Goal: Task Accomplishment & Management: Manage account settings

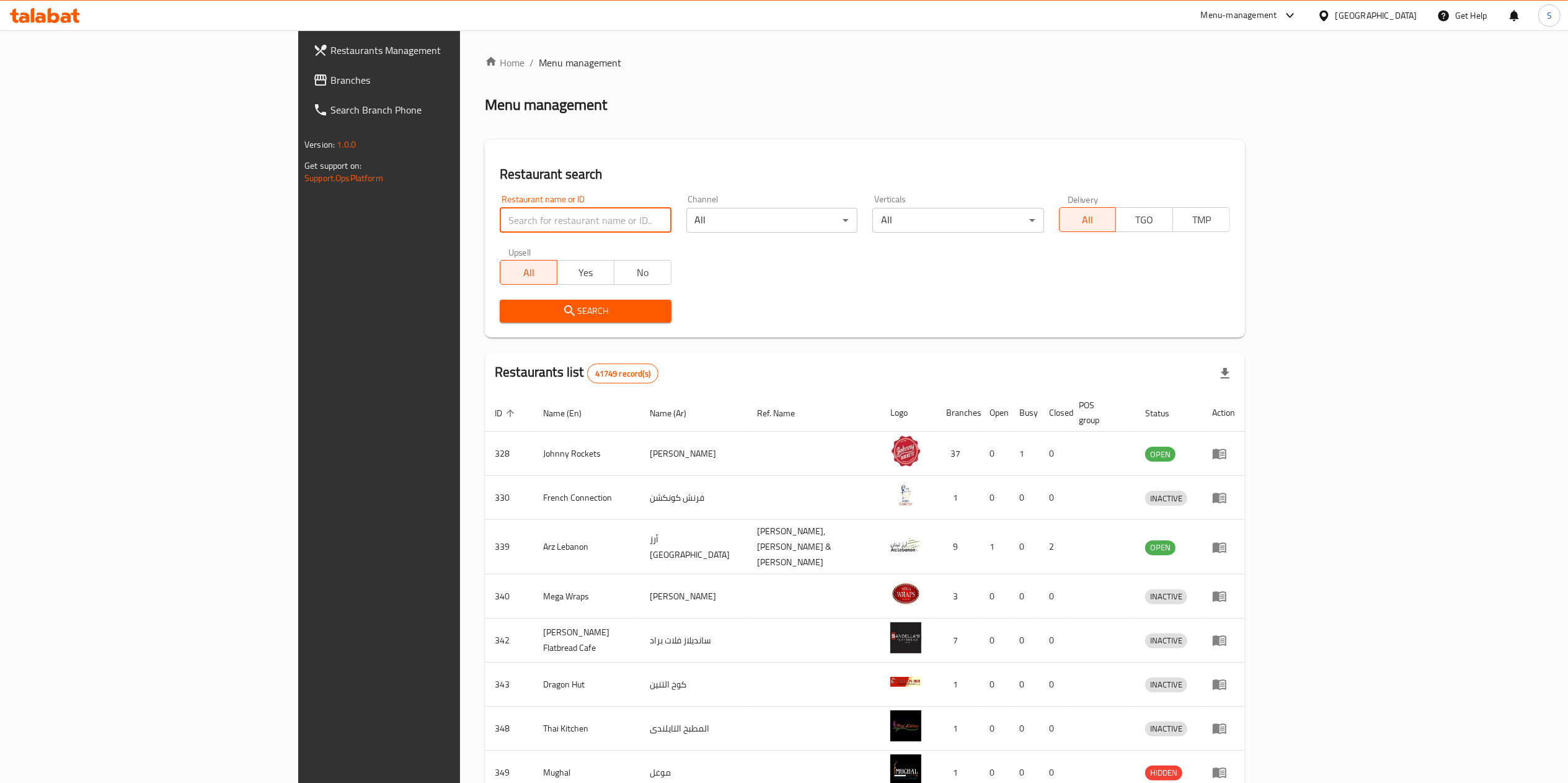
click at [500, 212] on input "search" at bounding box center [585, 220] width 171 height 25
type input "lee cake"
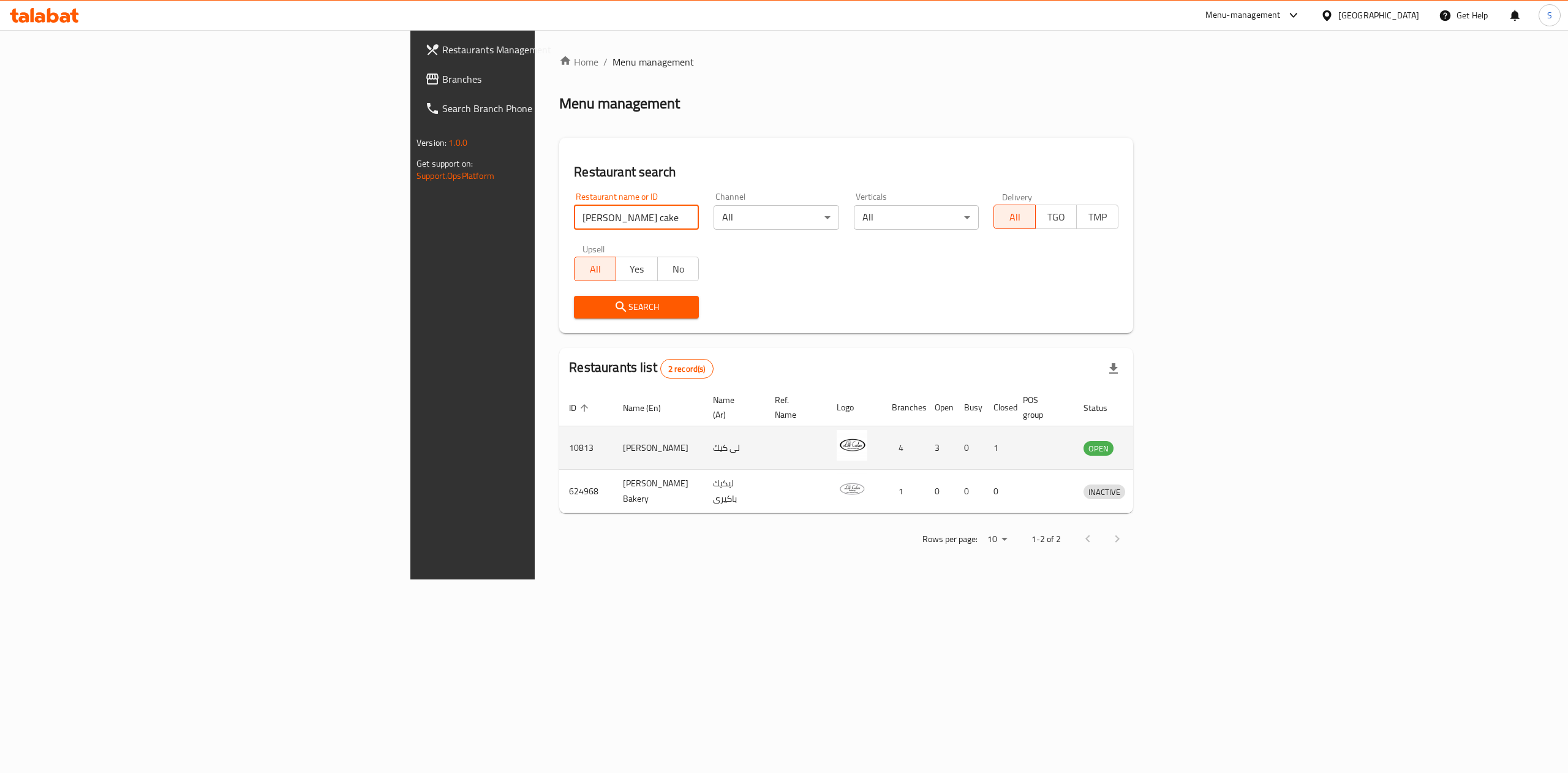
click at [1182, 447] on td "enhanced table" at bounding box center [1161, 448] width 42 height 43
click at [1164, 444] on icon "enhanced table" at bounding box center [1157, 449] width 13 height 11
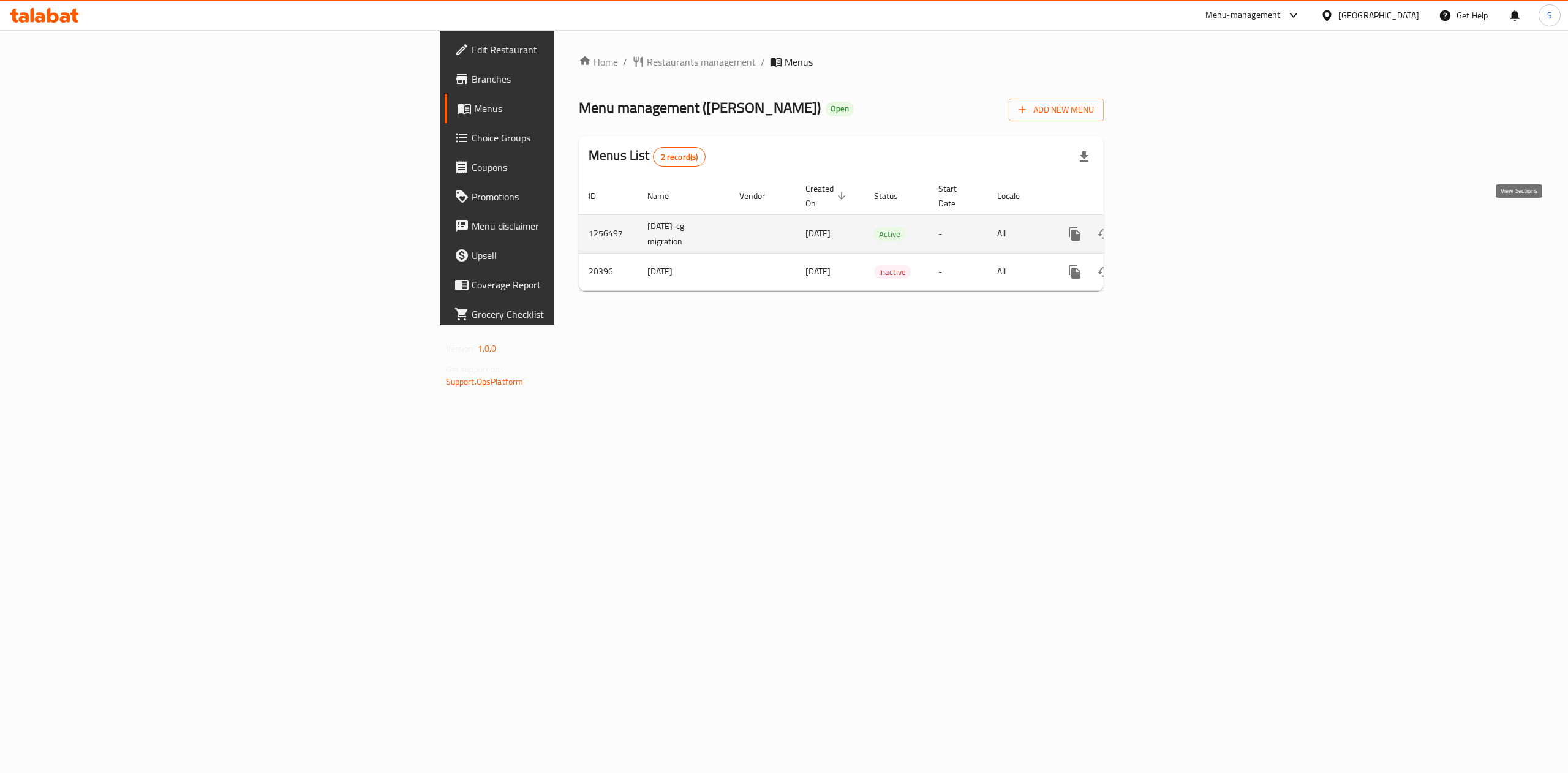
click at [1171, 226] on icon "enhanced table" at bounding box center [1163, 233] width 15 height 15
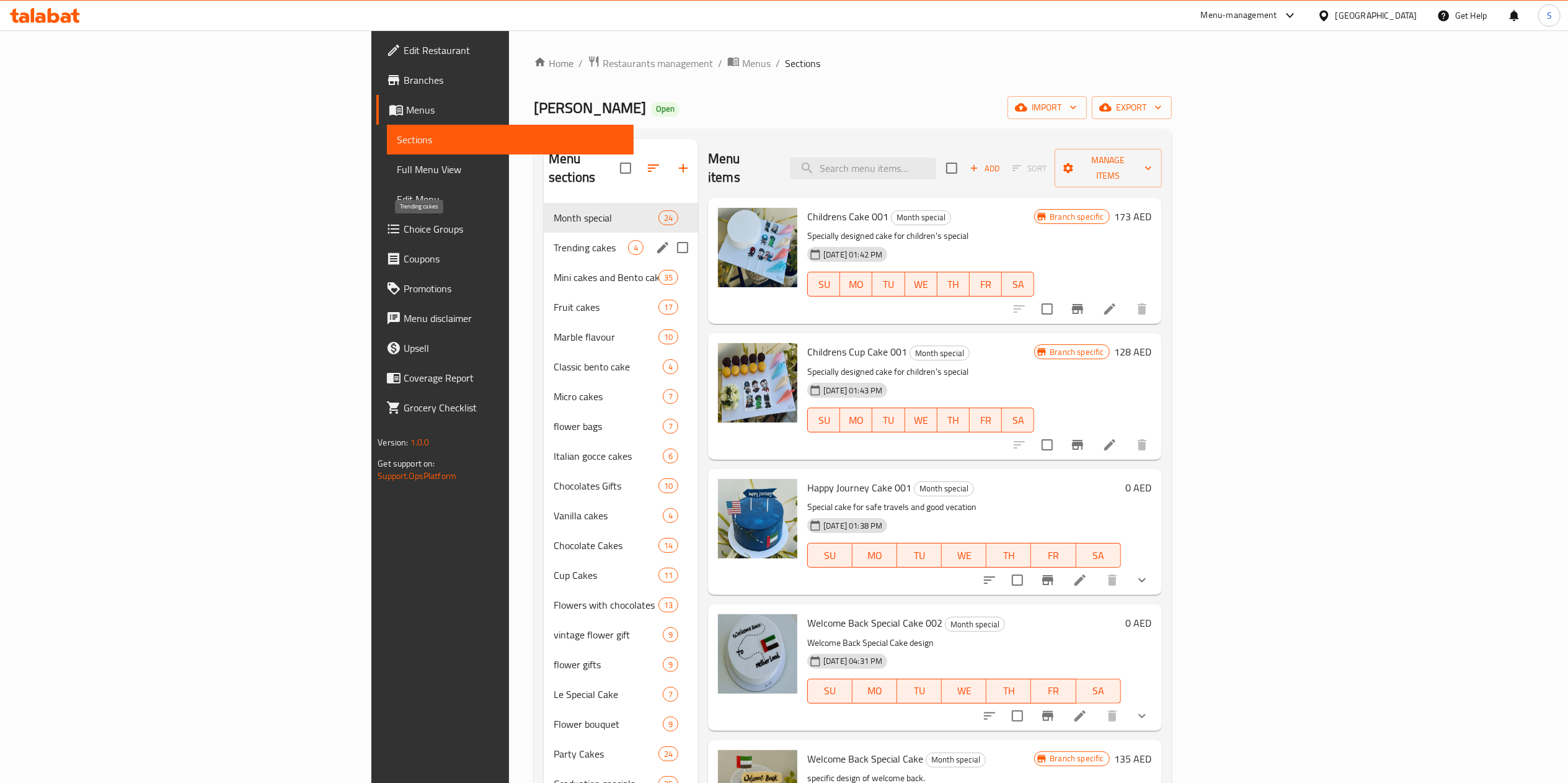
click at [554, 240] on span "Trending cakes" at bounding box center [591, 247] width 75 height 15
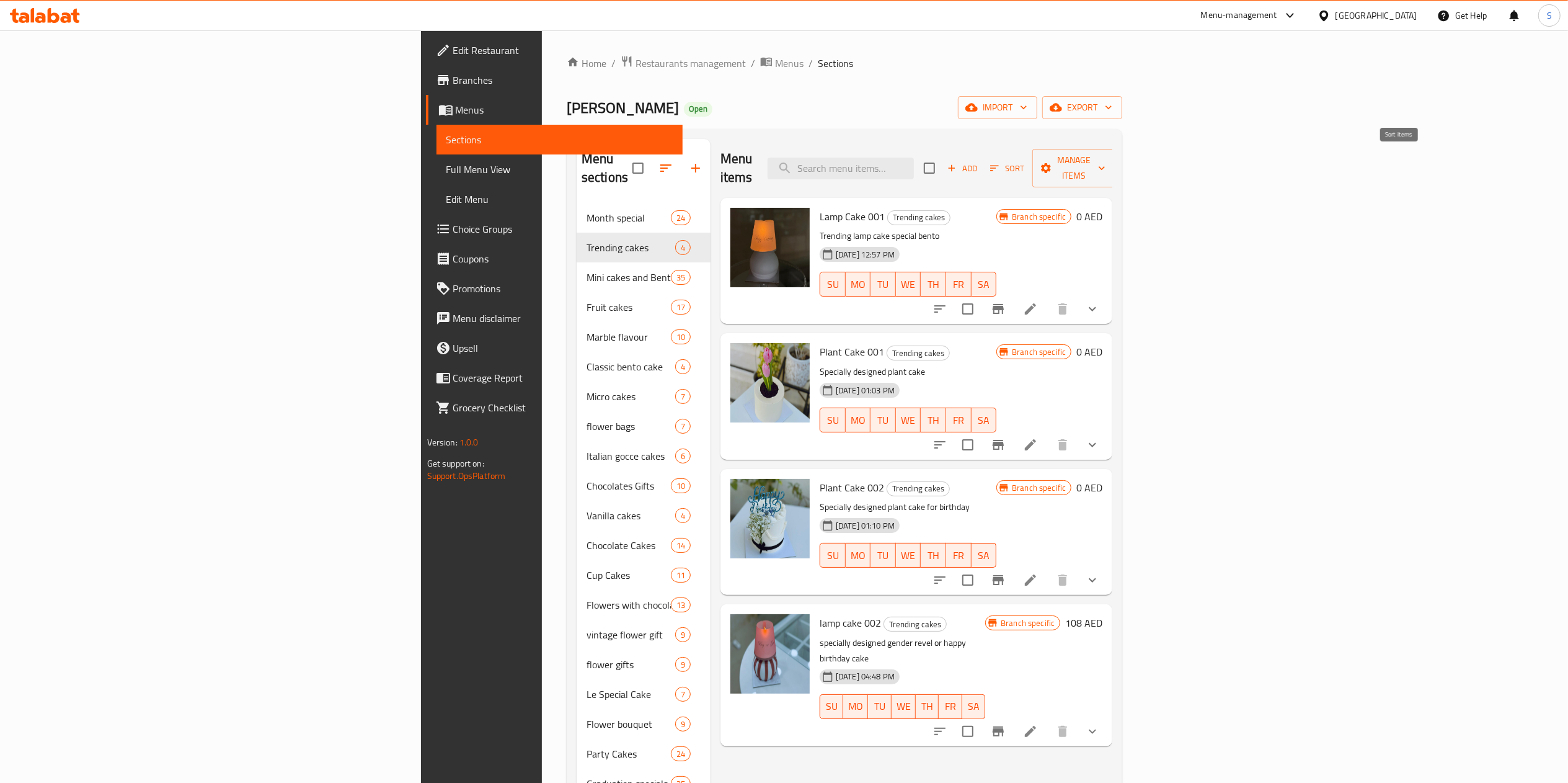
click at [1024, 161] on span "Sort" at bounding box center [1007, 168] width 34 height 14
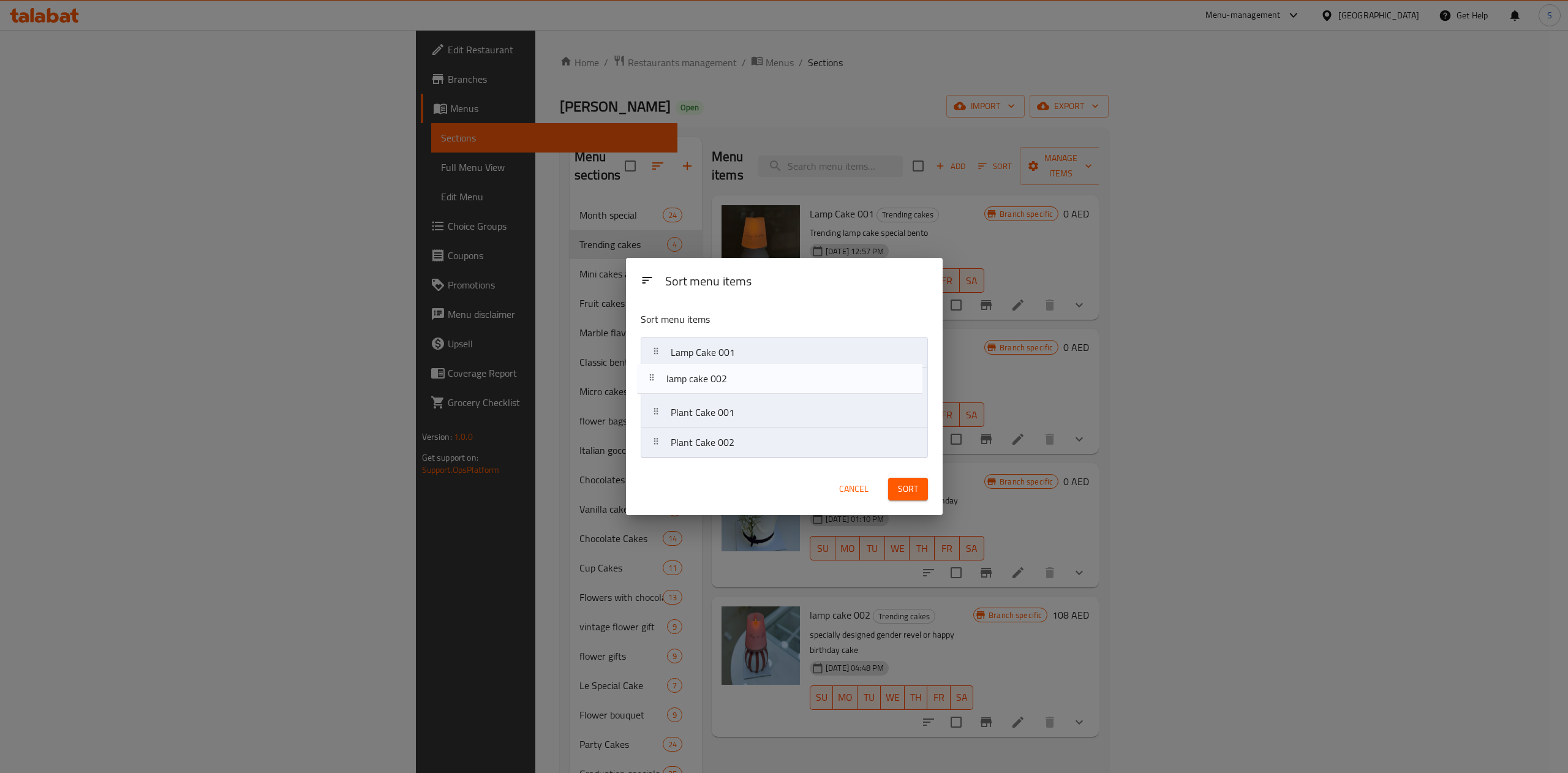
drag, startPoint x: 739, startPoint y: 449, endPoint x: 734, endPoint y: 381, distance: 68.2
click at [734, 381] on nav "Lamp Cake 001 Plant Cake 001 Plant Cake 002 lamp cake 002" at bounding box center [784, 397] width 287 height 121
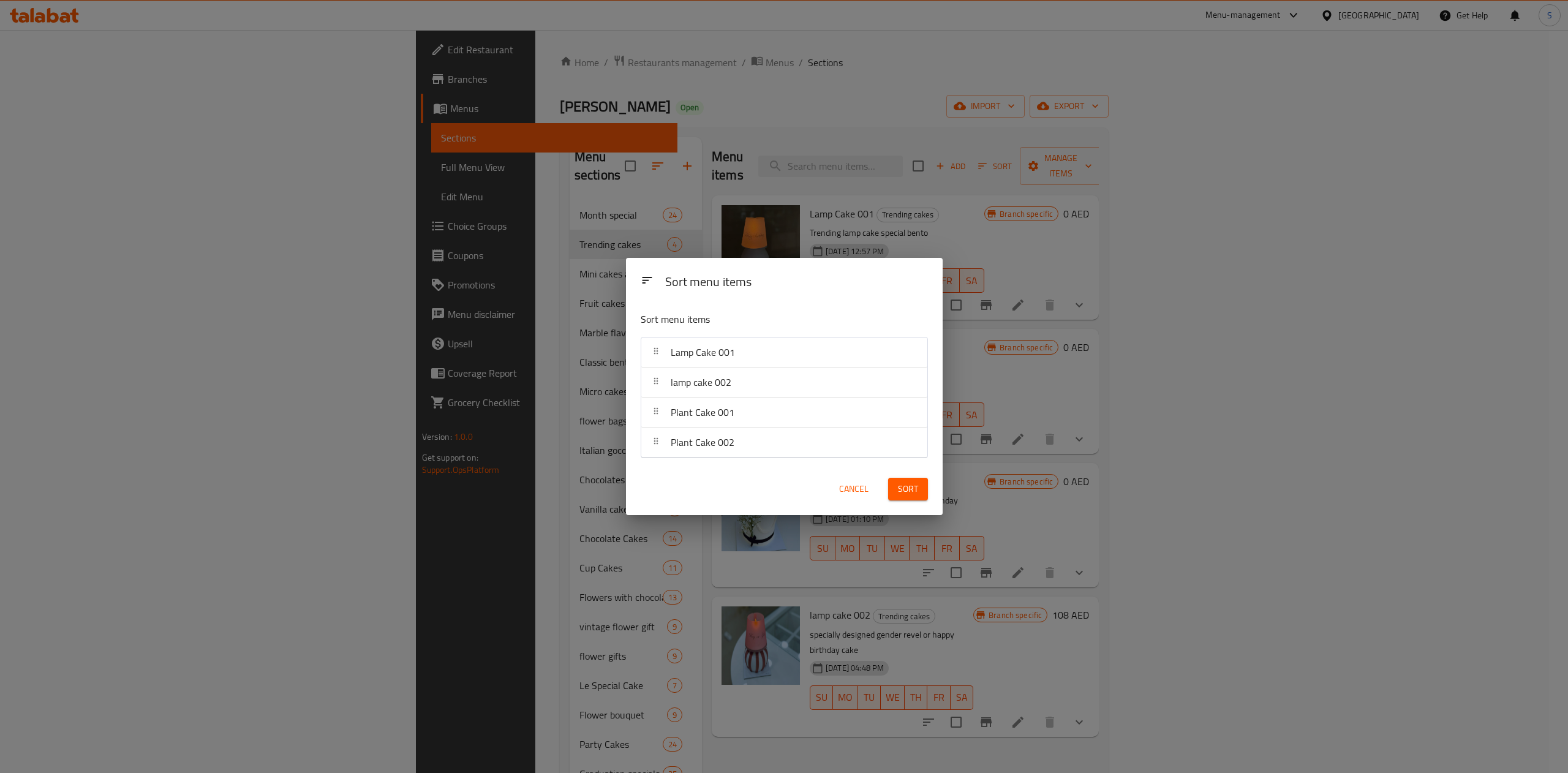
click at [917, 492] on span "Sort" at bounding box center [908, 489] width 20 height 15
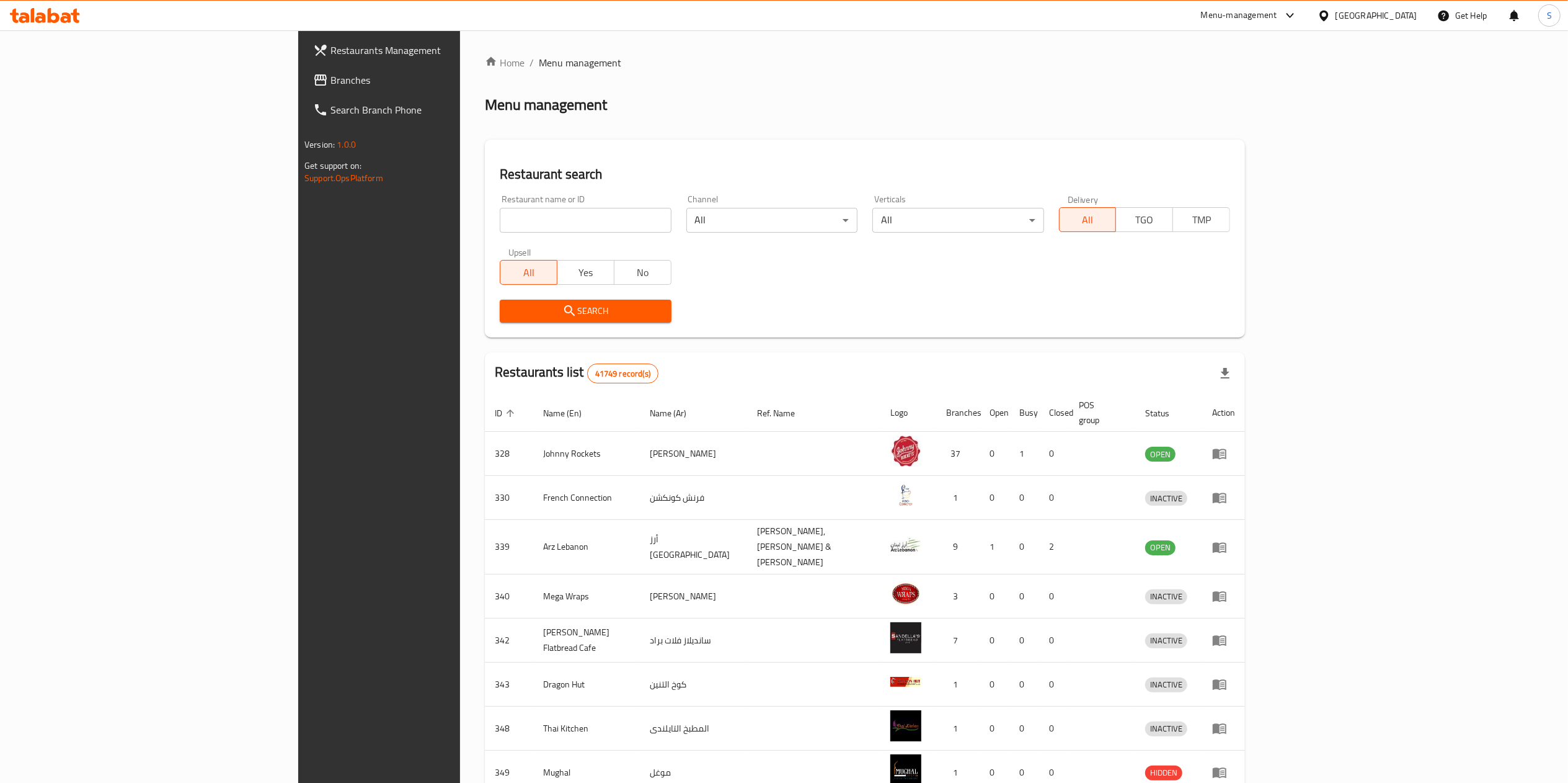
click at [500, 214] on input "search" at bounding box center [585, 220] width 171 height 25
type input "bateel boutique"
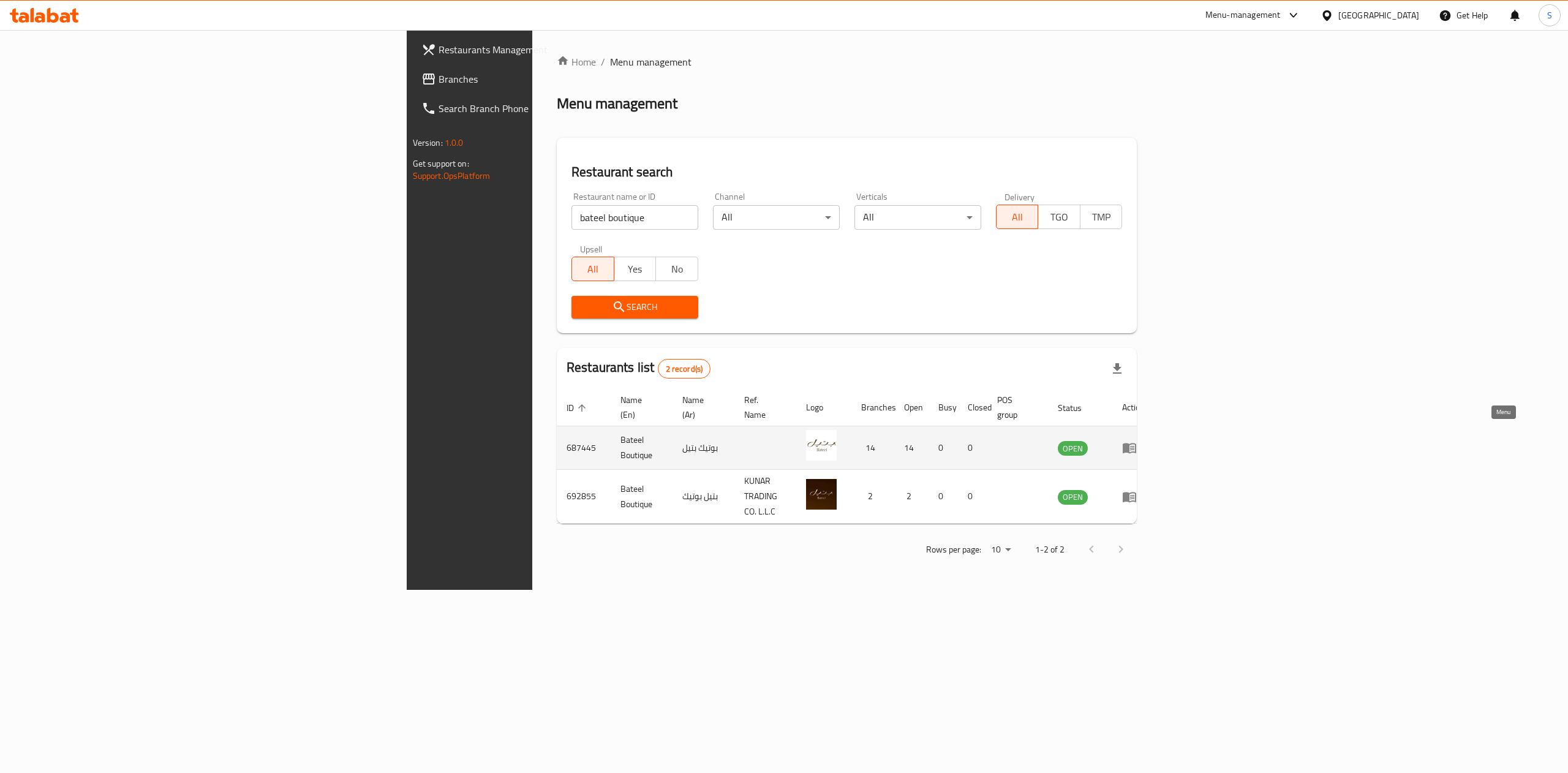
click at [1136, 440] on icon "enhanced table" at bounding box center [1129, 447] width 15 height 15
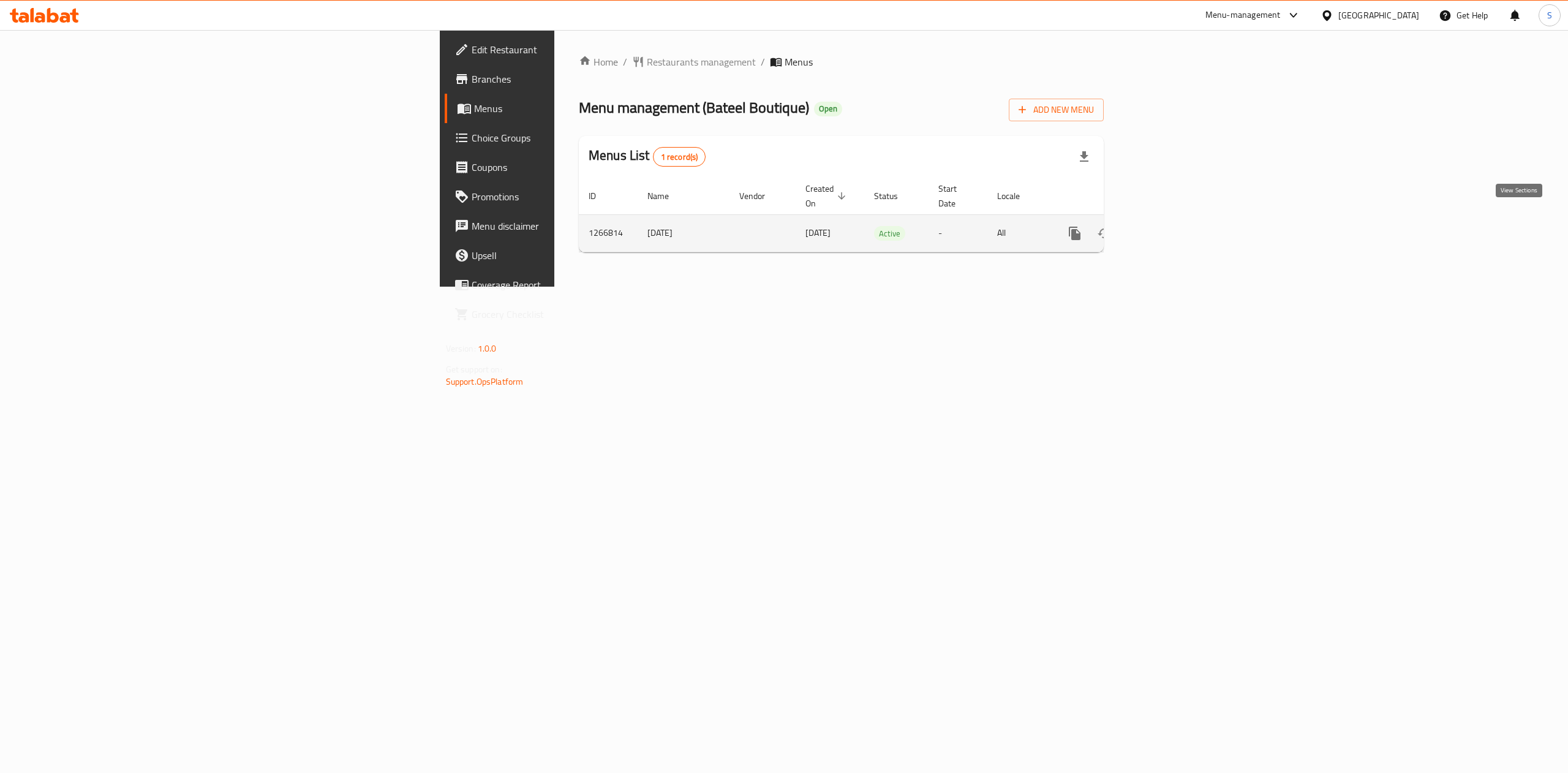
drag, startPoint x: 1514, startPoint y: 221, endPoint x: 1526, endPoint y: 228, distance: 13.9
click at [1178, 228] on link "enhanced table" at bounding box center [1163, 233] width 29 height 29
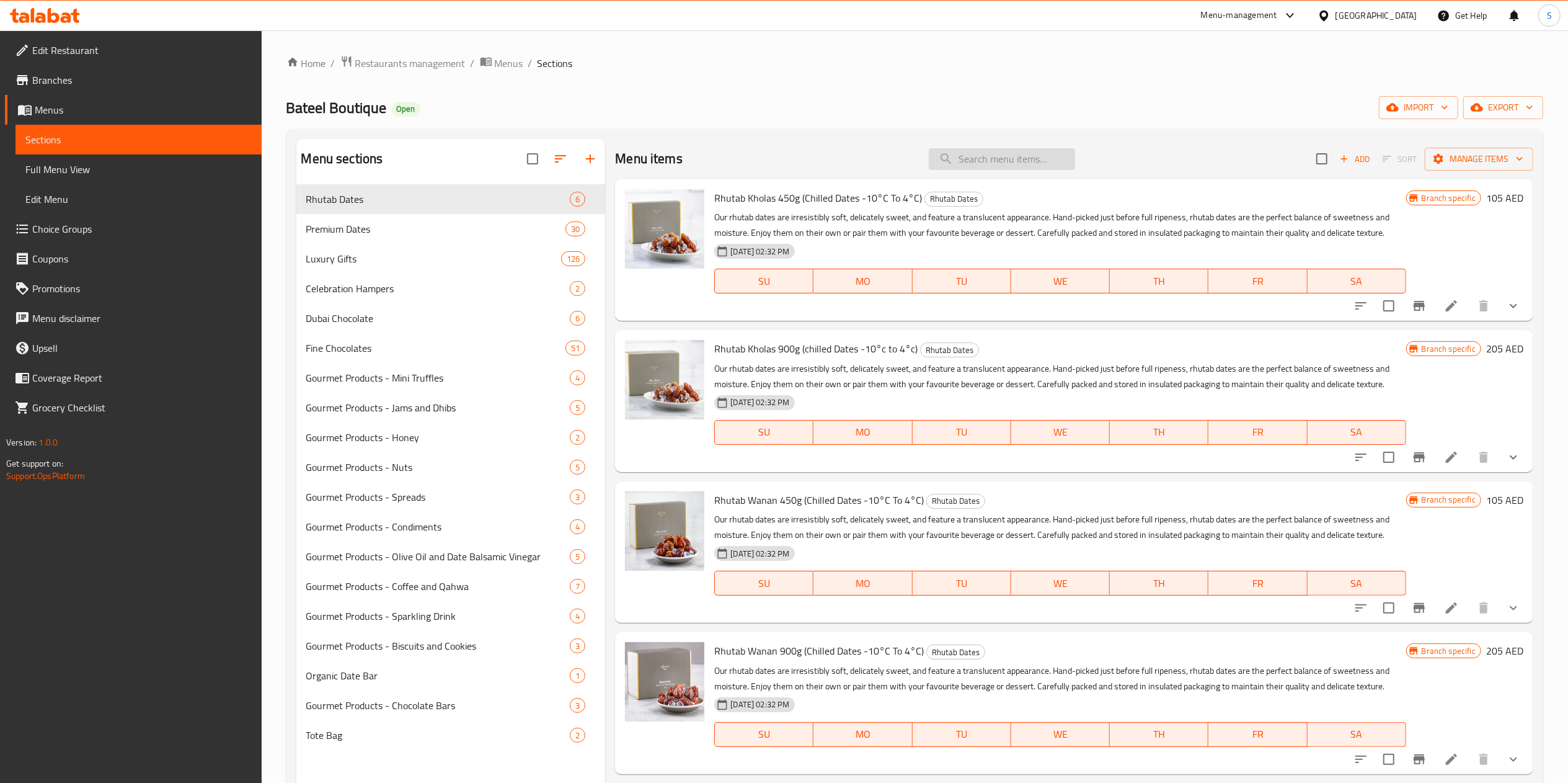
click at [975, 155] on input "search" at bounding box center [1002, 159] width 146 height 22
paste input "Rhutab Wanan PL 450gm w/ Sleeve"
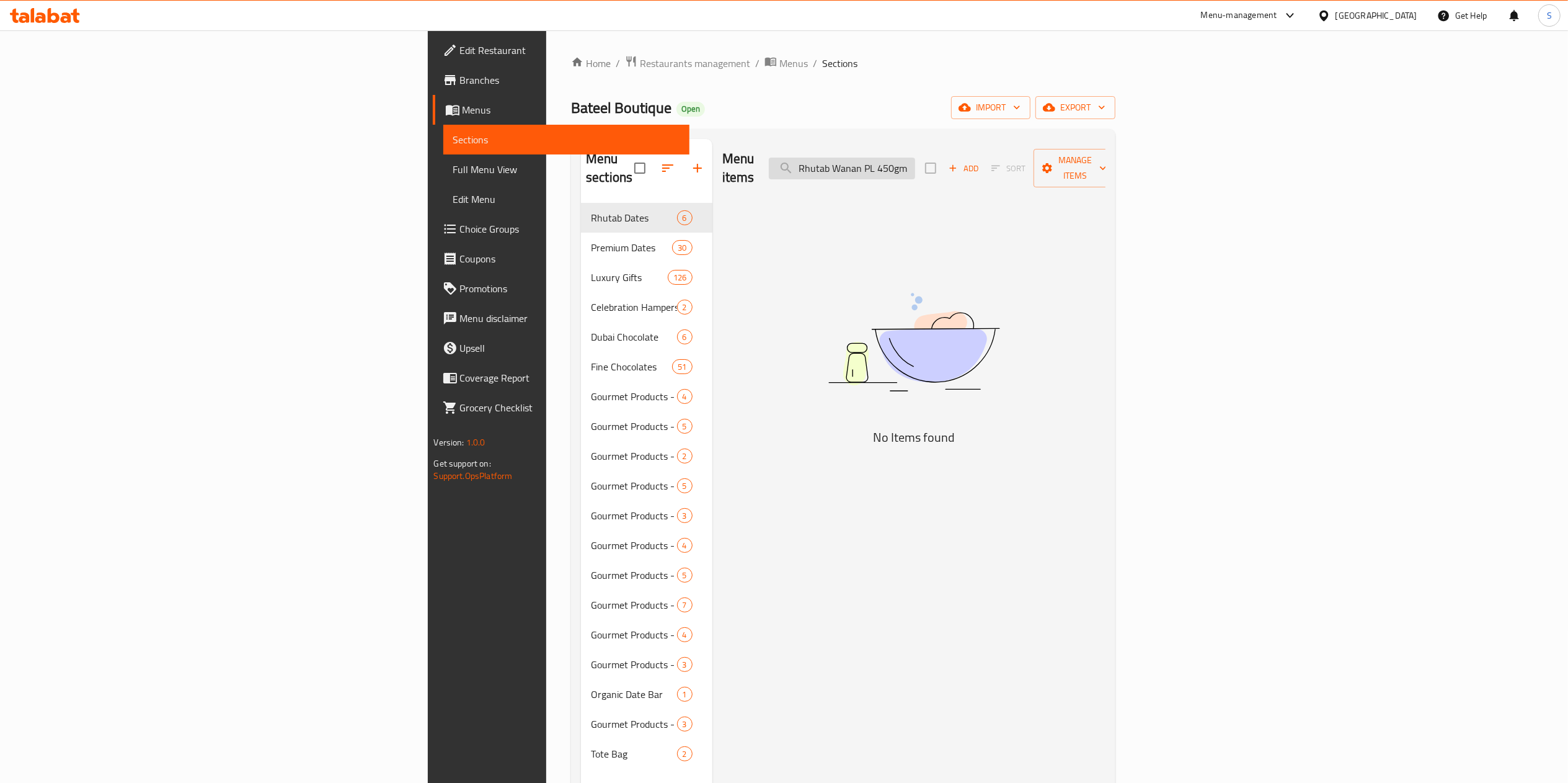
type input "Rhutab Wanan PL 450gm"
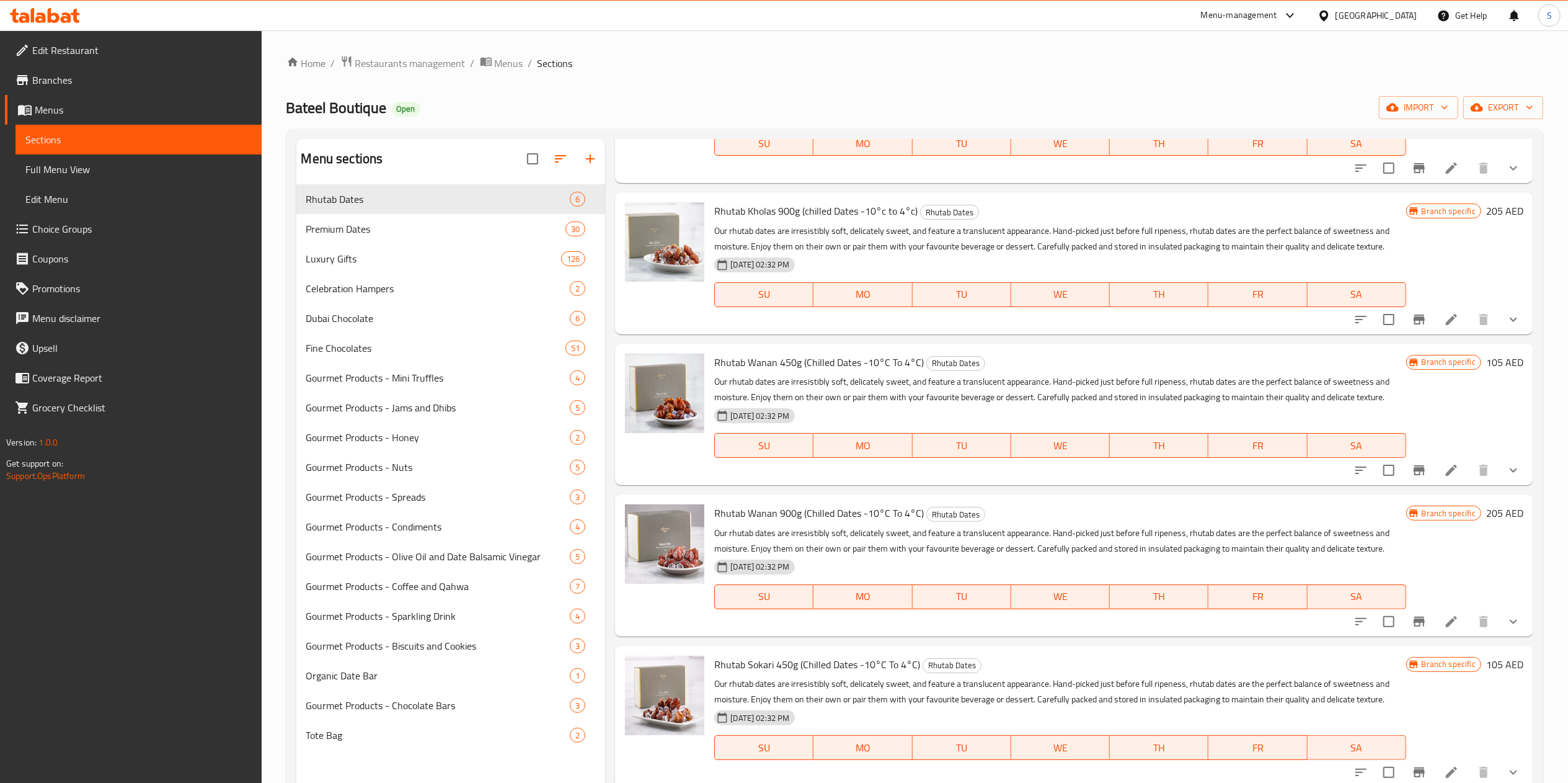
scroll to position [154, 0]
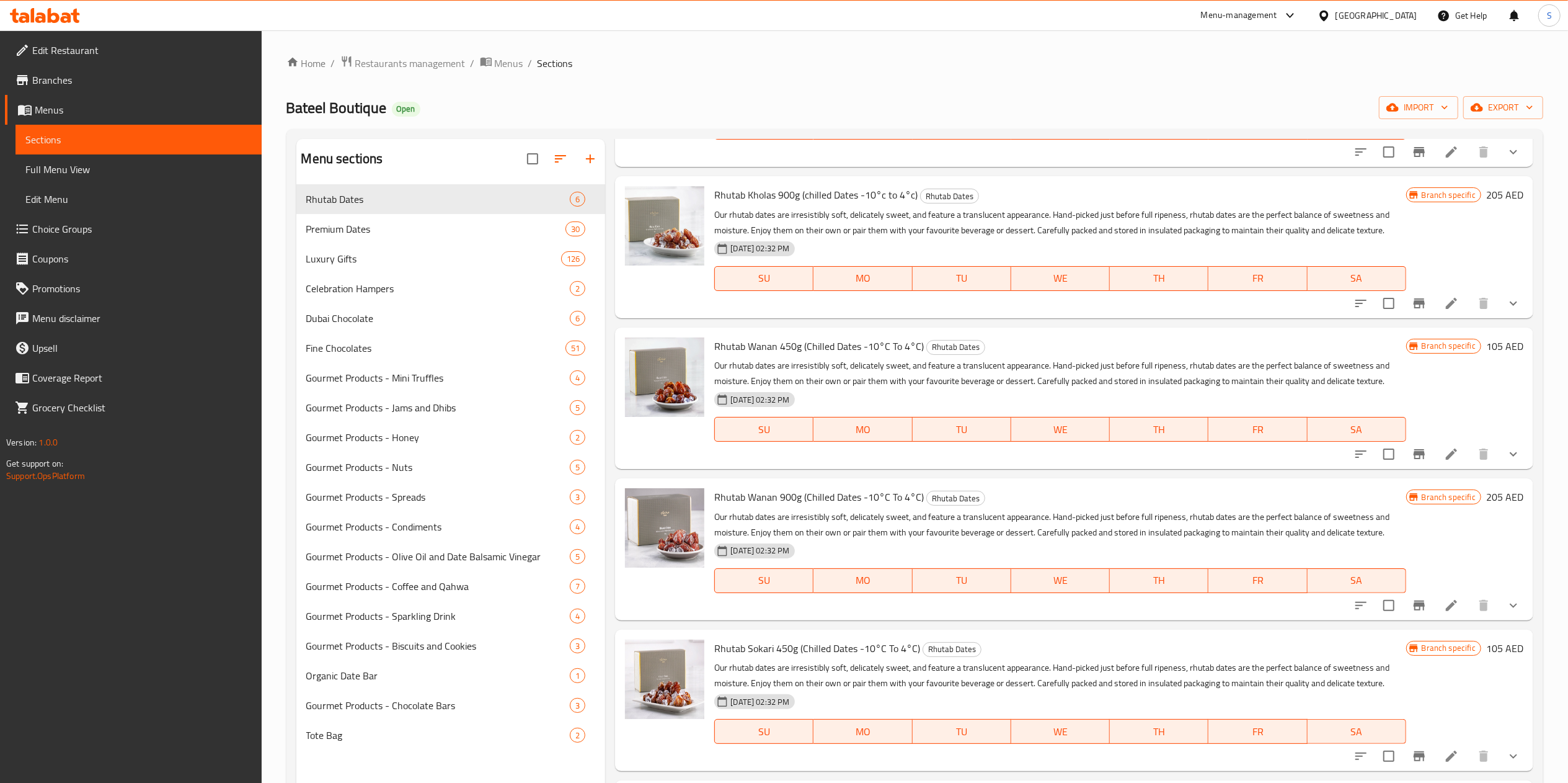
click at [1446, 454] on icon at bounding box center [1452, 454] width 11 height 11
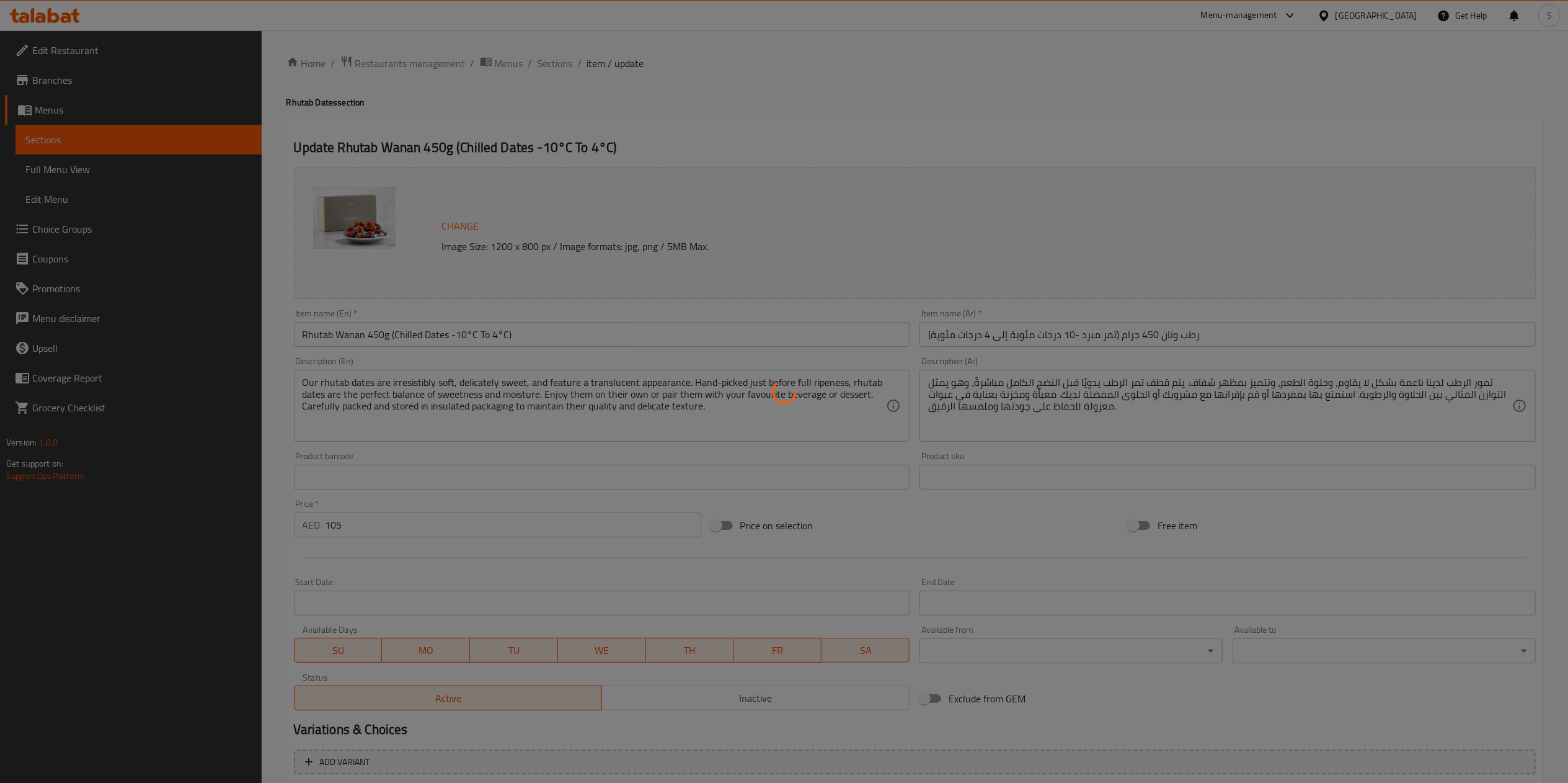
click at [425, 522] on div at bounding box center [784, 391] width 1568 height 783
type input "الشوكولاتة الإضافية:"
type input "0"
type input "2"
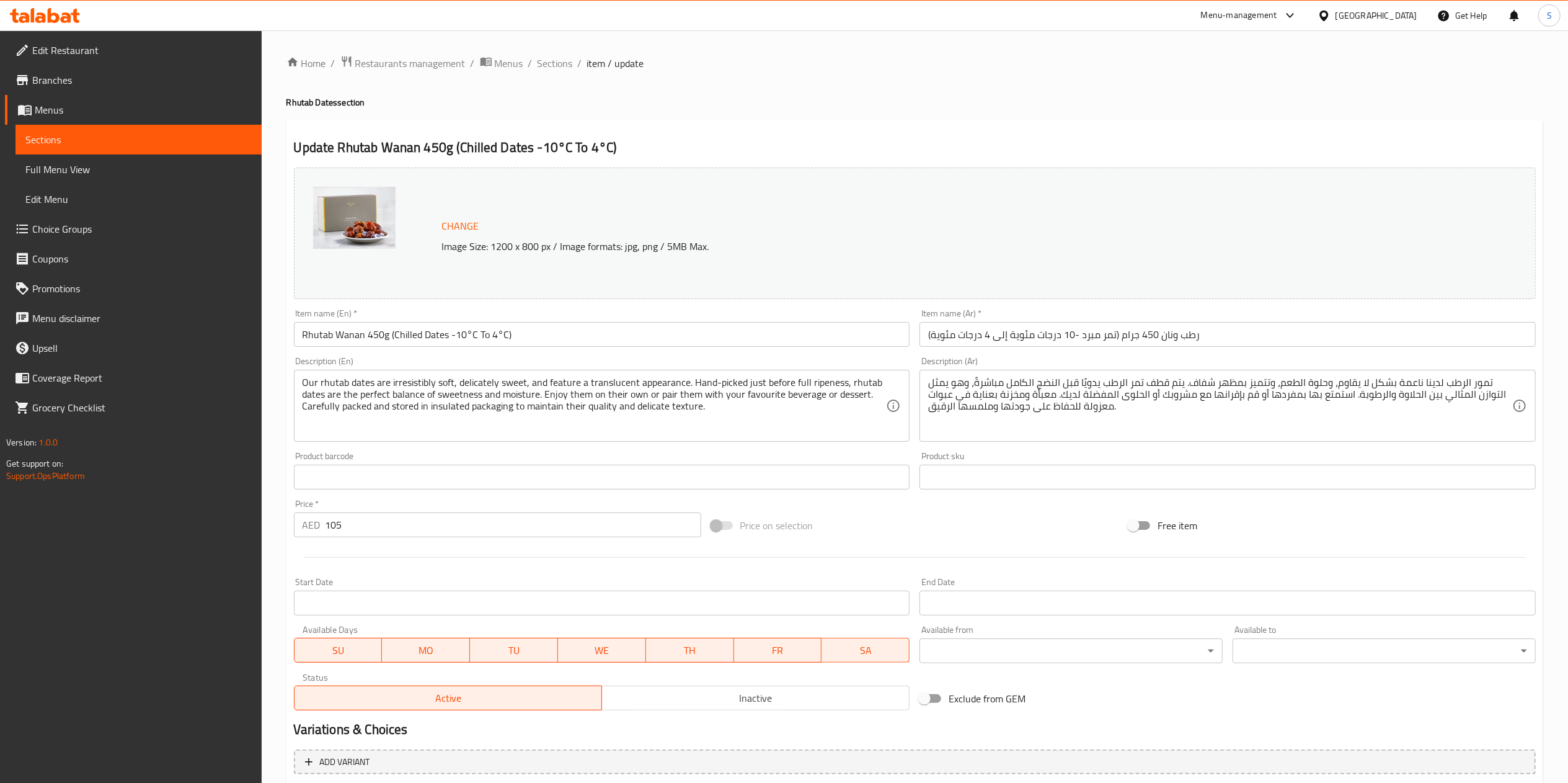
type input "الشوكولاتة الإضافية:"
click at [398, 520] on input "105" at bounding box center [513, 525] width 375 height 25
type input "1"
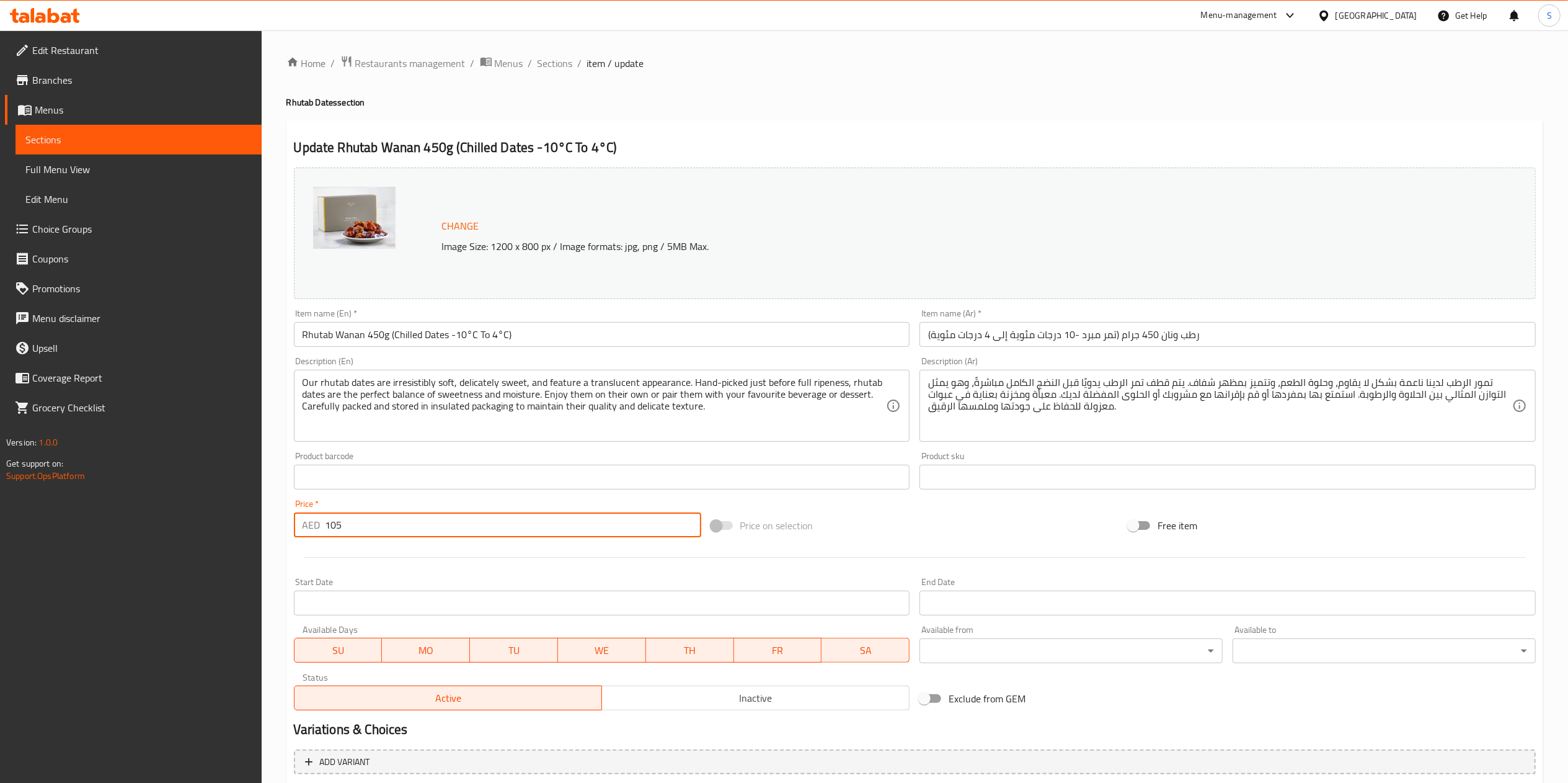
type input "الشوكولاتة الإضافية:"
type input "11"
type input "الشوكولاتة الإضافية:"
type input "110"
type input "الشوكولاتة الإضافية:"
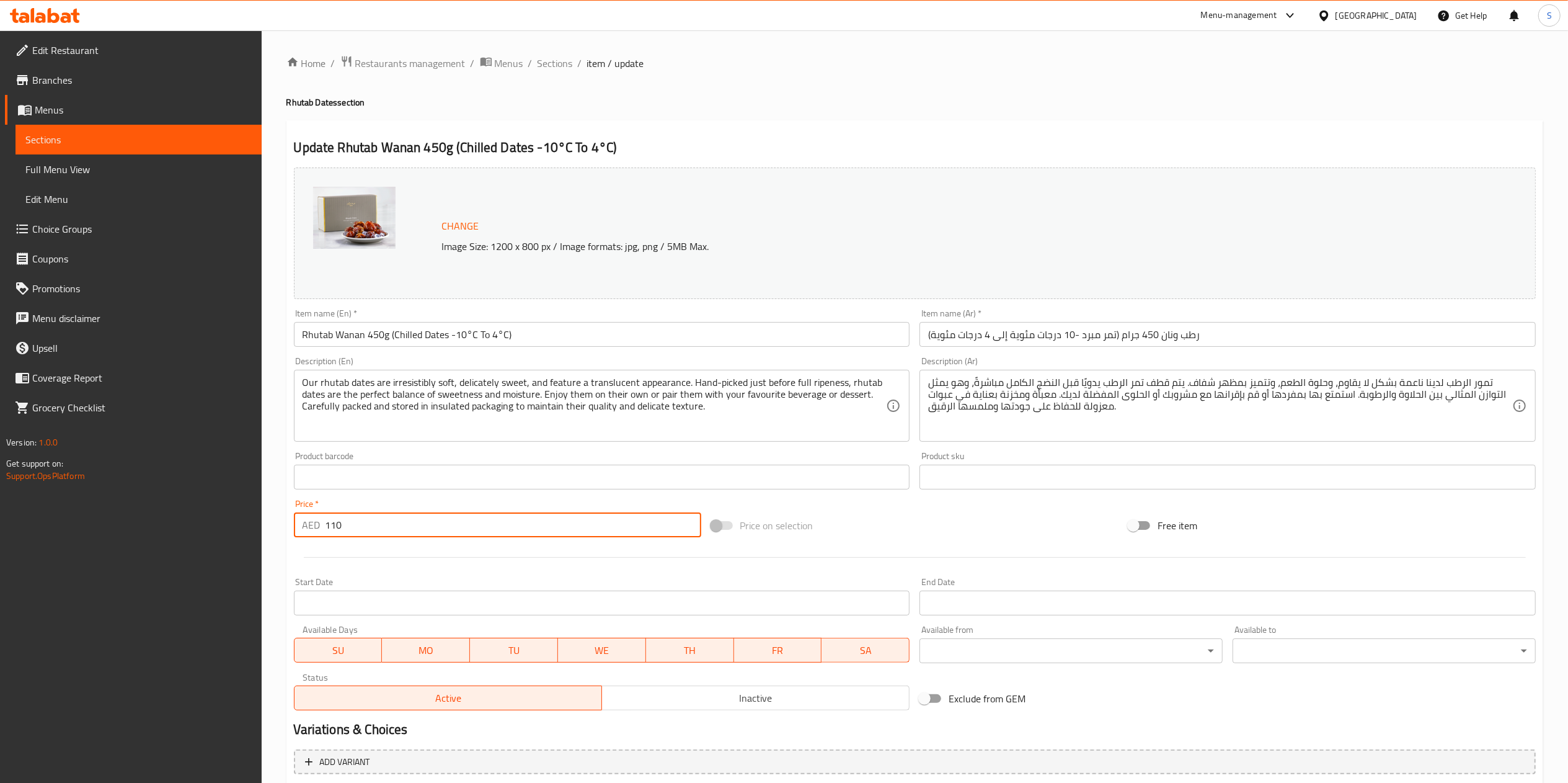
scroll to position [132, 0]
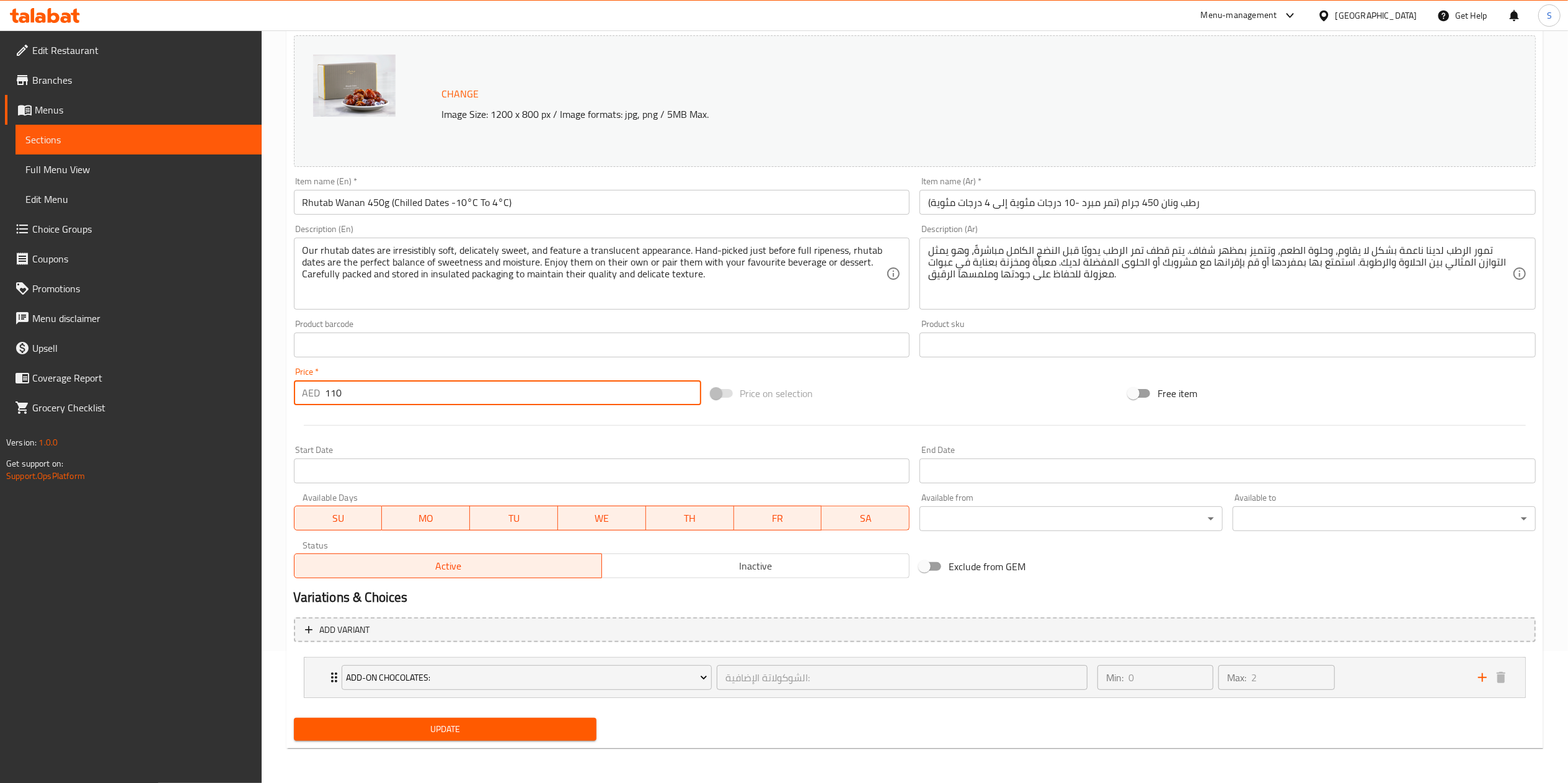
type input "110"
click at [415, 724] on span "Update" at bounding box center [445, 729] width 283 height 16
type input "الشوكولاتة الإضافية:"
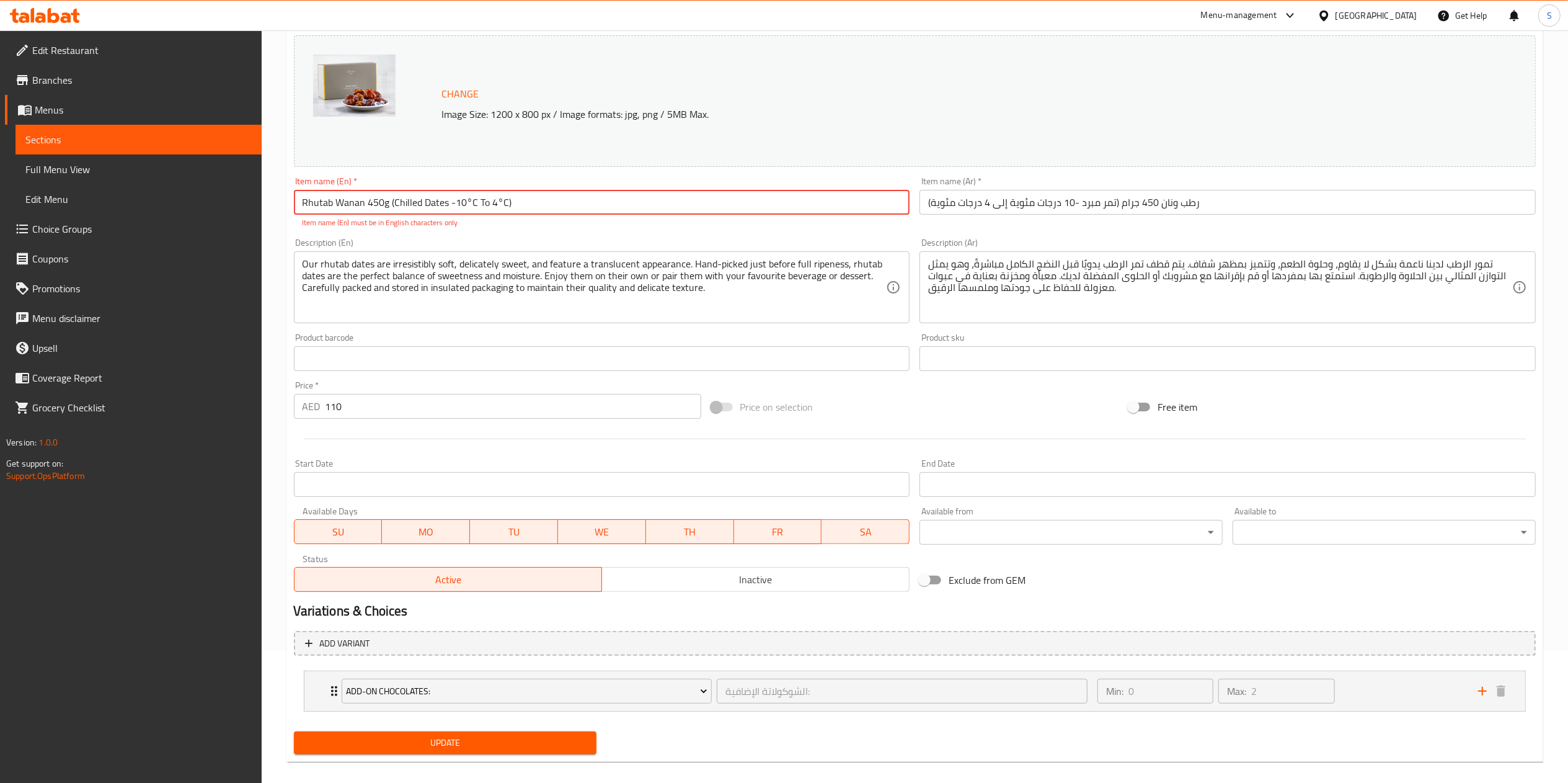
drag, startPoint x: 390, startPoint y: 201, endPoint x: 671, endPoint y: 204, distance: 281.0
click at [671, 204] on input "Rhutab Wanan 450g (Chilled Dates -10°C To 4°C)" at bounding box center [602, 202] width 616 height 25
type input "Rhutab Wanan 450g"
type input "الشوكولاتة الإضافية:"
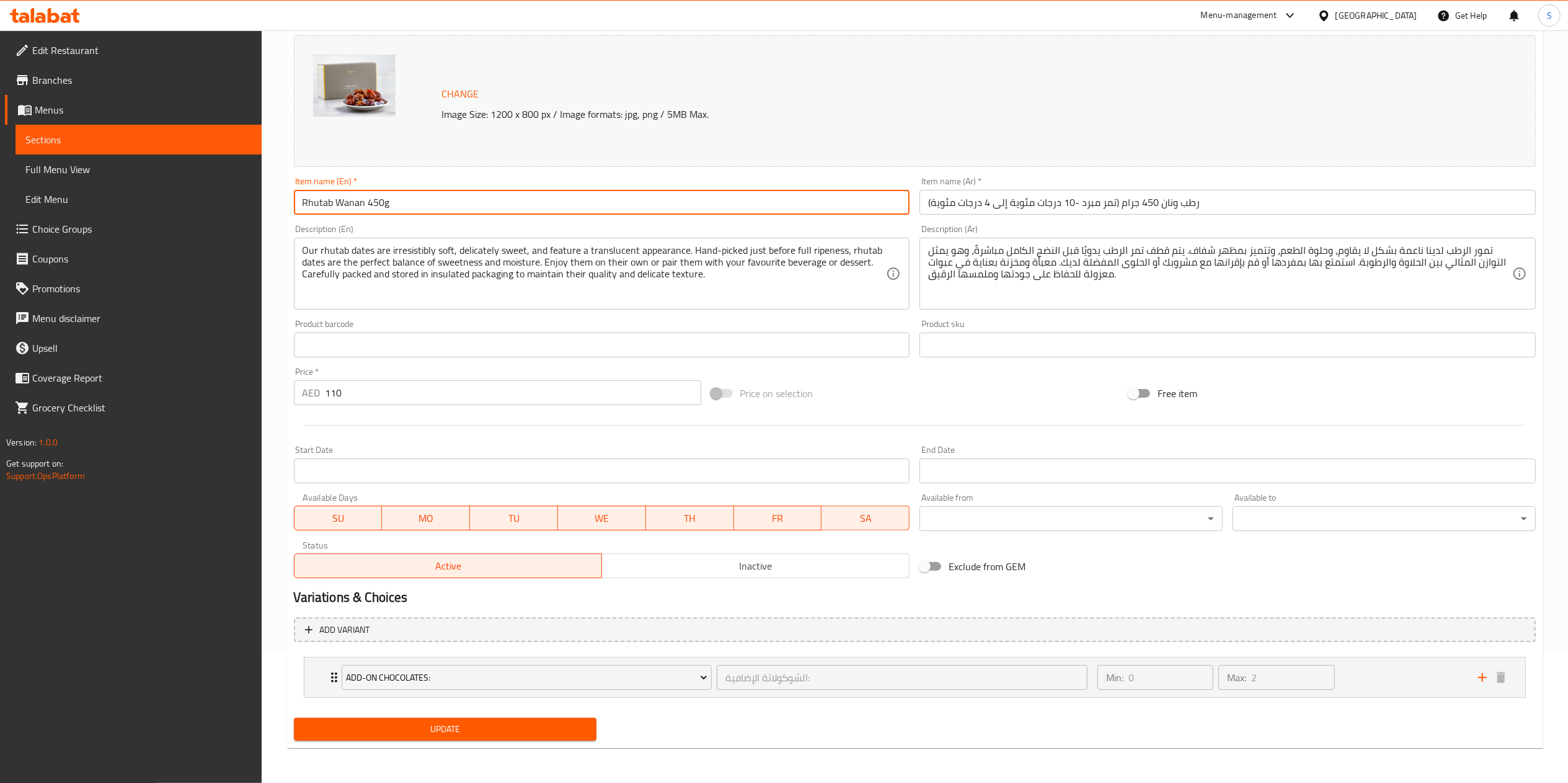
type input "Rhutab Wanan 450g"
click at [424, 724] on span "Update" at bounding box center [445, 729] width 283 height 16
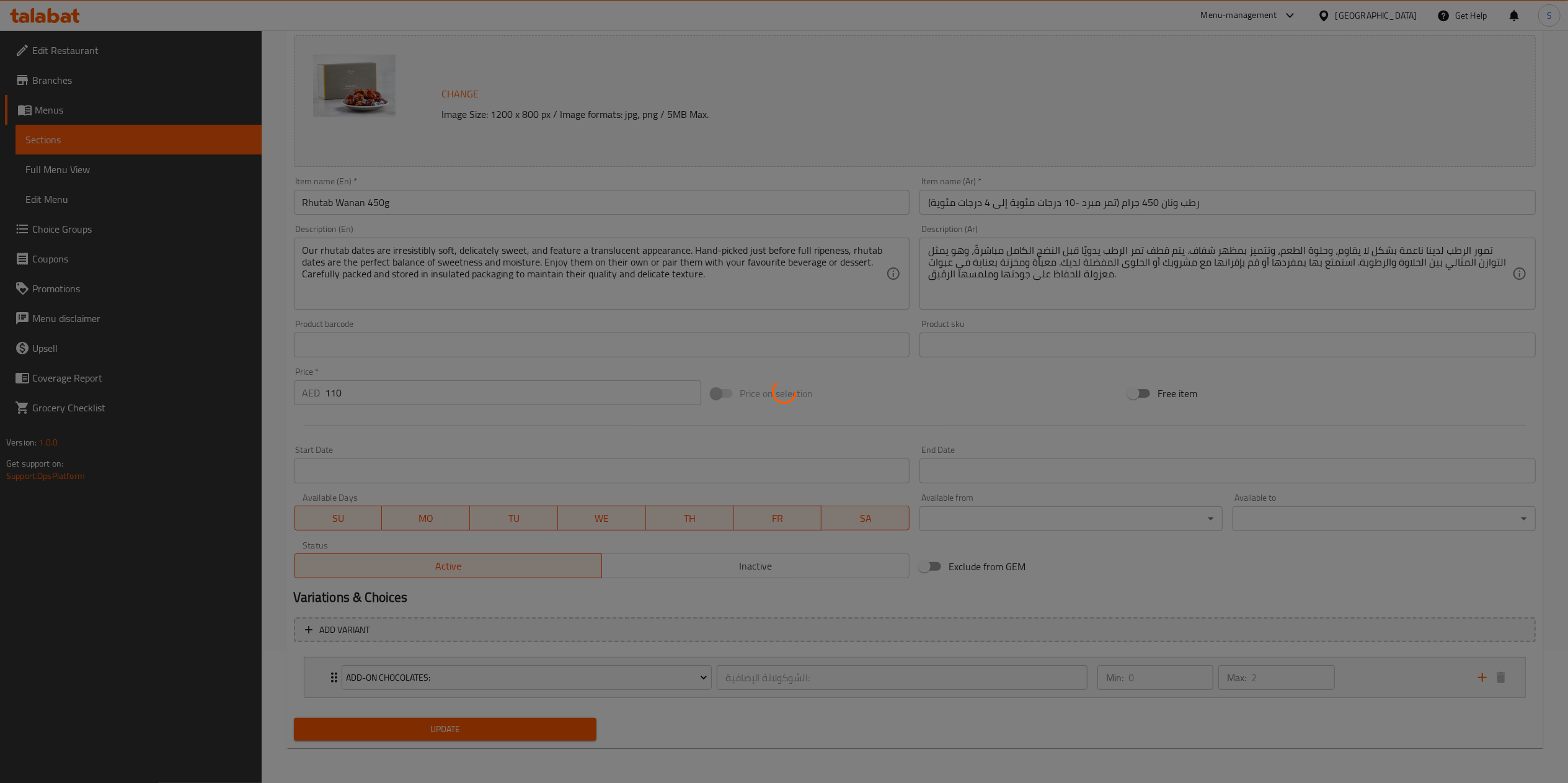
type input "الشوكولاتة الإضافية:"
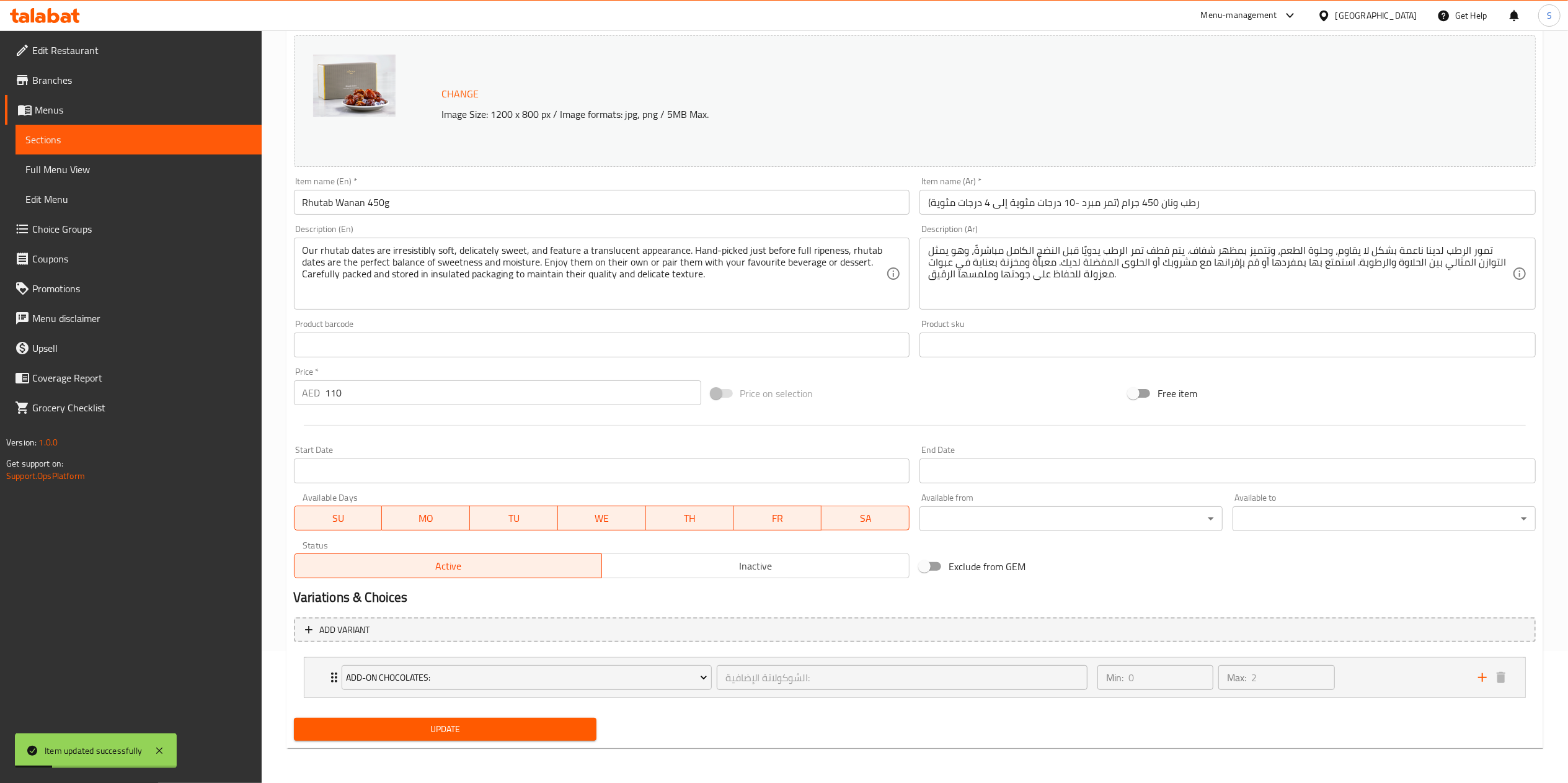
scroll to position [0, 0]
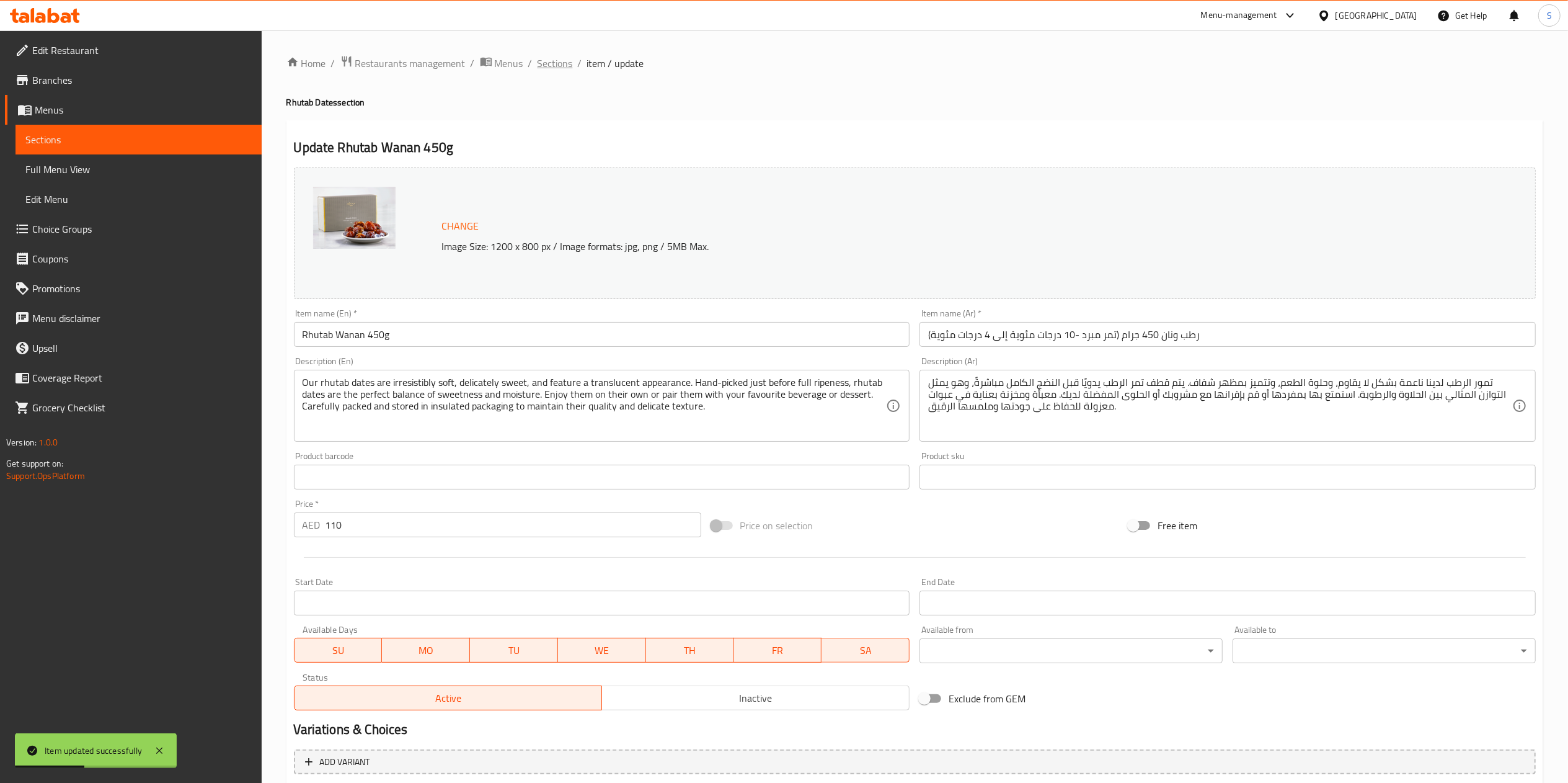
click at [547, 61] on span "Sections" at bounding box center [555, 63] width 35 height 15
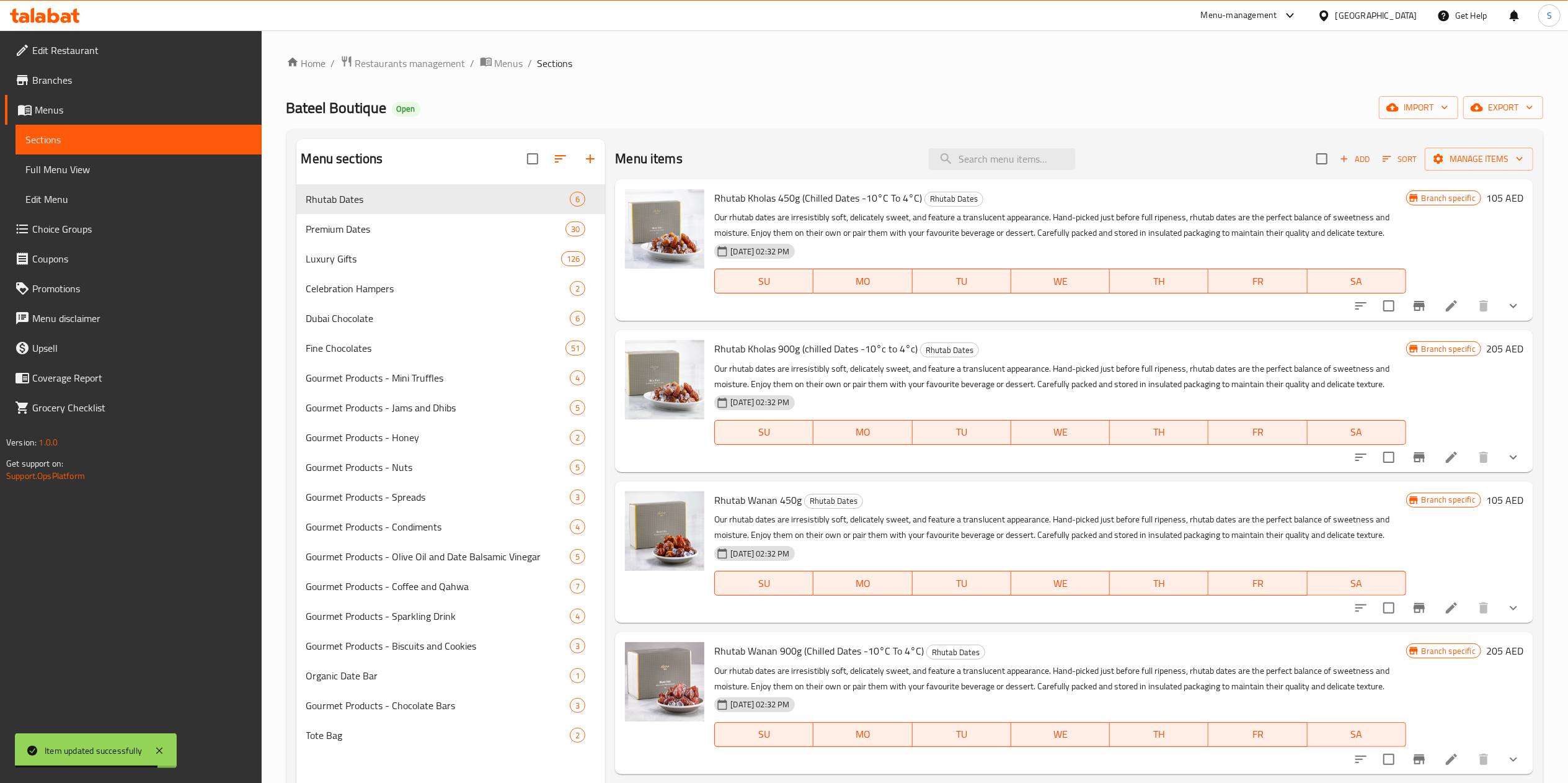
scroll to position [154, 0]
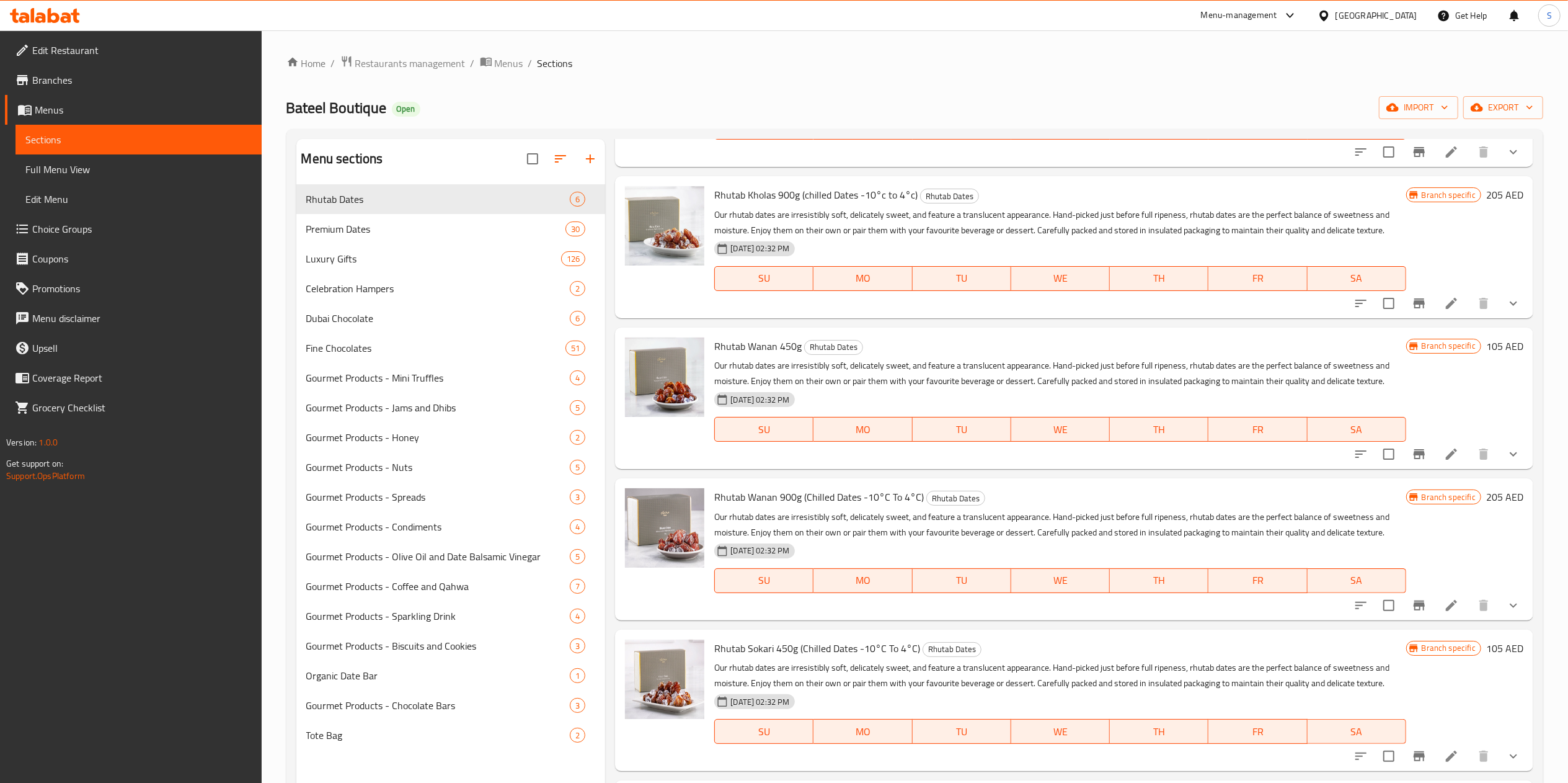
click at [1442, 754] on li at bounding box center [1452, 755] width 35 height 22
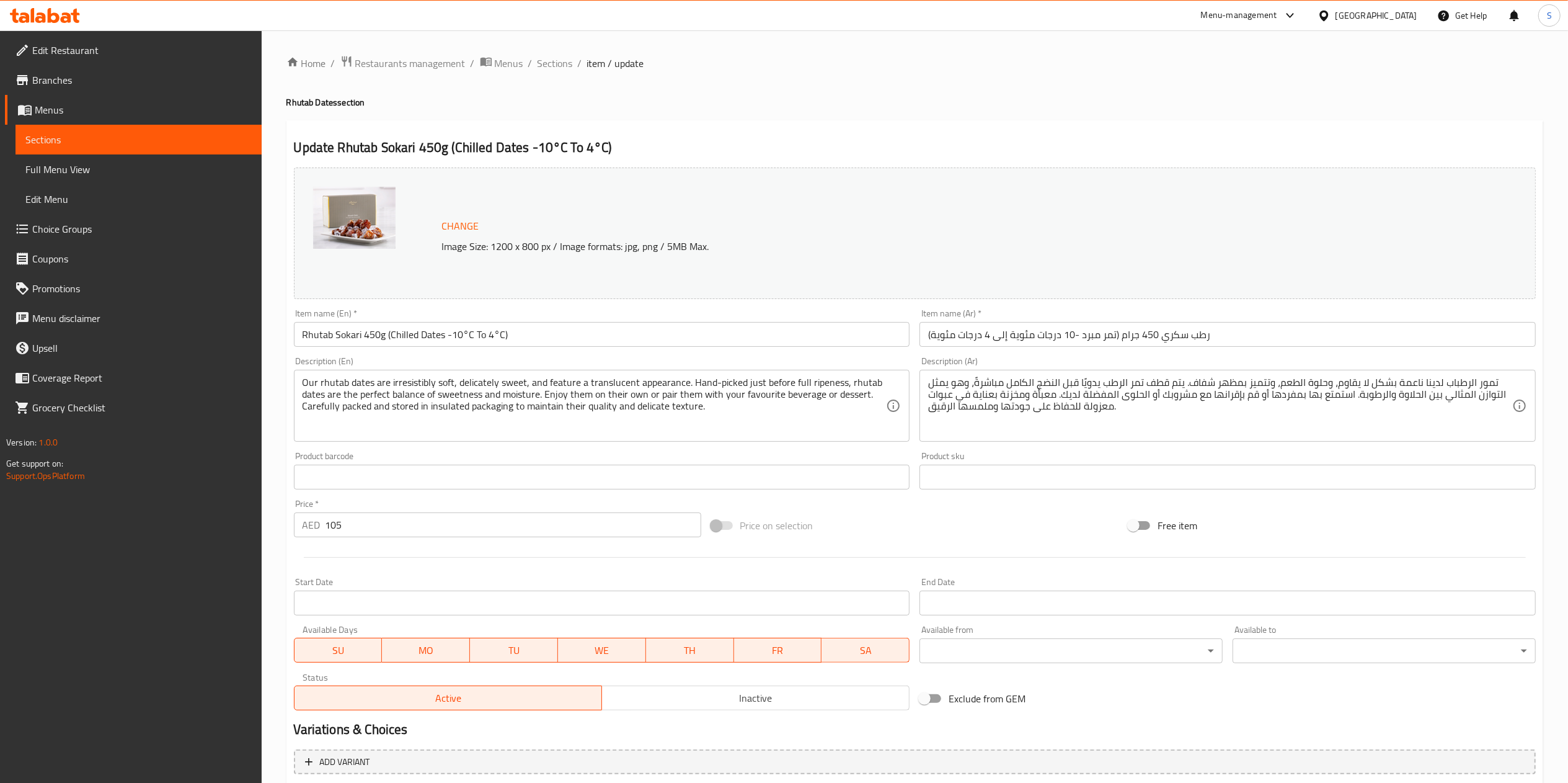
type input "الشوكولاتة الإضافية:"
click at [420, 530] on input "105" at bounding box center [513, 525] width 375 height 25
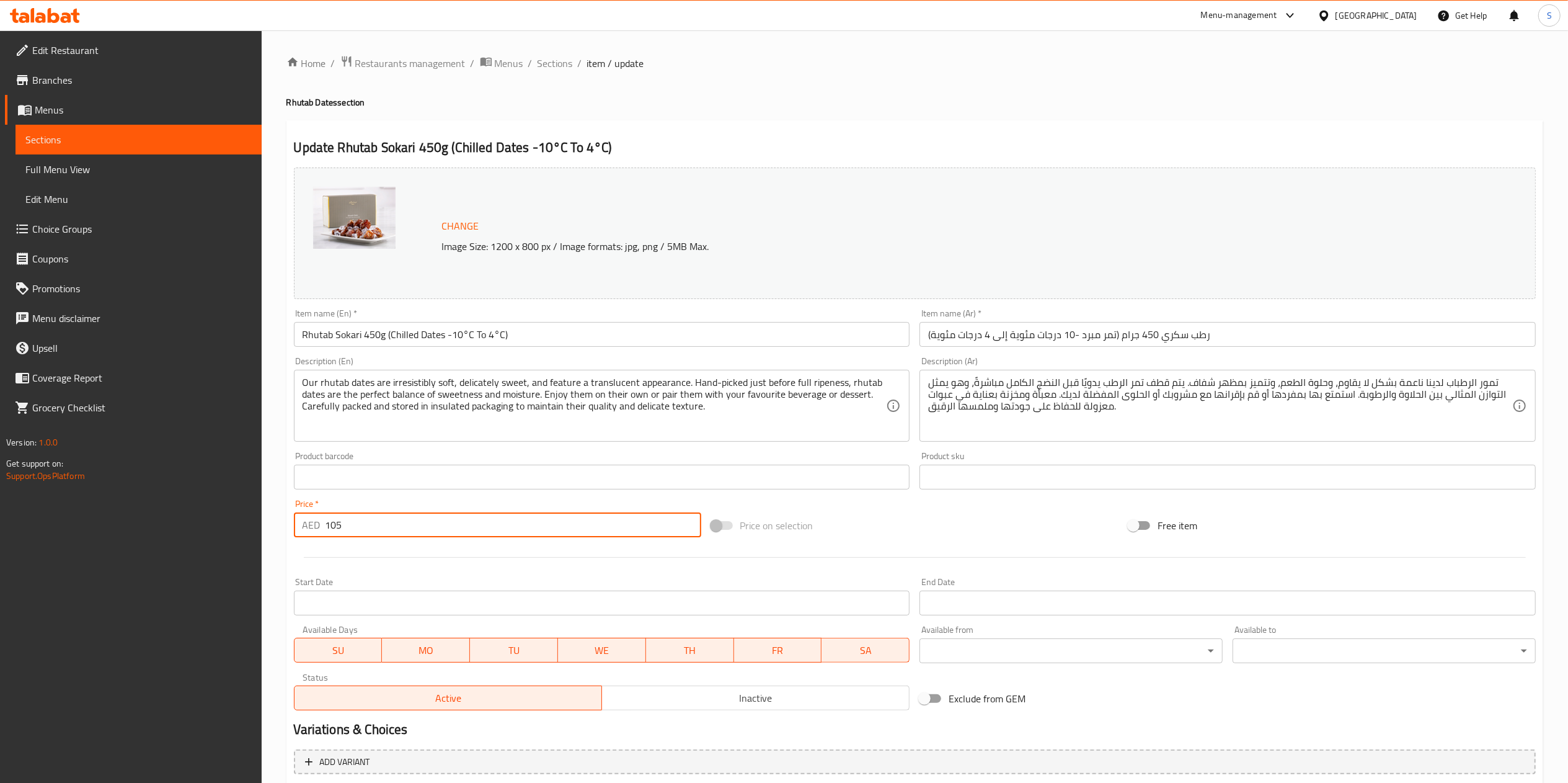
type input "1"
type input "الشوكولاتة الإضافية:"
type input "11"
type input "الشوكولاتة الإضافية:"
type input "110"
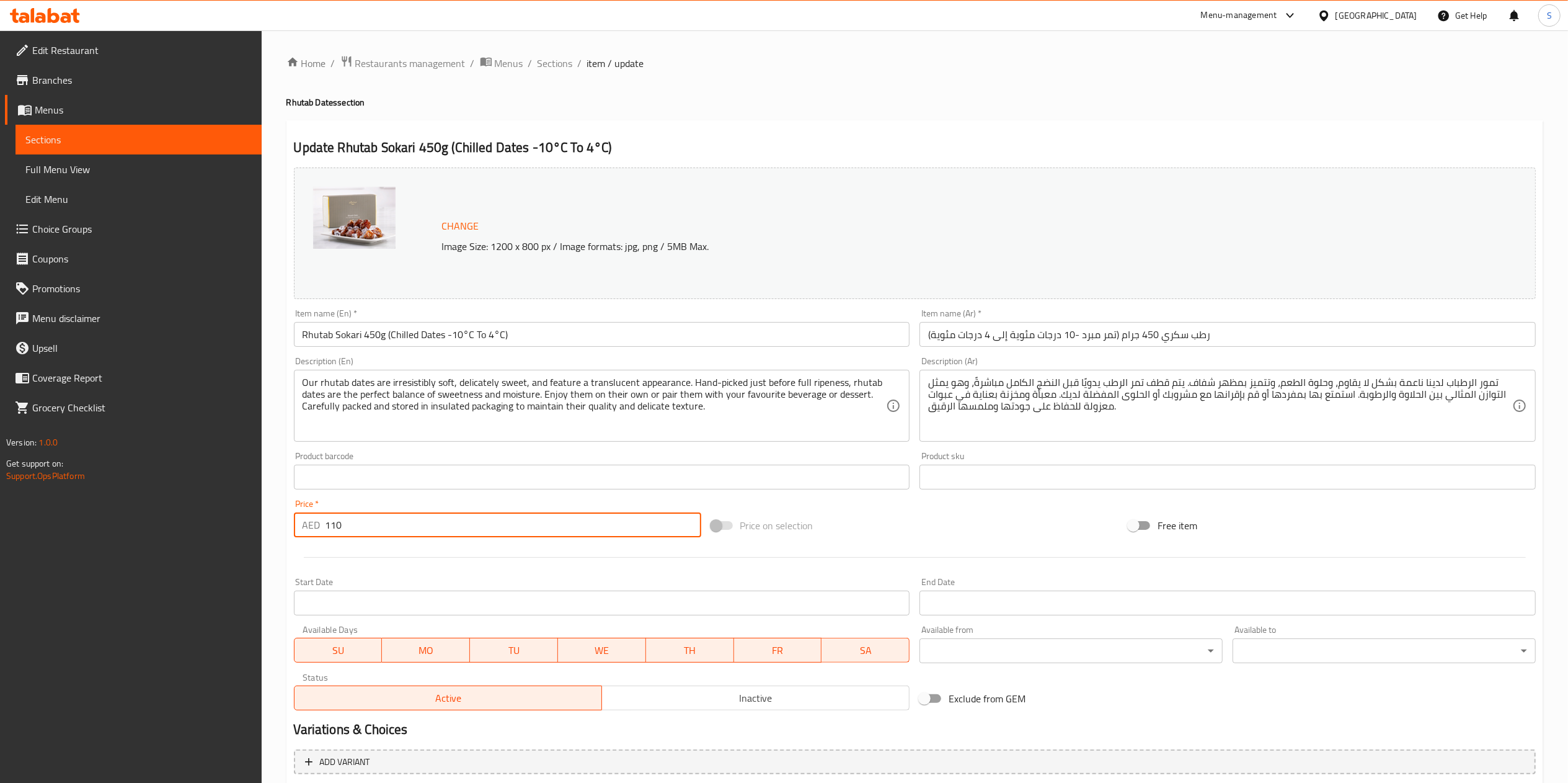
type input "الشوكولاتة الإضافية:"
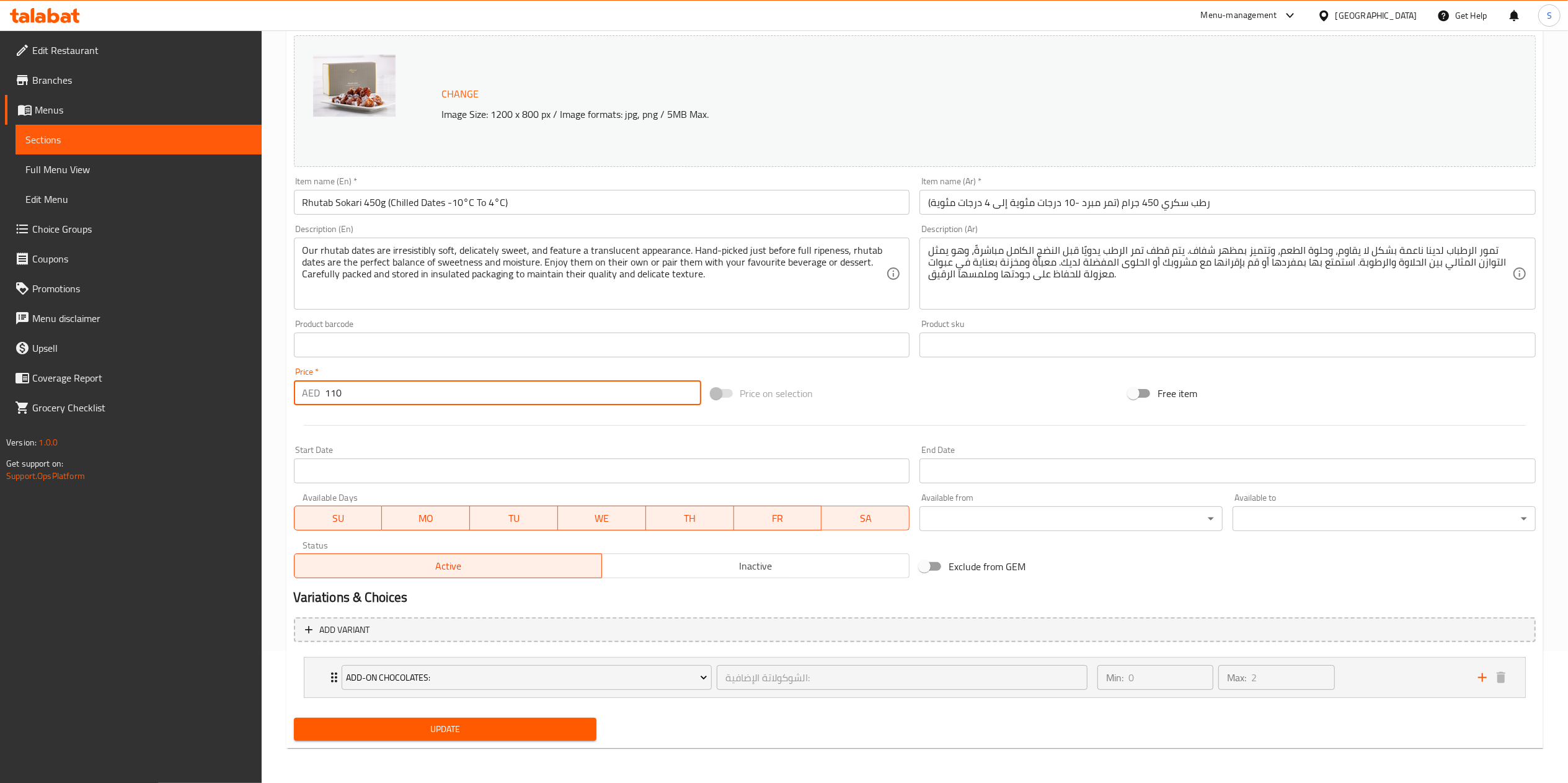
type input "110"
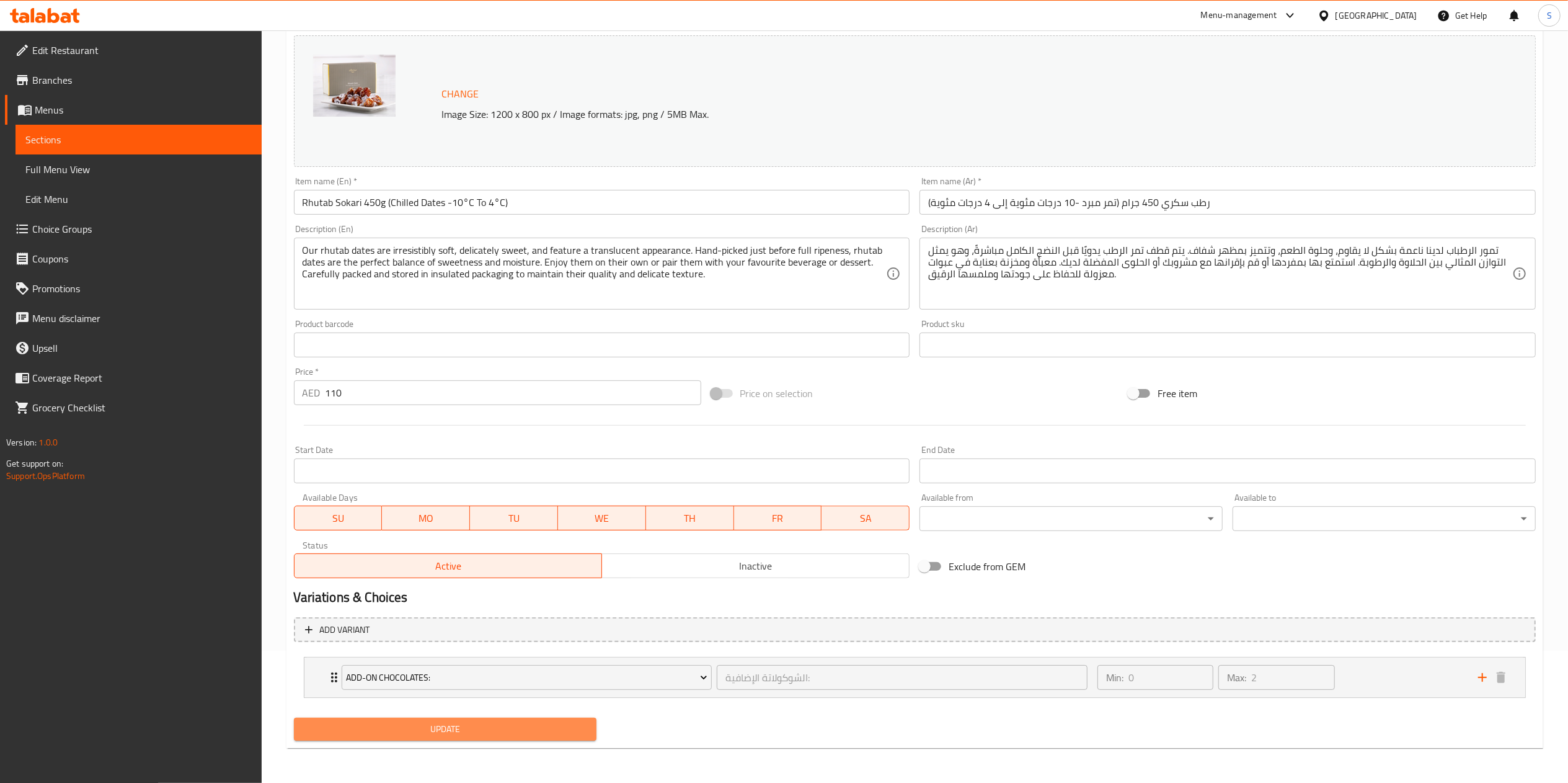
click at [520, 724] on span "Update" at bounding box center [445, 729] width 283 height 16
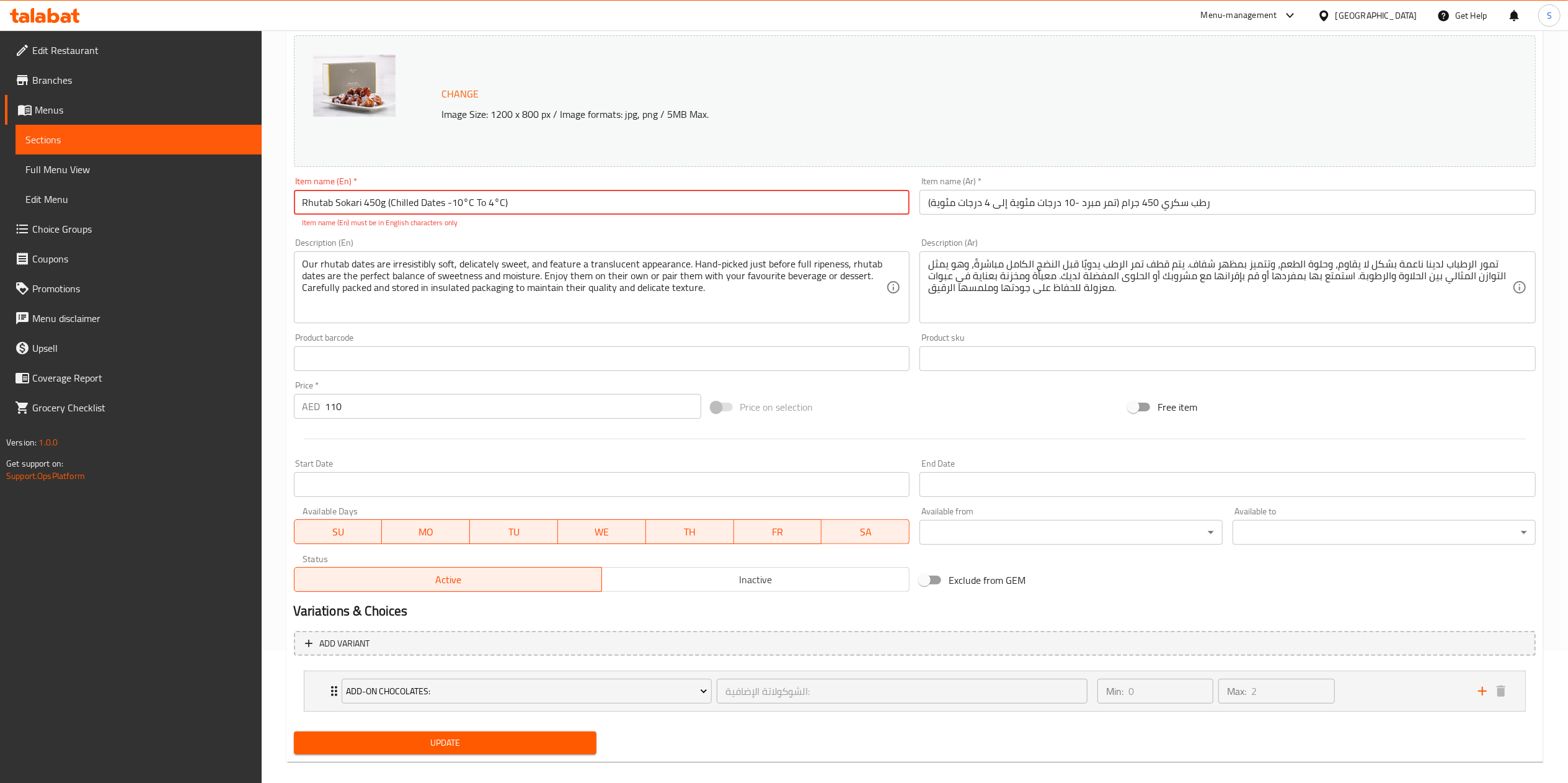
drag, startPoint x: 522, startPoint y: 197, endPoint x: 383, endPoint y: 193, distance: 139.1
click at [383, 193] on input "Rhutab Sokari 450g (Chilled Dates -10°C To 4°C)" at bounding box center [602, 202] width 616 height 25
type input "الشوكولاتة الإضافية:"
type input "Rhutab Sokari 450g"
type input "الشوكولاتة الإضافية:"
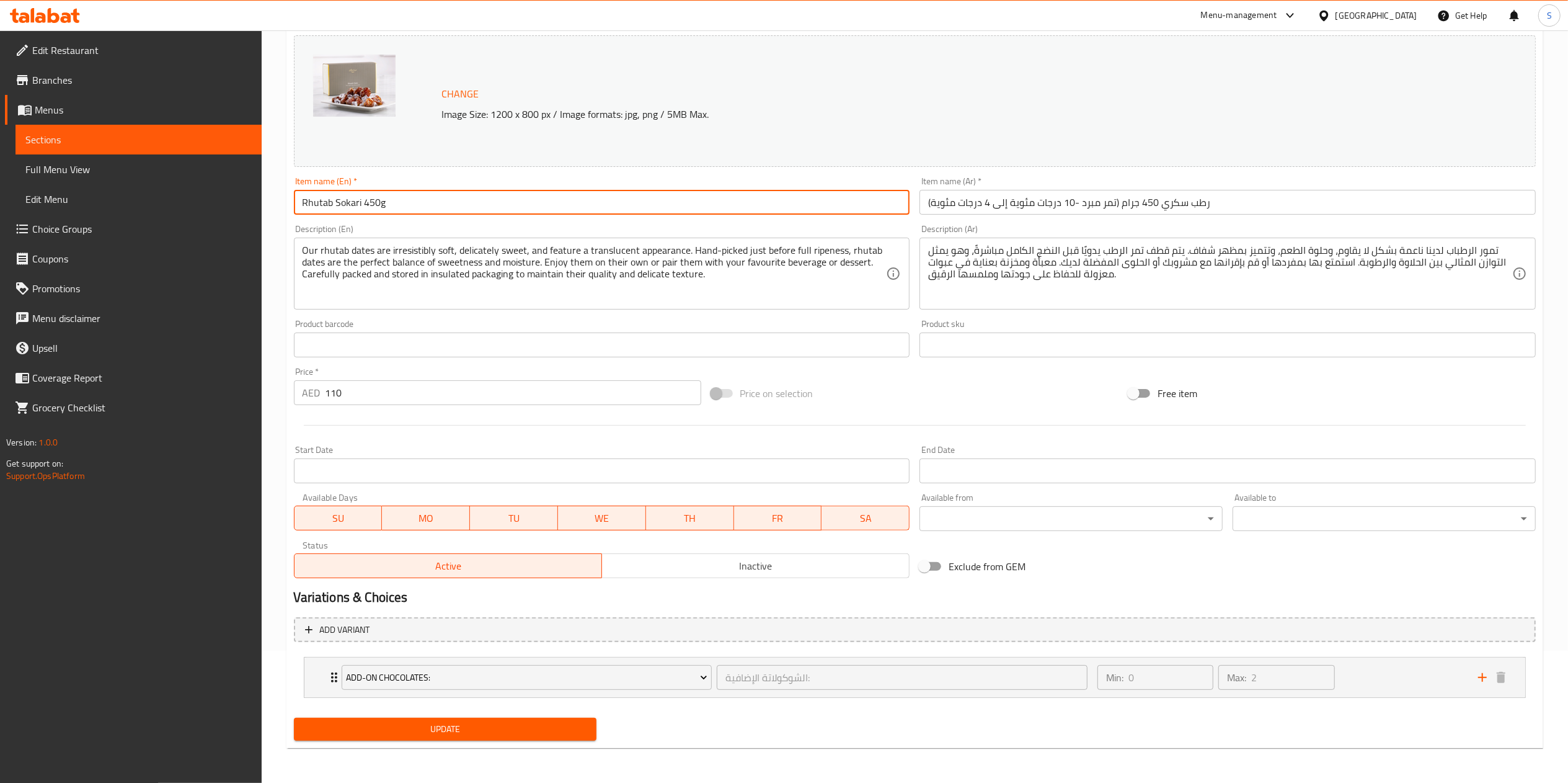
type input "Rhutab Sokari 450g"
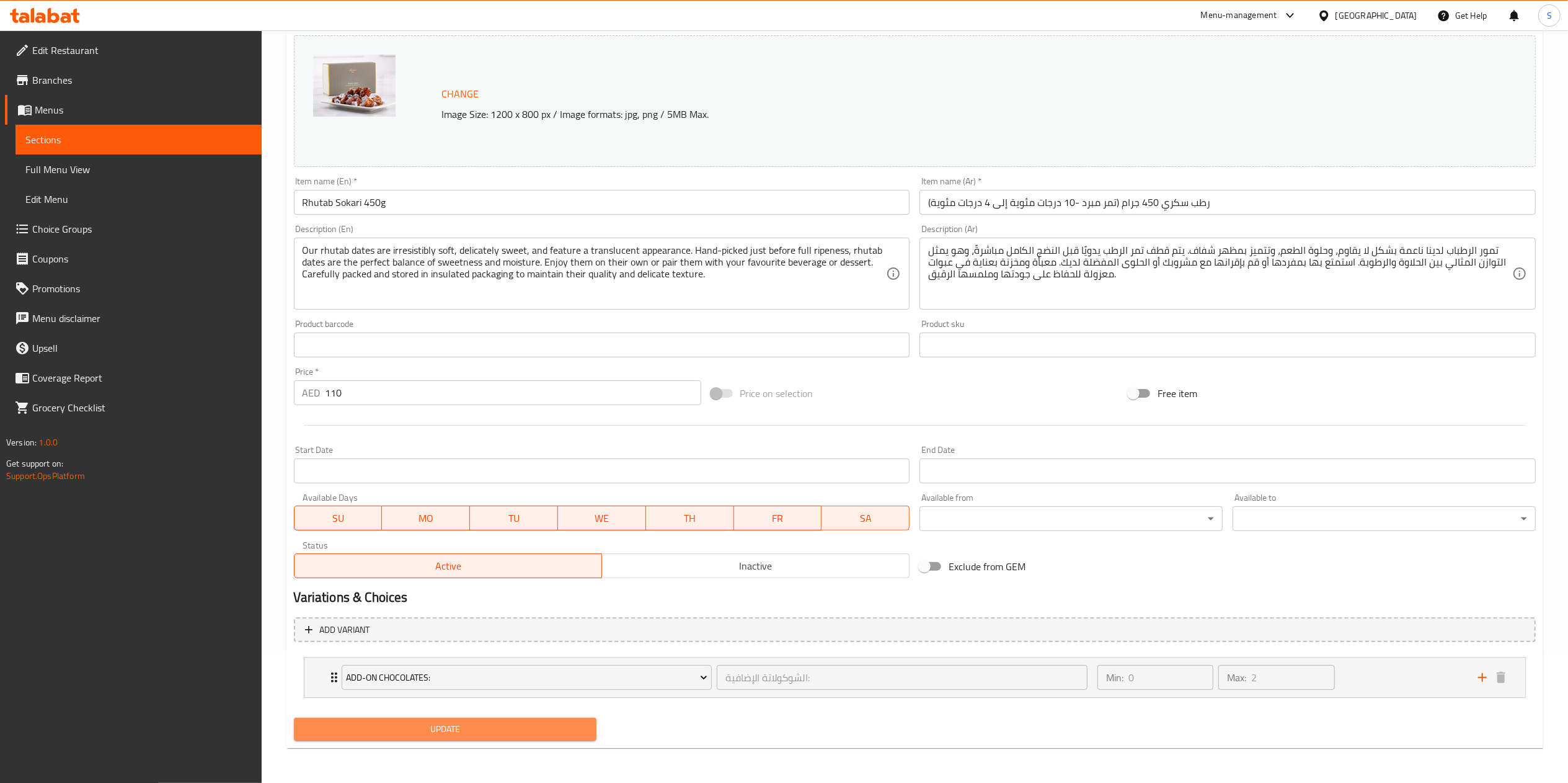
click at [482, 730] on span "Update" at bounding box center [445, 729] width 283 height 16
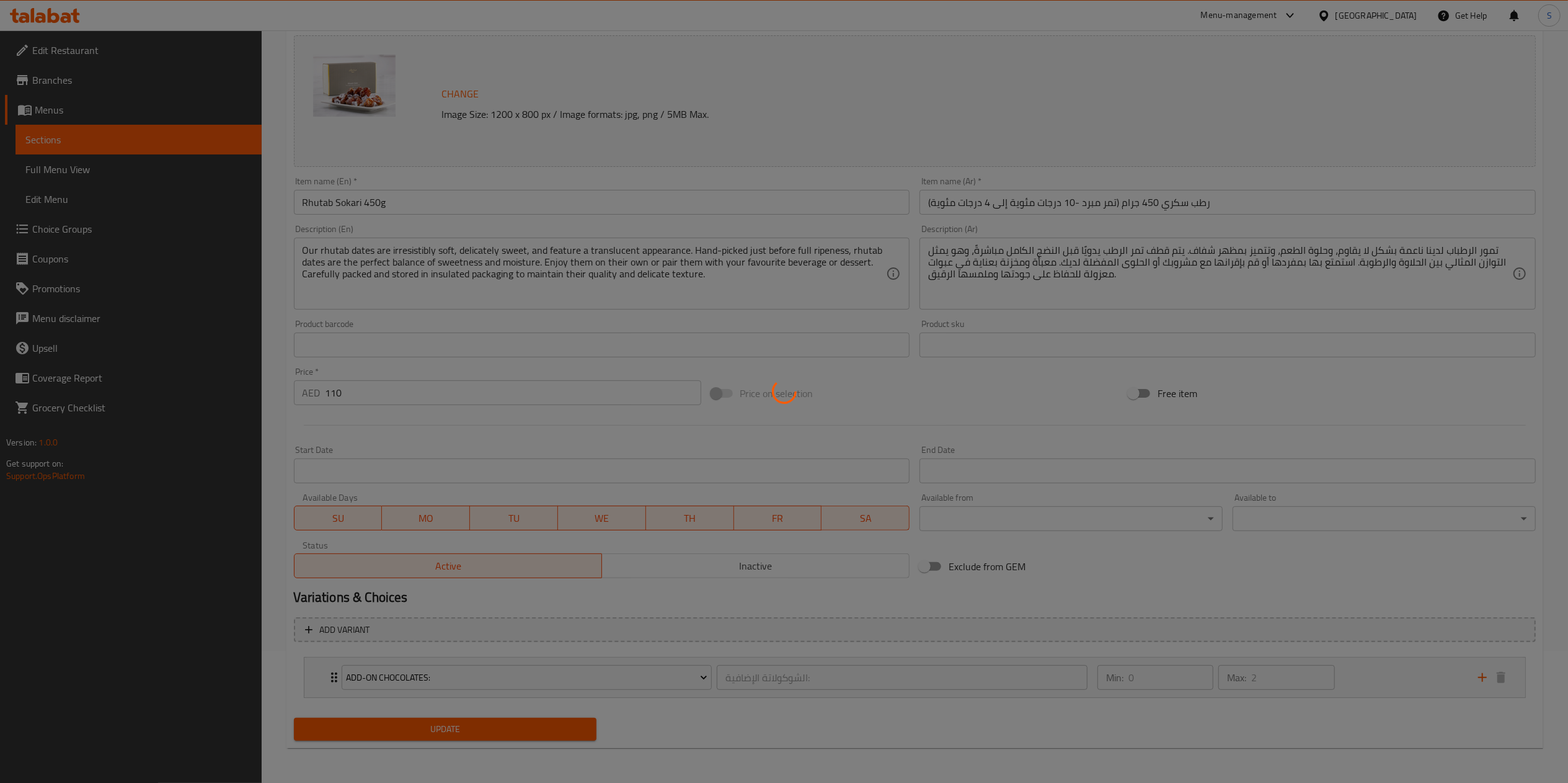
type input "الشوكولاتة الإضافية:"
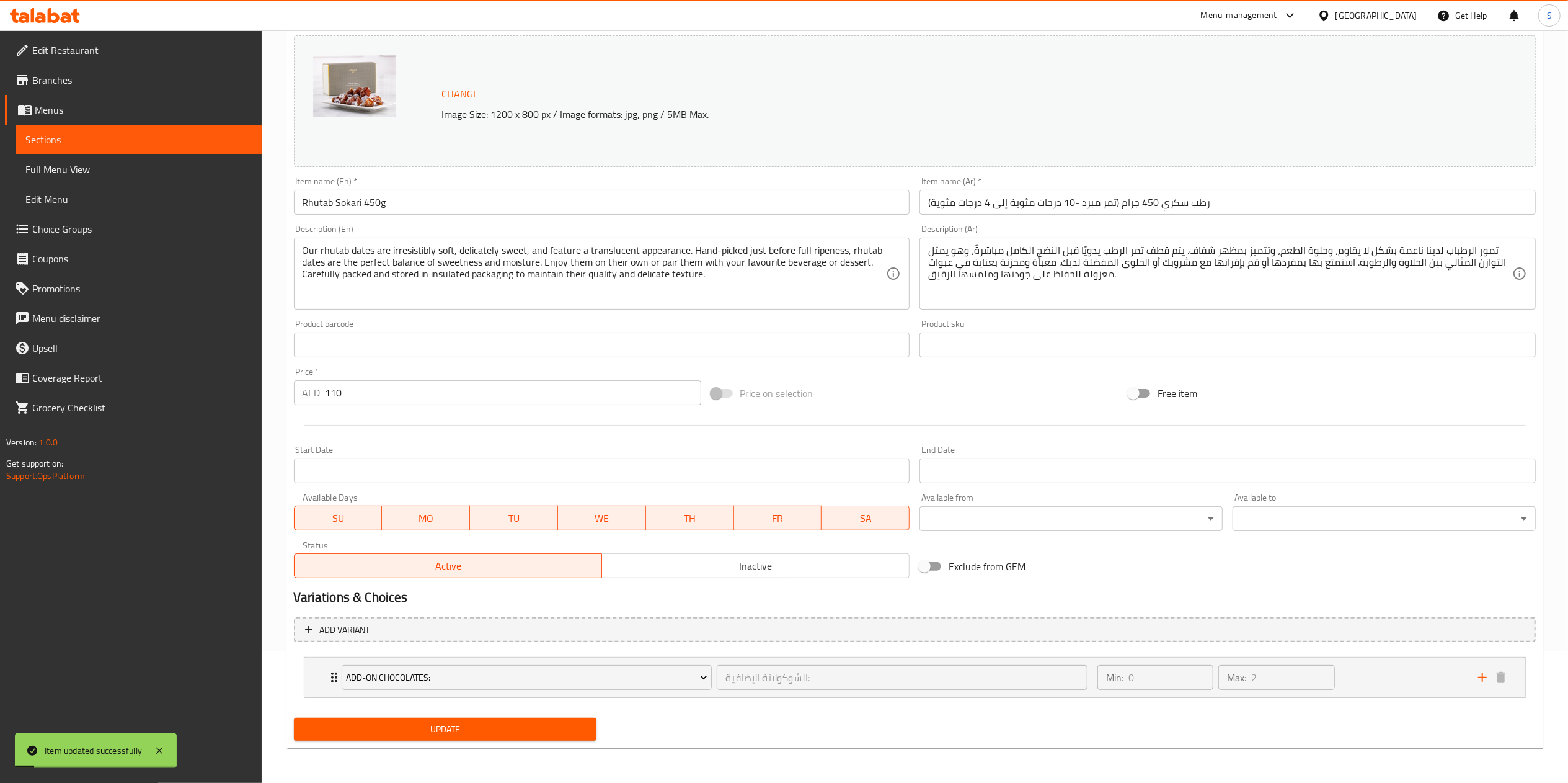
scroll to position [0, 0]
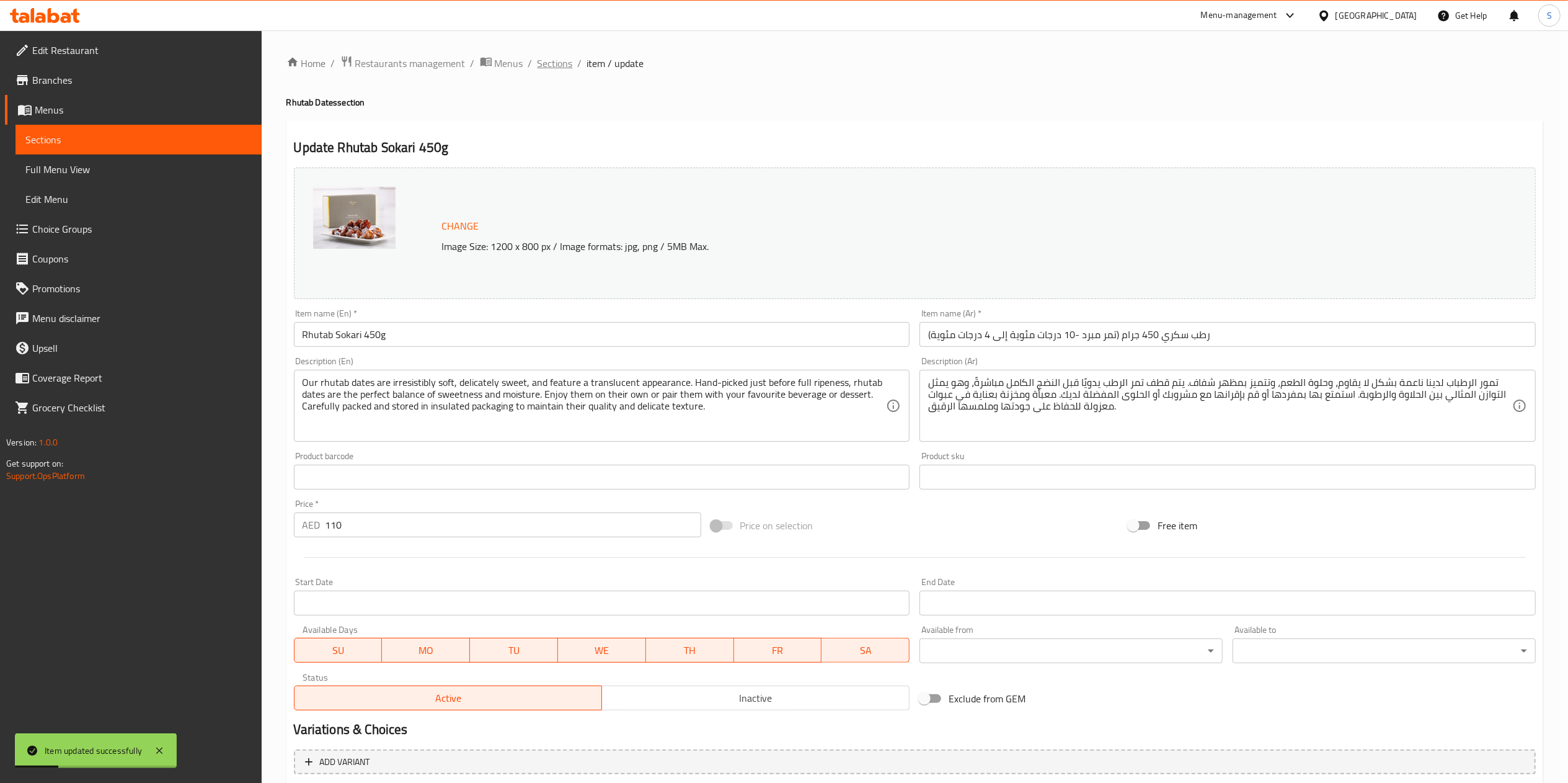
click at [549, 70] on span "Sections" at bounding box center [555, 63] width 35 height 15
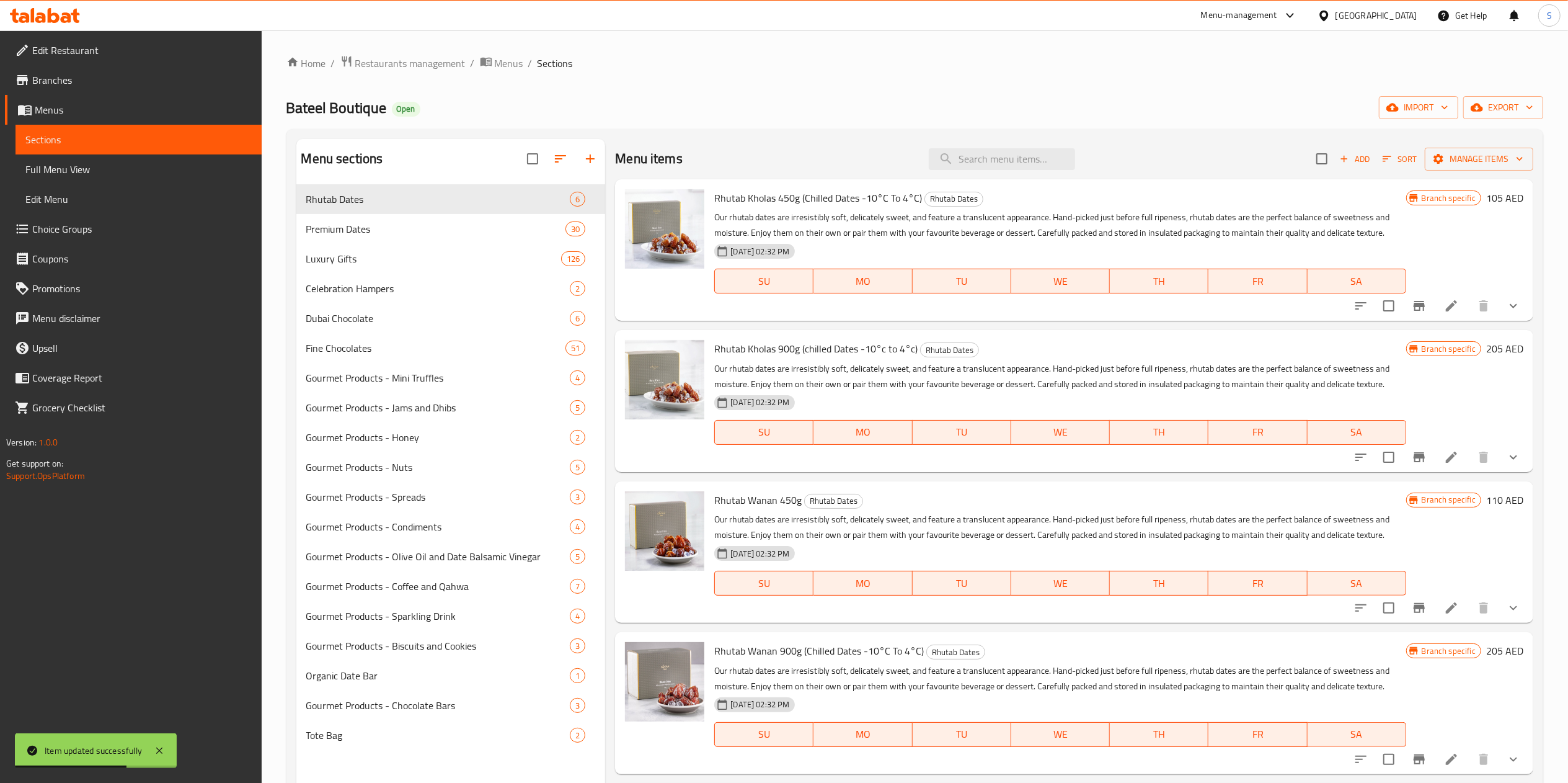
click at [990, 365] on p "Our rhutab dates are irresistibly soft, delicately sweet, and feature a translu…" at bounding box center [1060, 376] width 691 height 31
click at [1446, 307] on icon at bounding box center [1452, 306] width 11 height 11
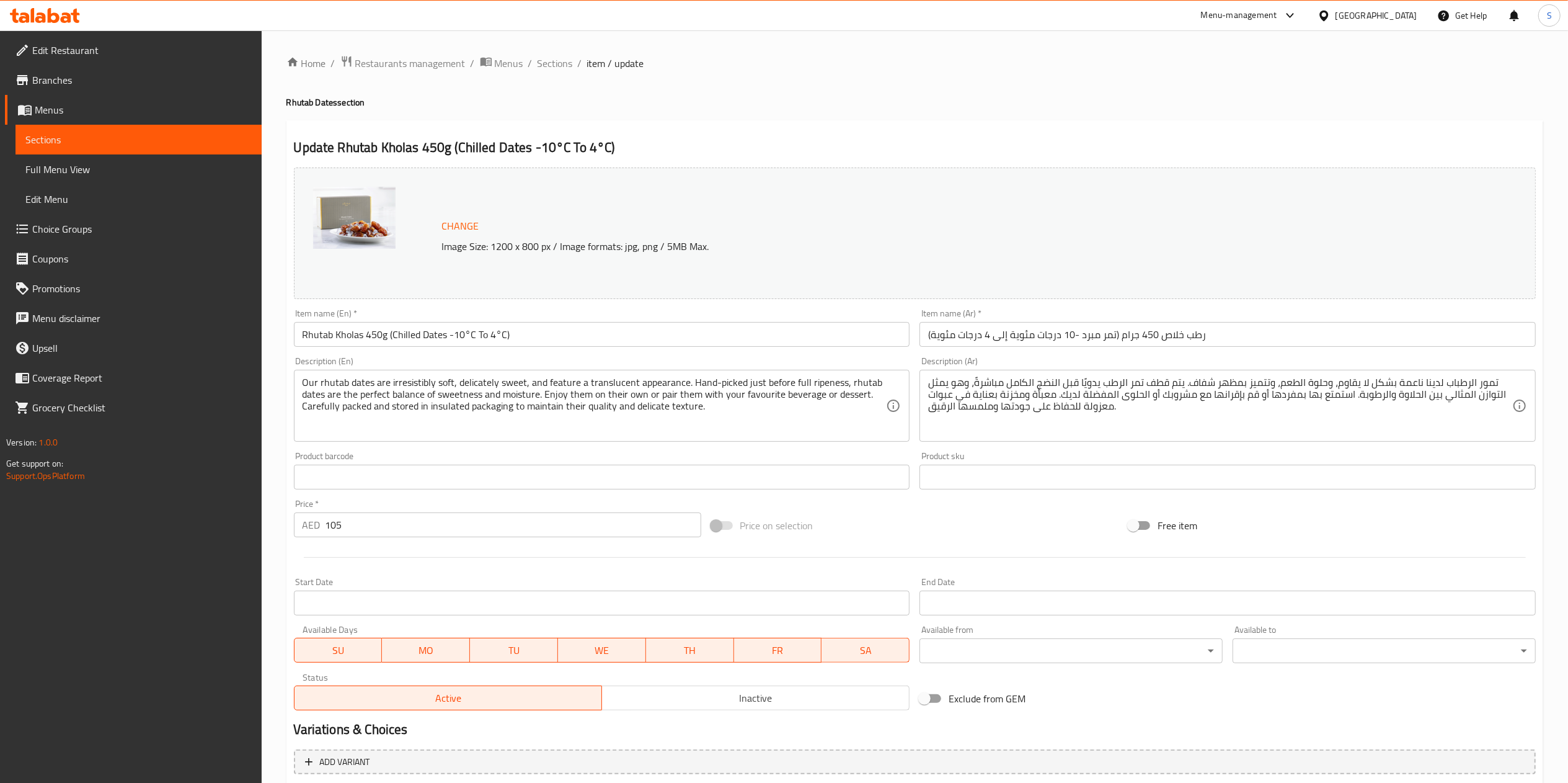
type input "الشوكولاتة الإضافية:"
click at [569, 336] on input "Rhutab Kholas 450g (Chilled Dates -10°C To 4°C)" at bounding box center [602, 334] width 616 height 25
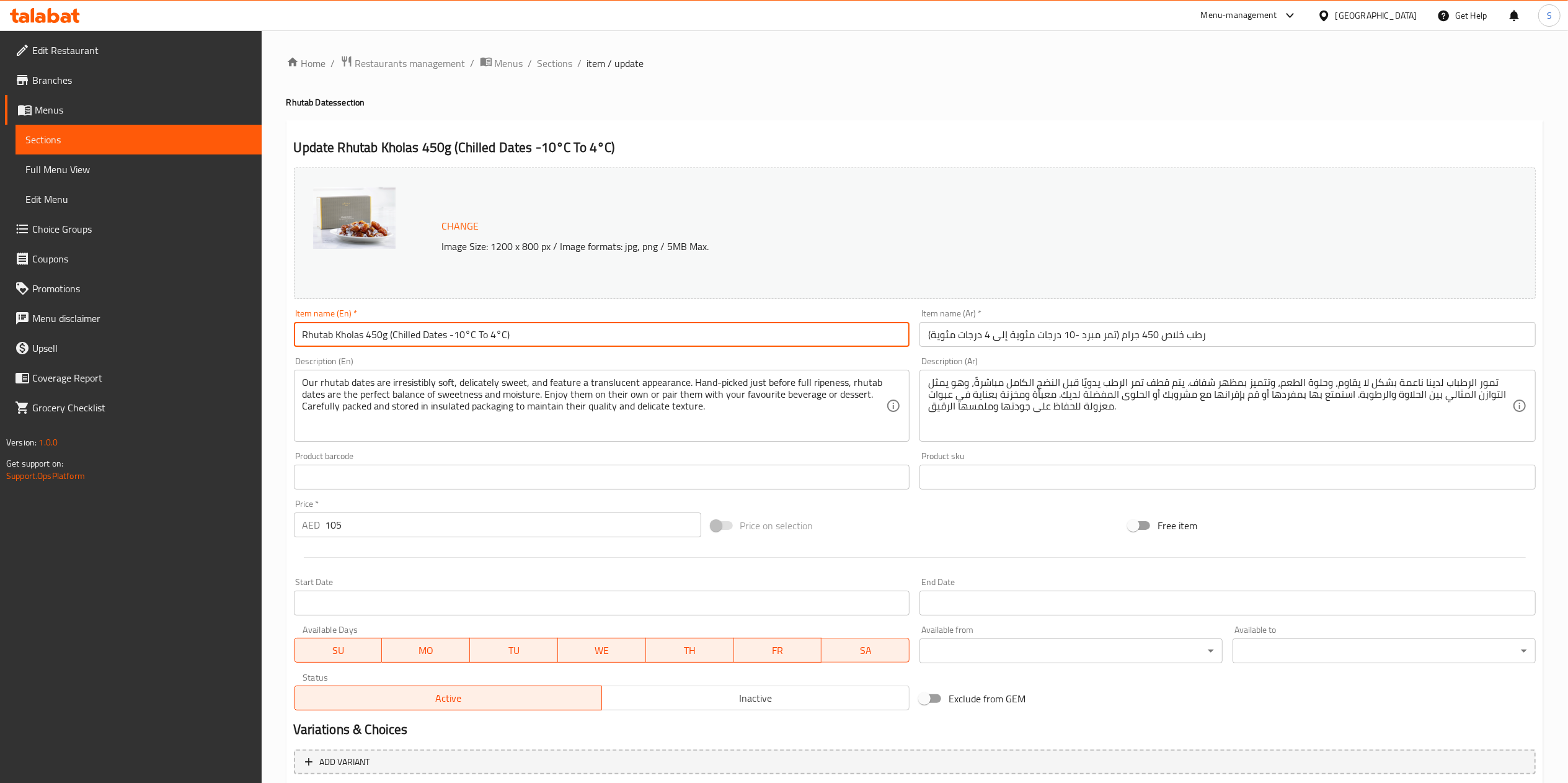
type input "Rhutab Kholas 450g (Chilled Dates -10°C To 4°C"
type input "الشوكولاتة الإضافية:"
type input "Rhutab Kholas 450g (Chilled Dates -10°C To 4°"
type input "الشوكولاتة الإضافية:"
type input "Rhutab Kholas 450g (Chilled Dates -10°C To 4"
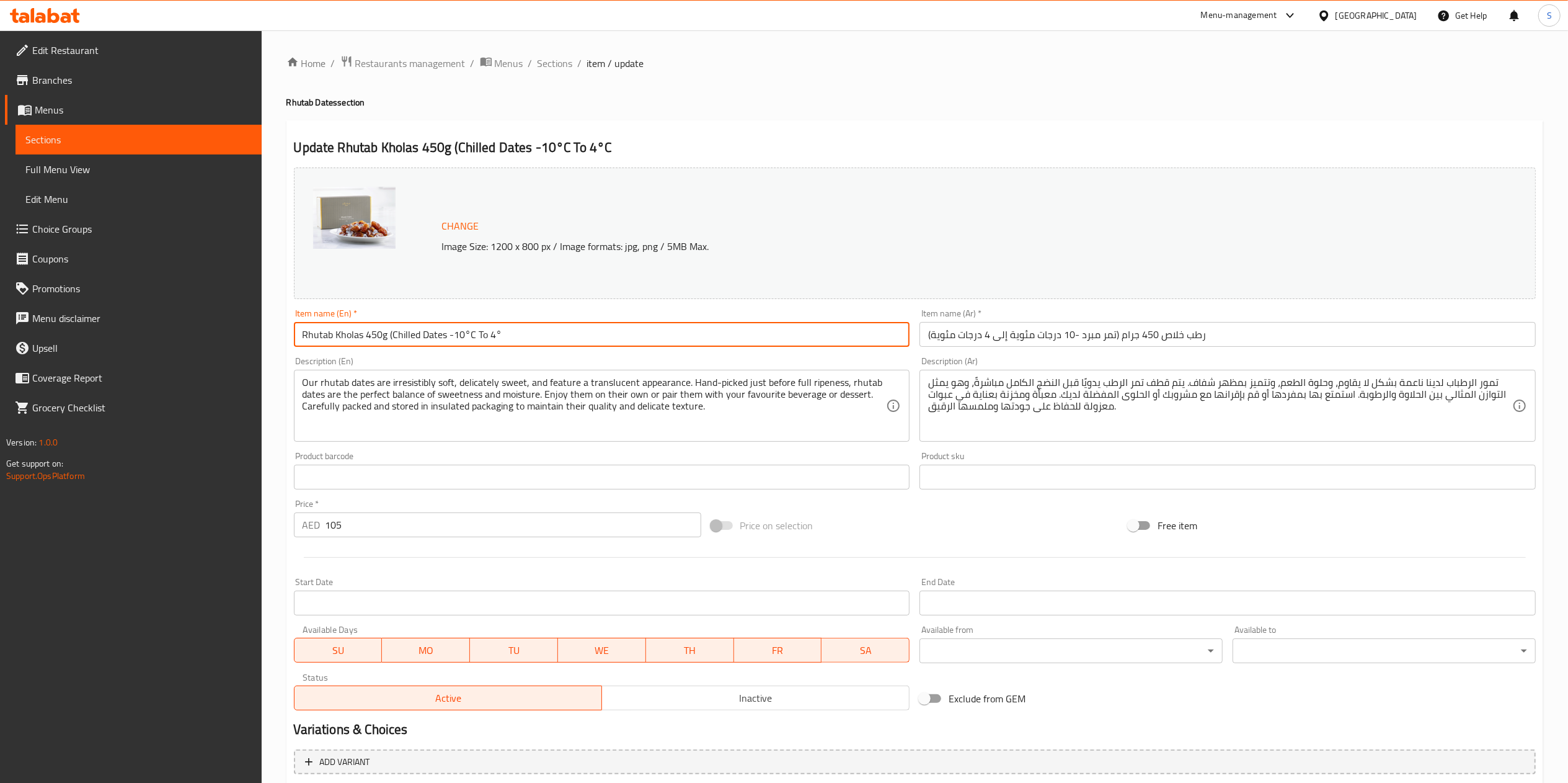
type input "الشوكولاتة الإضافية:"
type input "Rhutab Kholas 450g (Chilled Dates -10°C To"
type input "الشوكولاتة الإضافية:"
type input "Rhutab Kholas 450g (Chilled Dates -10°C To"
type input "الشوكولاتة الإضافية:"
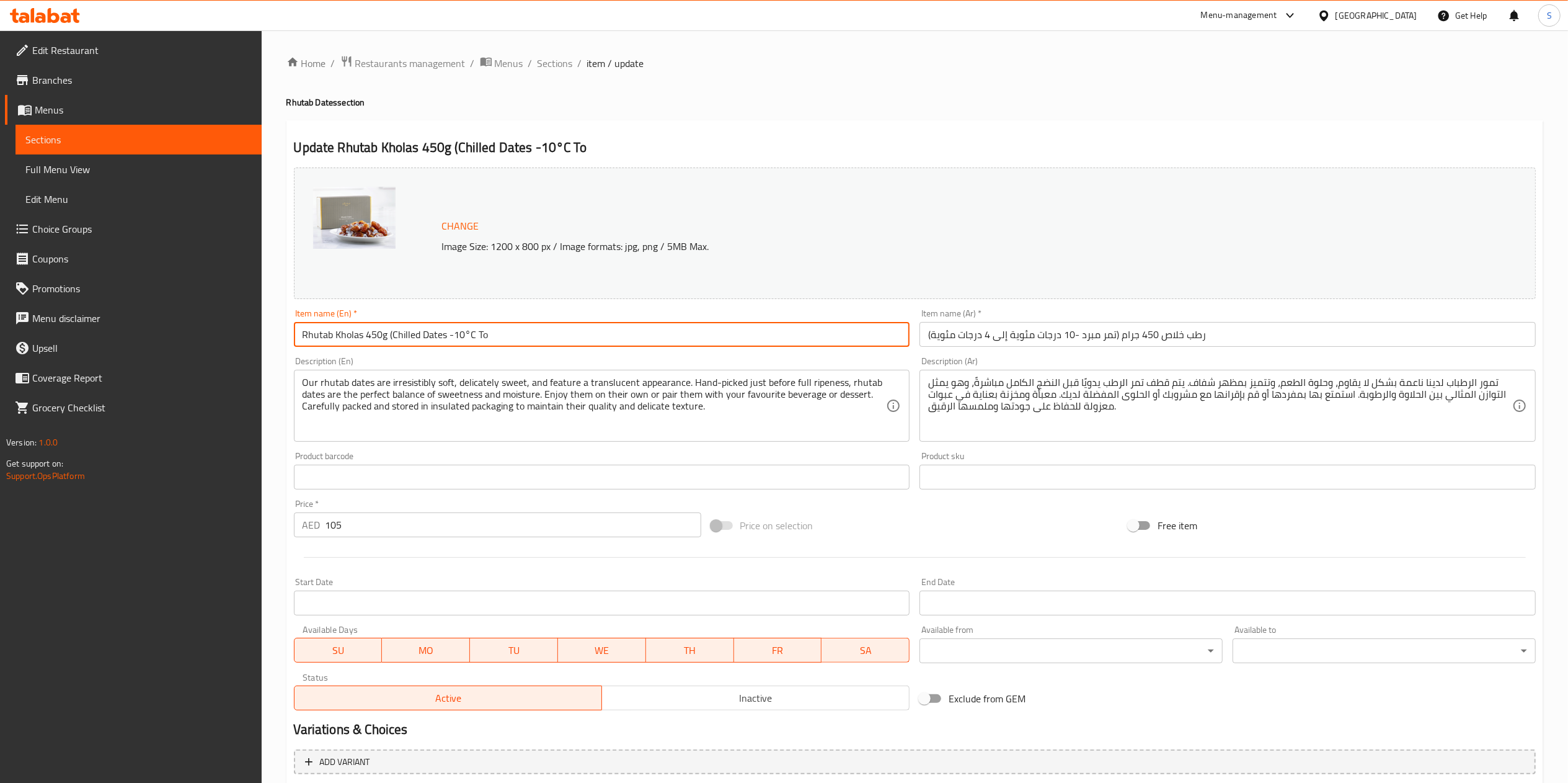
type input "Rhutab Kholas 450g (Chilled Dates -10°C T"
type input "الشوكولاتة الإضافية:"
type input "Rhutab Kholas 450g (Chilled Dates -10°C"
type input "الشوكولاتة الإضافية:"
type input "Rhutab Kholas 450g (Chilled Dates -10°C"
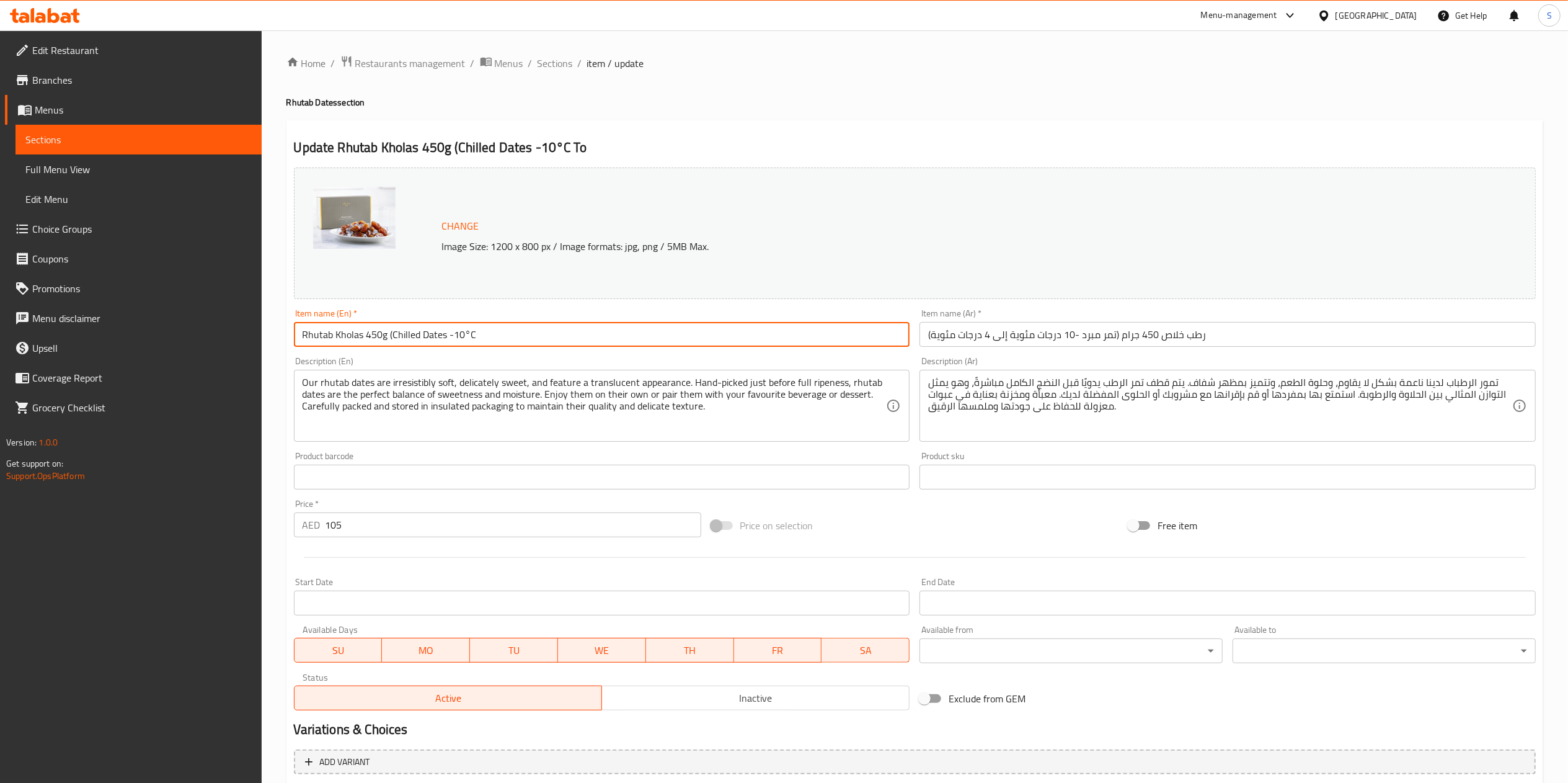
type input "الشوكولاتة الإضافية:"
type input "Rhutab Kholas 450g (Chilled Dates -10°"
type input "الشوكولاتة الإضافية:"
type input "Rhutab Kholas 450g (Chilled Dates -10"
type input "الشوكولاتة الإضافية:"
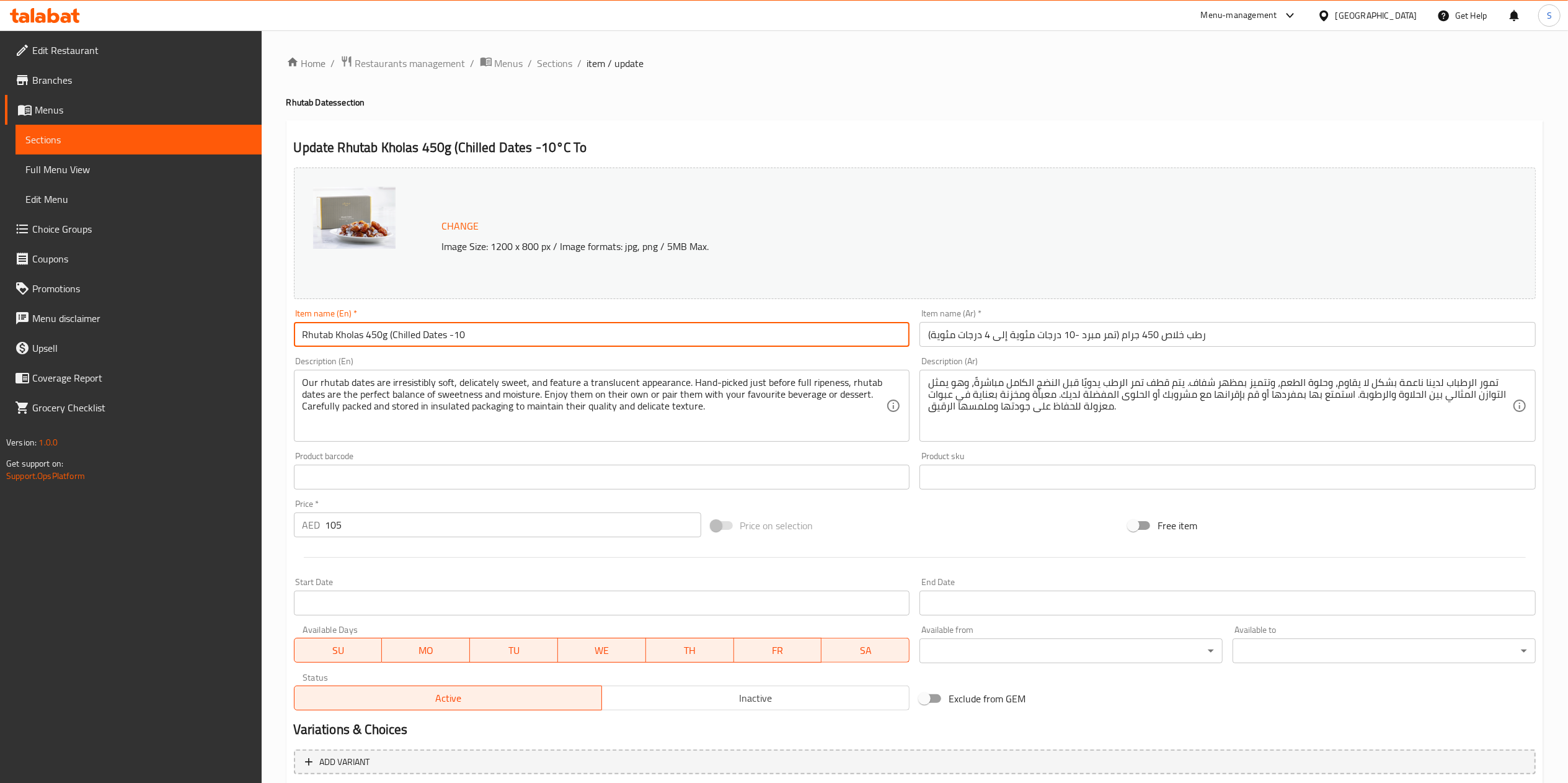
type input "Rhutab Kholas 450g (Chilled Dates -1"
type input "الشوكولاتة الإضافية:"
type input "Rhutab Kholas 450g (Chilled Dates -"
type input "الشوكولاتة الإضافية:"
type input "Rhutab Kholas 450g (Chilled Dates"
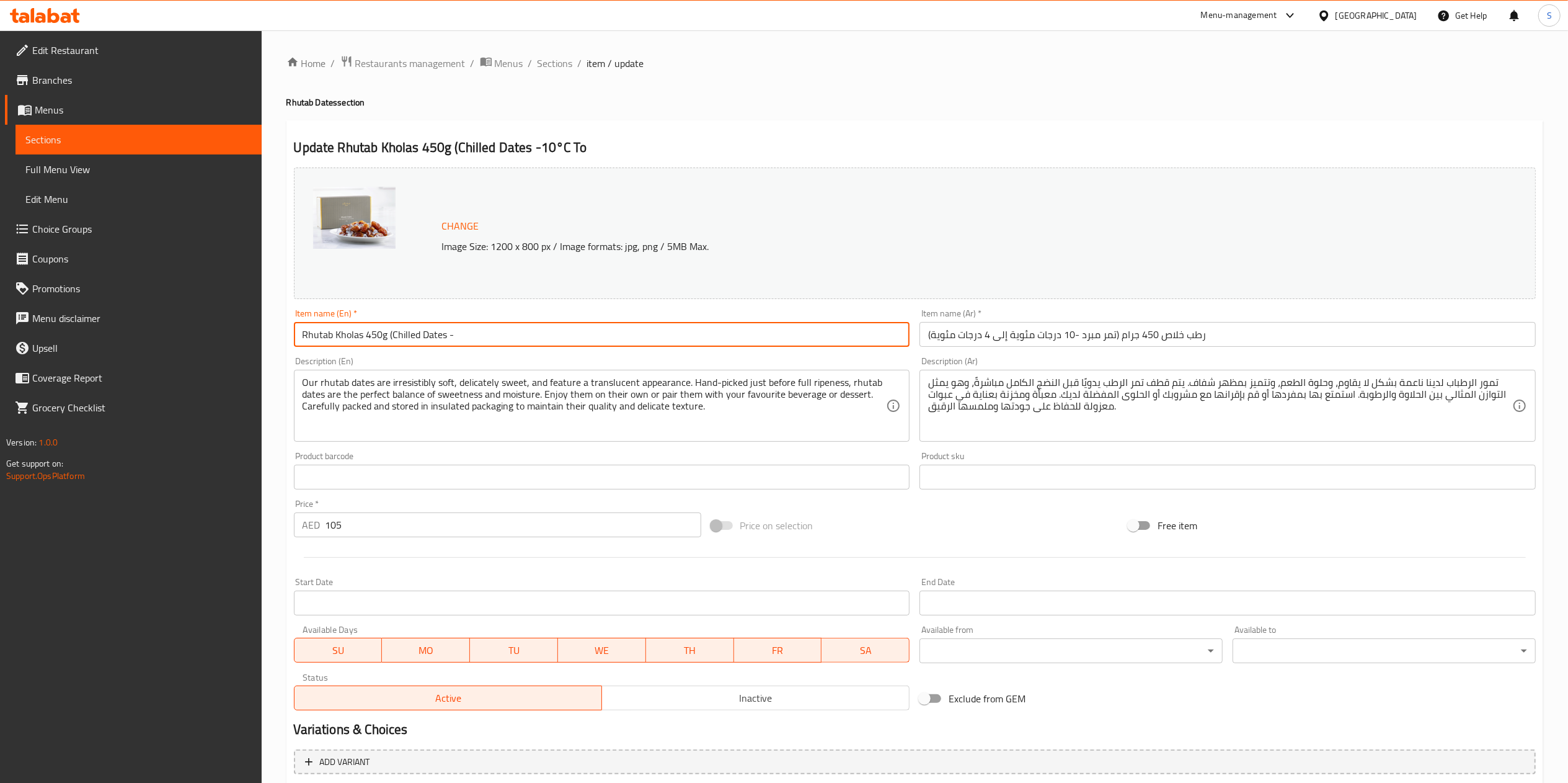
type input "الشوكولاتة الإضافية:"
type input "Rhutab Kholas 450g (Chilled Dates"
type input "الشوكولاتة الإضافية:"
type input "Rhutab Kholas 450g (Chilled Date"
type input "الشوكولاتة الإضافية:"
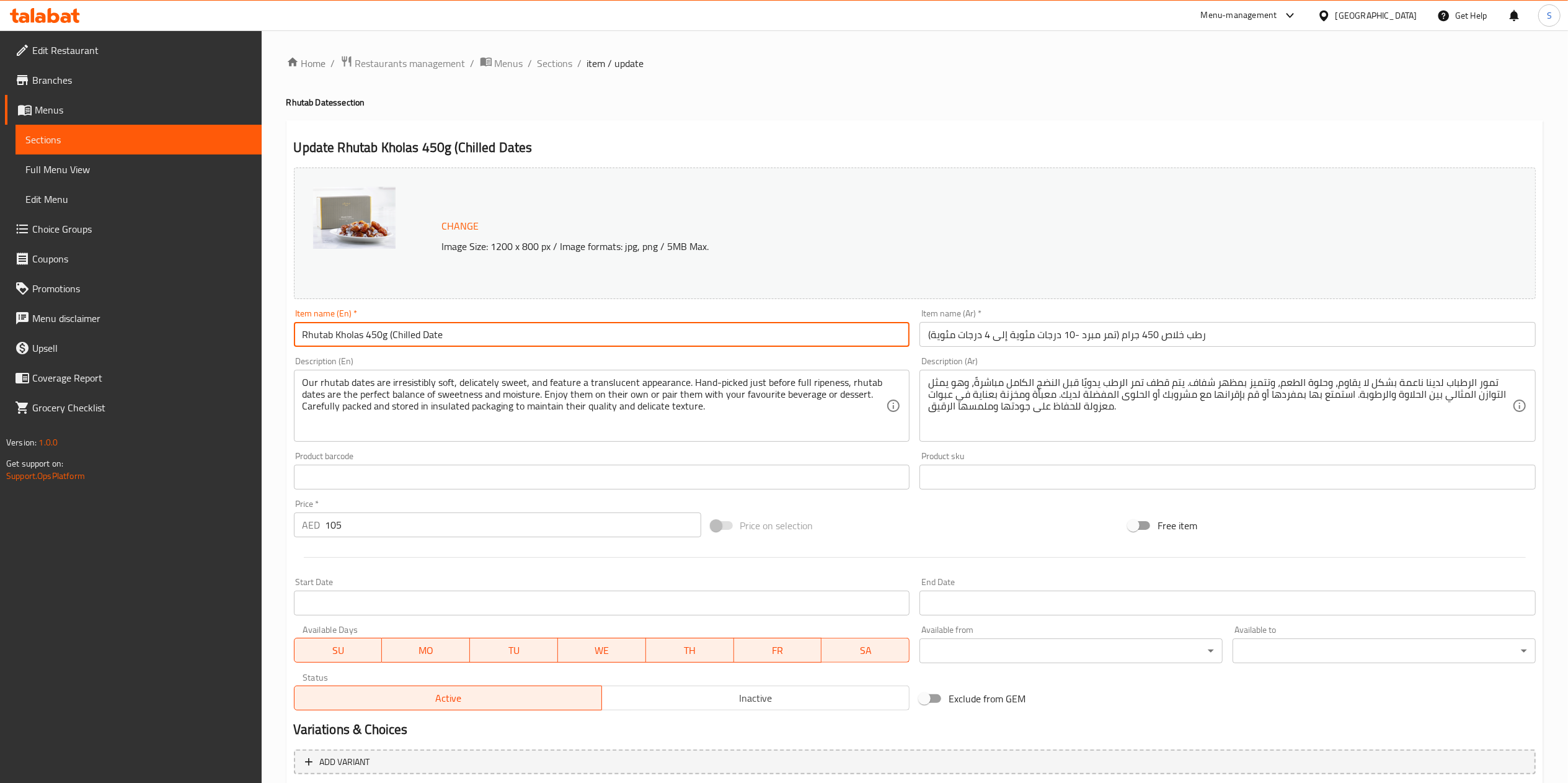
type input "Rhutab Kholas 450g (Chilled Dat"
type input "الشوكولاتة الإضافية:"
type input "Rhutab Kholas 450g (Chilled Da"
type input "الشوكولاتة الإضافية:"
type input "Rhutab Kholas 450g (Chilled D"
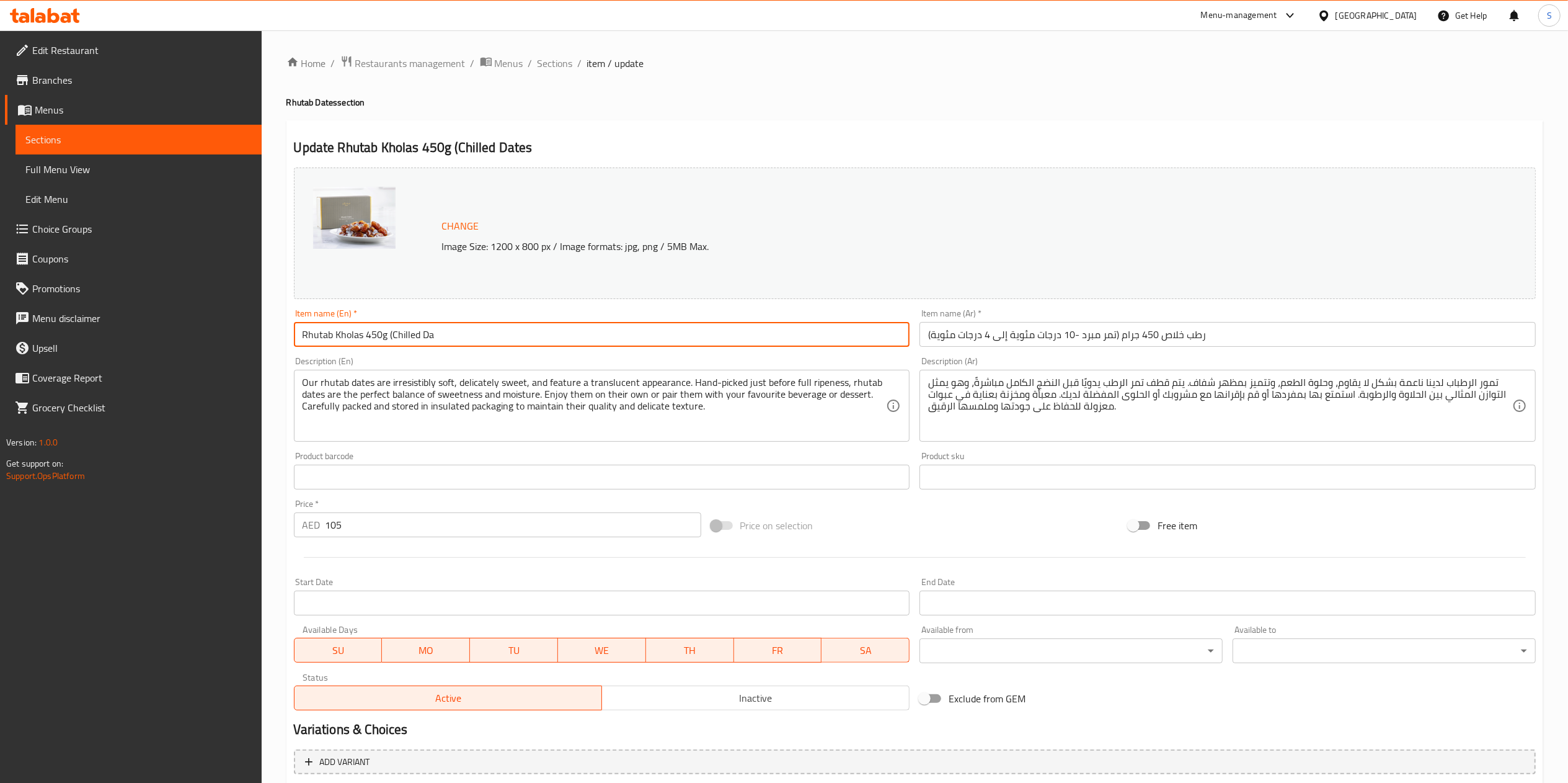
type input "الشوكولاتة الإضافية:"
type input "Rhutab Kholas 450g (Chilled"
type input "الشوكولاتة الإضافية:"
type input "Rhutab Kholas 450g (Chilled"
type input "الشوكولاتة الإضافية:"
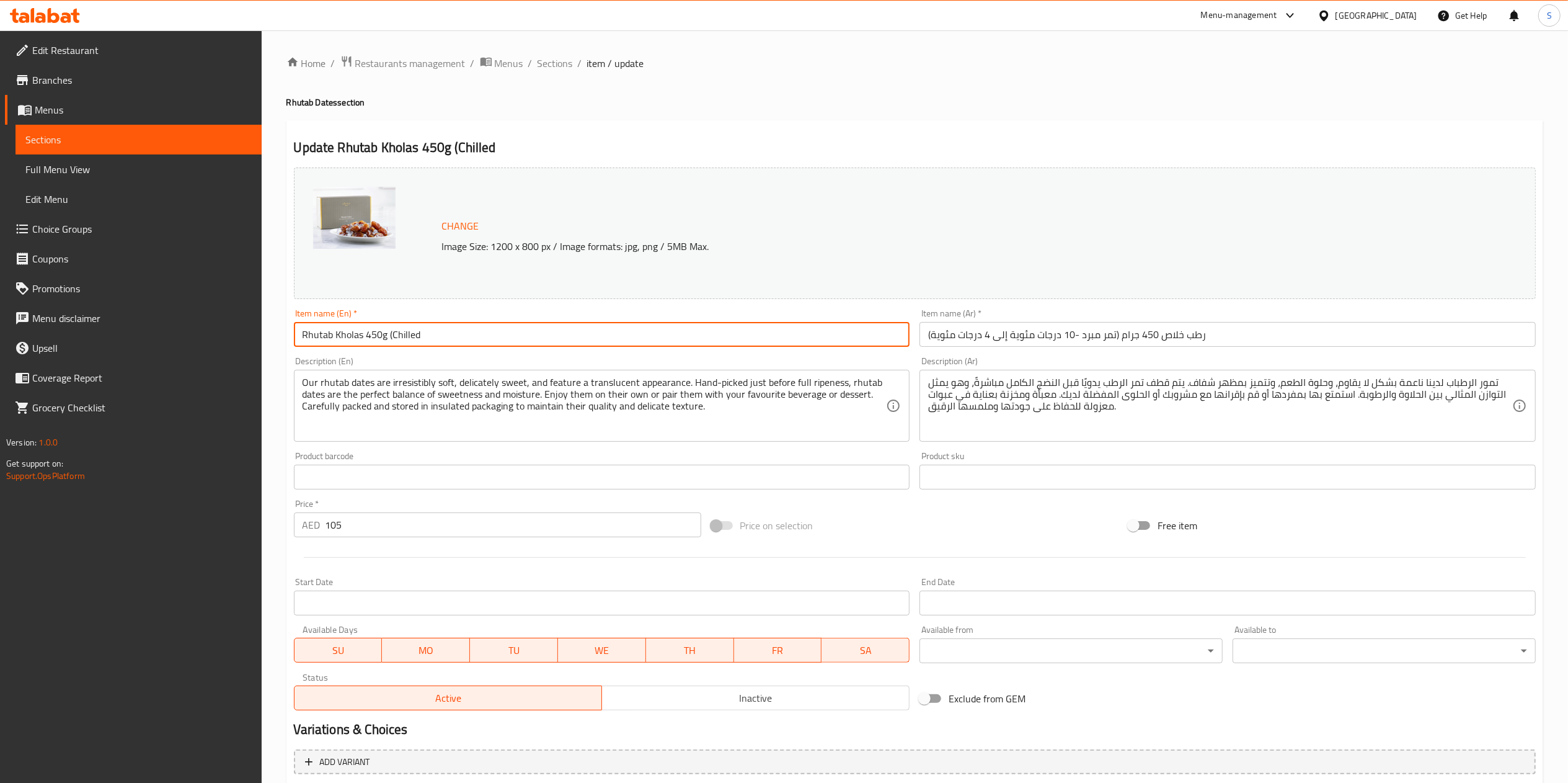
type input "Rhutab Kholas 450g (Chille"
type input "الشوكولاتة الإضافية:"
type input "Rhutab Kholas 450g (Chill"
type input "الشوكولاتة الإضافية:"
type input "Rhutab Kholas 450g (Chil"
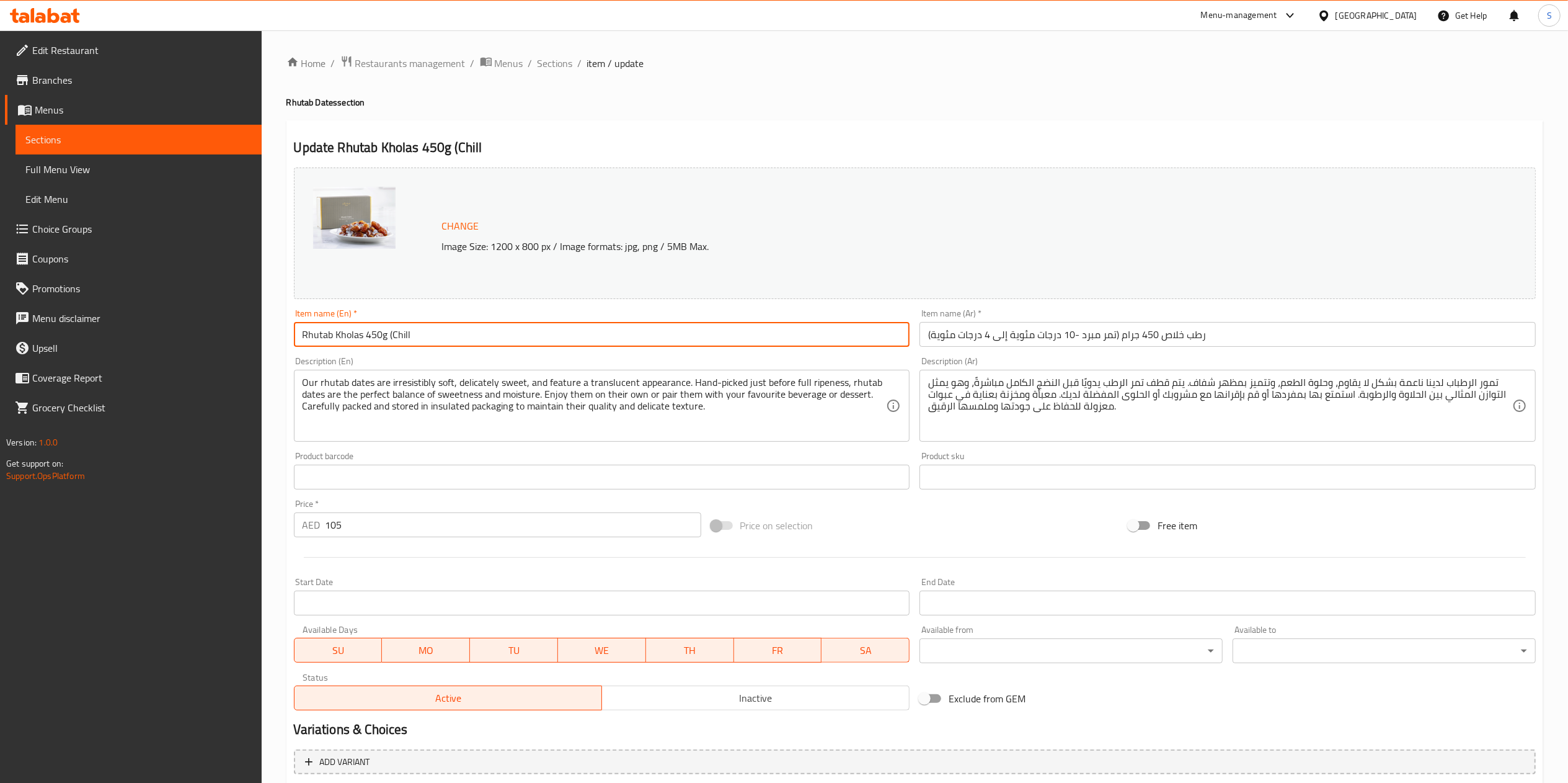
type input "الشوكولاتة الإضافية:"
type input "Rhutab Kholas 450g (Chi"
type input "الشوكولاتة الإضافية:"
type input "Rhutab Kholas 450g (Ch"
type input "الشوكولاتة الإضافية:"
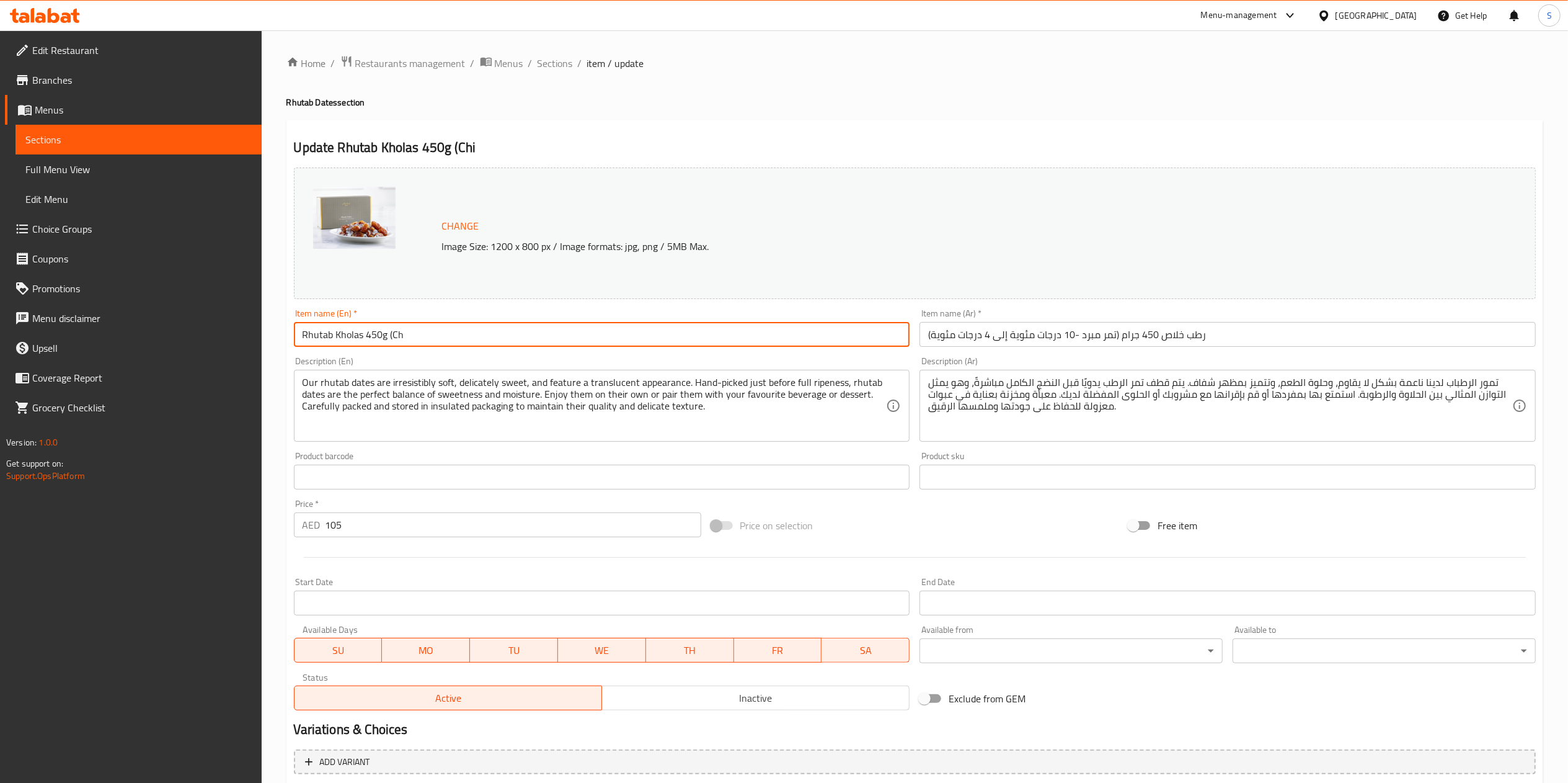
type input "Rhutab Kholas 450g (C"
type input "الشوكولاتة الإضافية:"
type input "Rhutab Kholas 450g ("
type input "الشوكولاتة الإضافية:"
type input "Rhutab Kholas 450g"
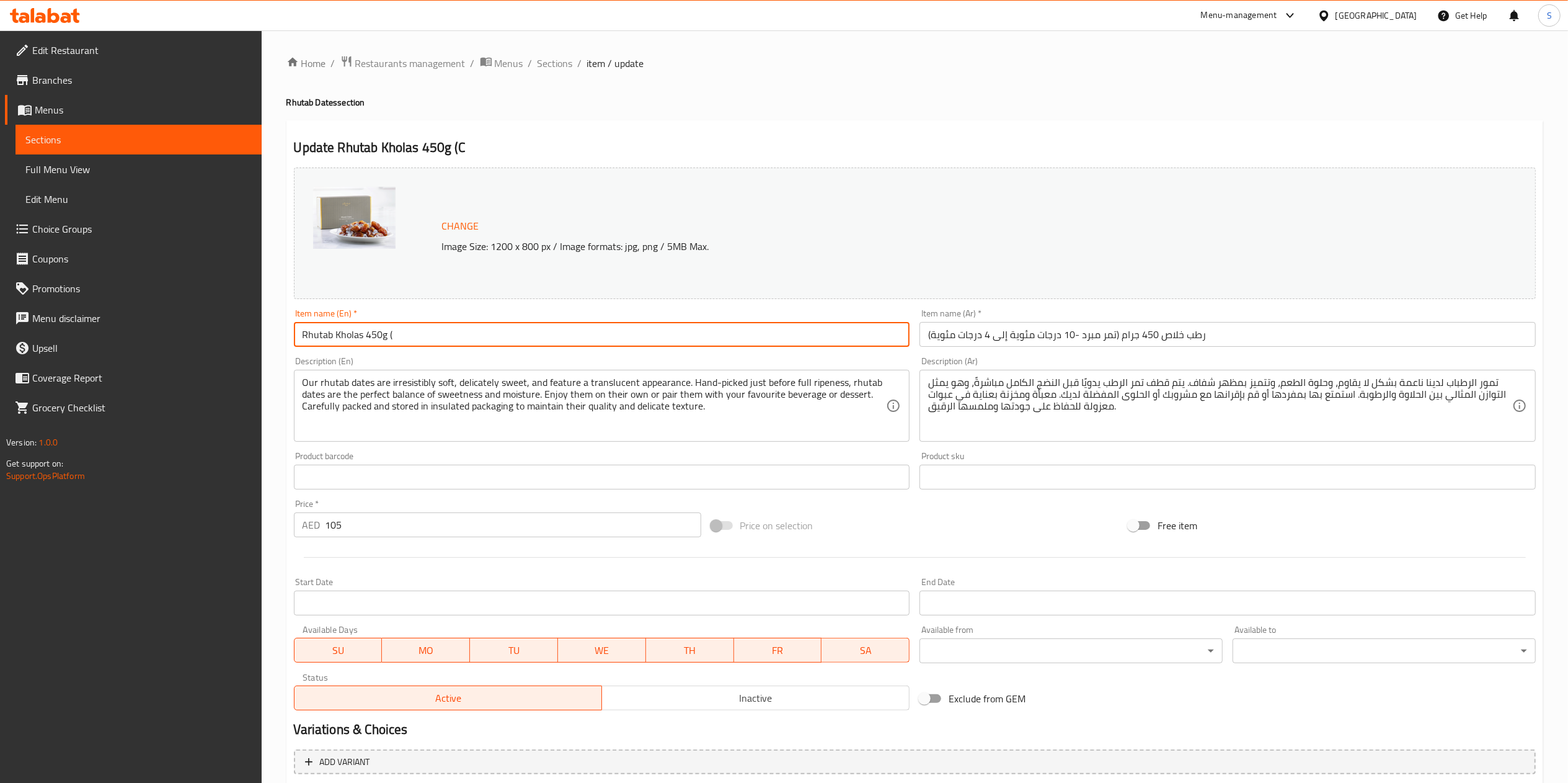
type input "الشوكولاتة الإضافية:"
type input "Rhutab Kholas 450g"
type input "الشوكولاتة الإضافية:"
click at [432, 537] on input "105" at bounding box center [513, 525] width 375 height 25
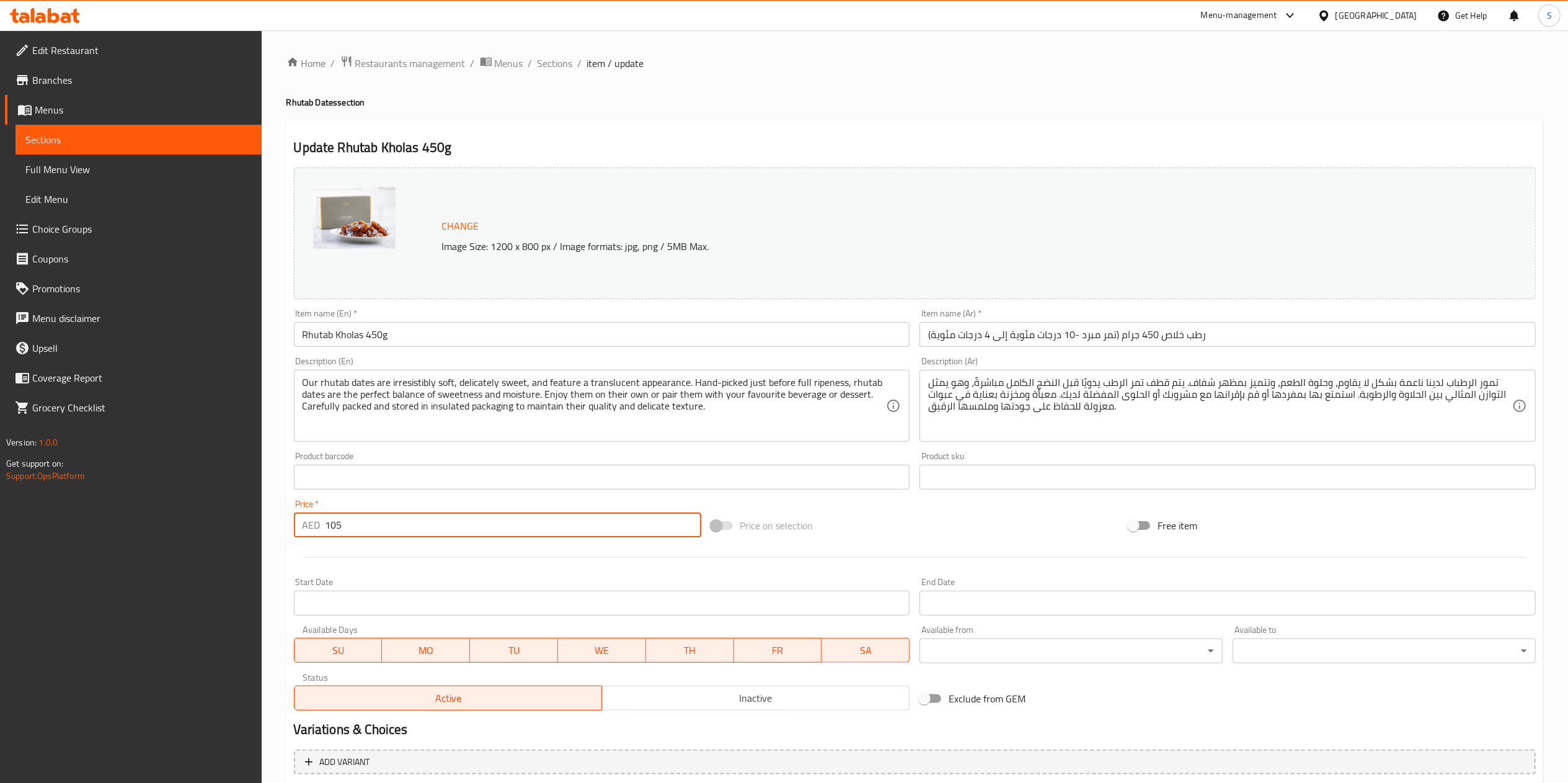
click at [432, 537] on input "105" at bounding box center [513, 525] width 375 height 25
type input "1"
type input "الشوكولاتة الإضافية:"
type input "11"
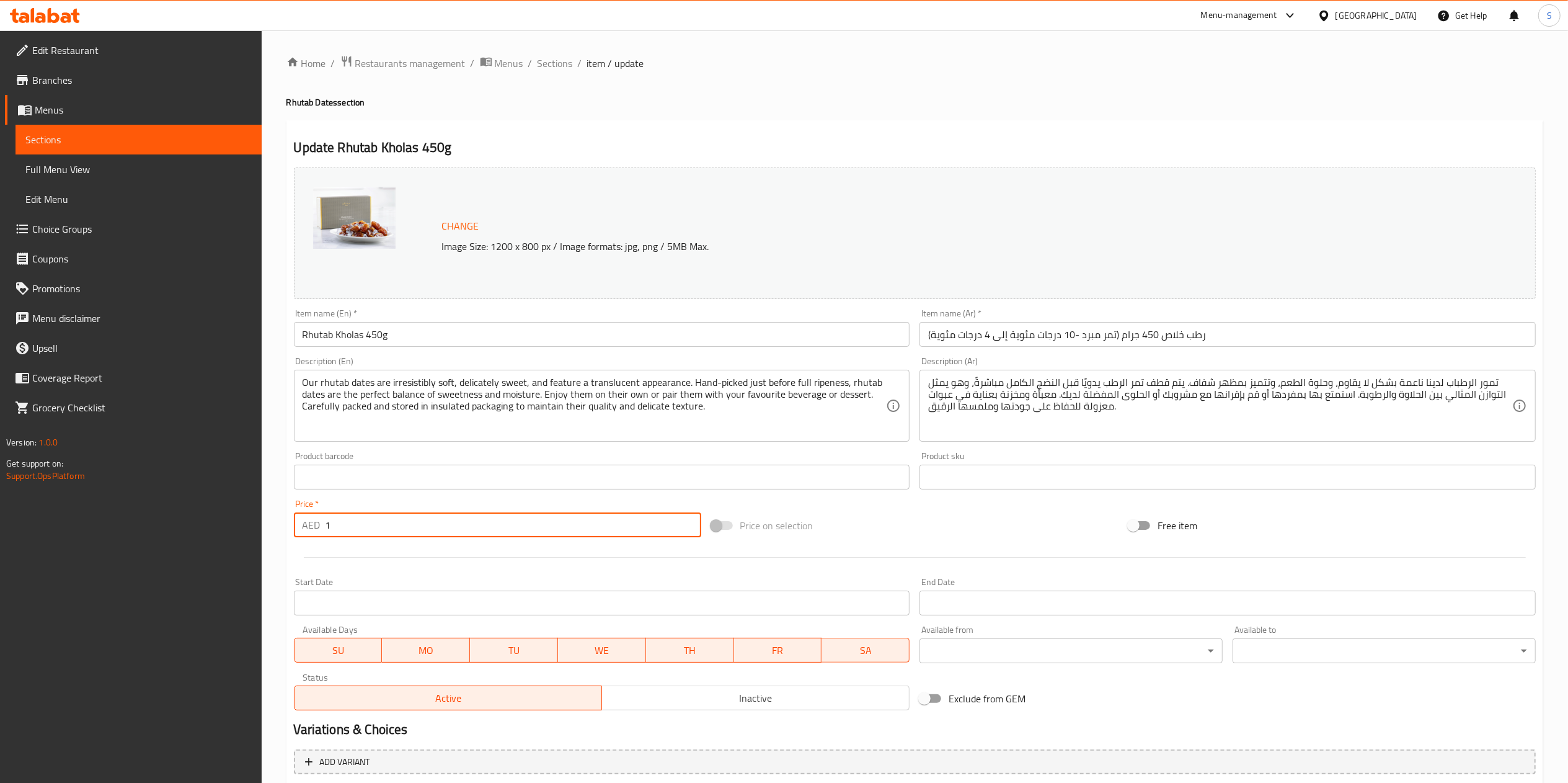
type input "الشوكولاتة الإضافية:"
type input "110"
type input "الشوكولاتة الإضافية:"
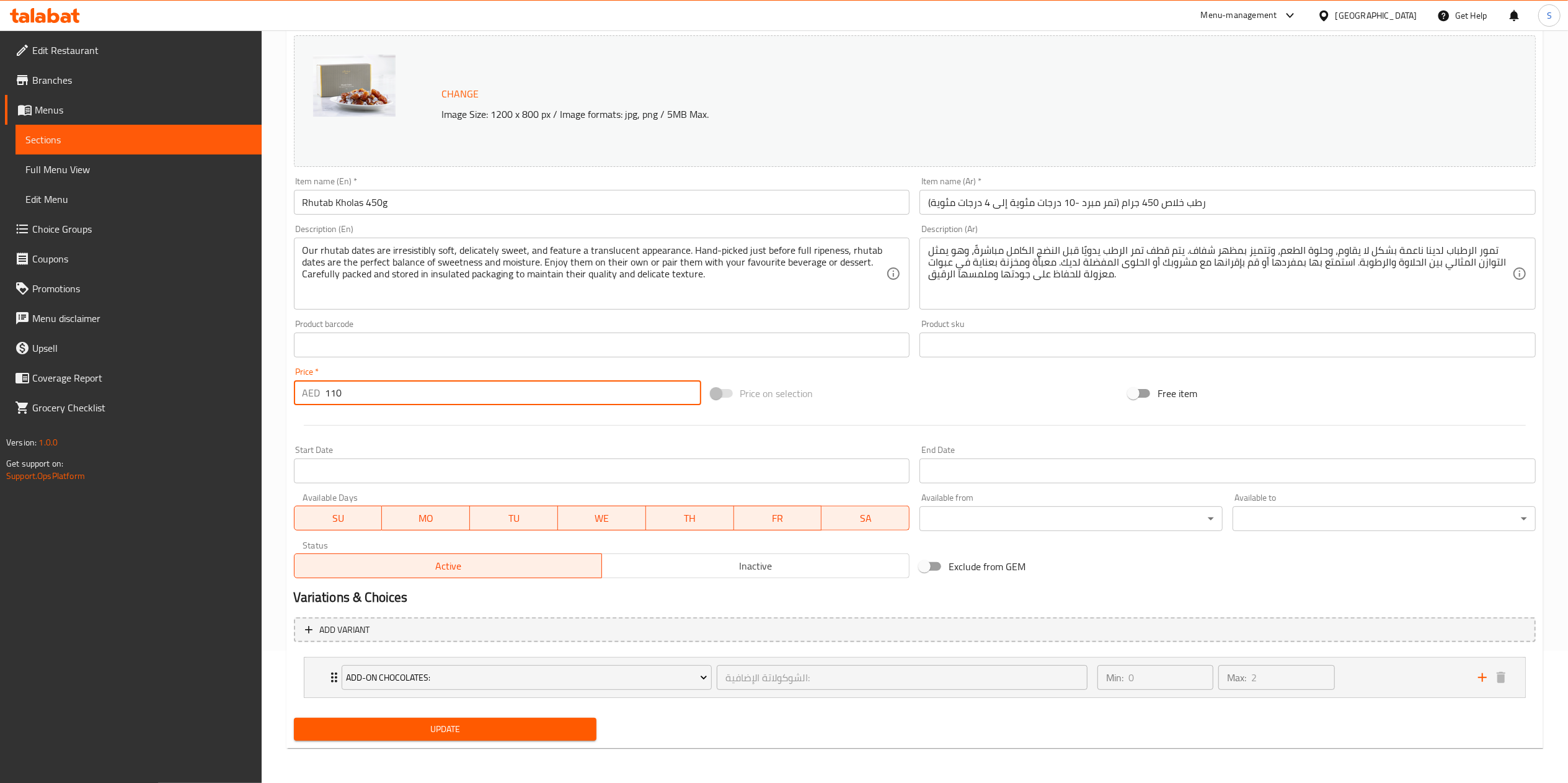
type input "110"
click at [445, 740] on button "Update" at bounding box center [445, 729] width 303 height 23
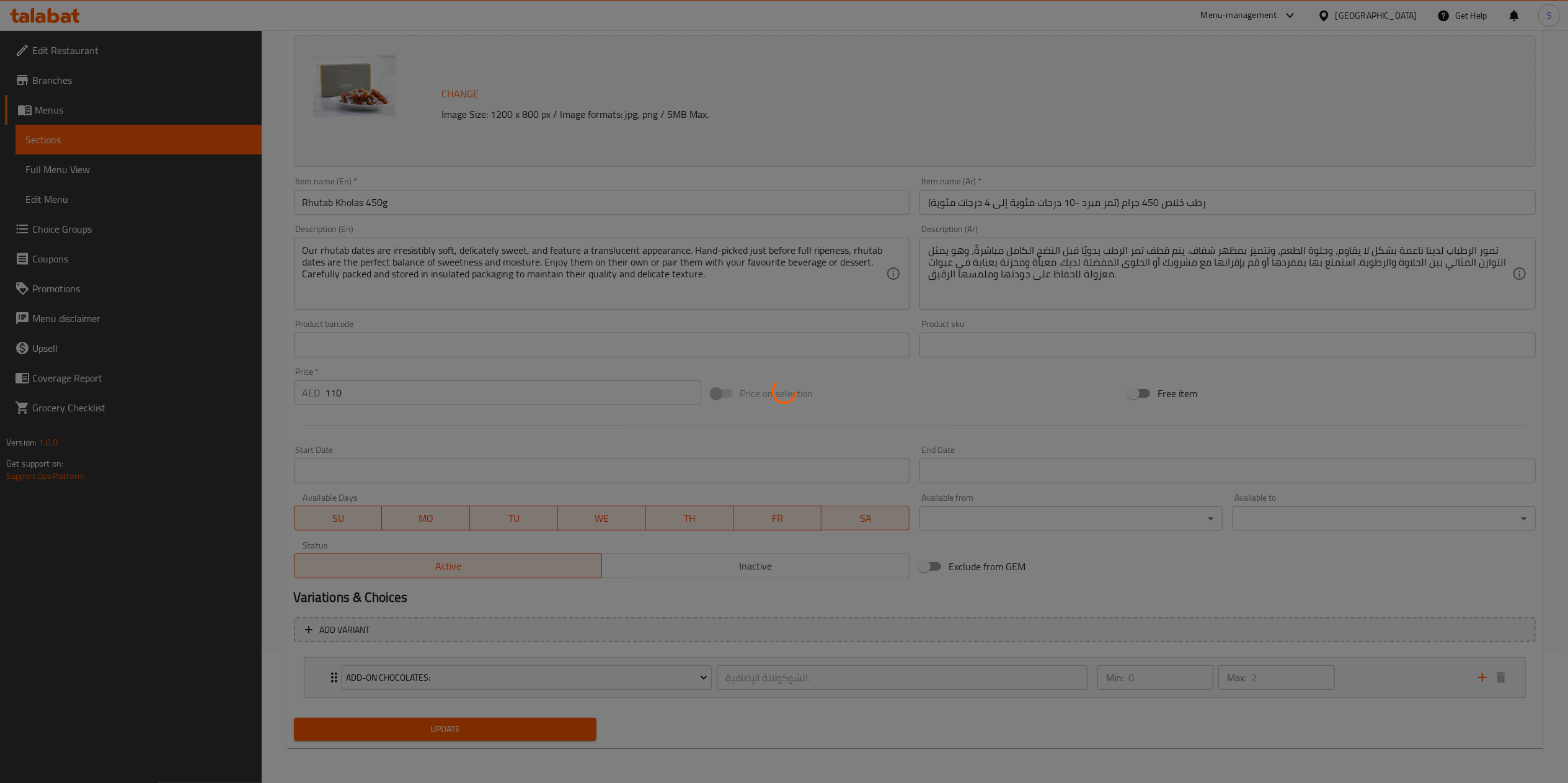
type input "الشوكولاتة الإضافية:"
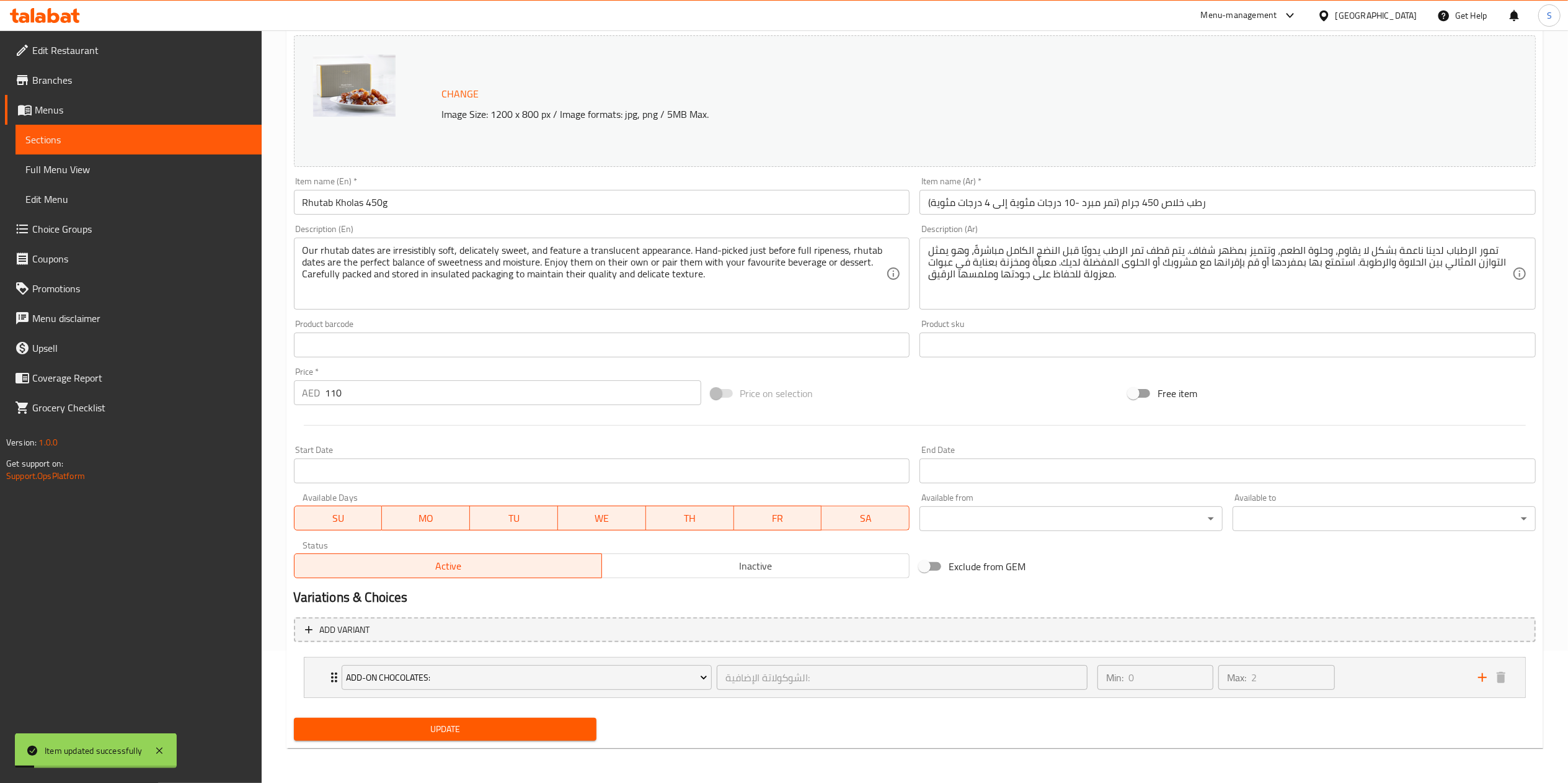
scroll to position [0, 0]
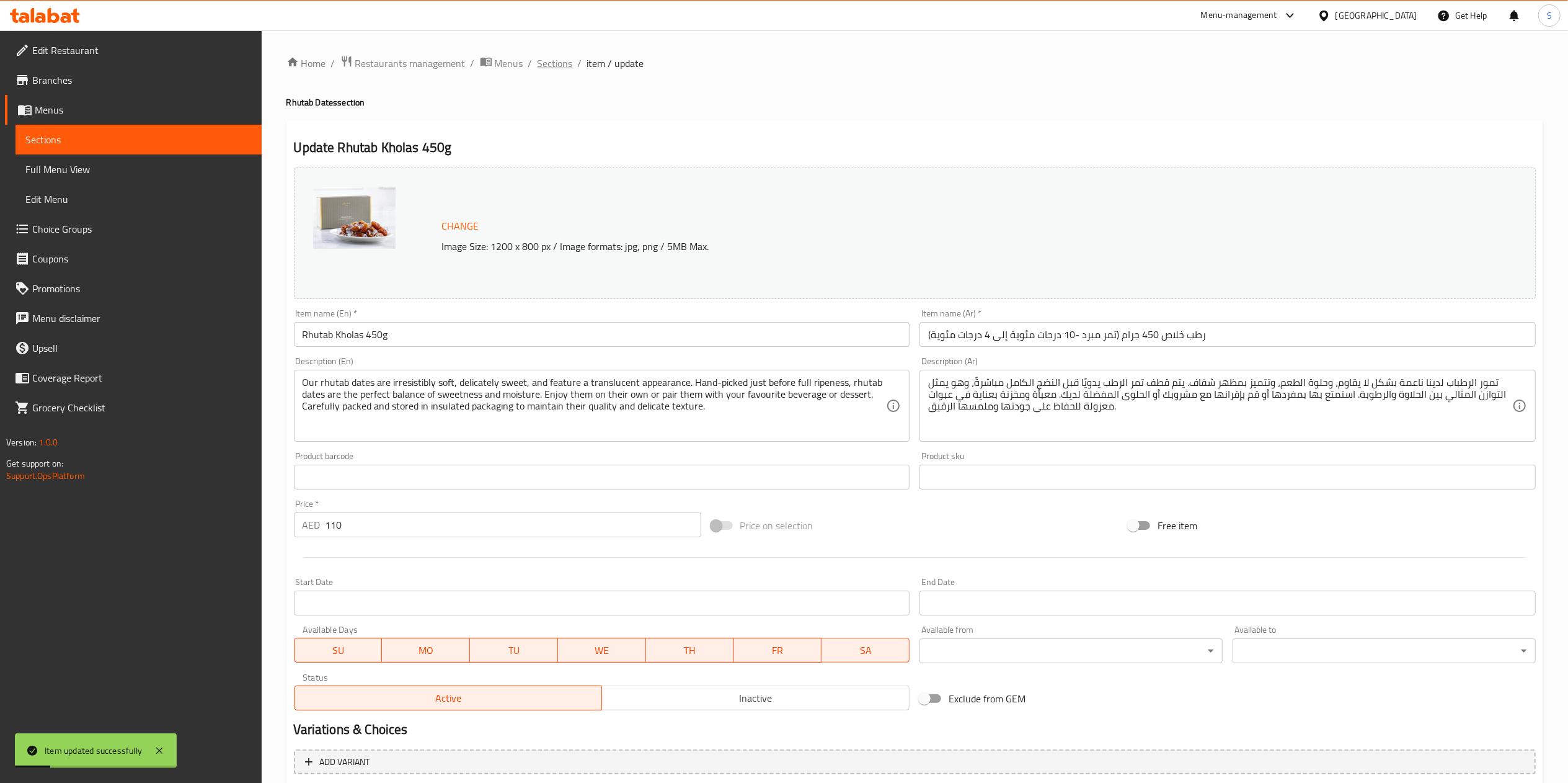
click at [559, 66] on span "Sections" at bounding box center [555, 63] width 35 height 15
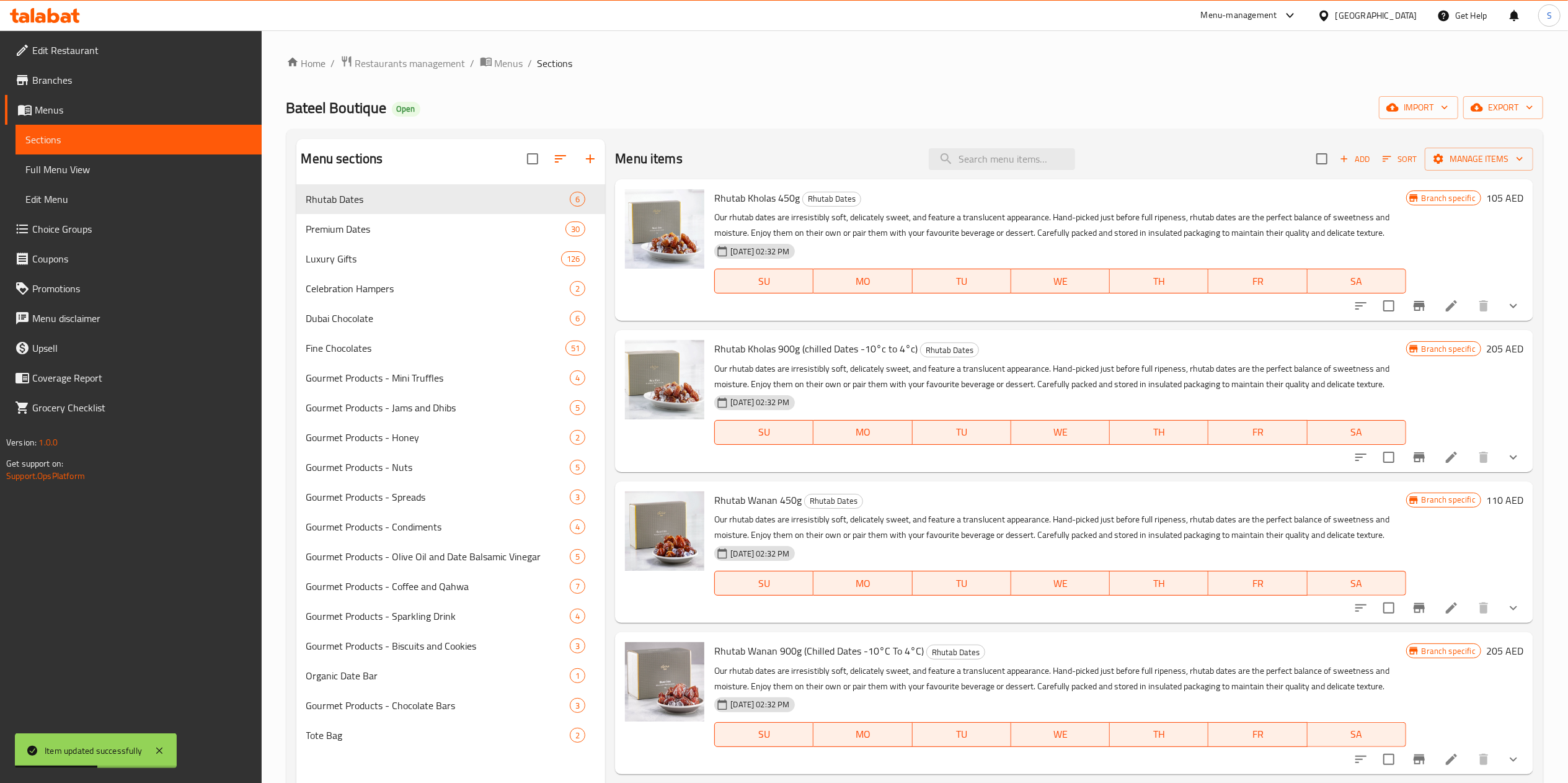
scroll to position [154, 0]
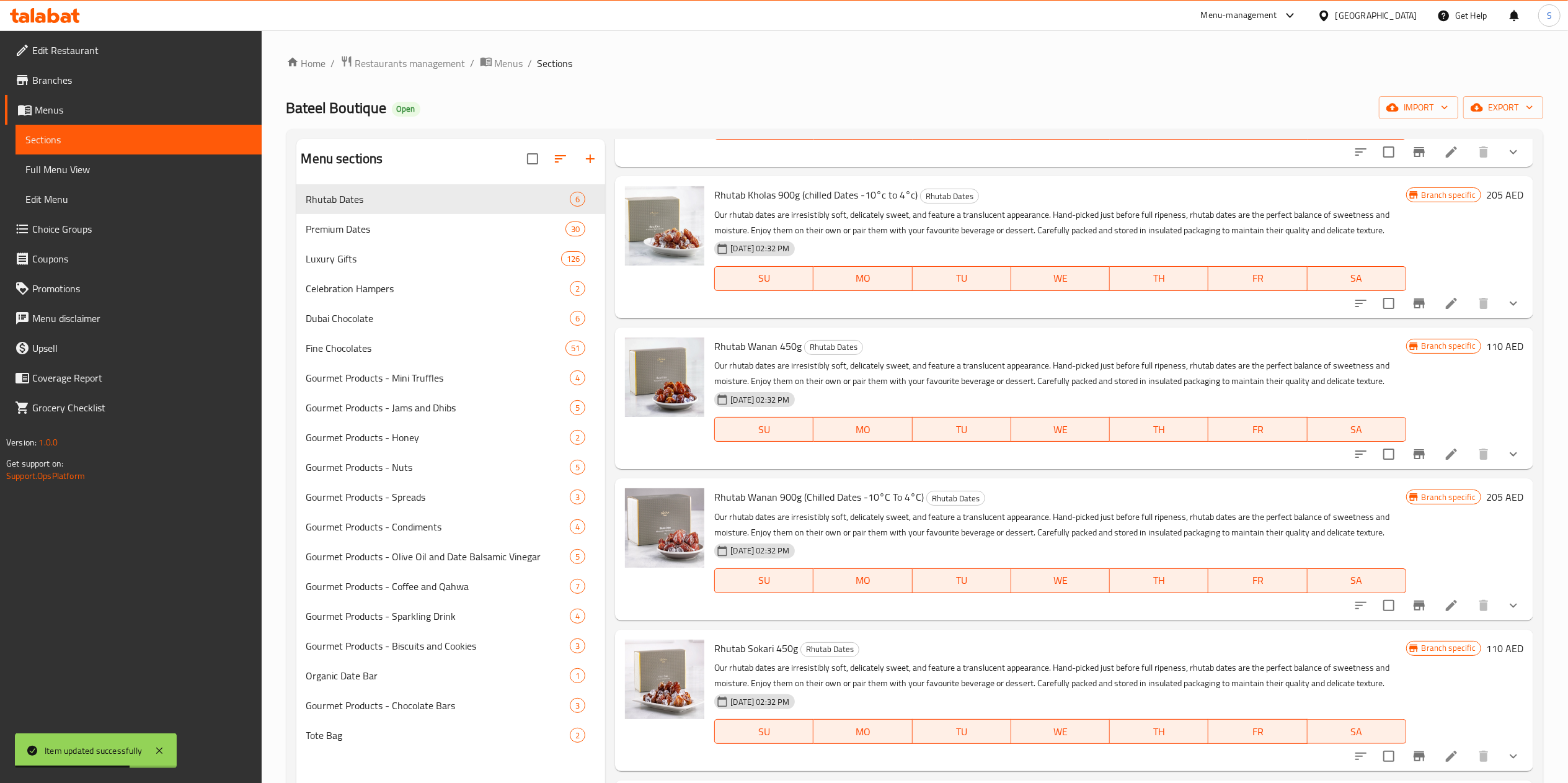
click at [1435, 595] on li at bounding box center [1452, 605] width 35 height 22
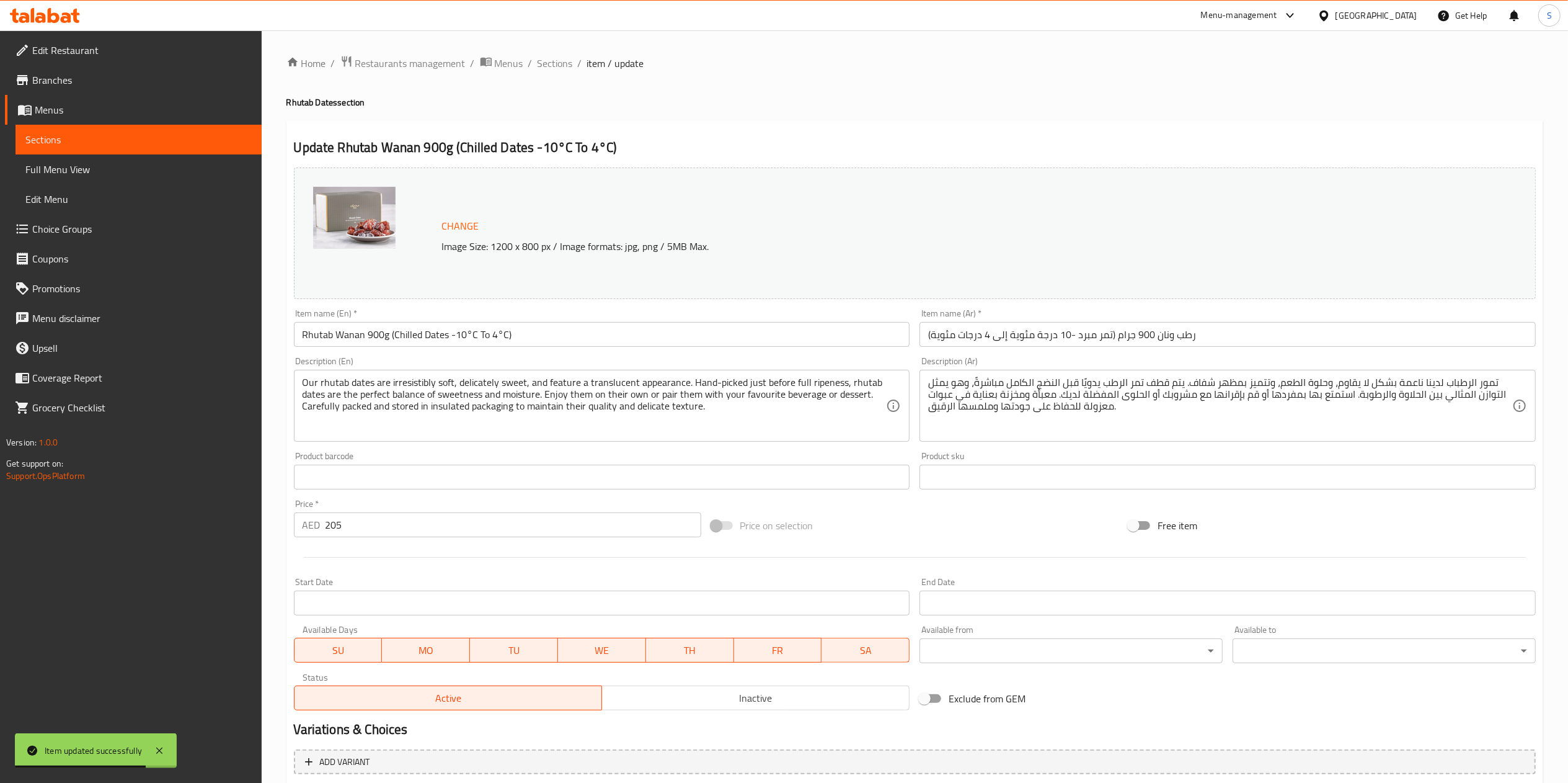
type input "الشوكولاتة الإضافية:"
click at [477, 532] on input "205" at bounding box center [513, 525] width 375 height 25
type input "2"
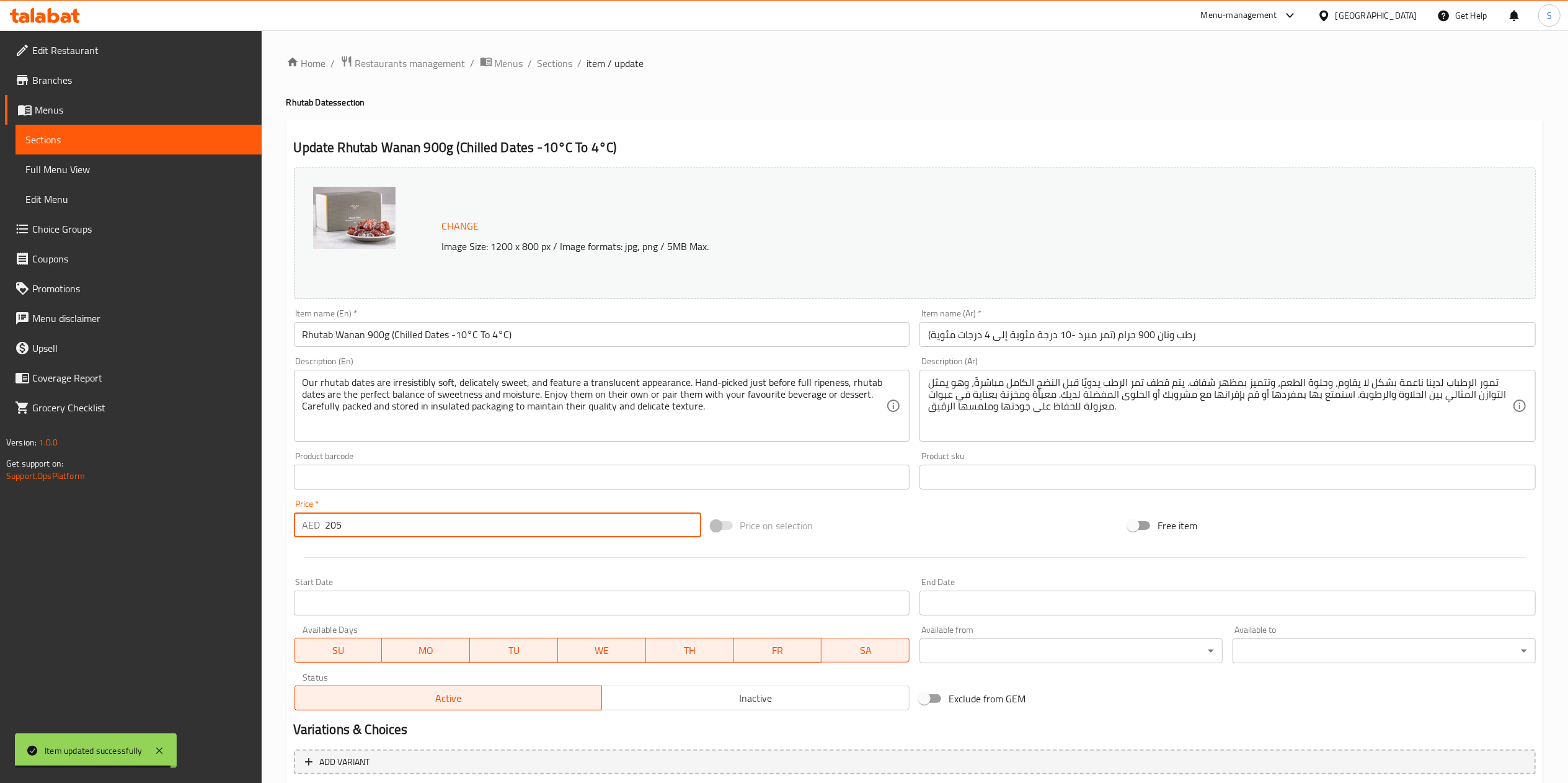
type input "الشوكولاتة الإضافية:"
type input "21"
type input "الشوكولاتة الإضافية:"
type input "215"
type input "الشوكولاتة الإضافية:"
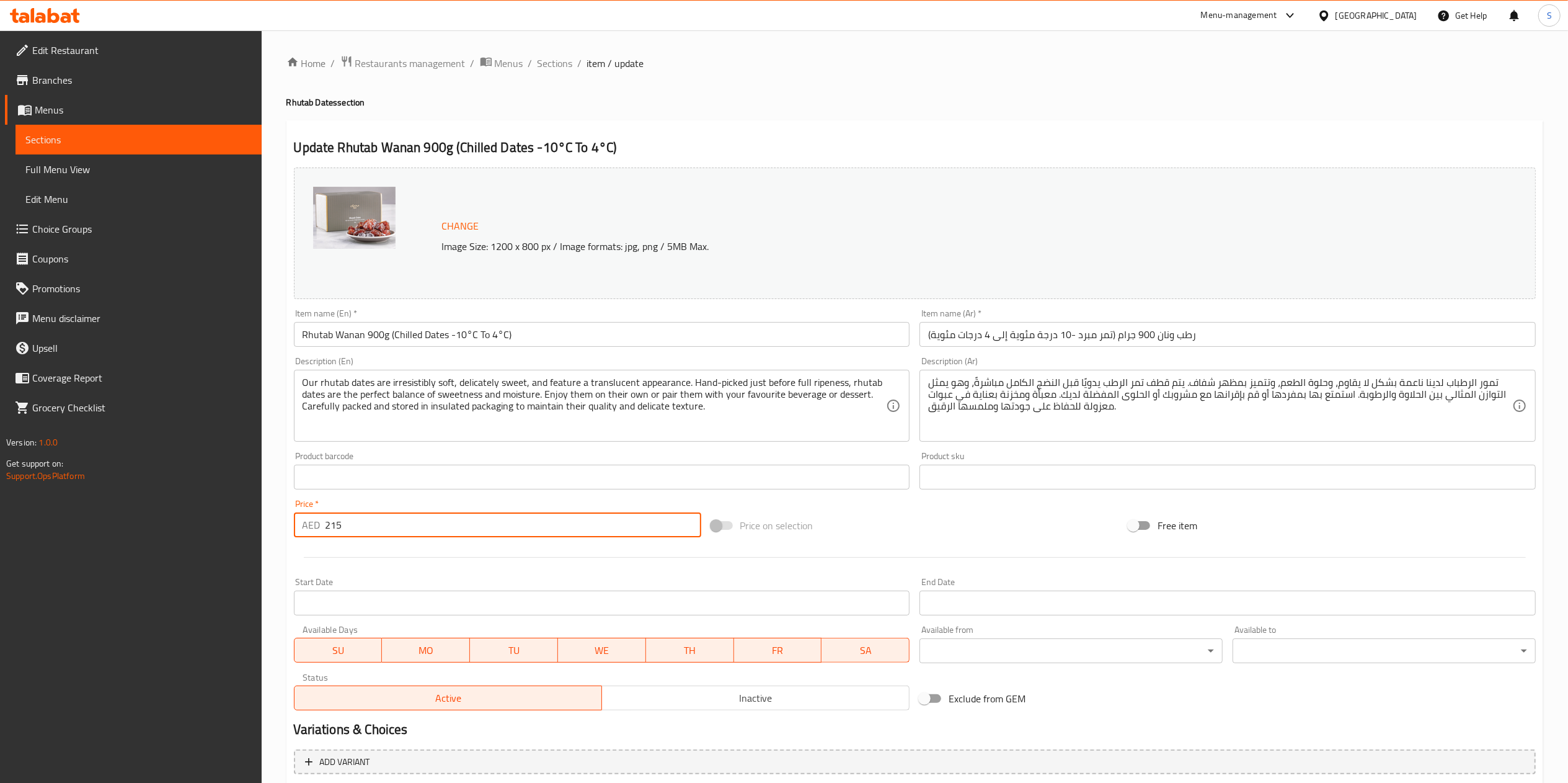
type input "215"
type input "الشوكولاتة الإضافية:"
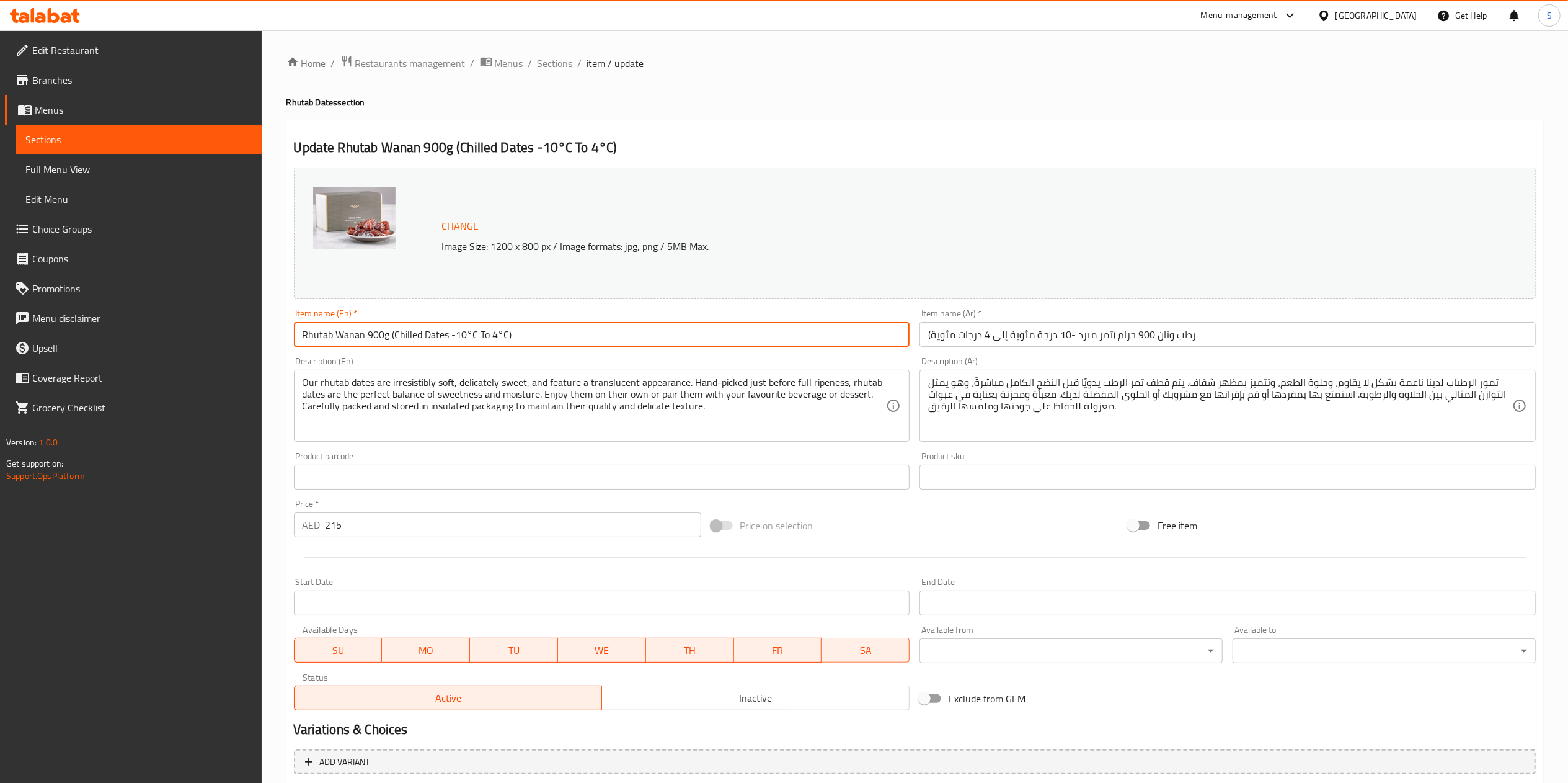
click at [569, 342] on input "Rhutab Wanan 900g (Chilled Dates -10°C To 4°C)" at bounding box center [602, 334] width 616 height 25
type input "Rhutab Wanan 900g (Chilled Dates -10°C To 4°C"
type input "الشوكولاتة الإضافية:"
type input "Rhutab Wanan 900g (Chilled Dates -10°C To 4°"
type input "الشوكولاتة الإضافية:"
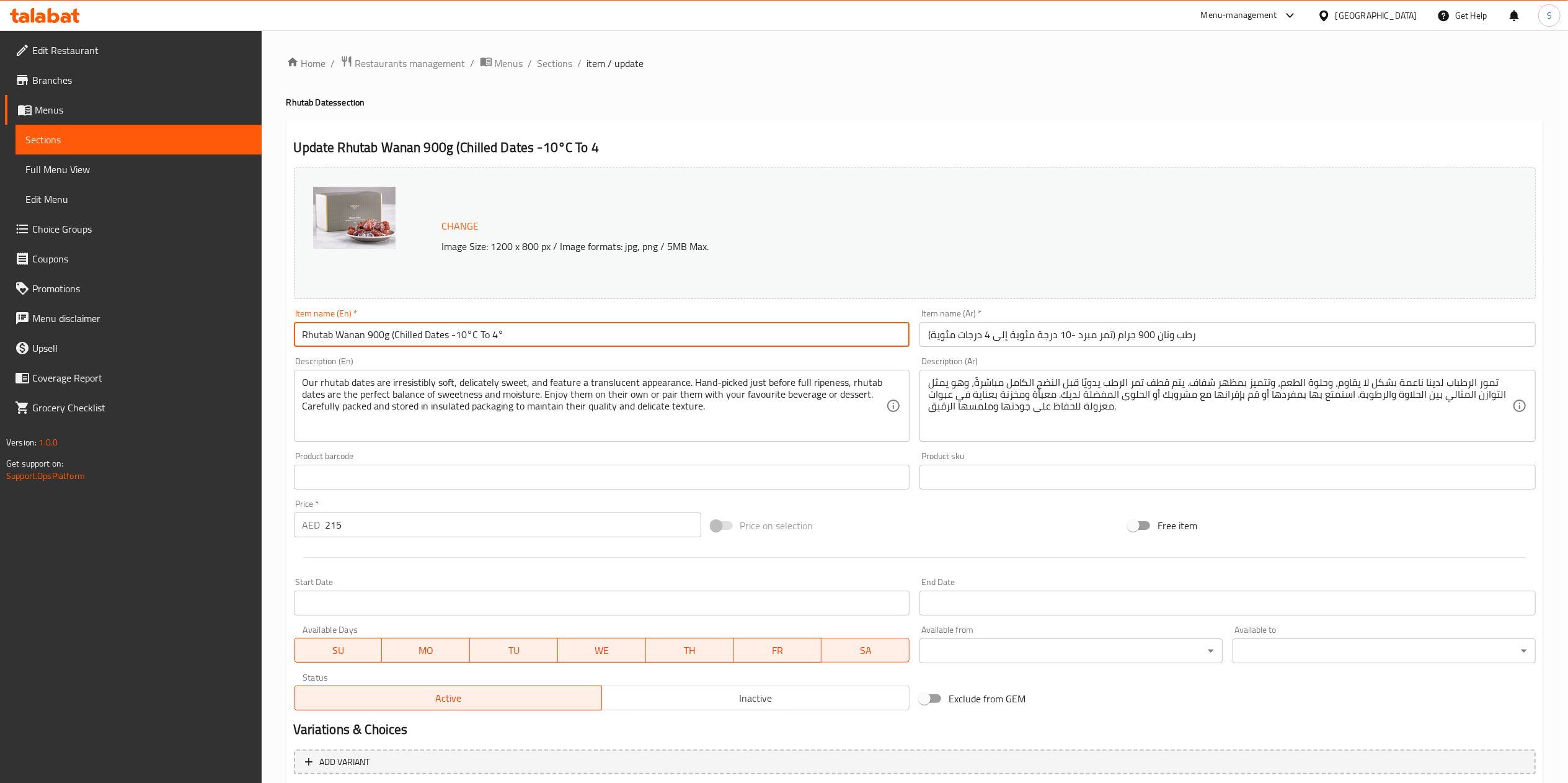
type input "Rhutab Wanan 900g (Chilled Dates -10°C To 4"
type input "الشوكولاتة الإضافية:"
type input "Rhutab Wanan 900g (Chilled Dates -10°C To"
type input "الشوكولاتة الإضافية:"
type input "Rhutab Wanan 900g (Chilled Dates -10°C T"
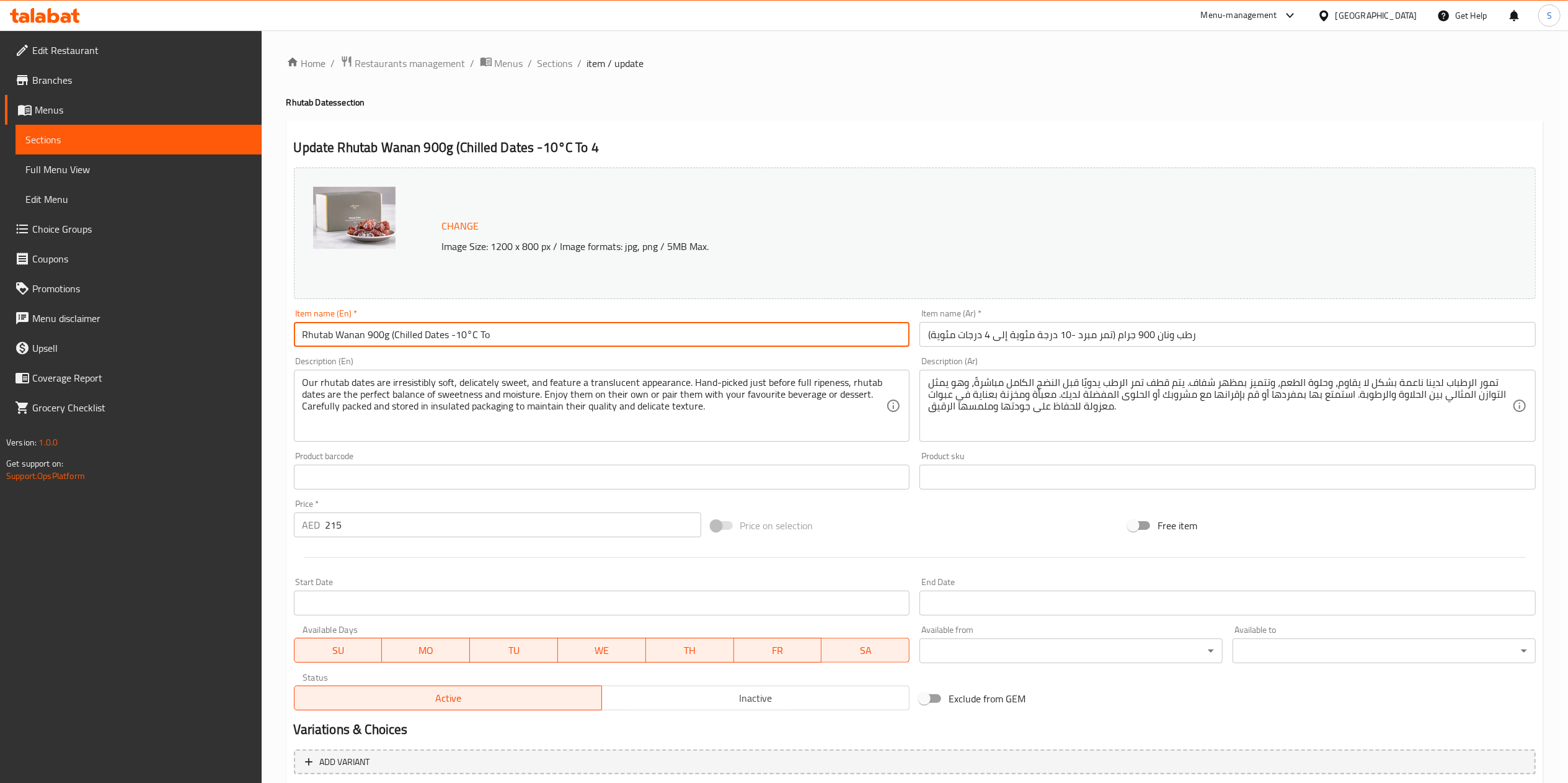
type input "الشوكولاتة الإضافية:"
type input "Rhutab Wanan 900g (Chilled Dates -10°C"
type input "الشوكولاتة الإضافية:"
type input "Rhutab Wanan 900g (Chilled Dates -10°C"
type input "الشوكولاتة الإضافية:"
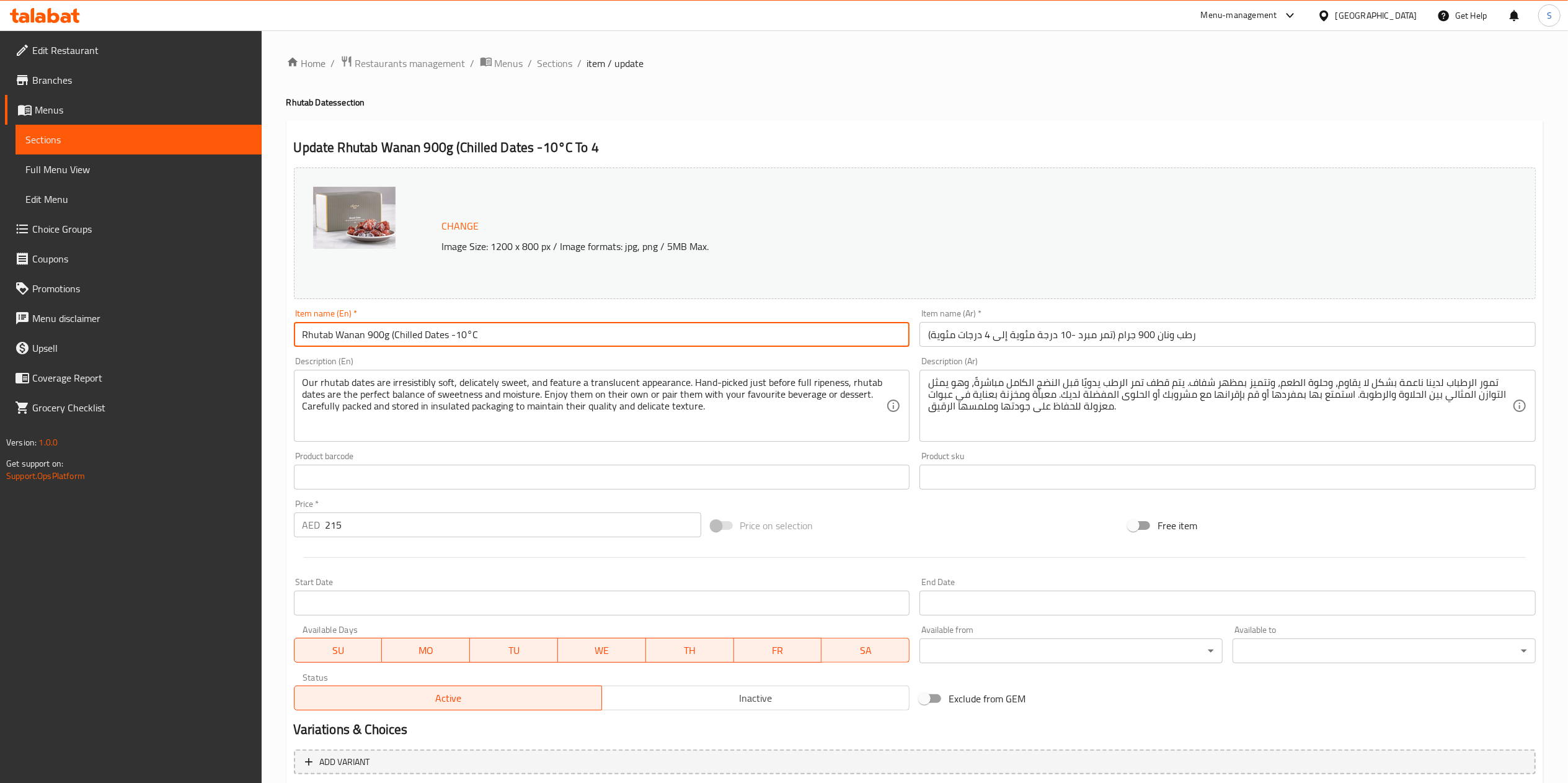
type input "Rhutab Wanan 900g (Chilled Dates -10°"
type input "الشوكولاتة الإضافية:"
type input "Rhutab Wanan 900g (Chilled Dates -10"
type input "الشوكولاتة الإضافية:"
type input "Rhutab Wanan 900g (Chilled Dates -1"
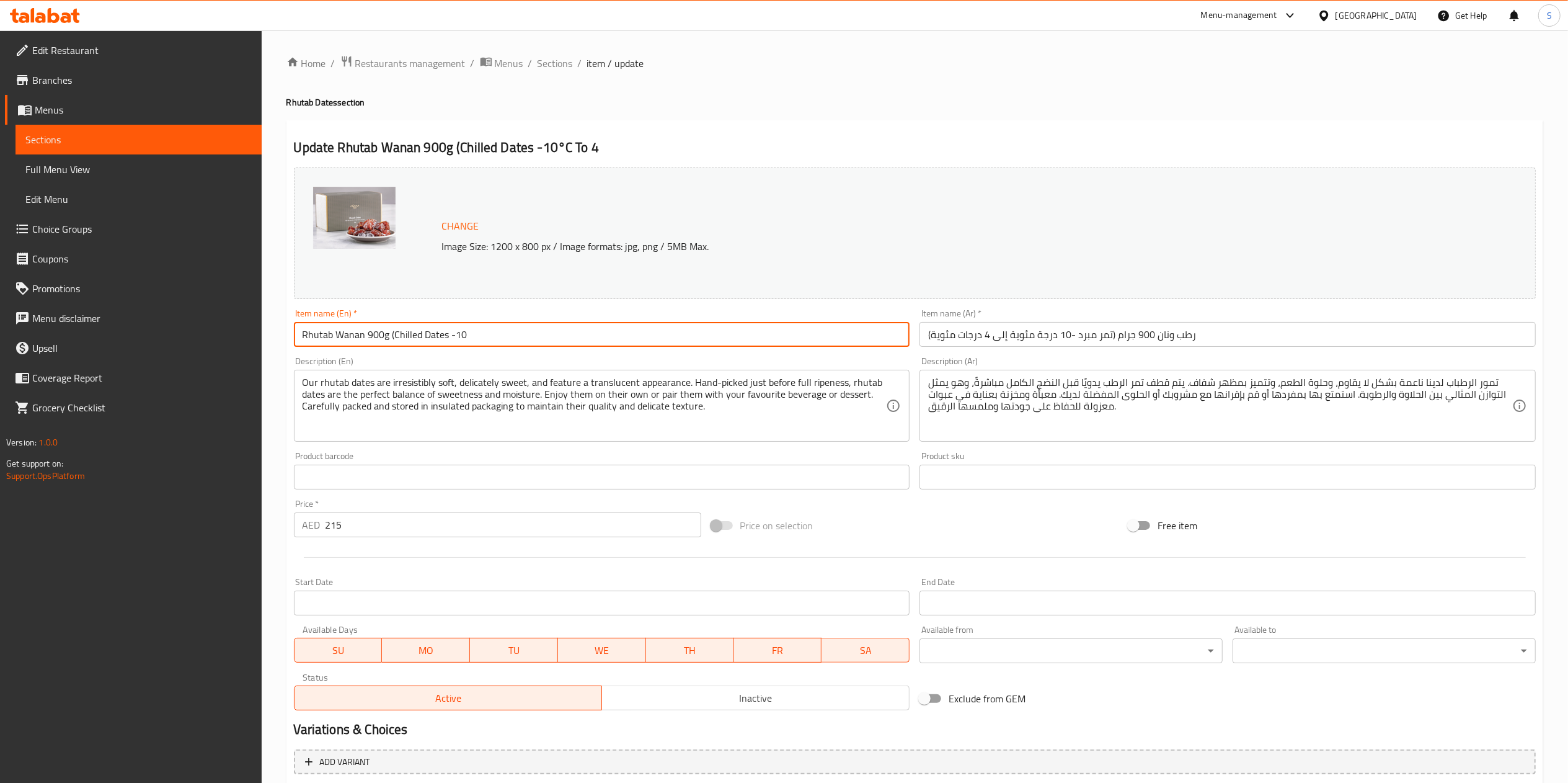
type input "الشوكولاتة الإضافية:"
type input "Rhutab Wanan 900g (Chilled Dates -"
type input "الشوكولاتة الإضافية:"
type input "Rhutab Wanan 900g (Chilled Dates"
type input "الشوكولاتة الإضافية:"
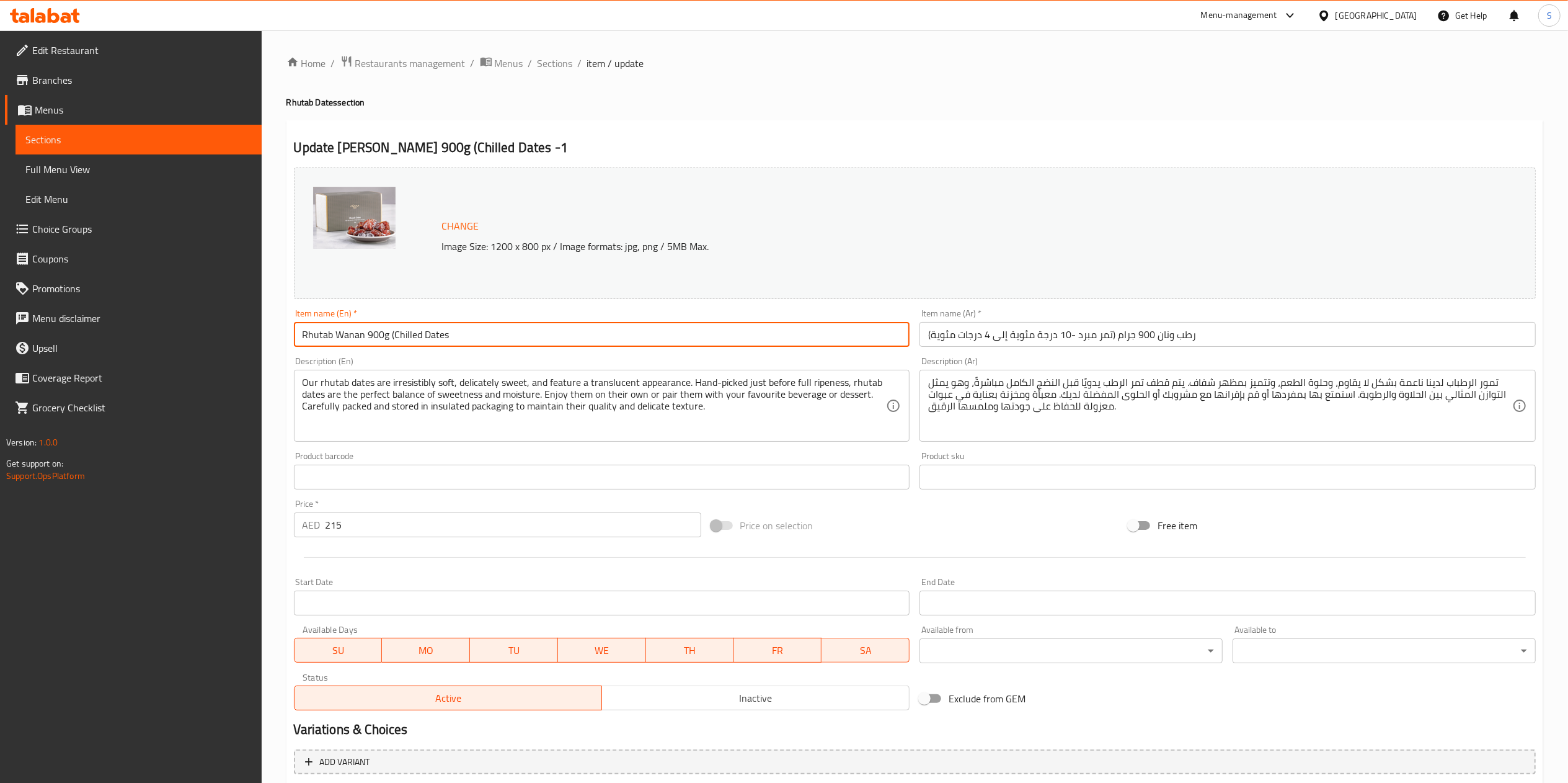
type input "Rhutab Wanan 900g (Chilled Dates"
type input "الشوكولاتة الإضافية:"
type input "Rhutab Wanan 900g (Chilled Date"
type input "الشوكولاتة الإضافية:"
type input "Rhutab Wanan 900g (Chilled Dat"
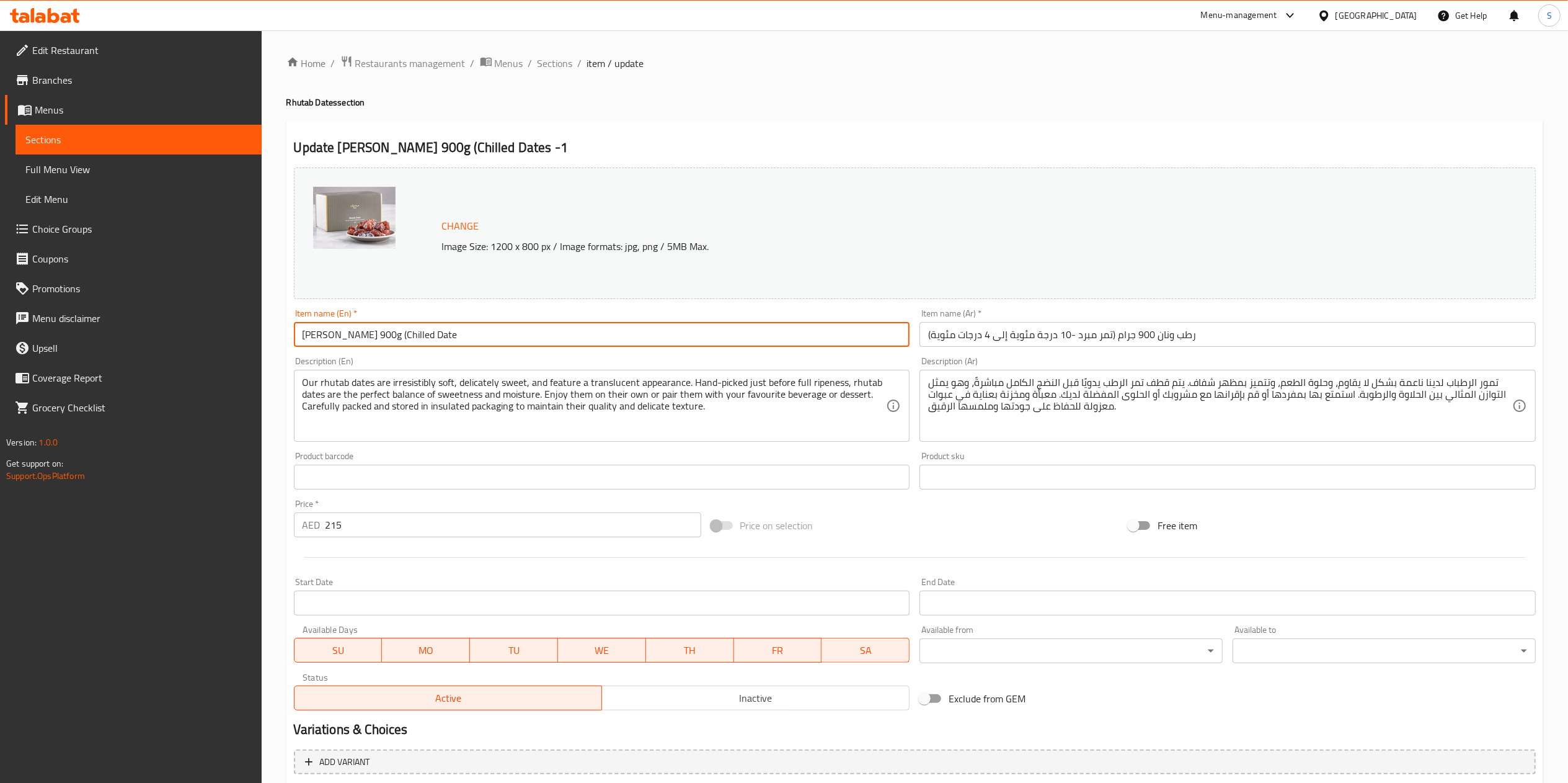
type input "الشوكولاتة الإضافية:"
type input "Rhutab Wanan 900g (Chilled Da"
type input "الشوكولاتة الإضافية:"
type input "Rhutab Wanan 900g (Chilled D"
type input "الشوكولاتة الإضافية:"
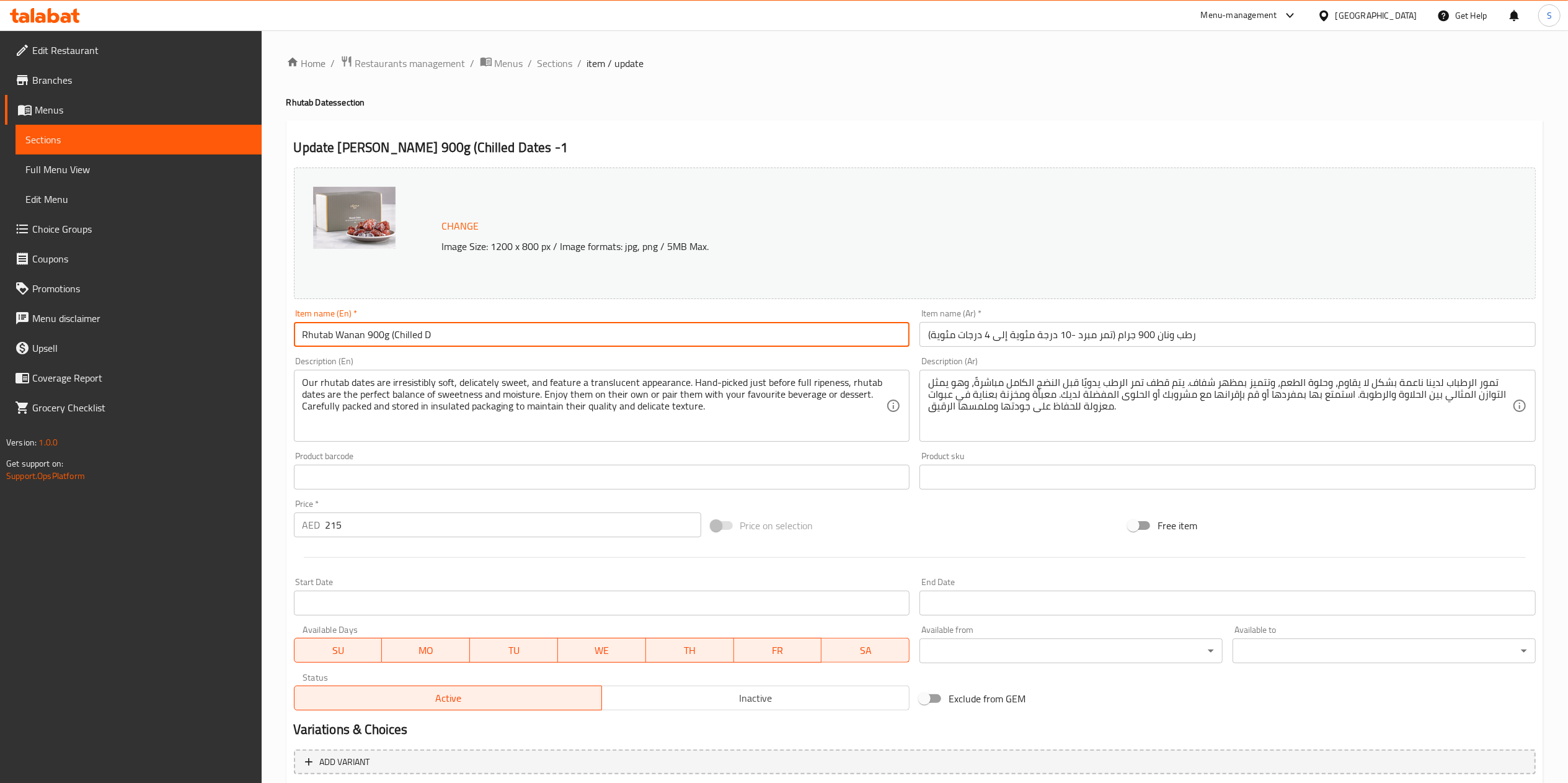
type input "Rhutab Wanan 900g (Chilled"
type input "الشوكولاتة الإضافية:"
type input "Rhutab Wanan 900g (Chilled"
type input "الشوكولاتة الإضافية:"
type input "Rhutab Wanan 900g (Chille"
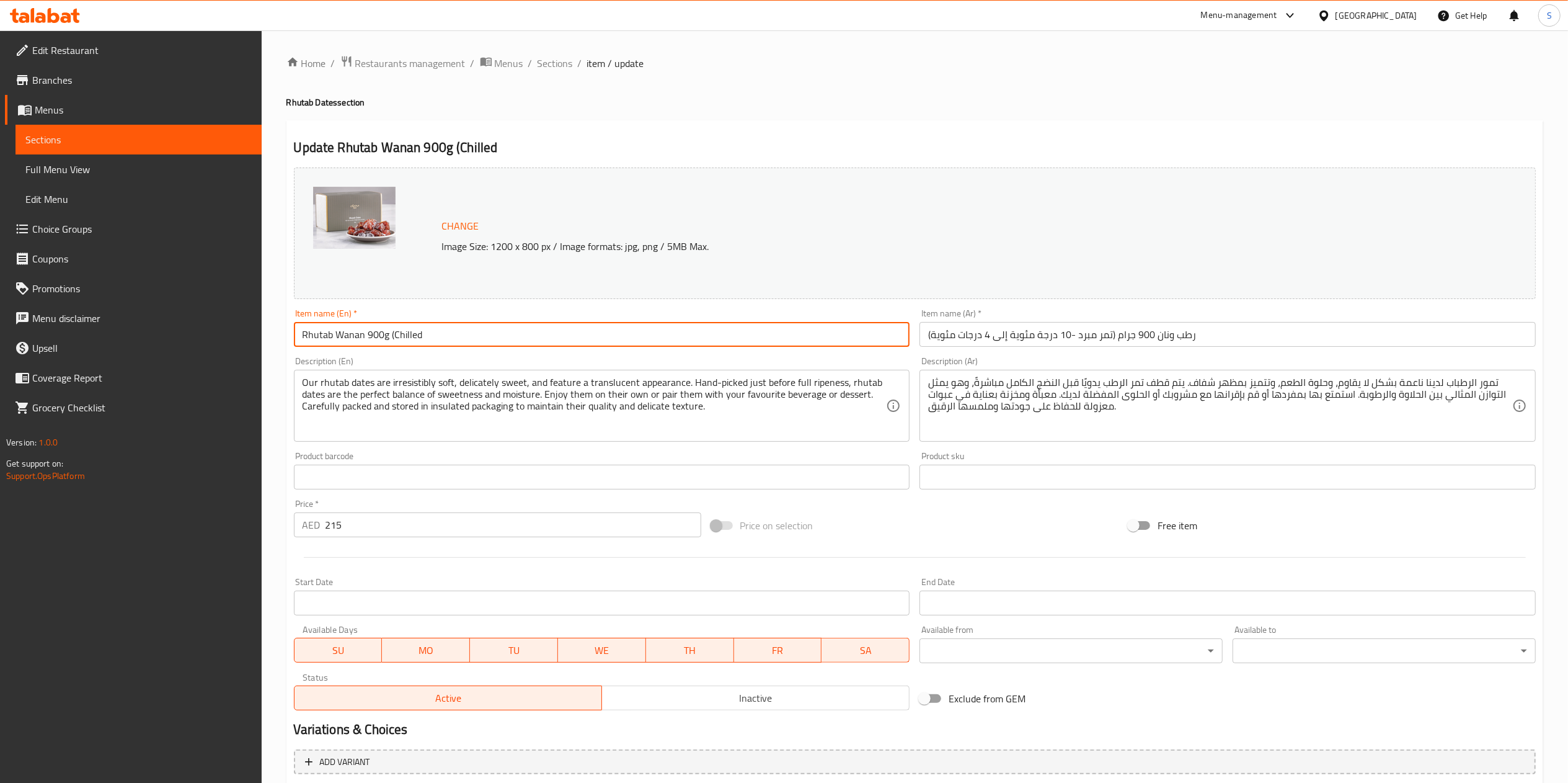
type input "الشوكولاتة الإضافية:"
type input "Rhutab Wanan 900g (Chill"
type input "الشوكولاتة الإضافية:"
type input "Rhutab Wanan 900g (Chil"
type input "الشوكولاتة الإضافية:"
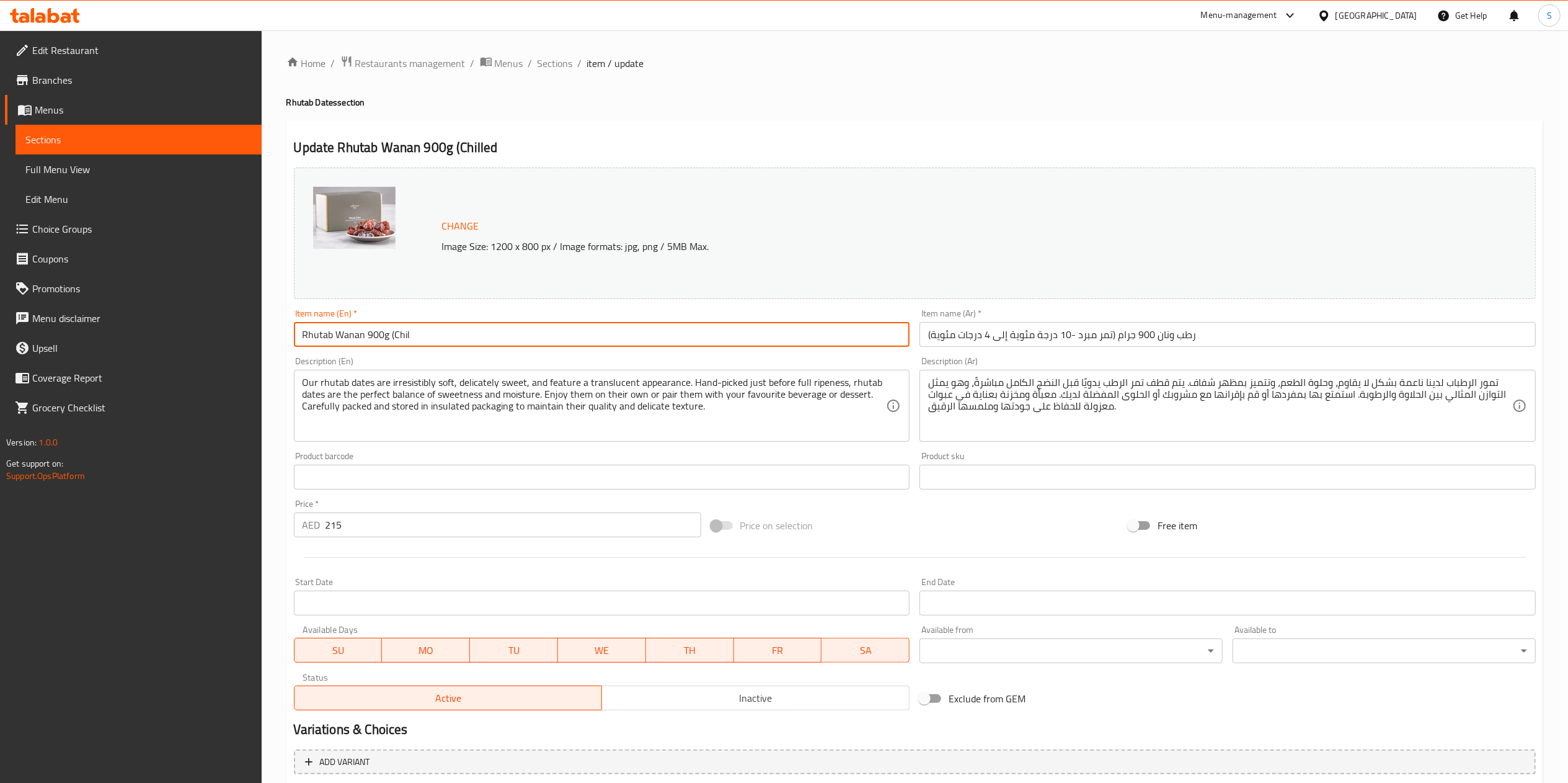
type input "Rhutab Wanan 900g (Chi"
type input "الشوكولاتة الإضافية:"
type input "Rhutab Wanan 900g (Ch"
type input "الشوكولاتة الإضافية:"
type input "Rhutab Wanan 900g (C"
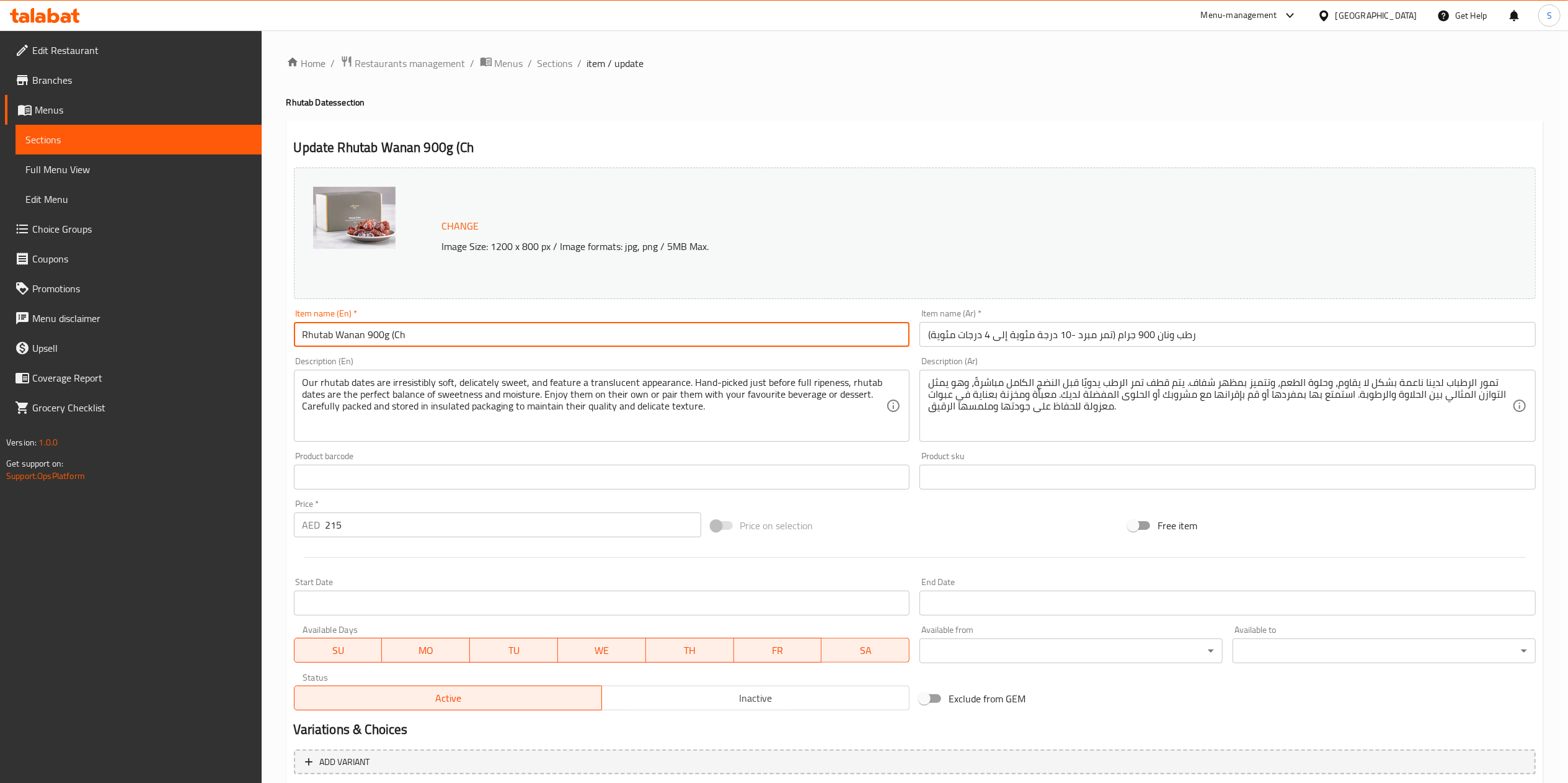
type input "الشوكولاتة الإضافية:"
type input "Rhutab Wanan 900g ("
type input "الشوكولاتة الإضافية:"
type input "Rhutab Wanan 900g"
type input "الشوكولاتة الإضافية:"
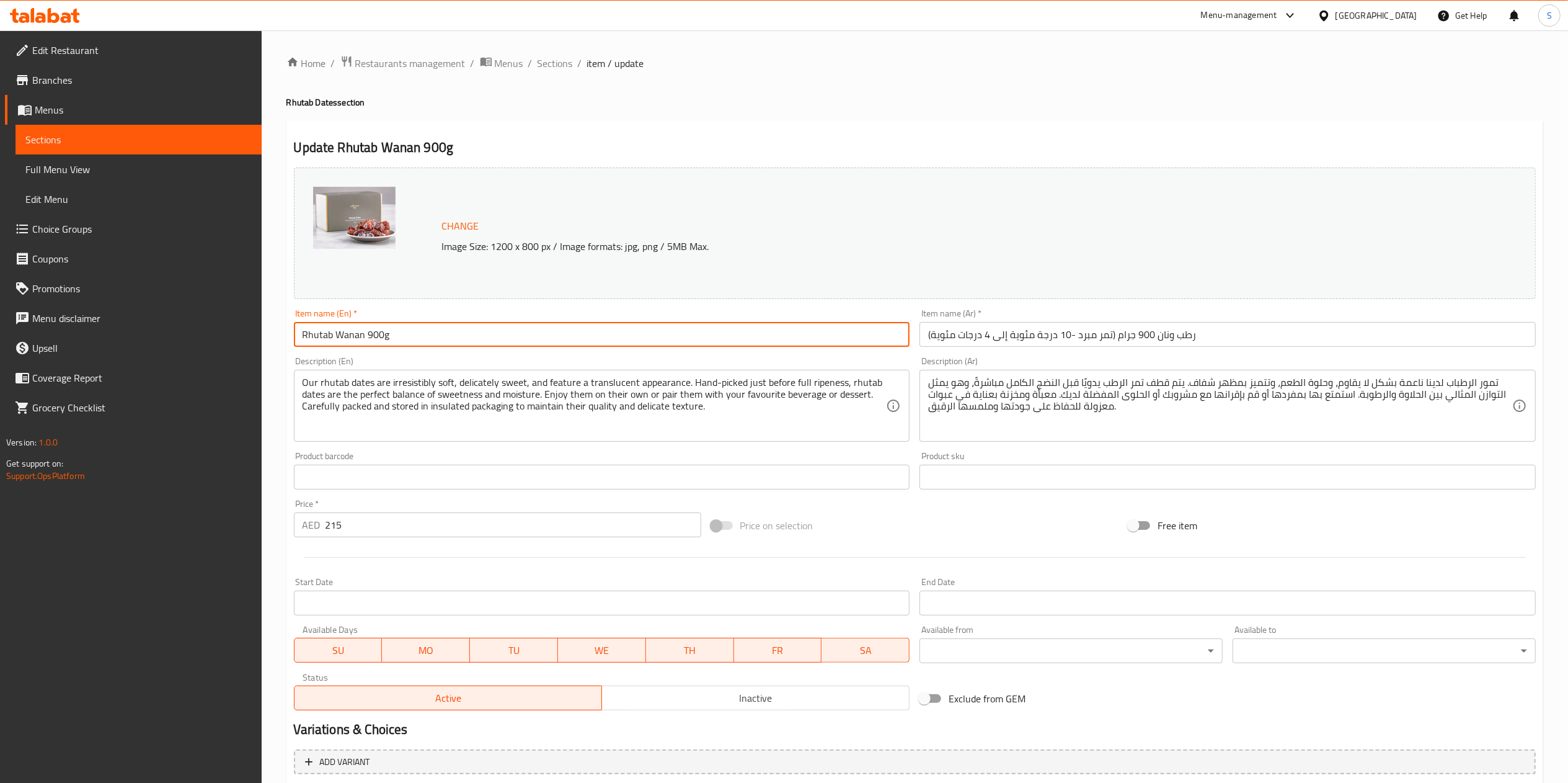
scroll to position [132, 0]
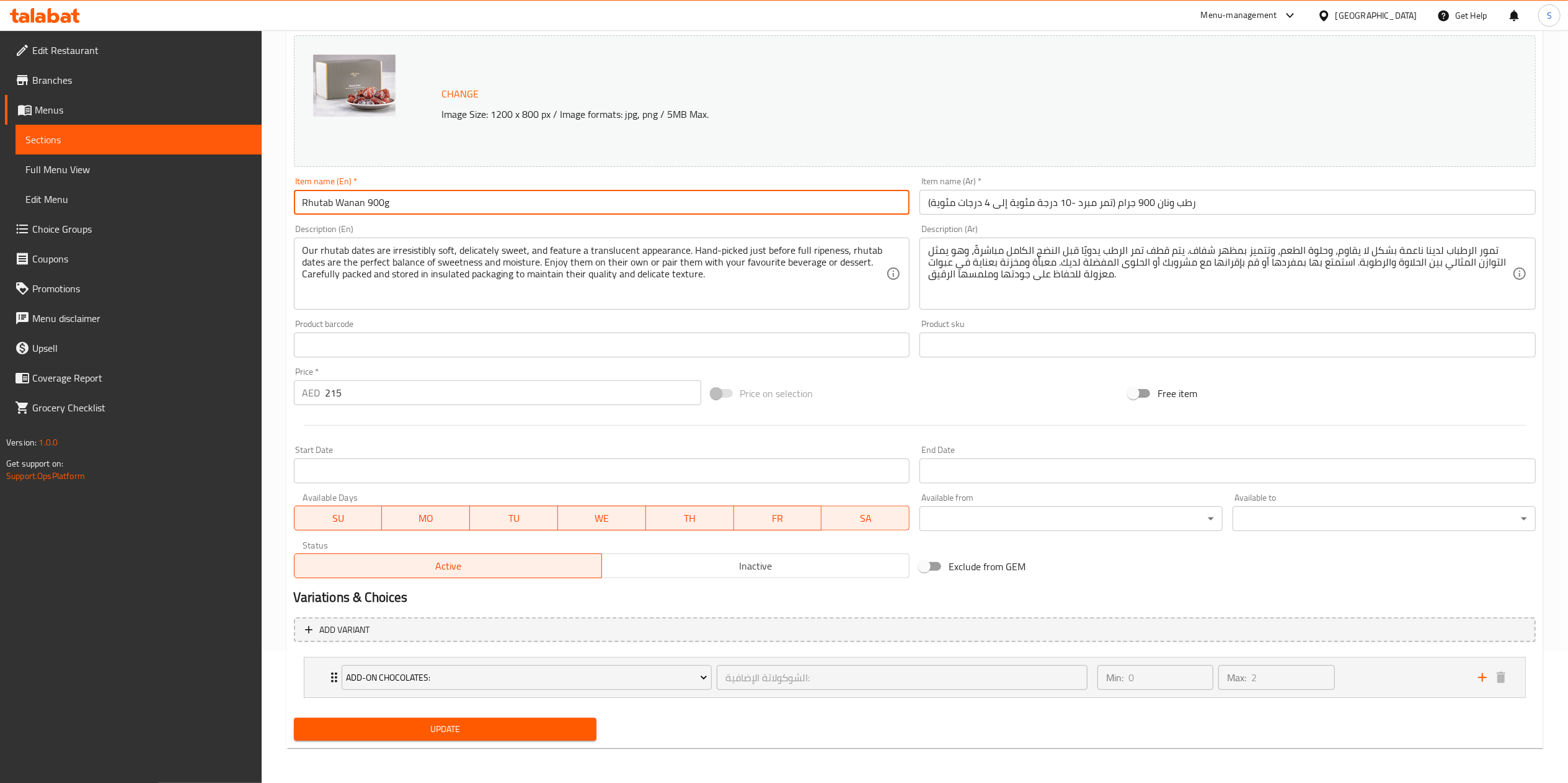
type input "Rhutab Wanan 900g"
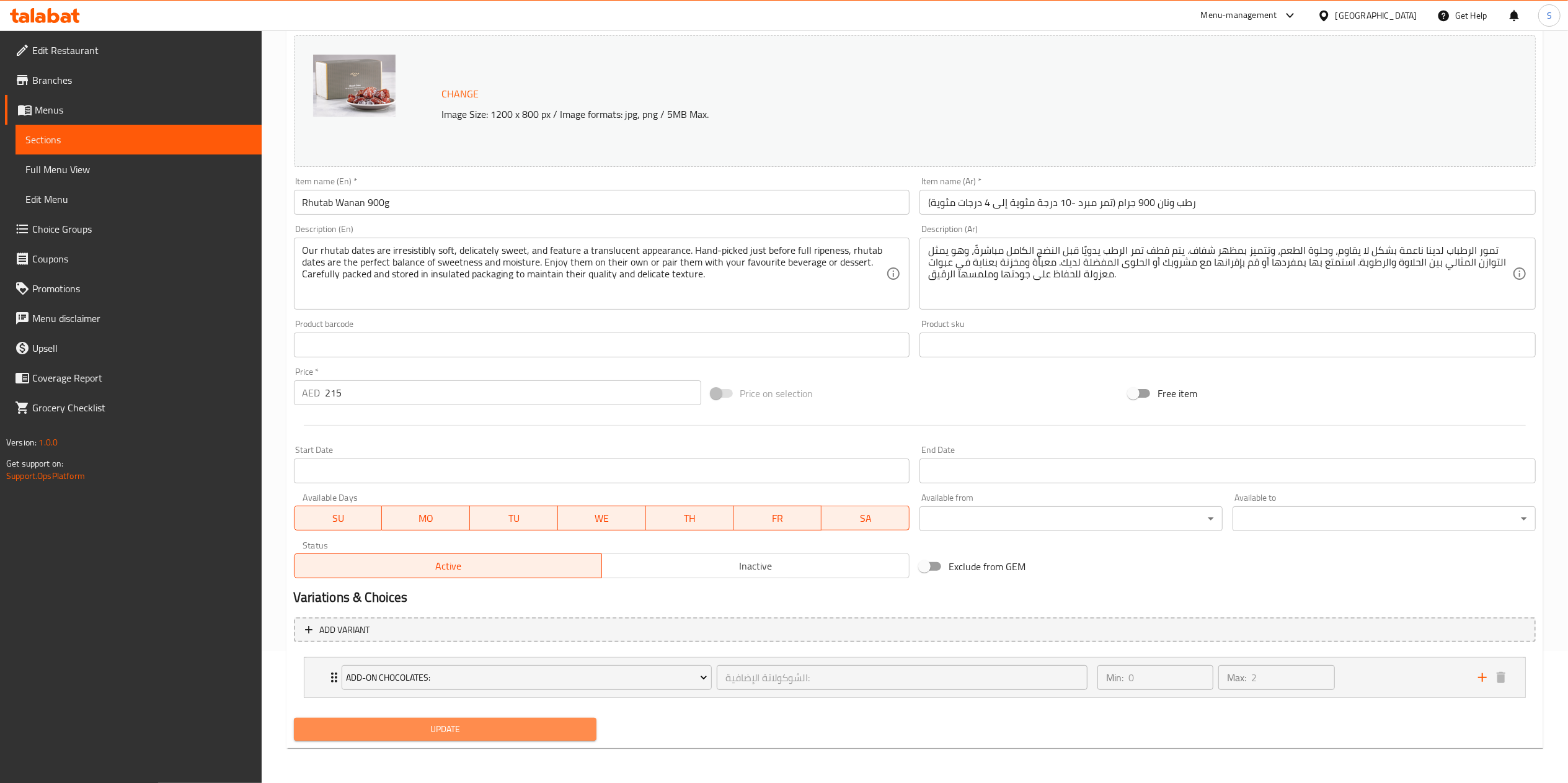
click at [437, 719] on button "Update" at bounding box center [445, 729] width 303 height 23
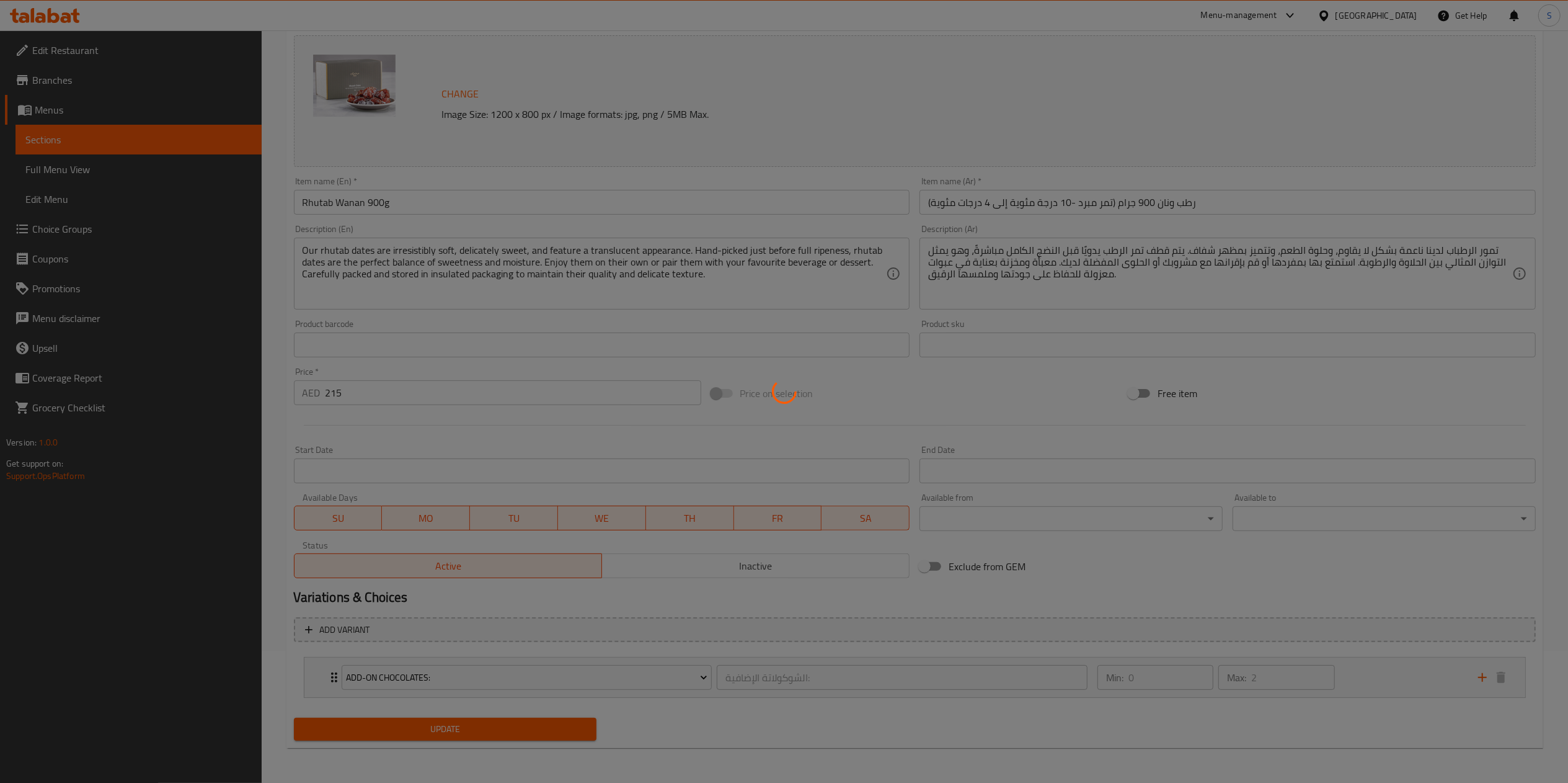
type input "الشوكولاتة الإضافية:"
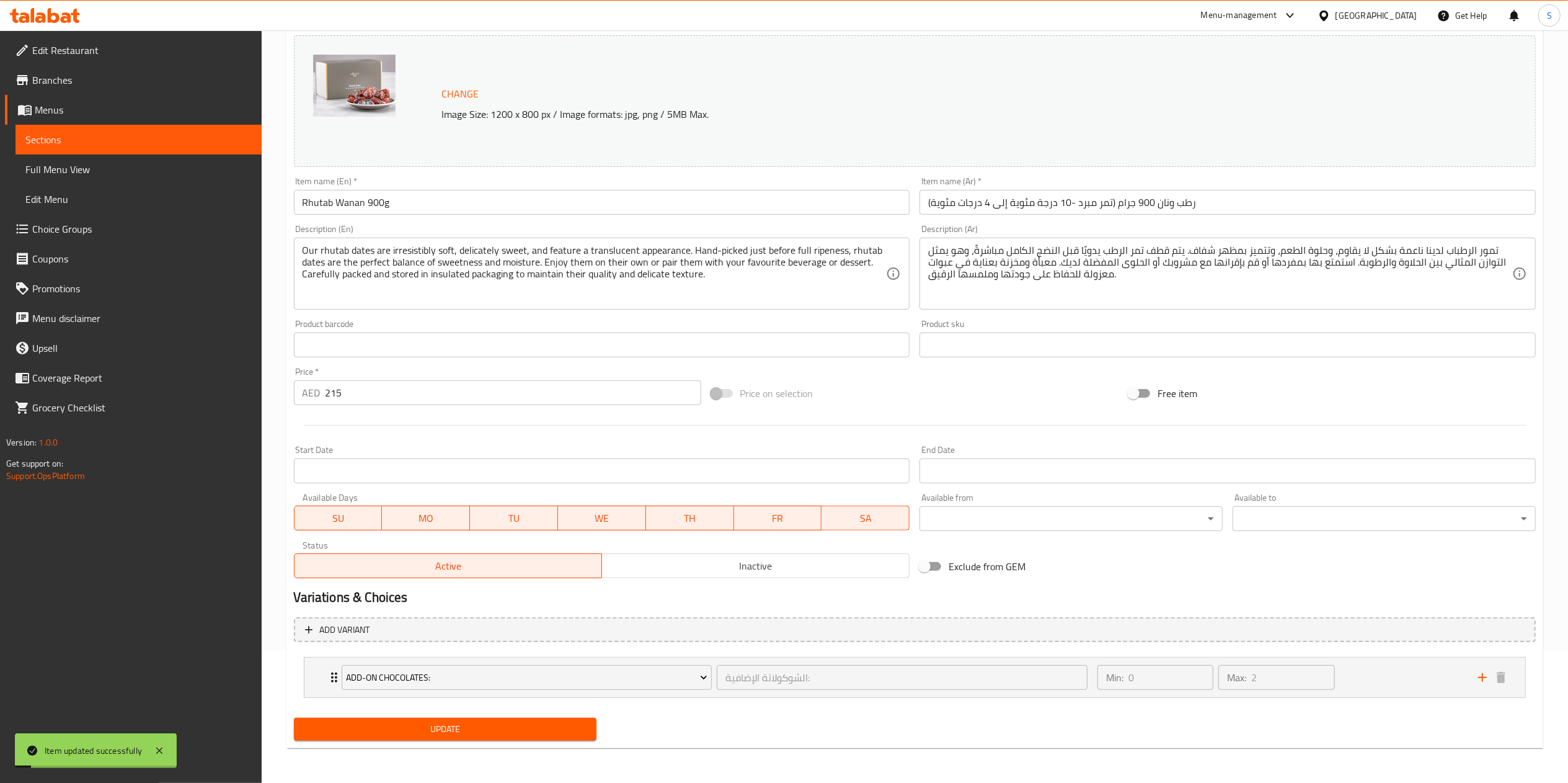
click at [606, 388] on input "215" at bounding box center [513, 393] width 375 height 25
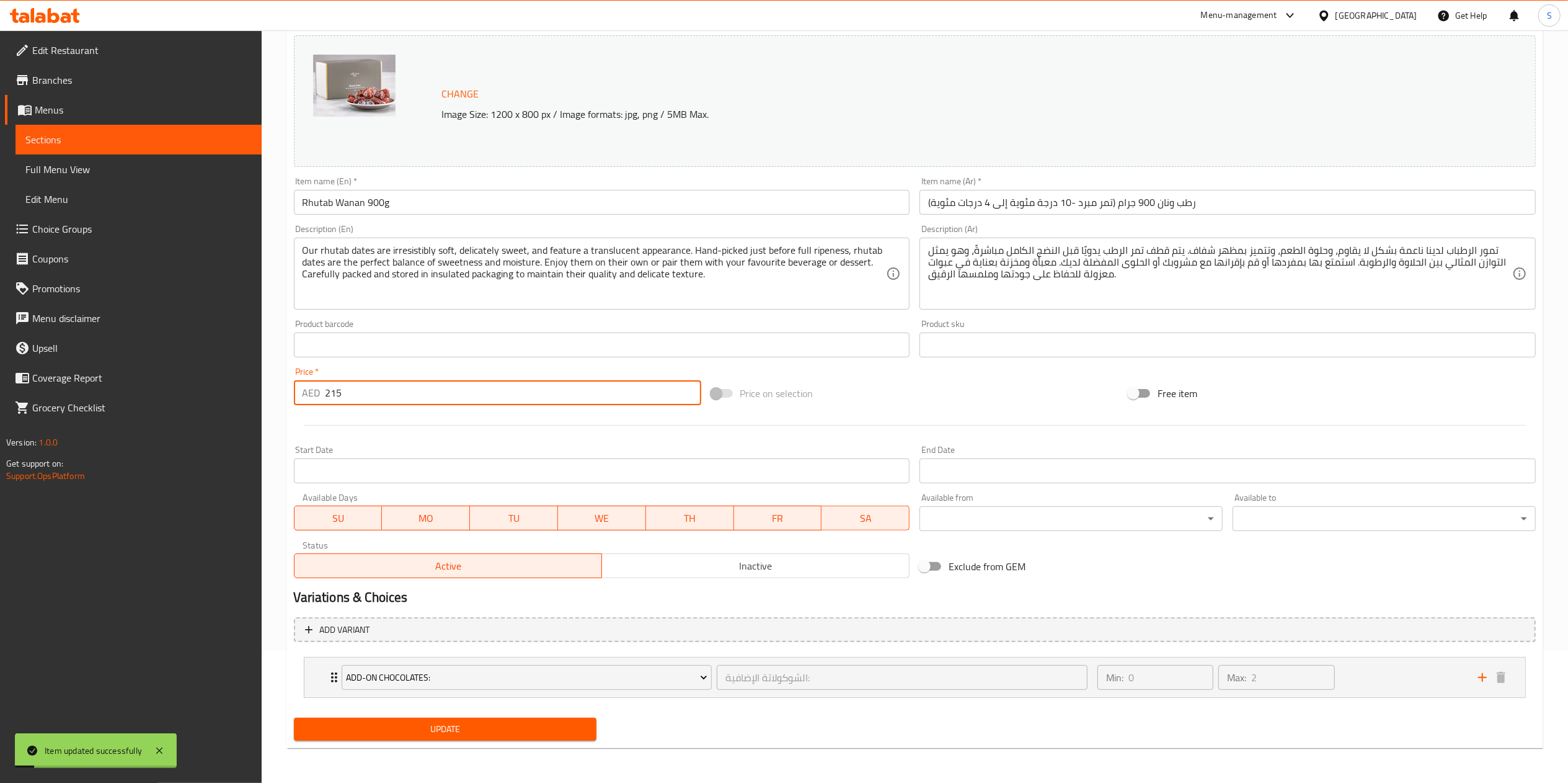
scroll to position [0, 0]
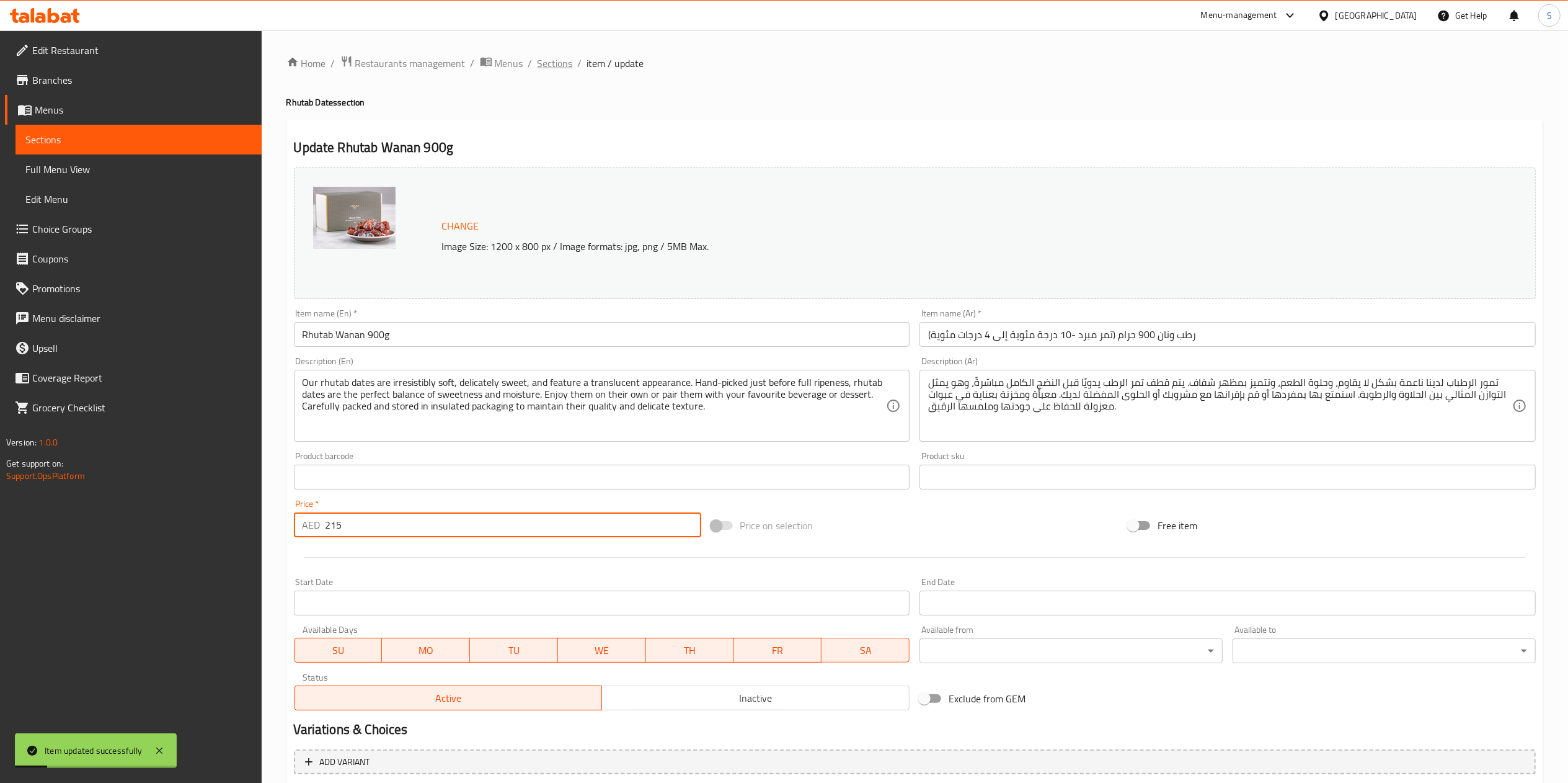
click at [551, 59] on span "Sections" at bounding box center [555, 63] width 35 height 15
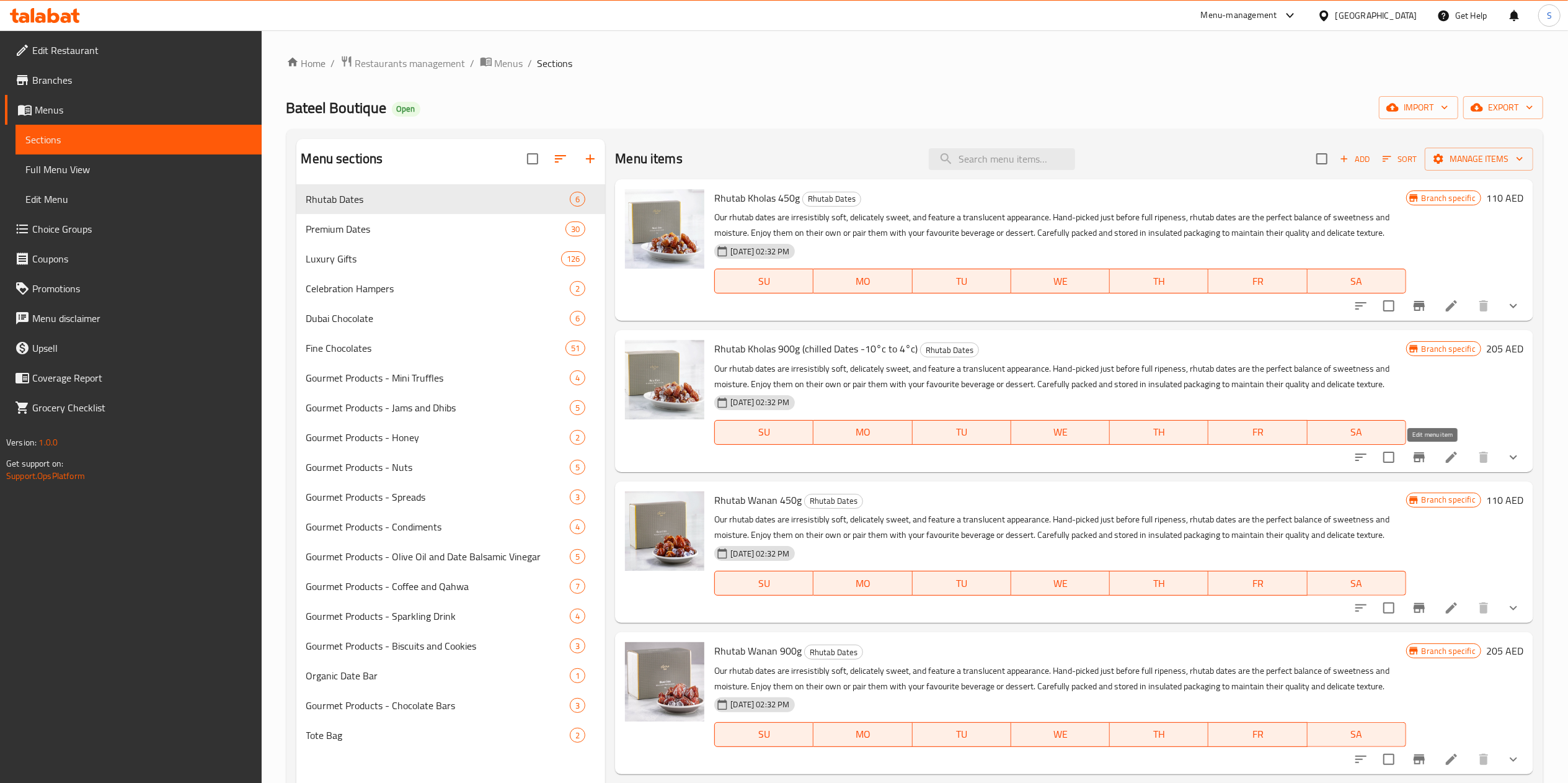
click at [1444, 459] on icon at bounding box center [1452, 456] width 15 height 15
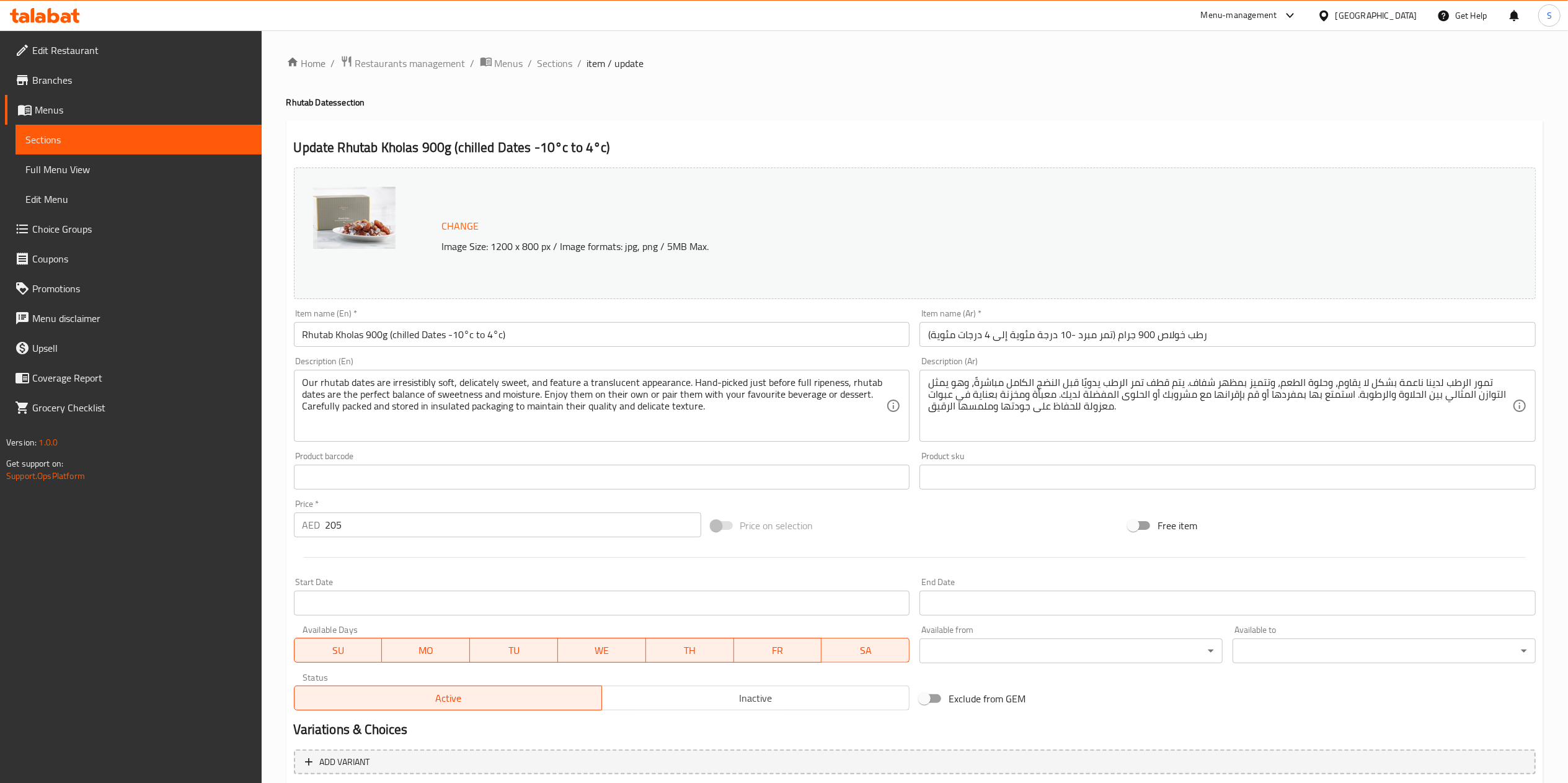
type input "الشوكولاتة الإضافية:"
click at [432, 528] on input "205" at bounding box center [513, 525] width 375 height 25
type input "2"
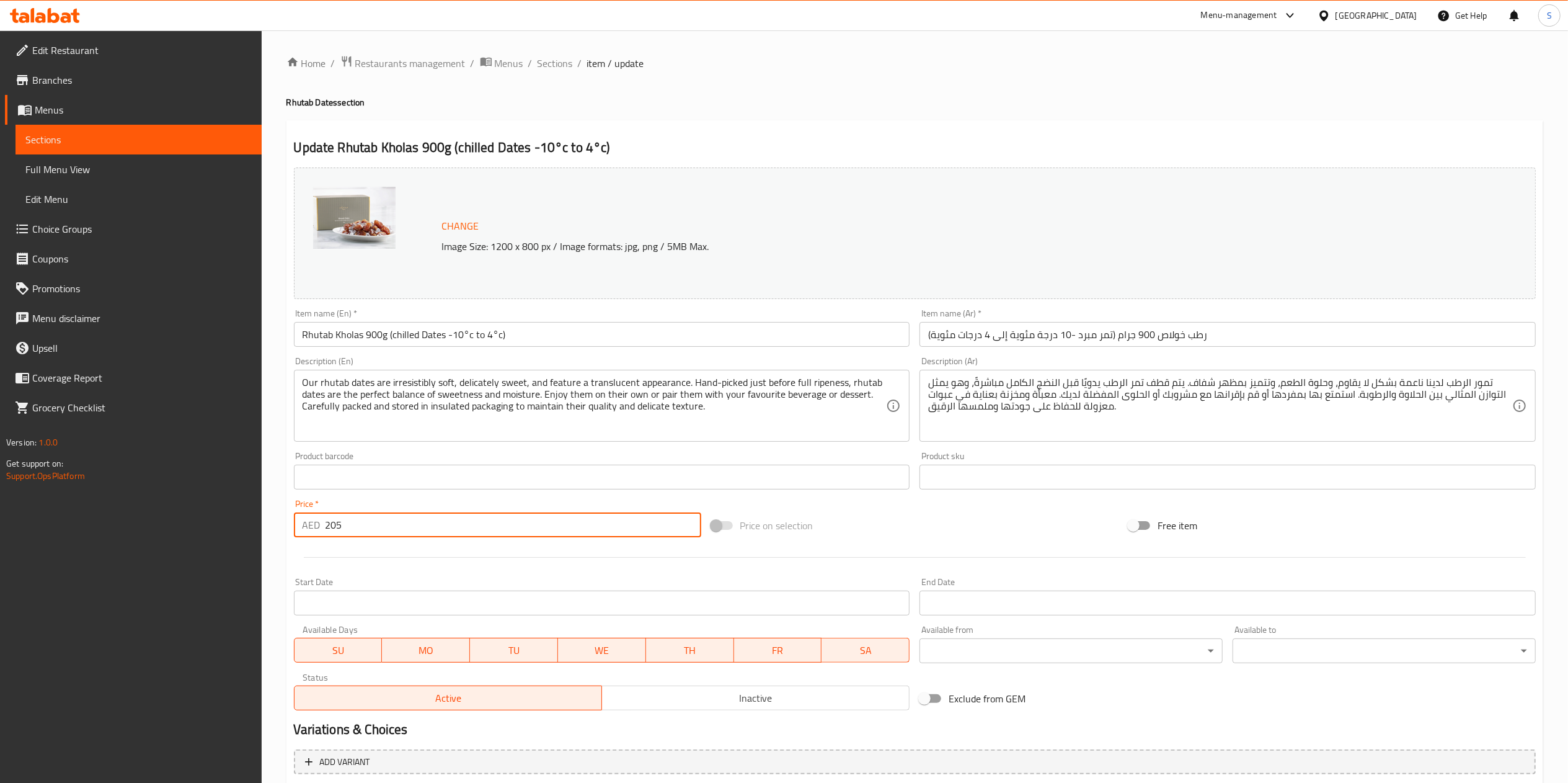
type input "الشوكولاتة الإضافية:"
type input "21"
type input "الشوكولاتة الإضافية:"
type input "215"
type input "الشوكولاتة الإضافية:"
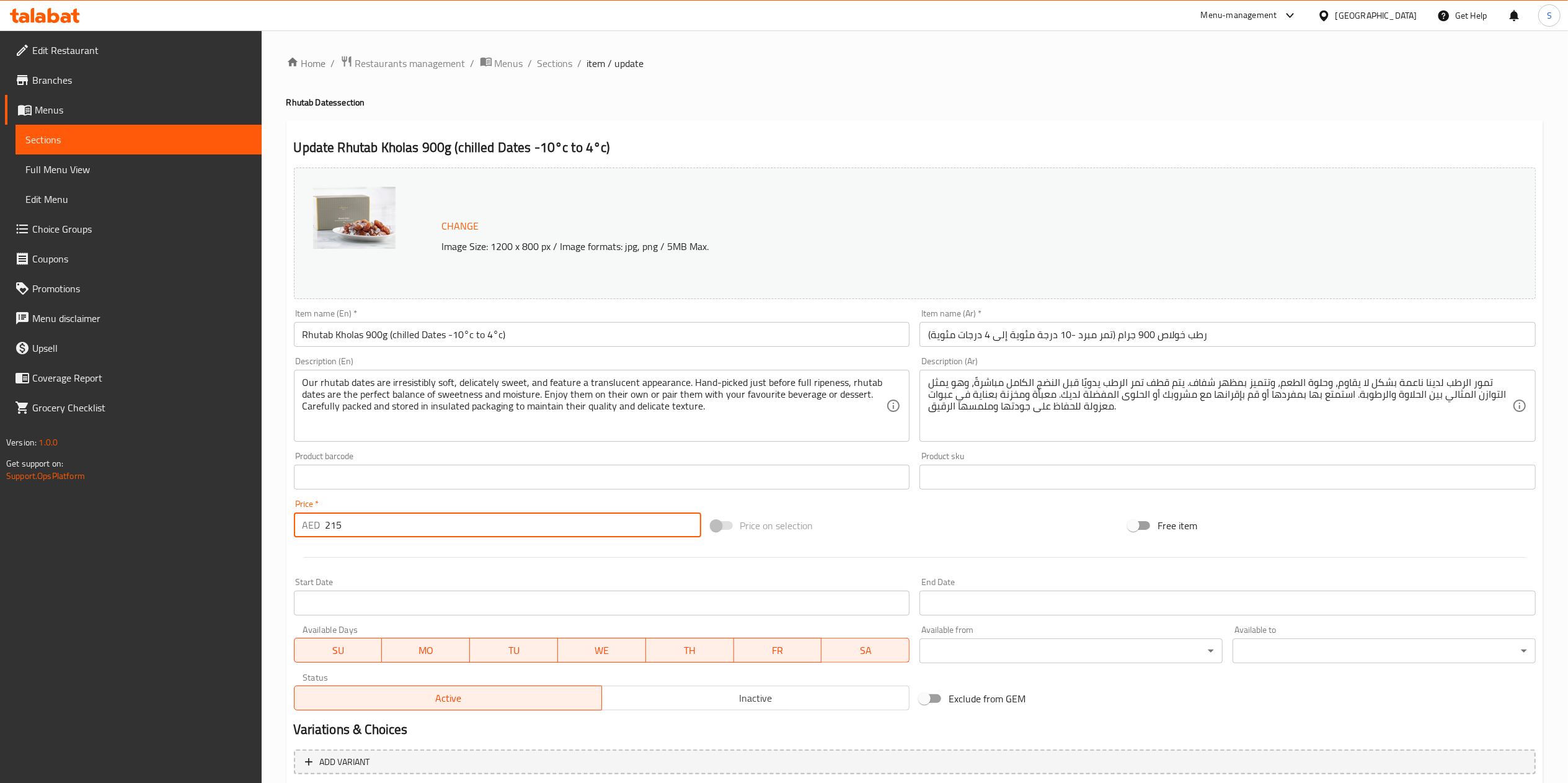
type input "215"
type input "الشوكولاتة الإضافية:"
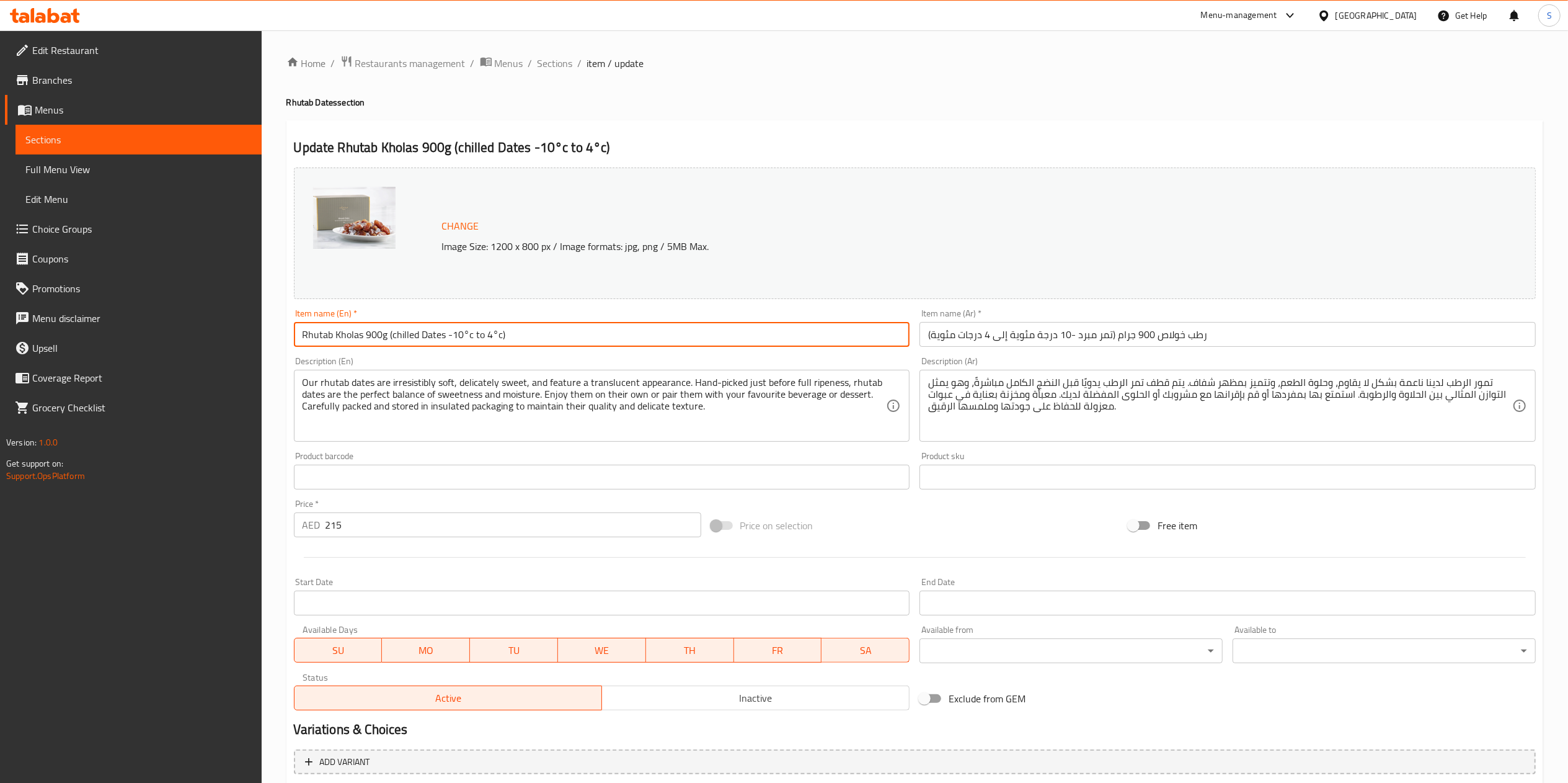
drag, startPoint x: 548, startPoint y: 327, endPoint x: 392, endPoint y: 332, distance: 156.1
click at [392, 332] on input "Rhutab Kholas 900g (chilled Dates -10°c to 4°c)" at bounding box center [602, 334] width 616 height 25
type input "Rhutab Kholas 900g ("
type input "الشوكولاتة الإضافية:"
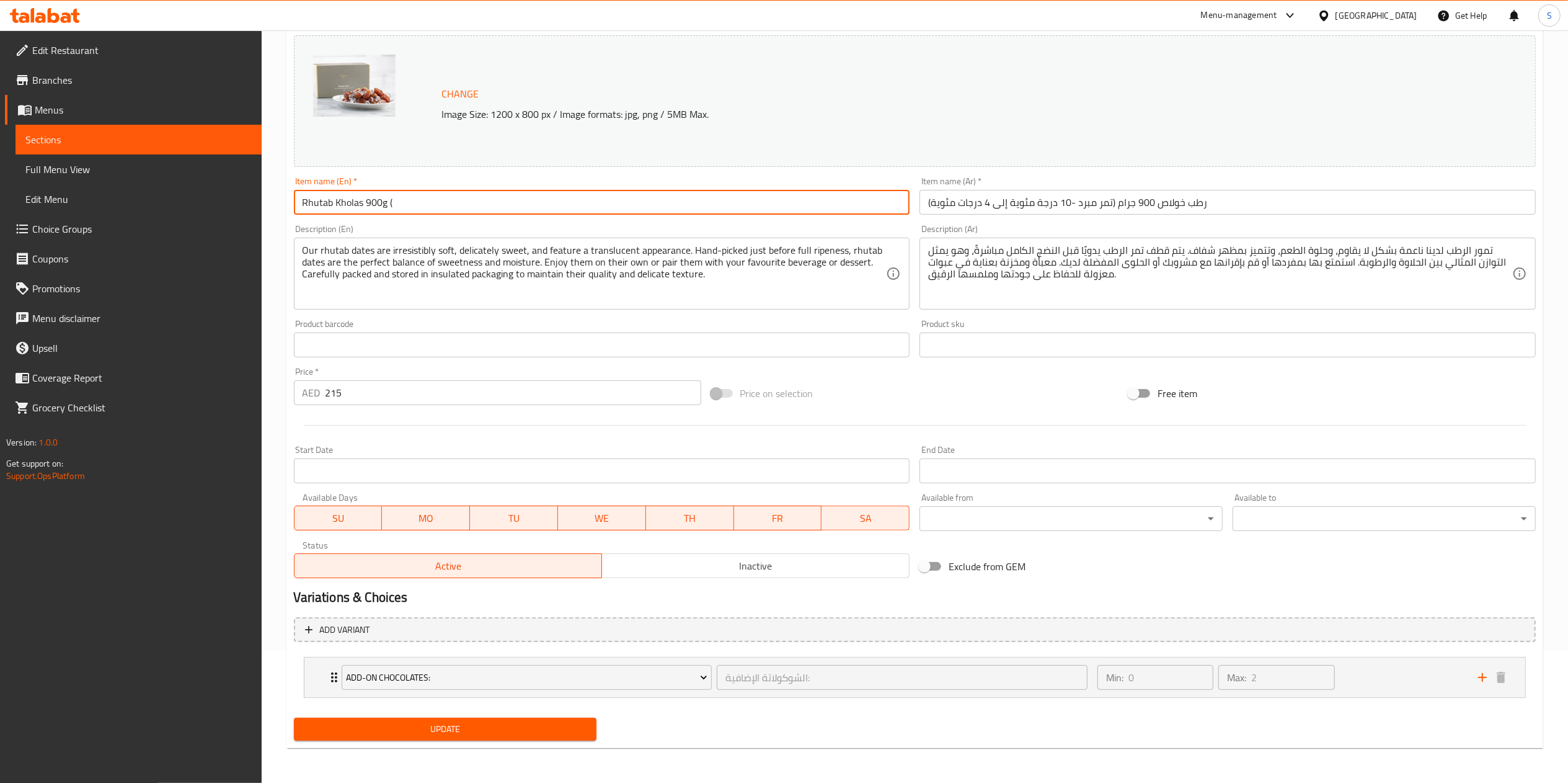
type input "Rhutab Kholas 900g ("
click at [481, 724] on span "Update" at bounding box center [445, 729] width 283 height 16
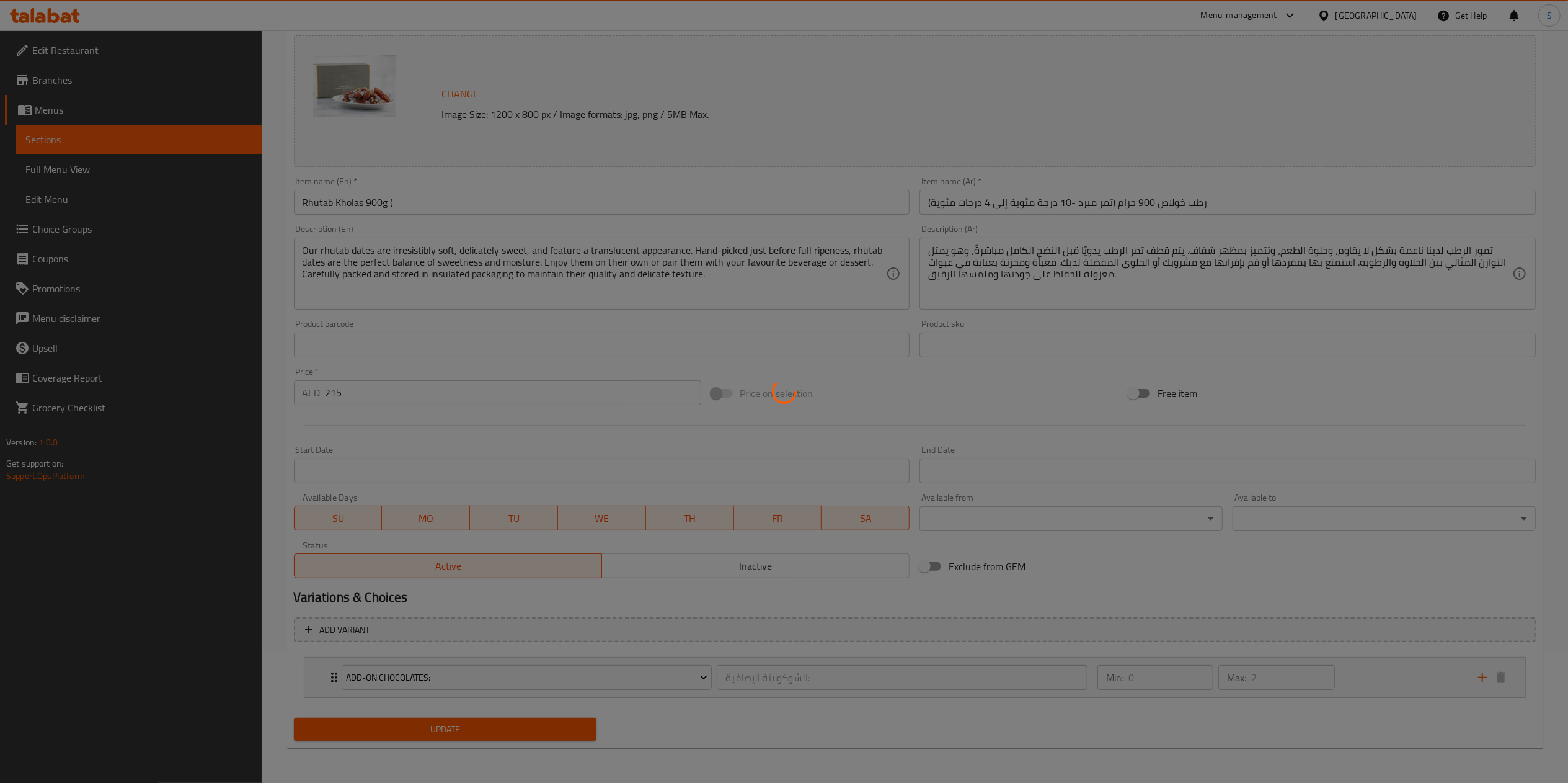
type input "الشوكولاتة الإضافية:"
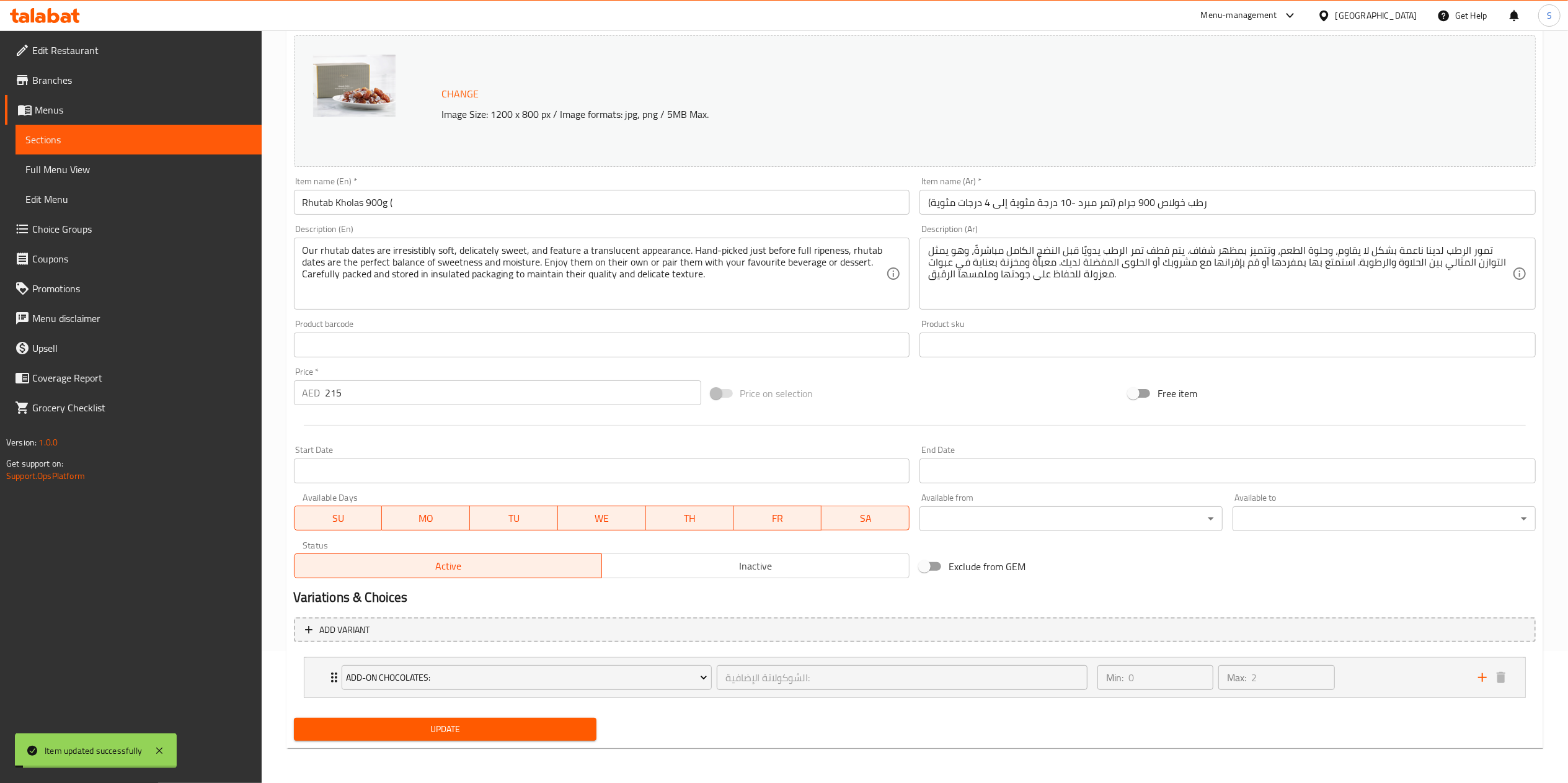
scroll to position [0, 0]
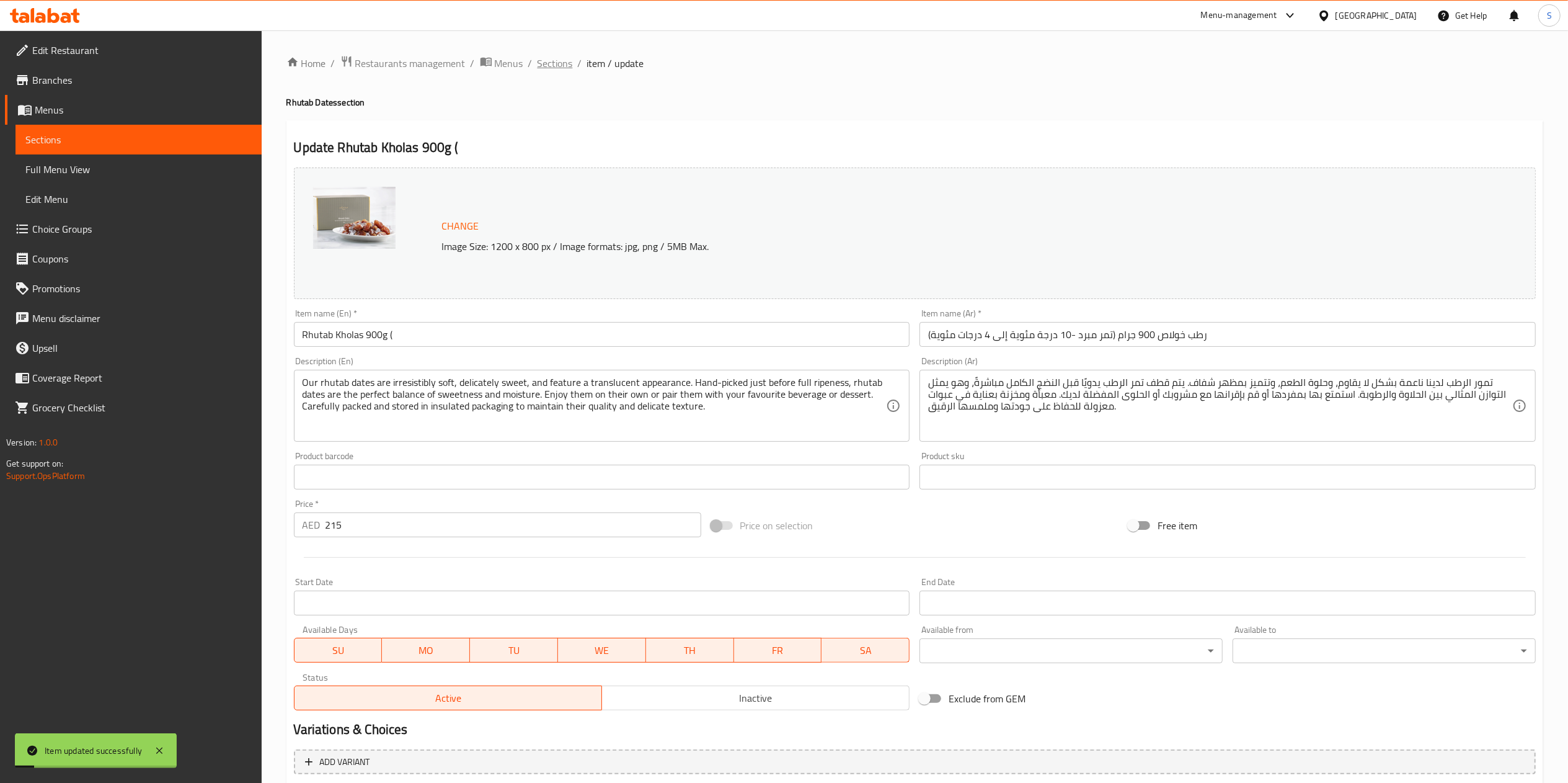
click at [554, 59] on span "Sections" at bounding box center [555, 63] width 35 height 15
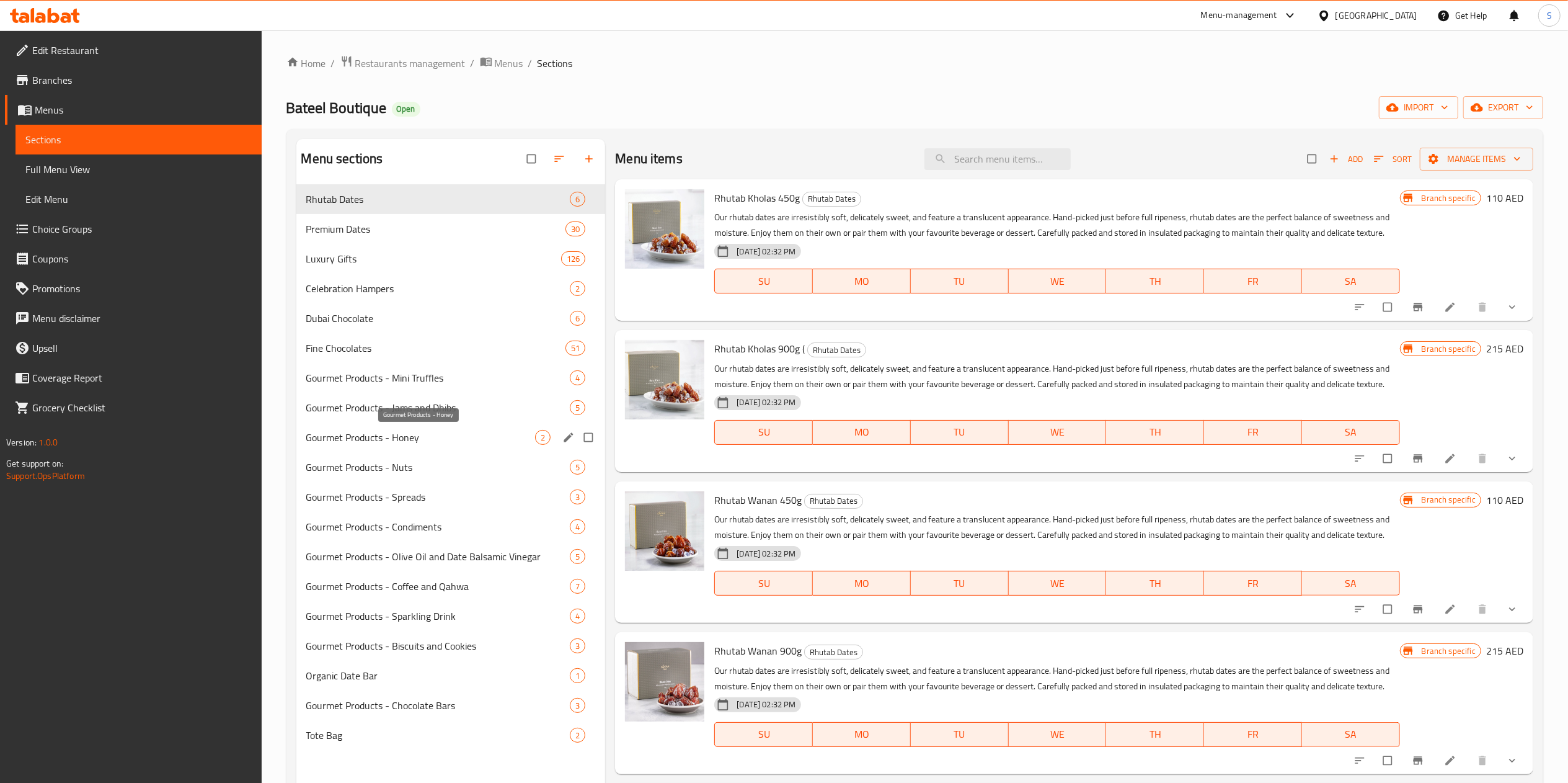
click at [434, 430] on span "Gourmet Products - Honey" at bounding box center [421, 437] width 229 height 15
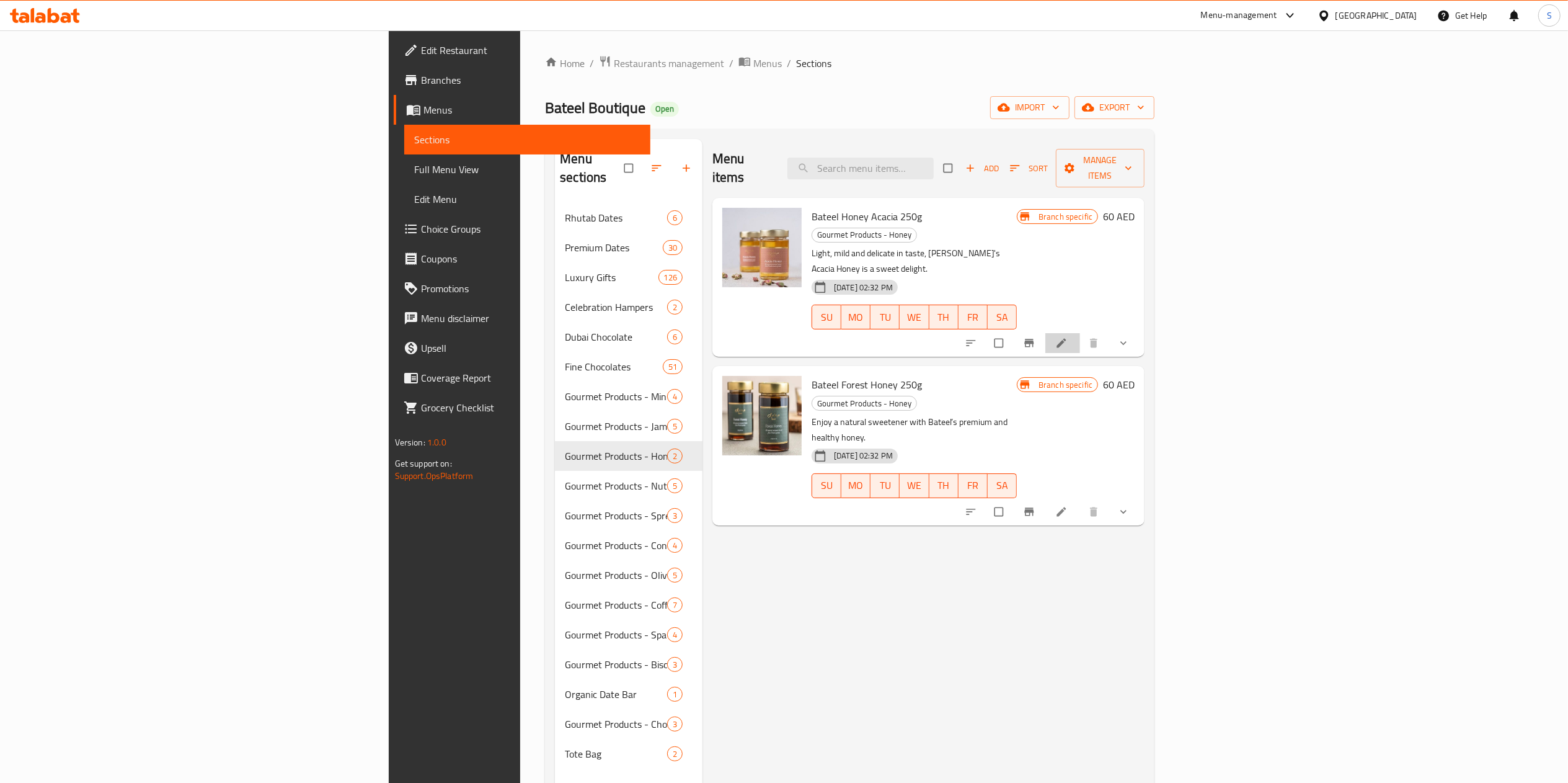
click at [1080, 333] on li at bounding box center [1063, 343] width 35 height 20
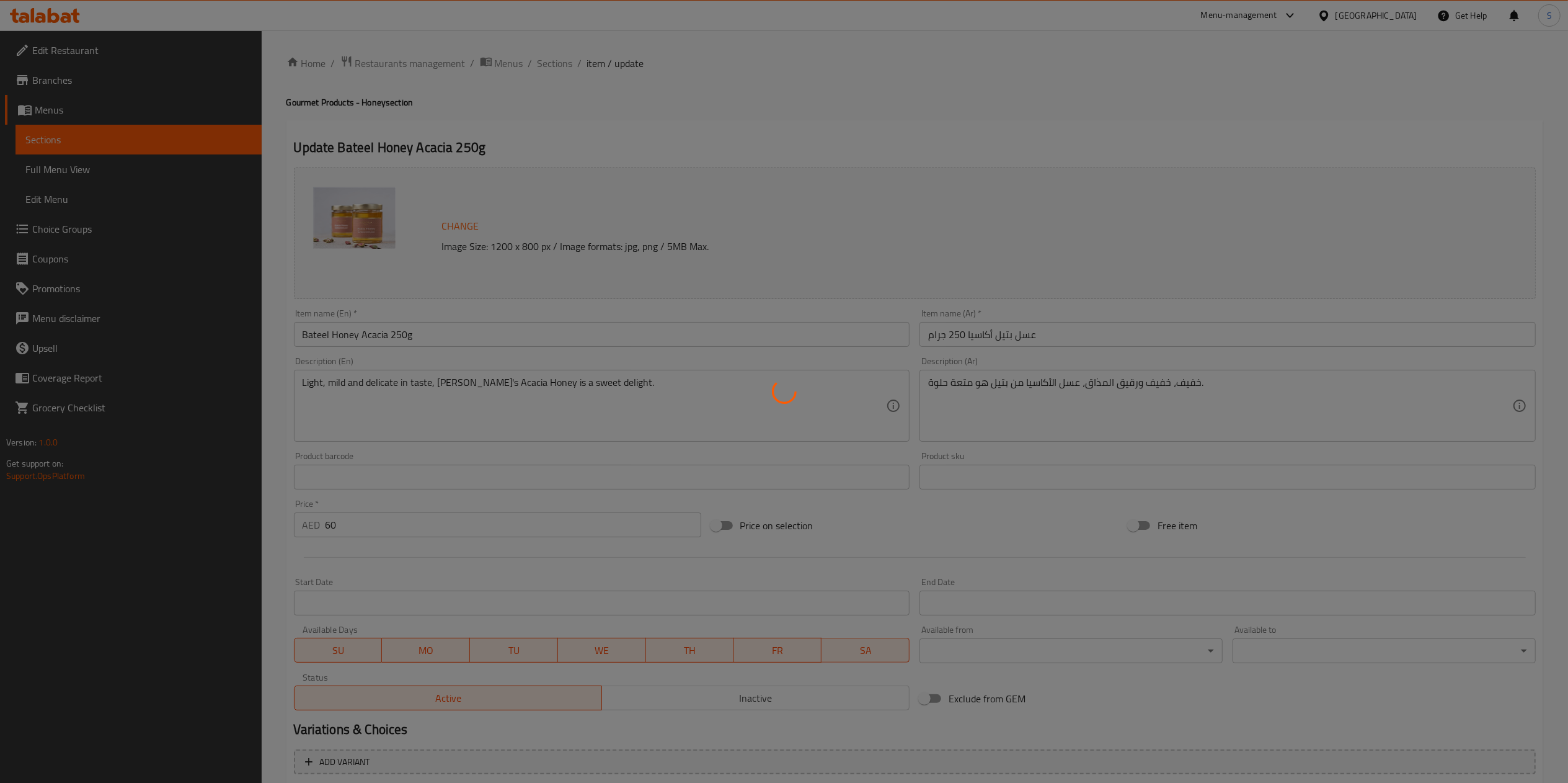
type input "الشوكولاتة الإضافية:"
type input "0"
type input "2"
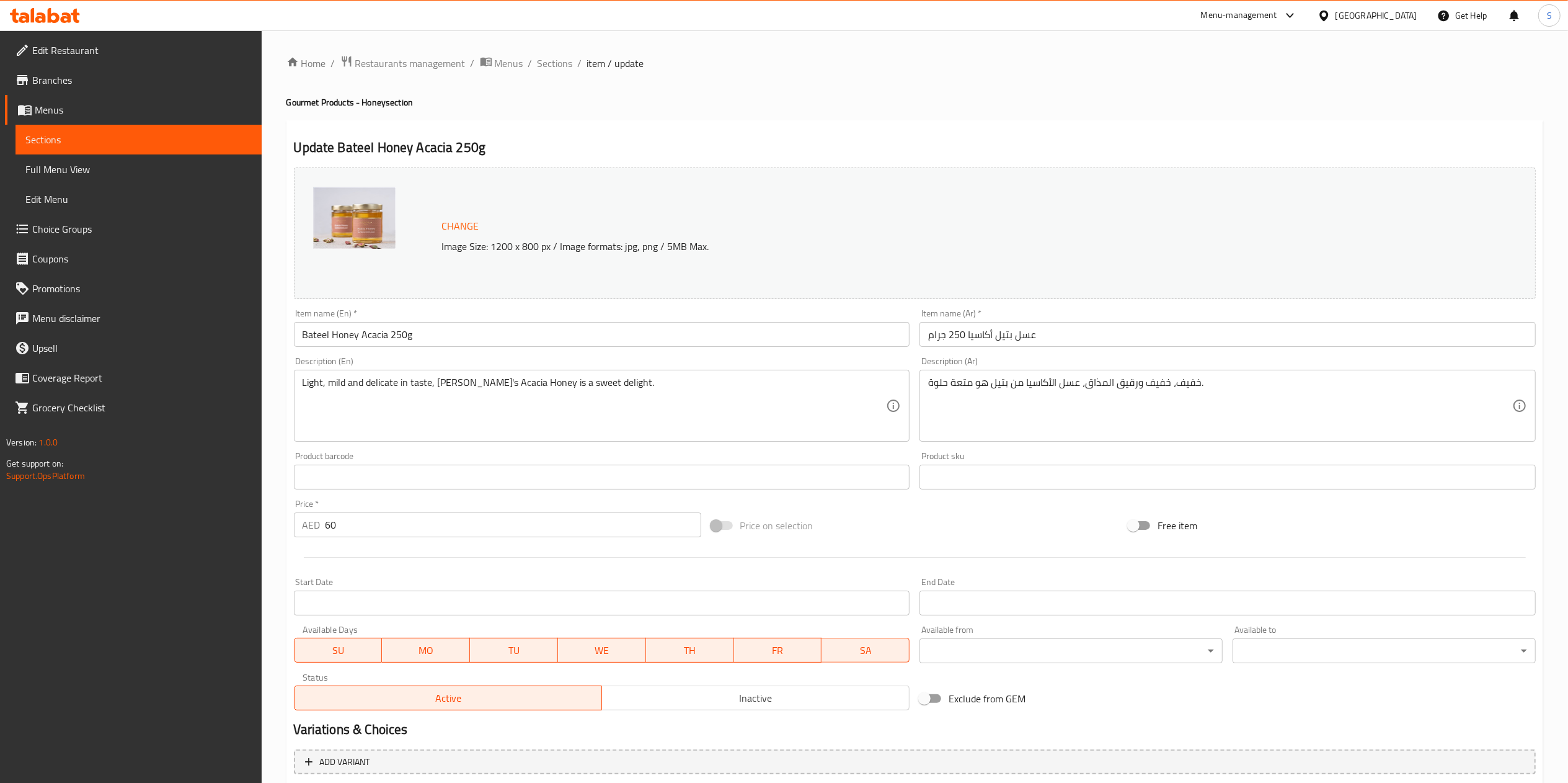
click at [462, 527] on input "60" at bounding box center [513, 525] width 375 height 25
type input "6"
type input "الشوكولاتة الإضافية:"
type input "69"
type input "الشوكولاتة الإضافية:"
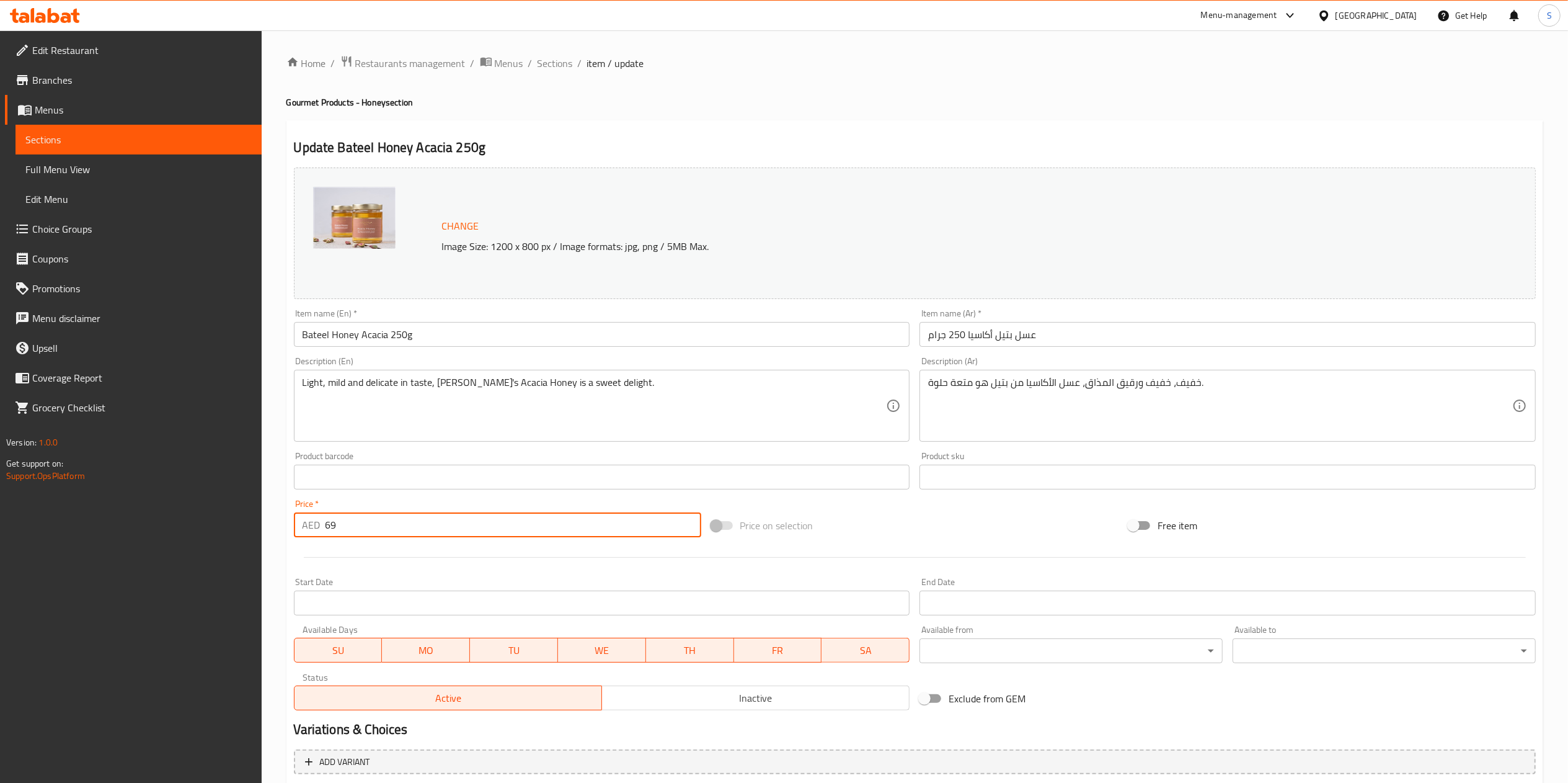
scroll to position [132, 0]
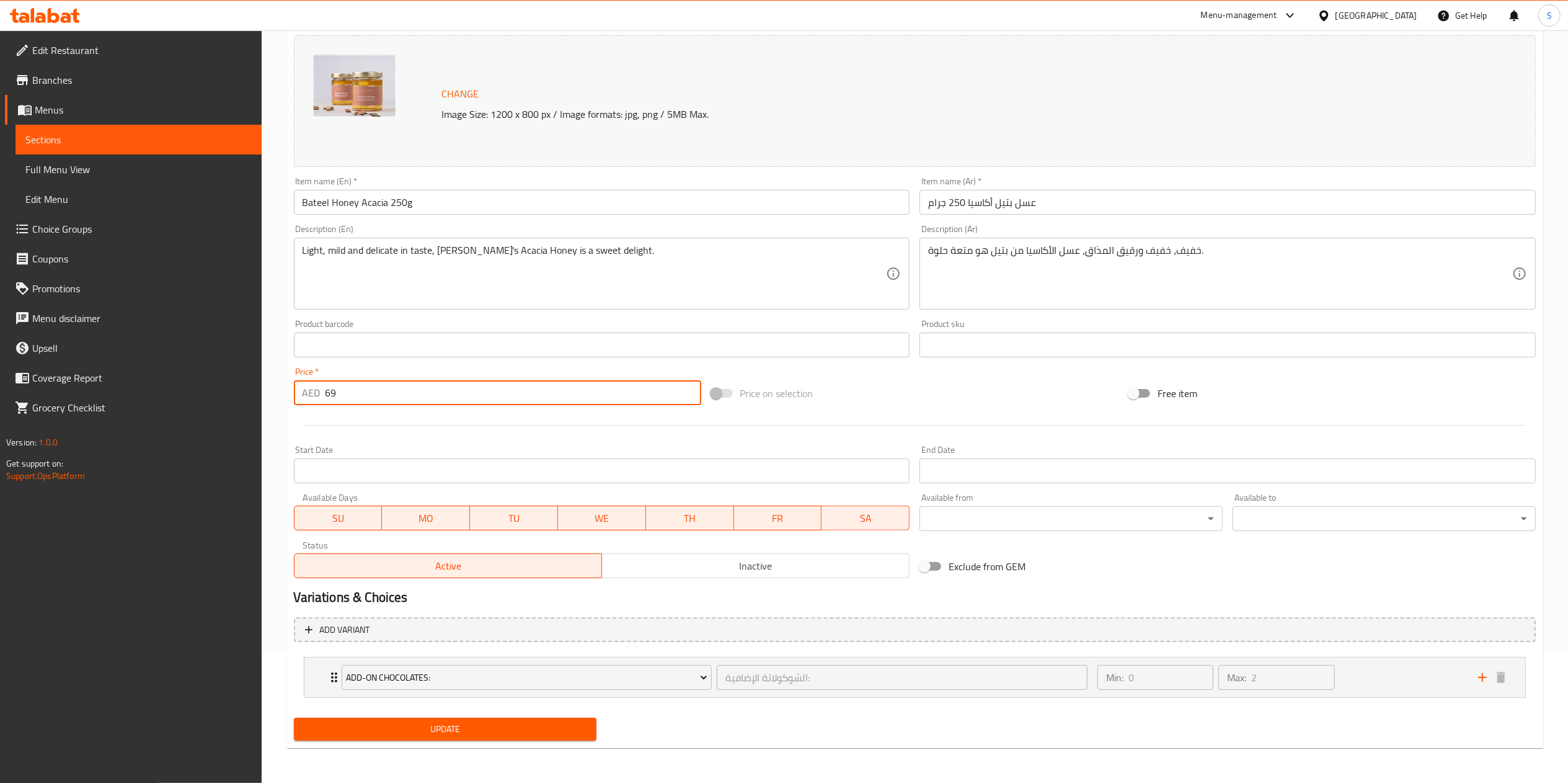
type input "69"
click at [443, 736] on span "Update" at bounding box center [445, 729] width 283 height 16
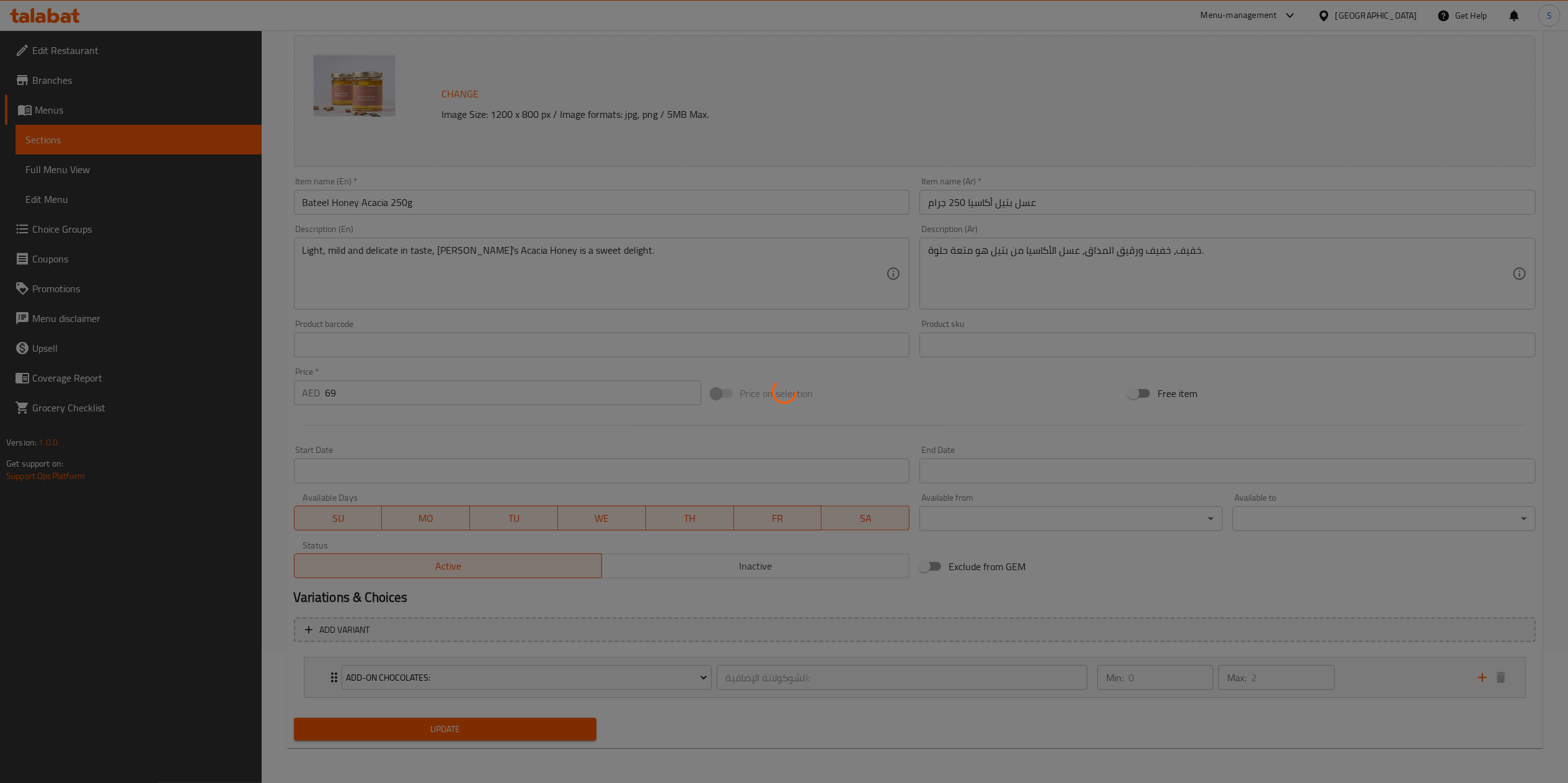
scroll to position [0, 0]
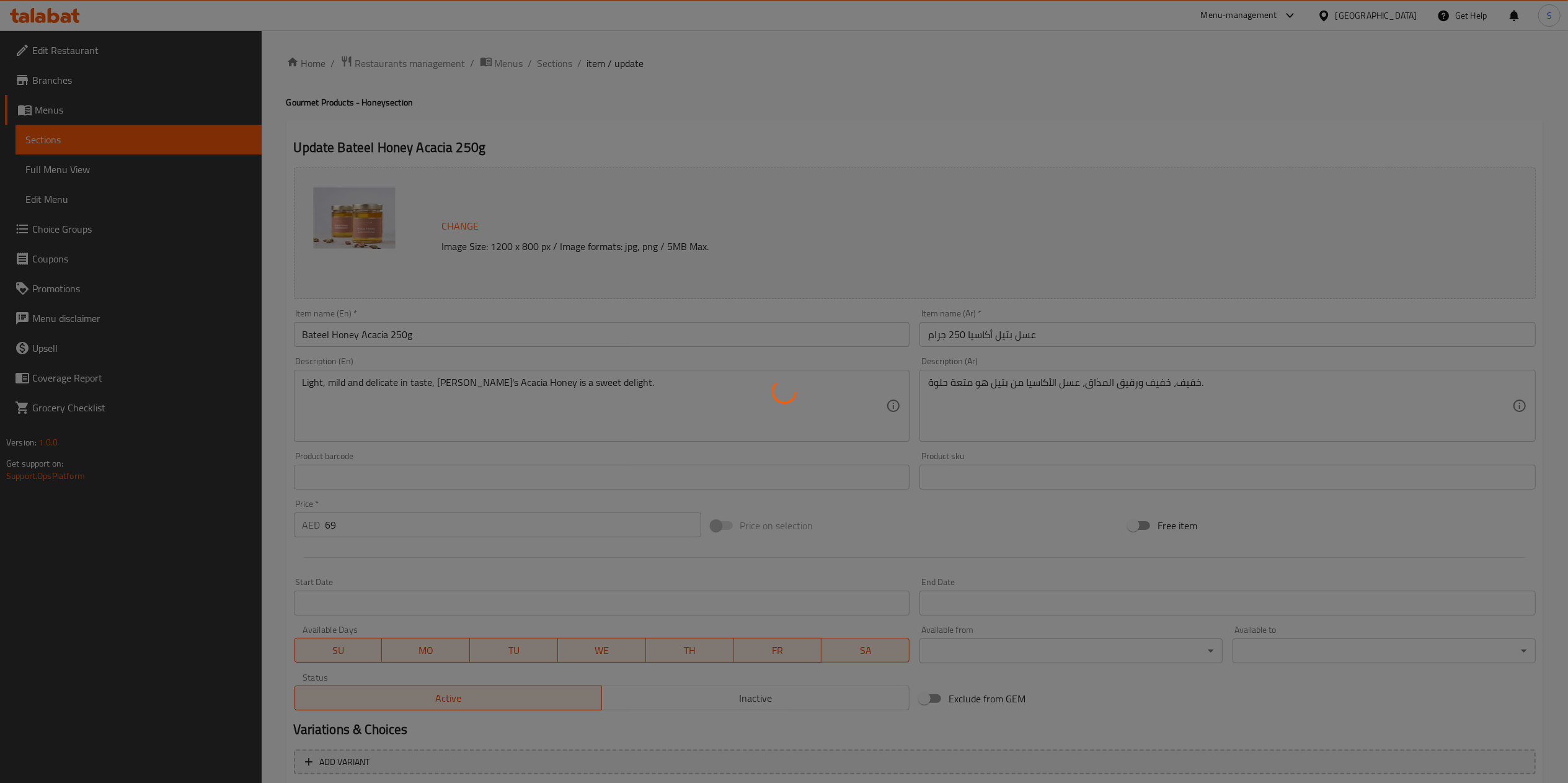
type input "الشوكولاتة الإضافية:"
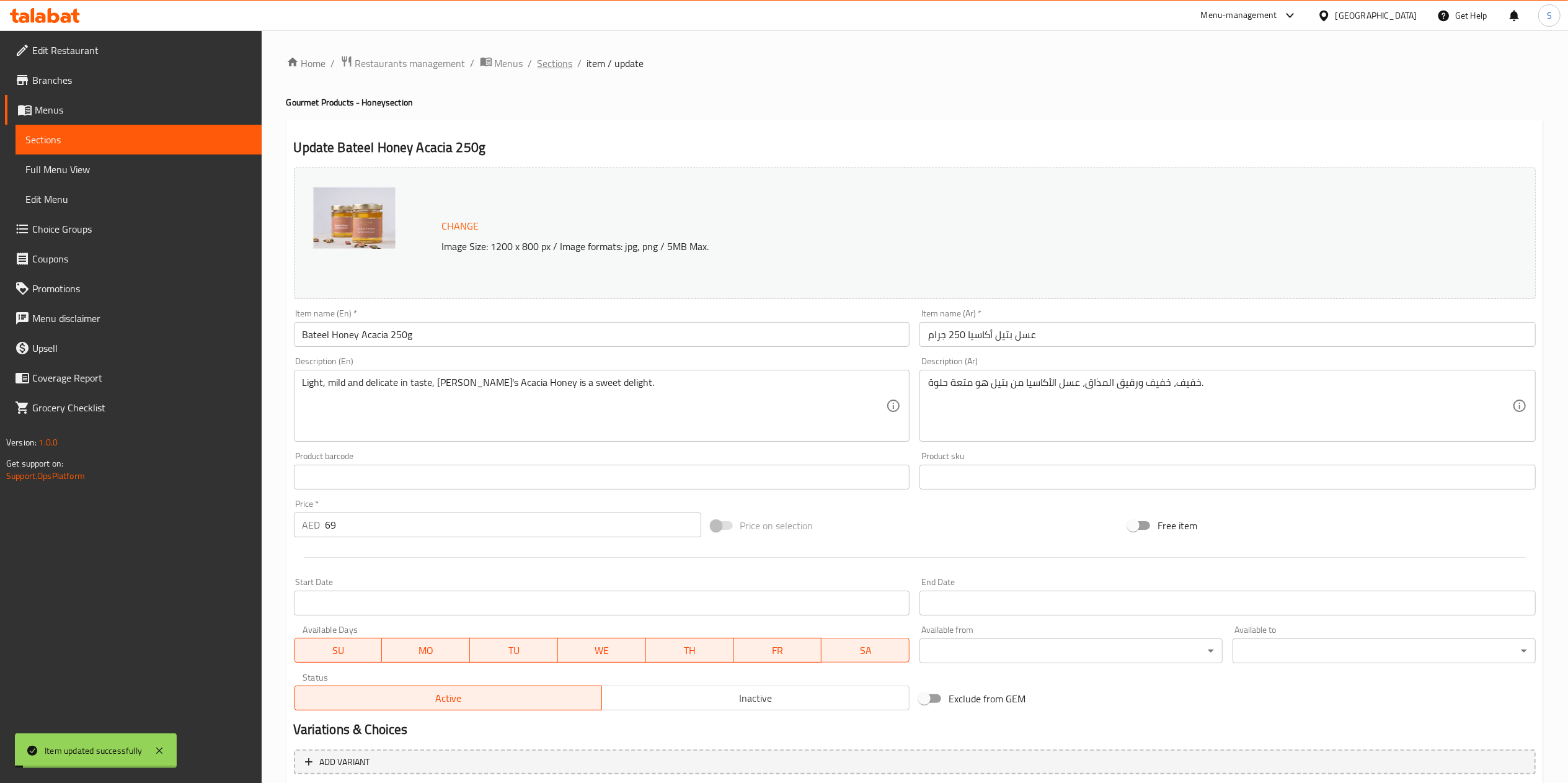
click at [559, 58] on span "Sections" at bounding box center [555, 63] width 35 height 15
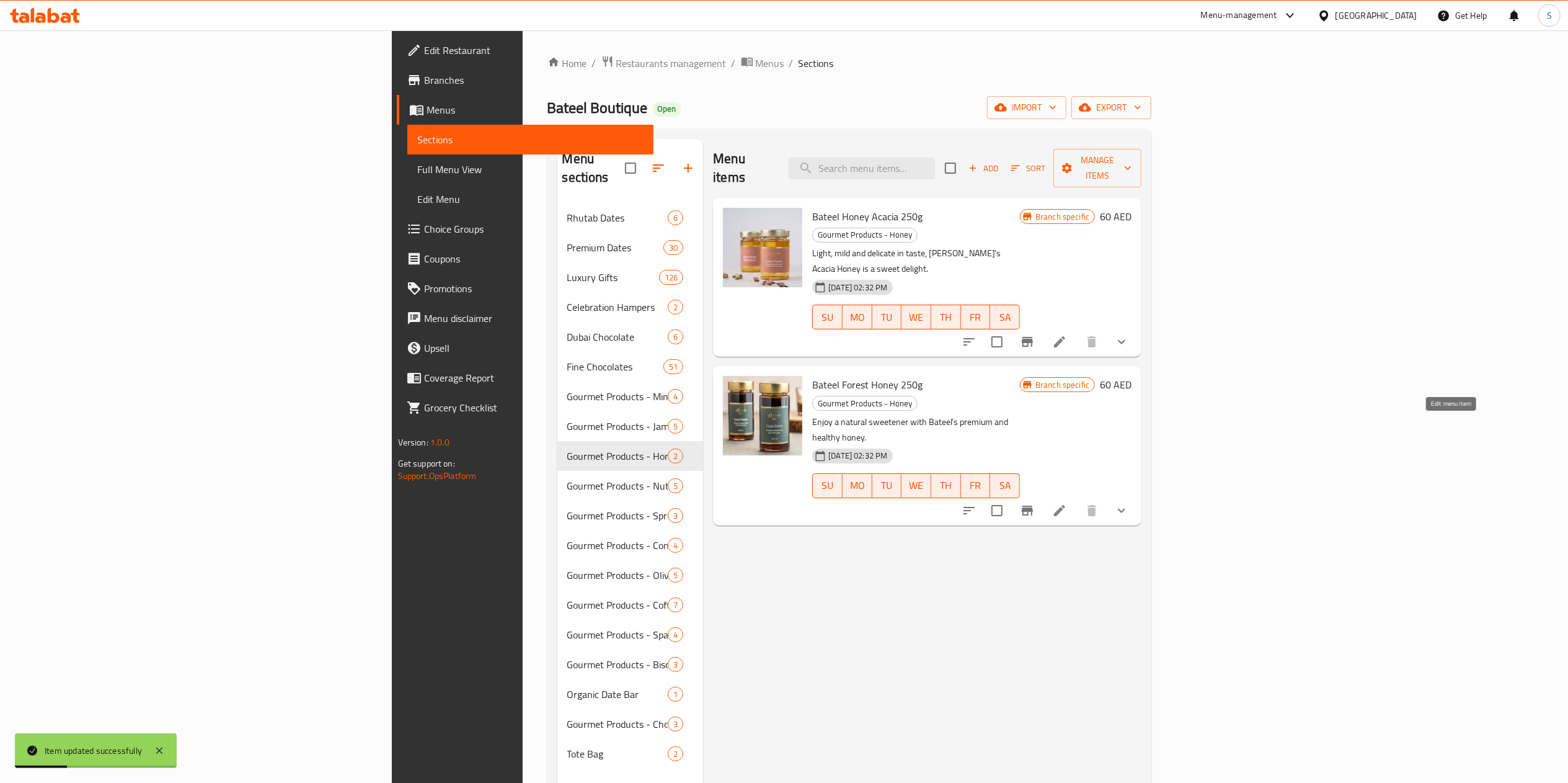
drag, startPoint x: 1447, startPoint y: 427, endPoint x: 1451, endPoint y: 421, distance: 7.2
click at [1068, 503] on icon at bounding box center [1060, 510] width 15 height 15
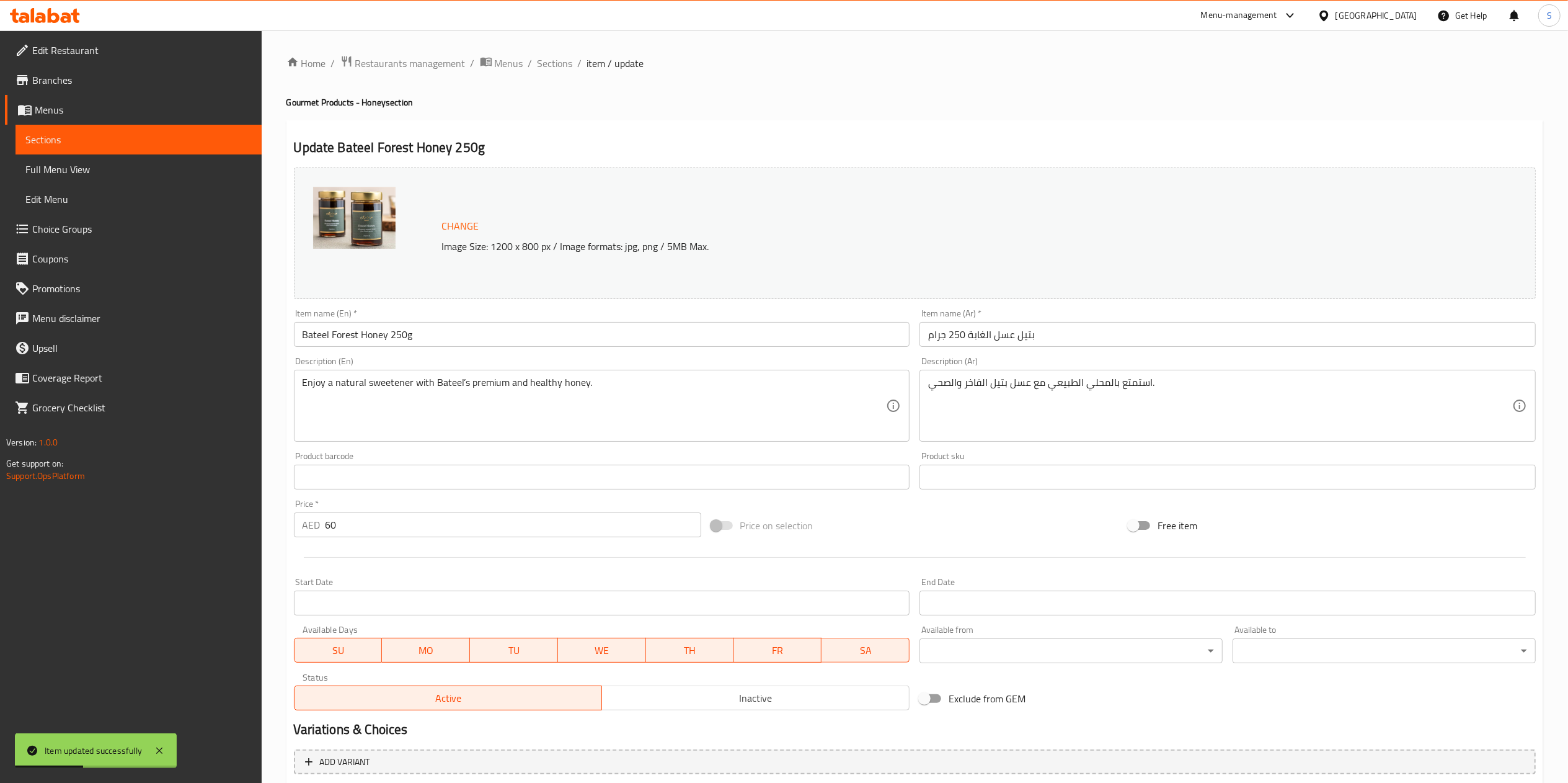
type input "الشوكولاتة الإضافية:"
click at [471, 523] on input "60" at bounding box center [513, 525] width 375 height 25
type input "6"
type input "الشوكولاتة الإضافية:"
type input "69"
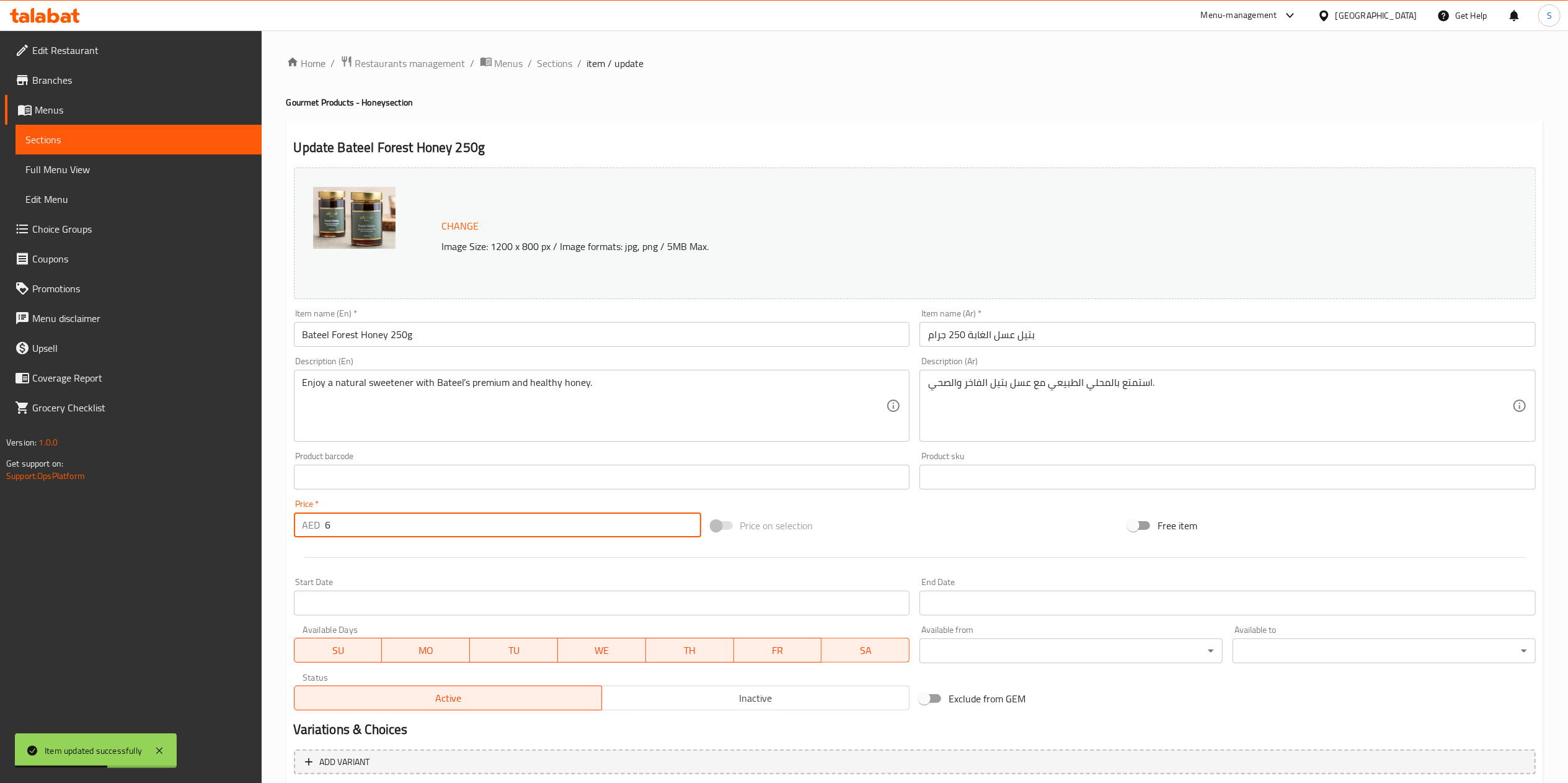
type input "الشوكولاتة الإضافية:"
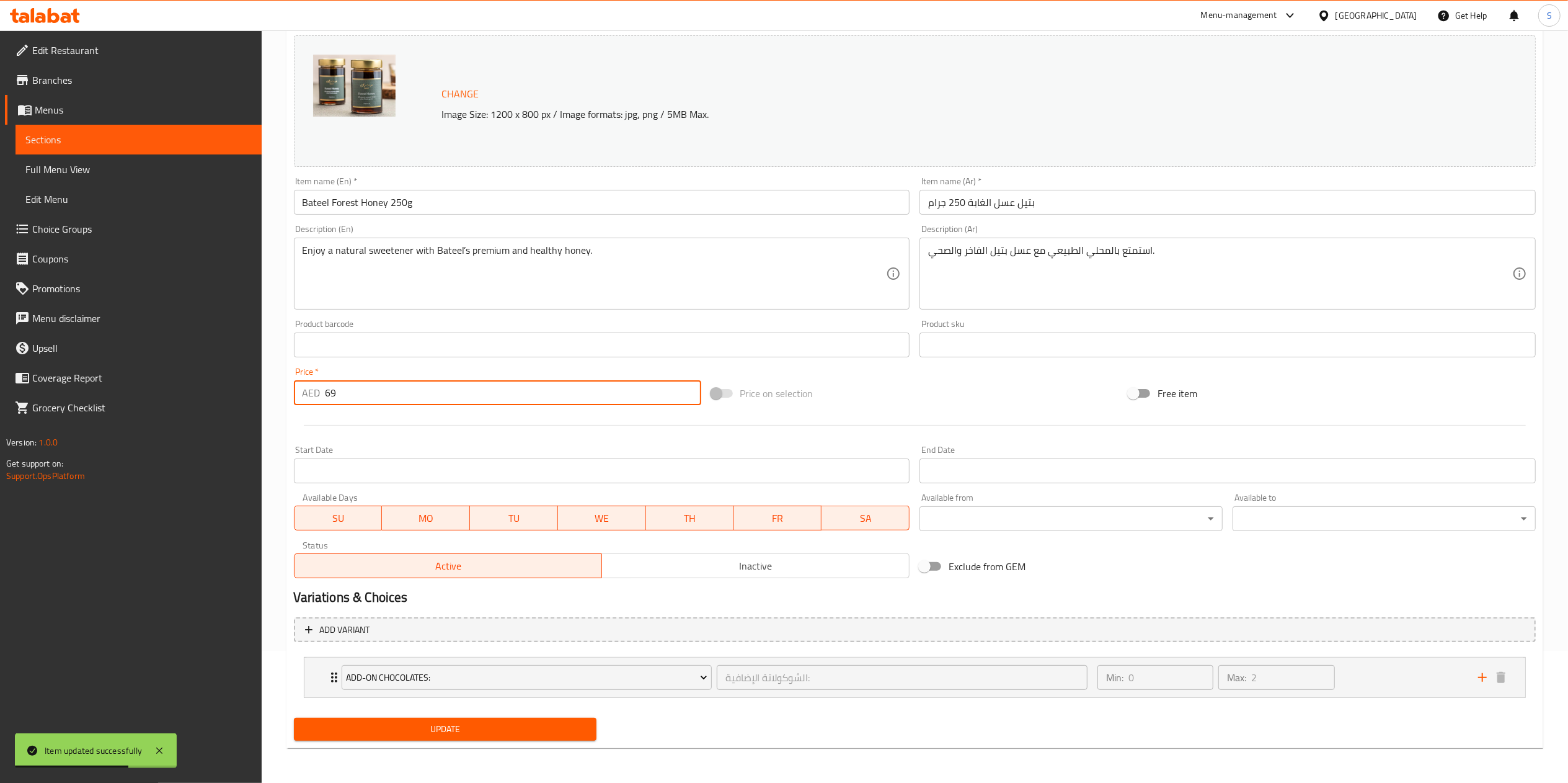
type input "69"
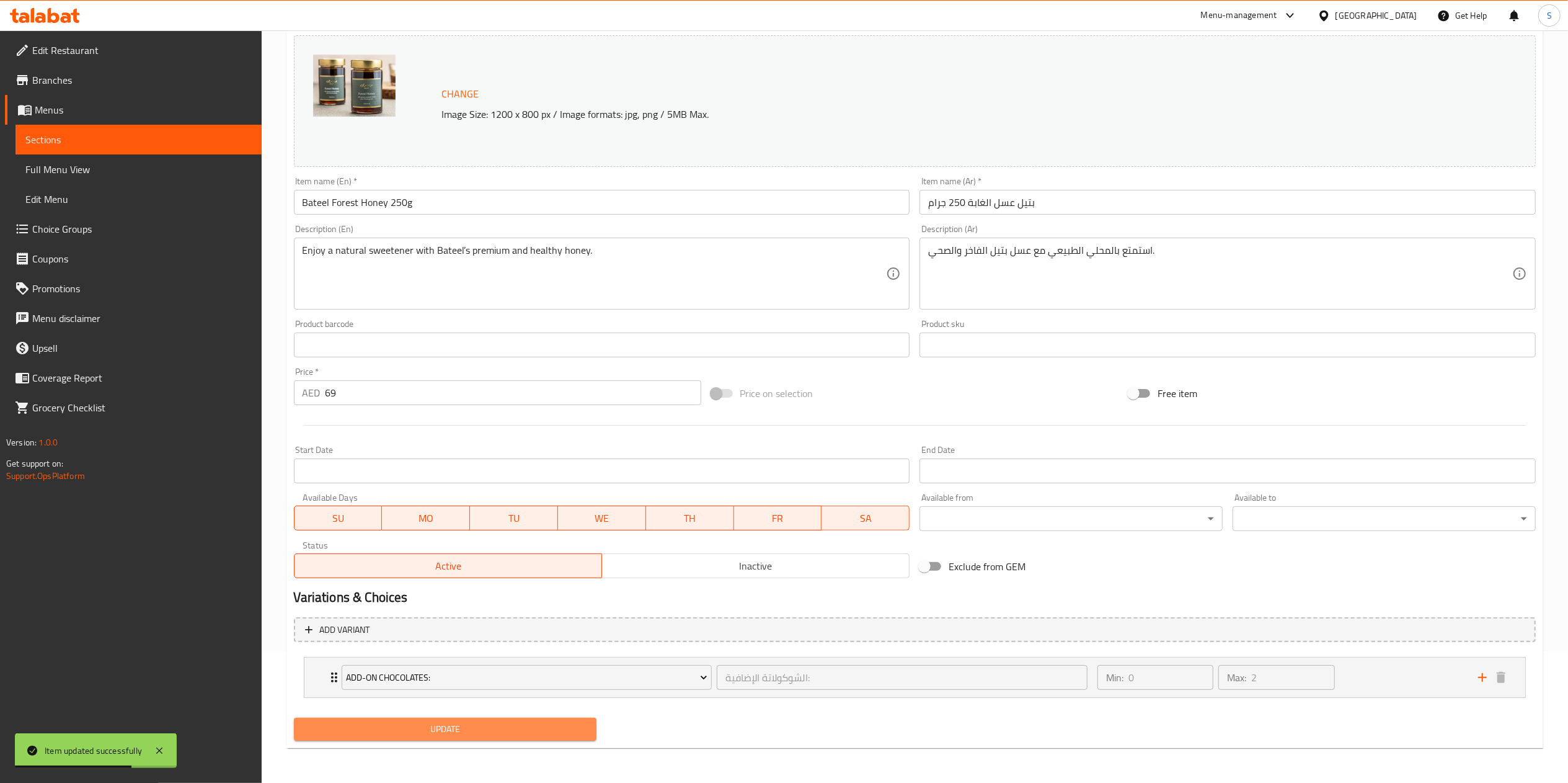
click at [452, 731] on span "Update" at bounding box center [445, 729] width 283 height 16
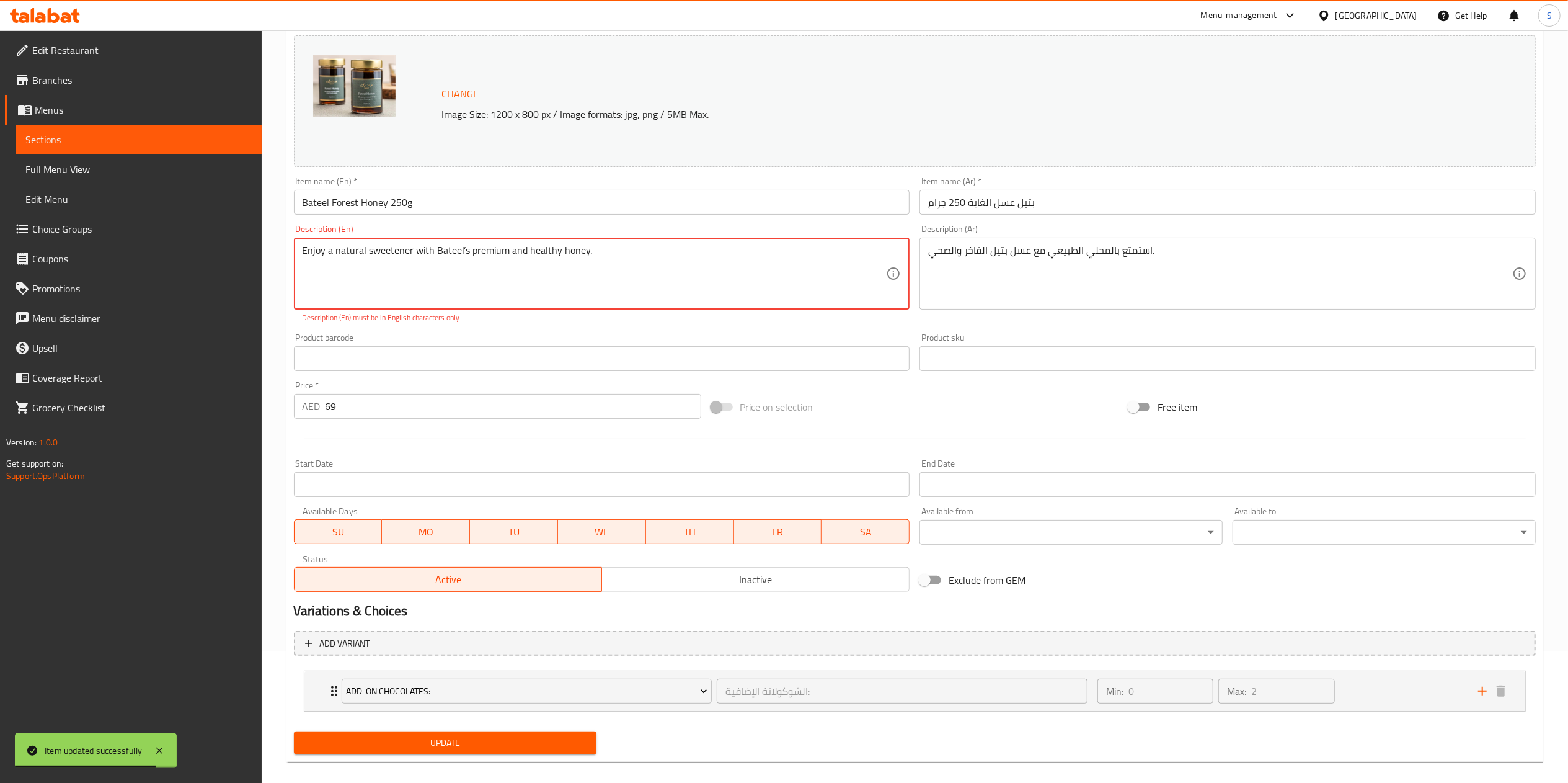
click at [486, 756] on div "Update" at bounding box center [445, 743] width 313 height 33
click at [459, 744] on span "Update" at bounding box center [445, 743] width 283 height 16
click at [429, 741] on span "Update" at bounding box center [445, 743] width 283 height 16
type input "الشوكولاتة الإضافية:"
click at [649, 252] on textarea "Enjoy a natural sweetener with Bateel’s premium and healthy honey." at bounding box center [594, 273] width 584 height 59
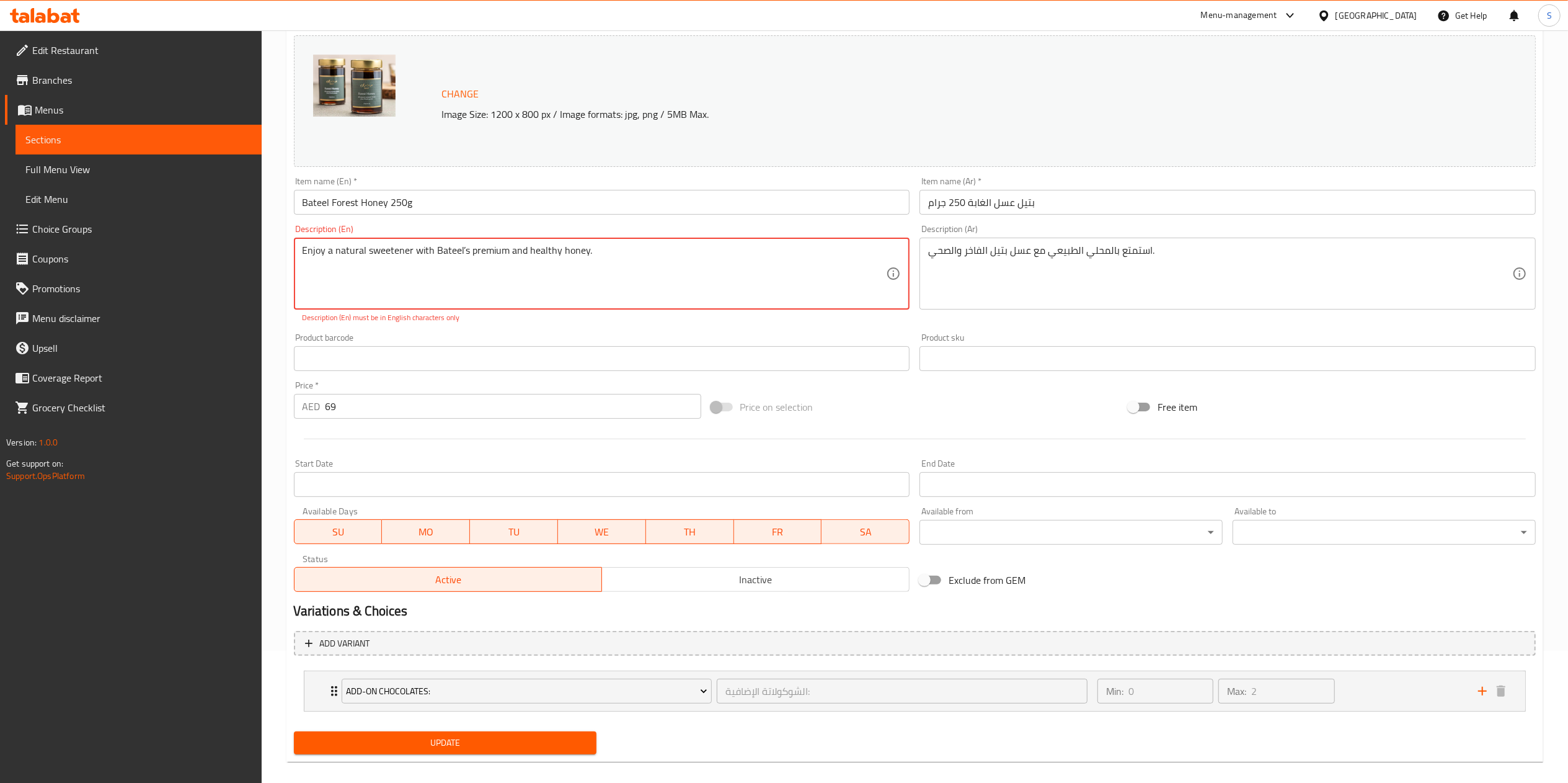
type textarea "Enjoy a natural sweetener with Bateel’s premium and healthy honey"
type input "الشوكولاتة الإضافية:"
type textarea "Enjoy a natural sweetener with Bateel’s premium and healthy honey"
click at [429, 747] on span "Update" at bounding box center [445, 743] width 283 height 16
type input "الشوكولاتة الإضافية:"
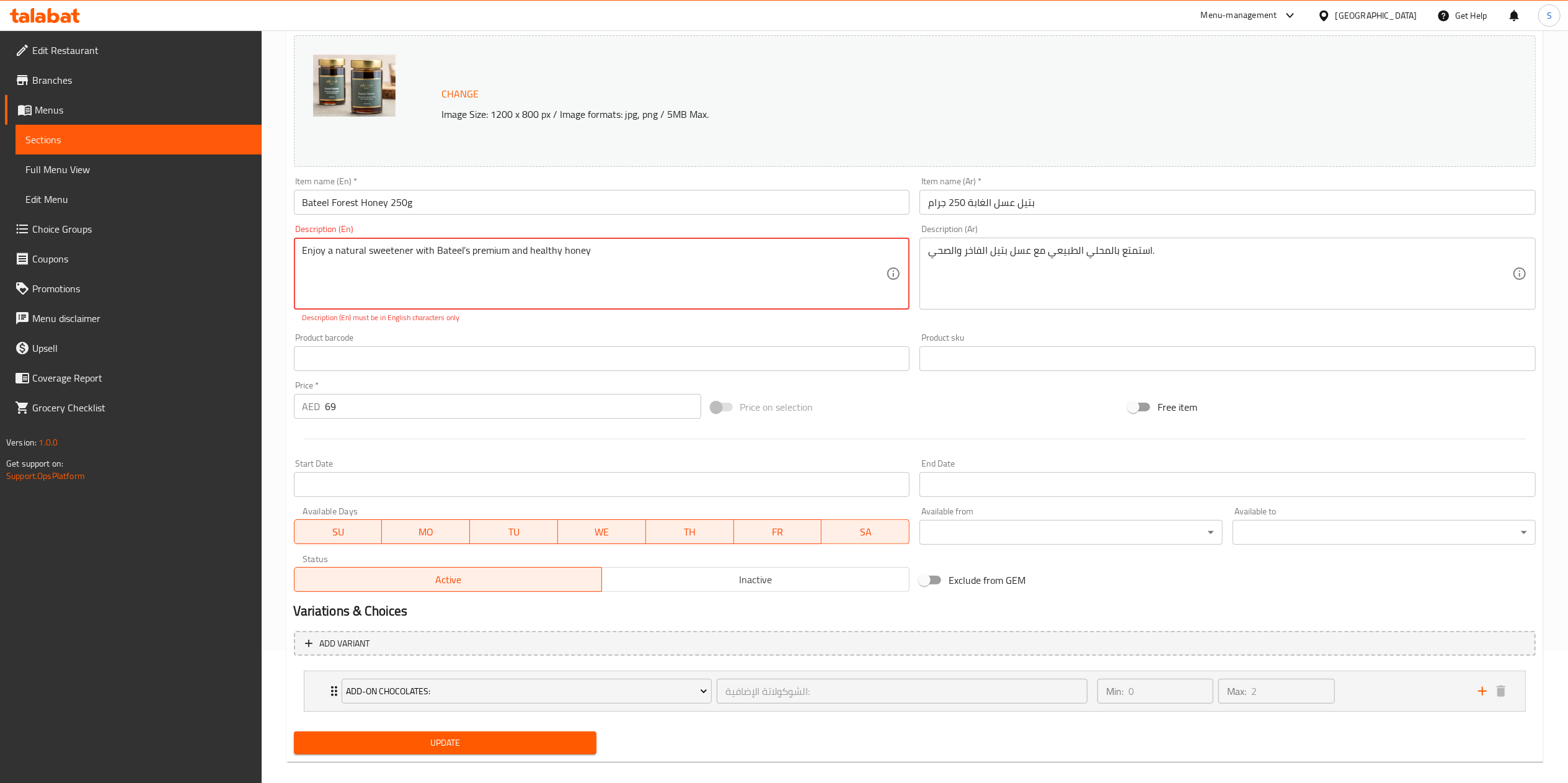
click at [467, 258] on textarea "Enjoy a natural sweetener with Bateel’s premium and healthy honey" at bounding box center [594, 273] width 584 height 59
type textarea "Enjoy a natural sweetener with Bateels premium and healthy honey"
type input "الشوكولاتة الإضافية:"
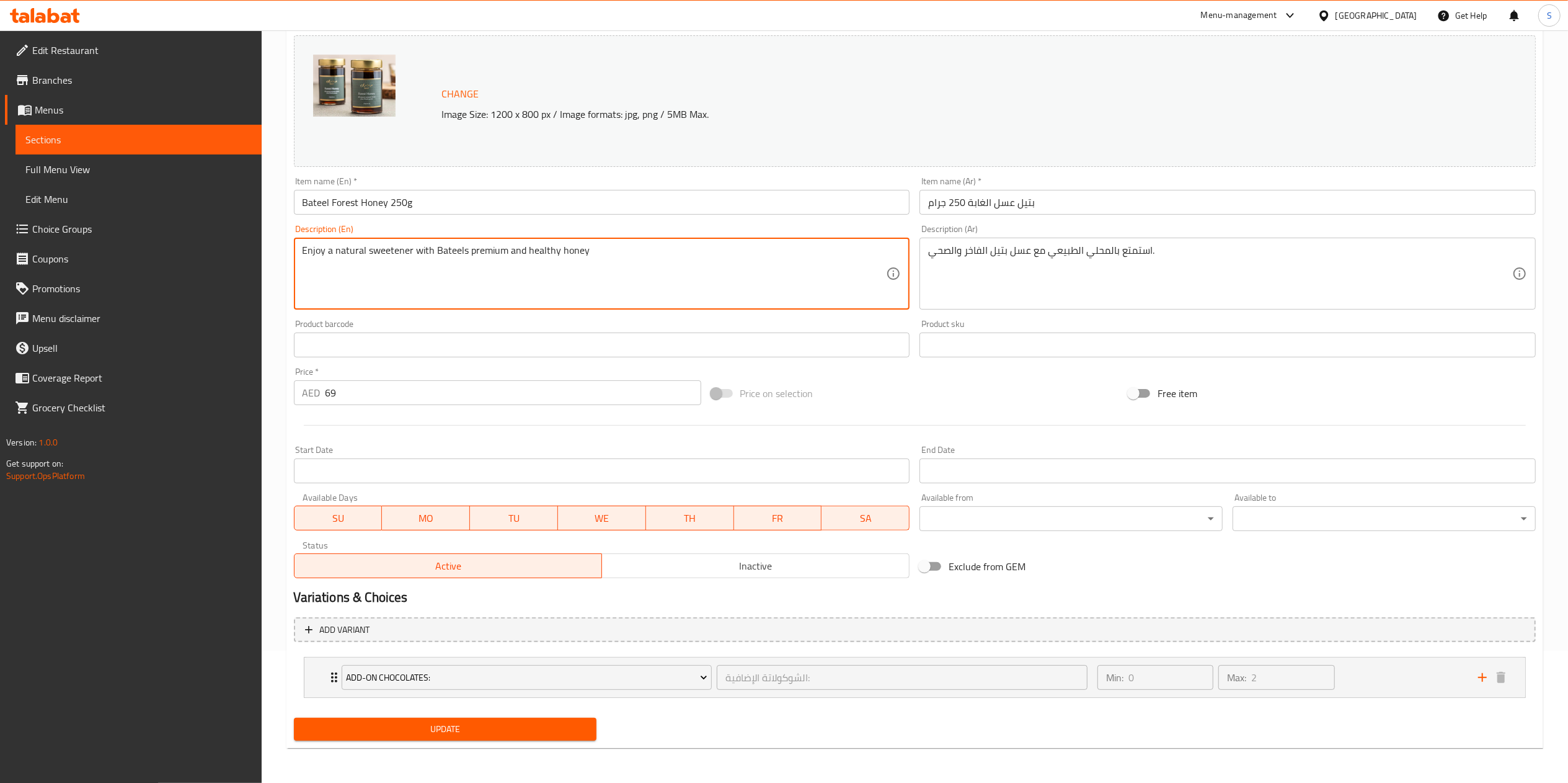
type textarea "Enjoy a natural sweetener with Bateels premium and healthy honey"
click at [447, 725] on span "Update" at bounding box center [445, 729] width 283 height 16
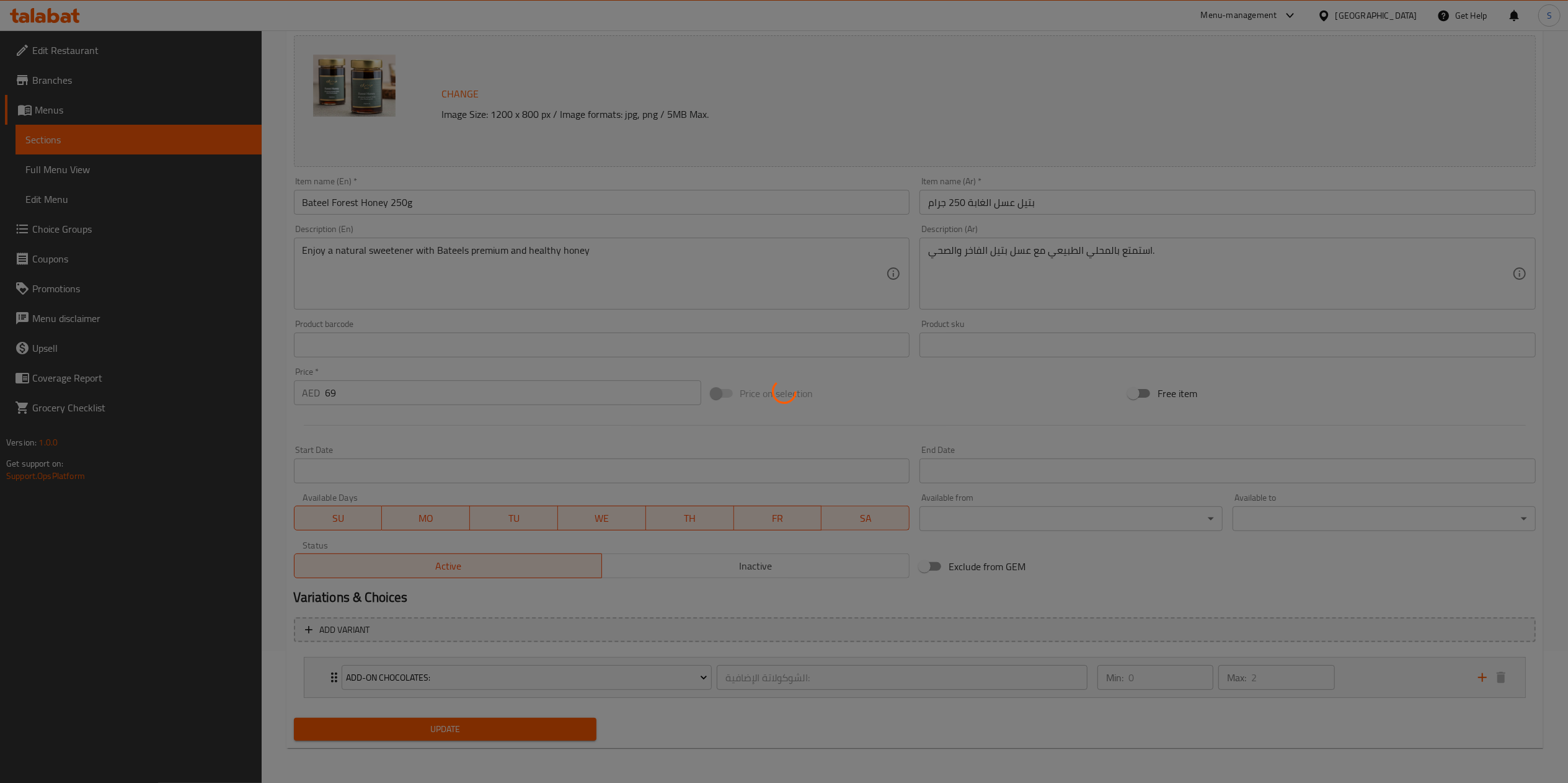
type input "الشوكولاتة الإضافية:"
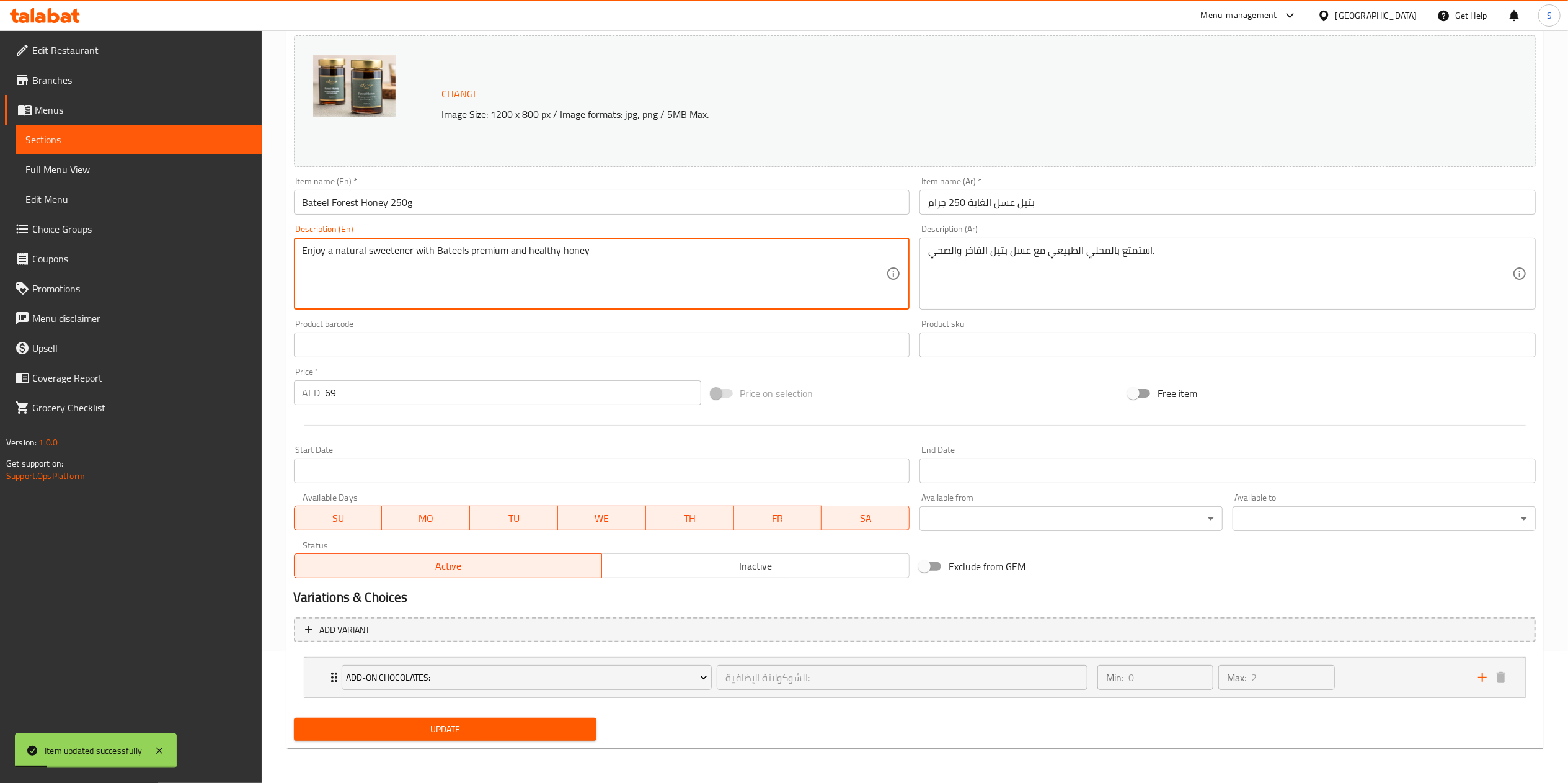
type textarea "Enjoy a natural sweetener with Bateel premium and healthy honey"
type input "الشوكولاتة الإضافية:"
type textarea "Enjoy a natural sweetener with Bateel premium and healthy honey"
click at [473, 730] on span "Update" at bounding box center [445, 729] width 283 height 16
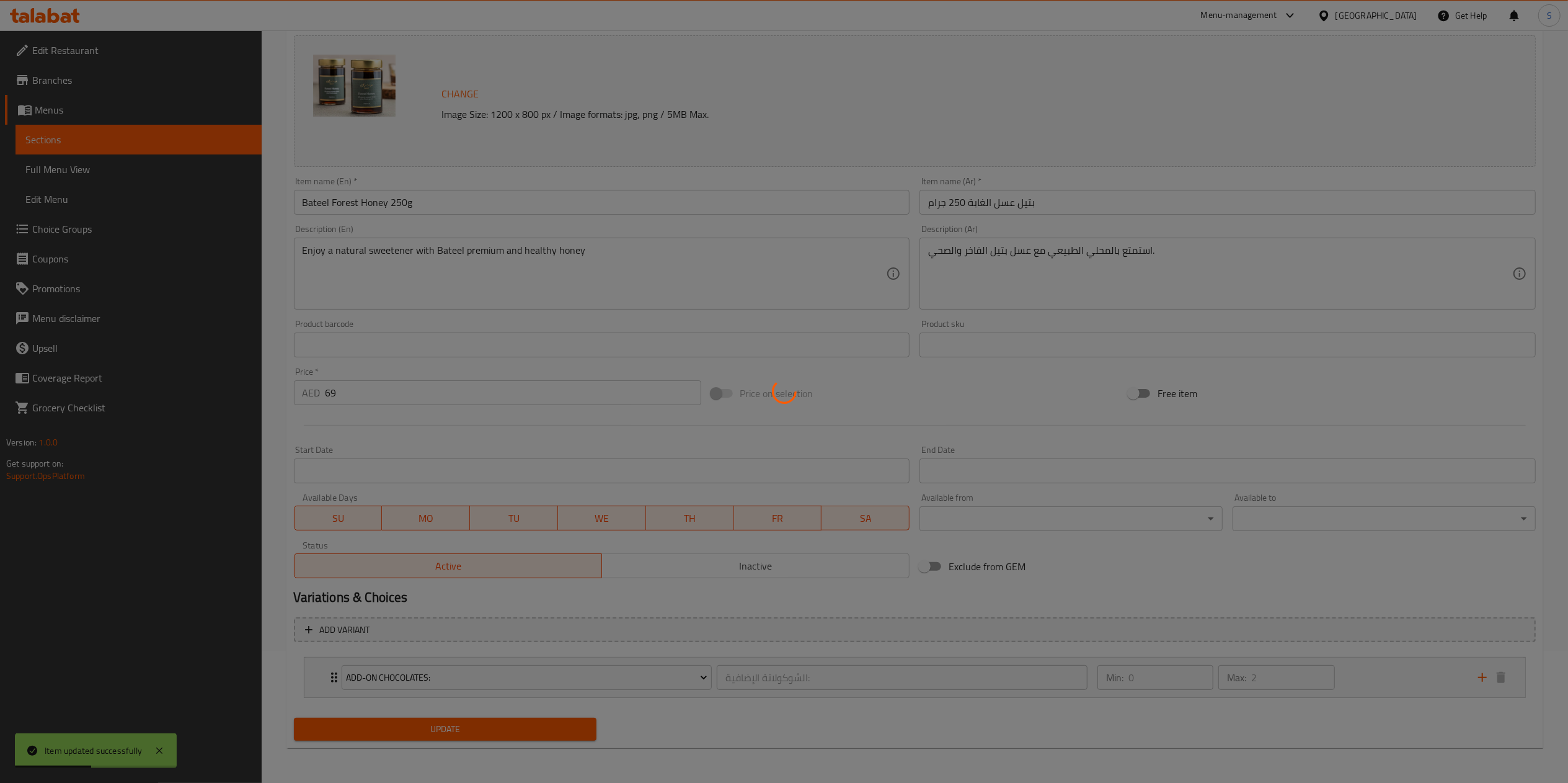
type input "الشوكولاتة الإضافية:"
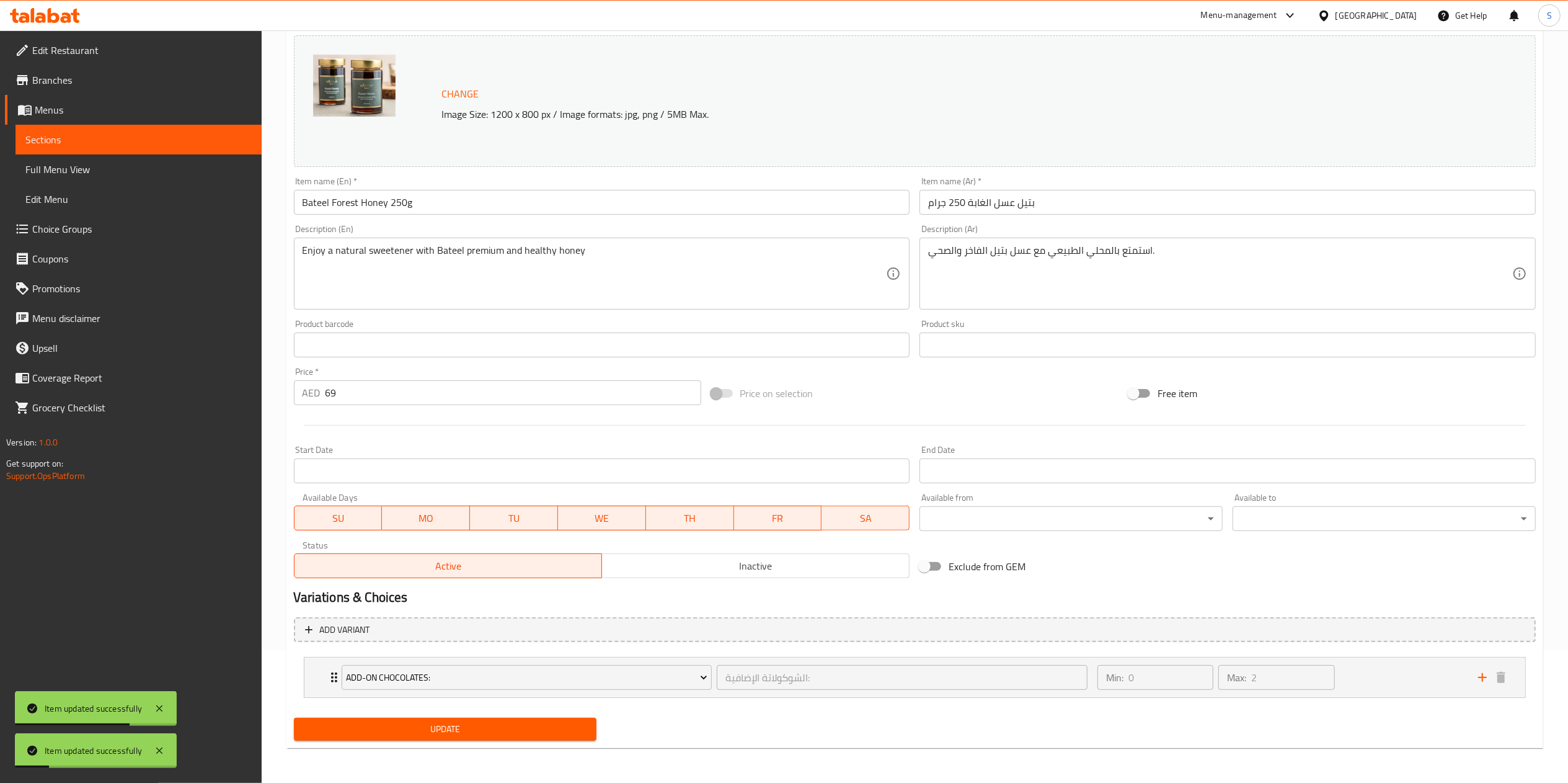
scroll to position [0, 0]
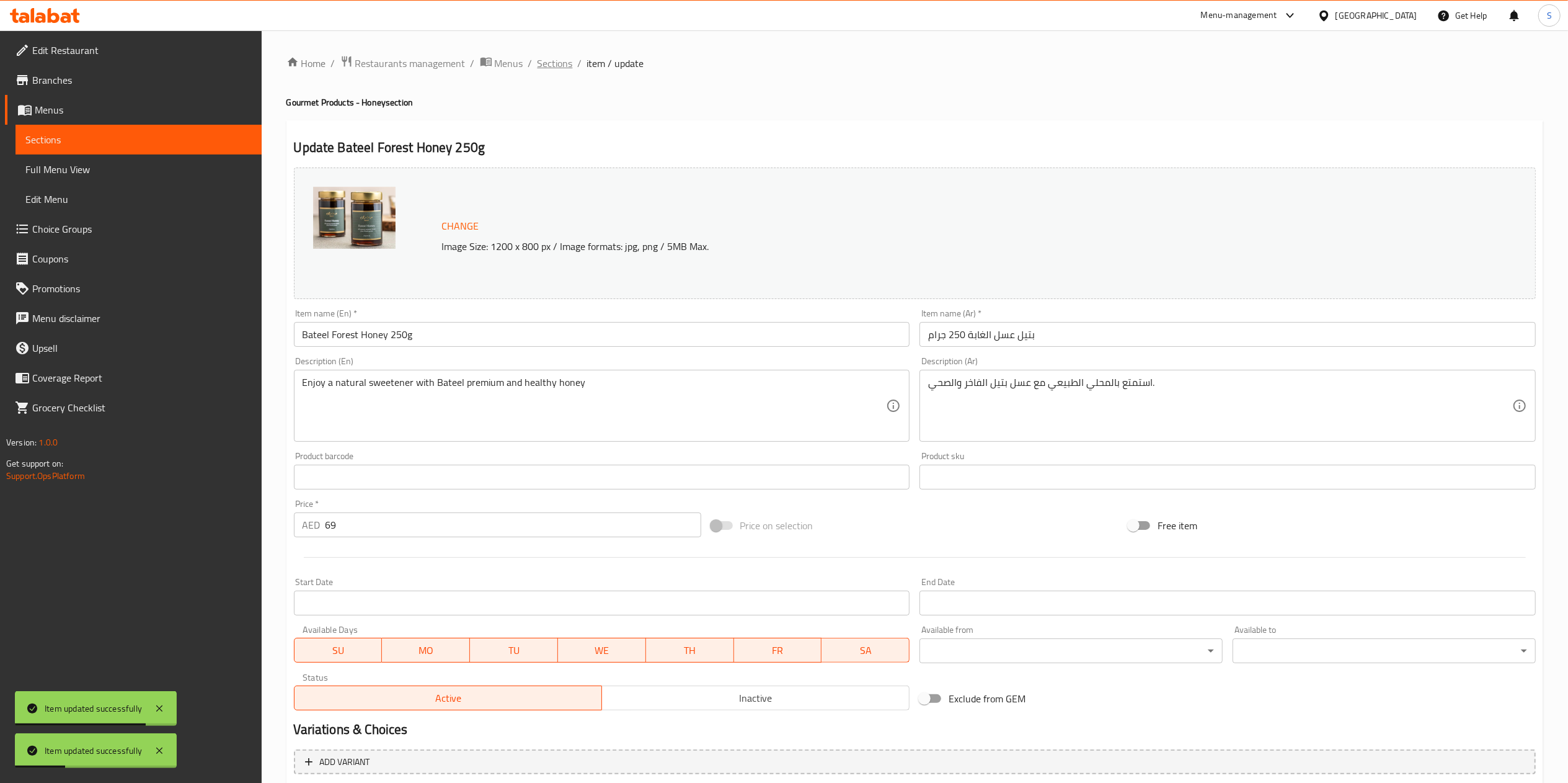
click at [558, 64] on span "Sections" at bounding box center [555, 63] width 35 height 15
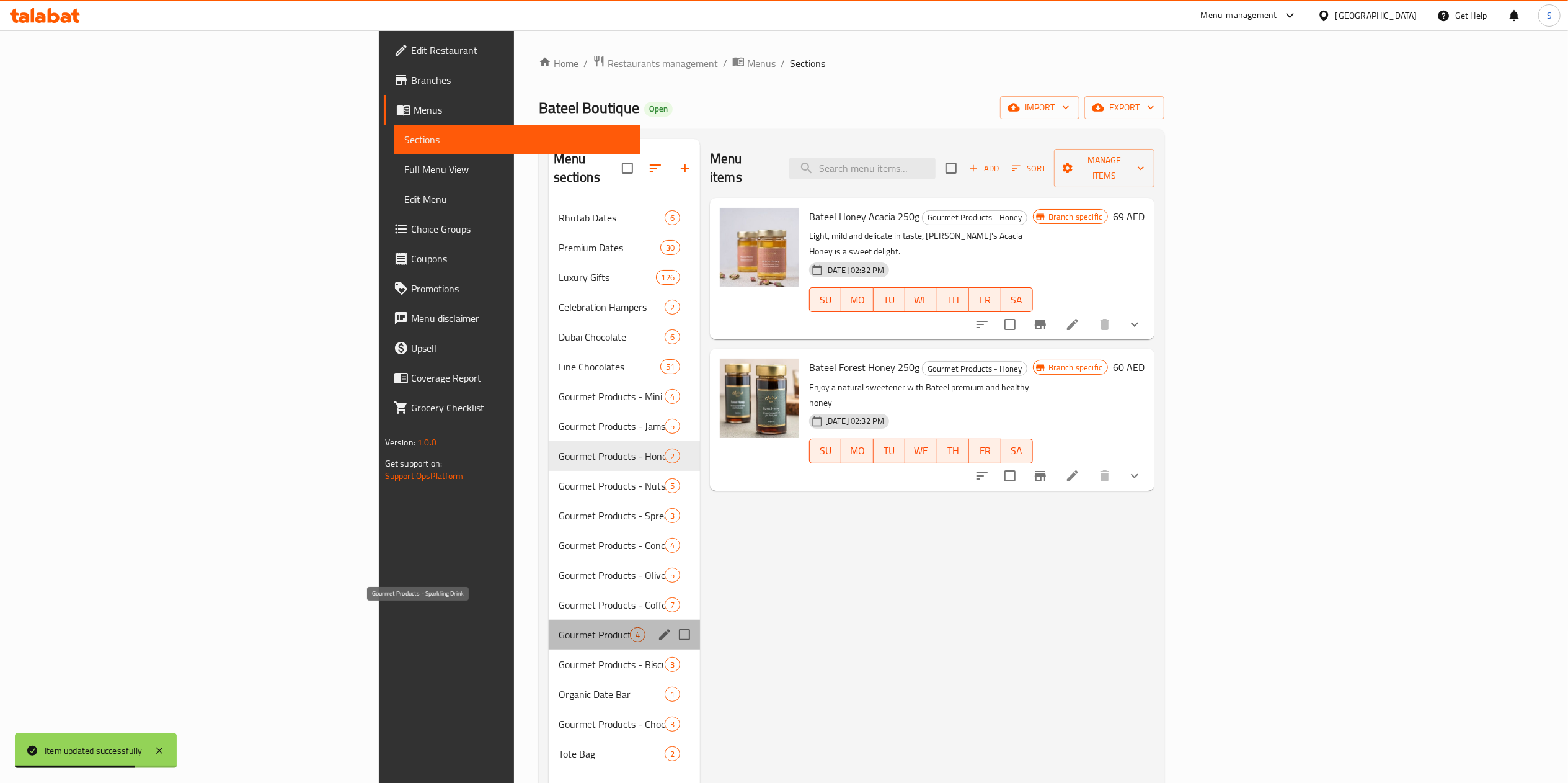
click at [559, 627] on span "Gourmet Products - Sparkling Drink" at bounding box center [594, 634] width 71 height 15
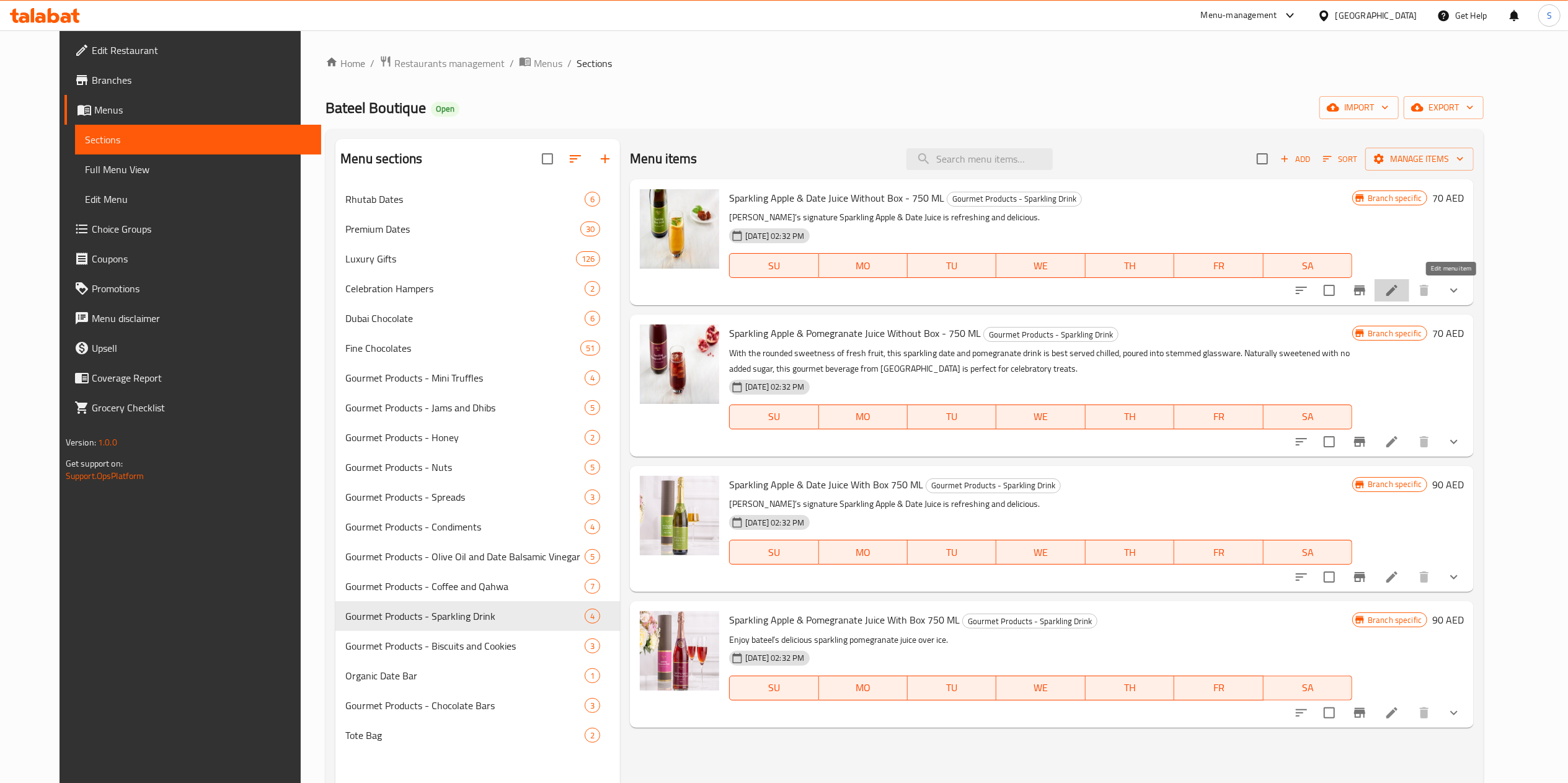
click at [1400, 292] on icon at bounding box center [1392, 290] width 15 height 15
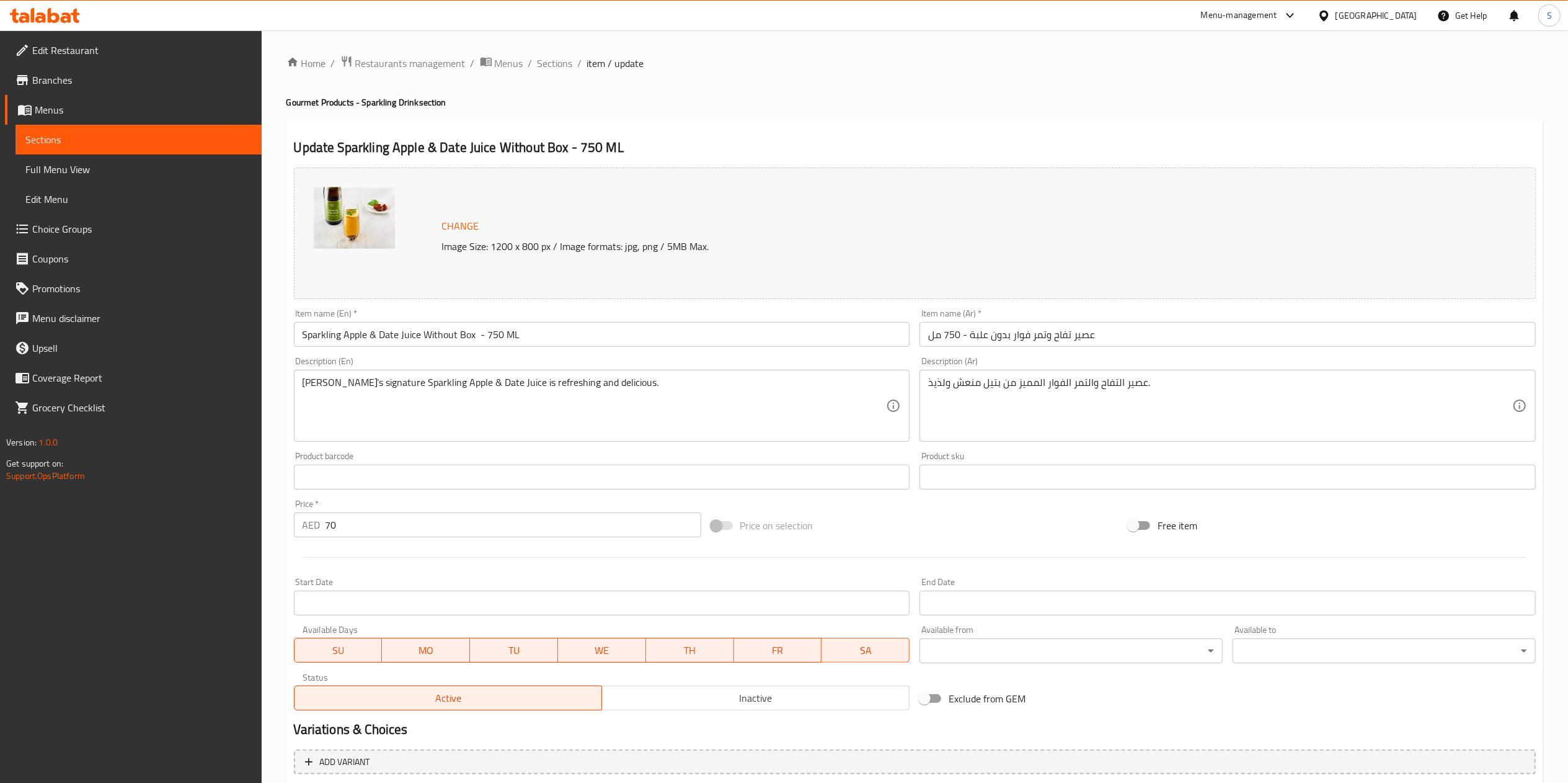
click at [690, 426] on div "Home / Restaurants management / Menus / Sections / item / update Gourmet Produc…" at bounding box center [915, 473] width 1257 height 835
type input "الشوكولاتة الإضافية:"
click at [456, 522] on input "70" at bounding box center [513, 525] width 375 height 25
type input "7"
type input "الشوكولاتة الإضافية:"
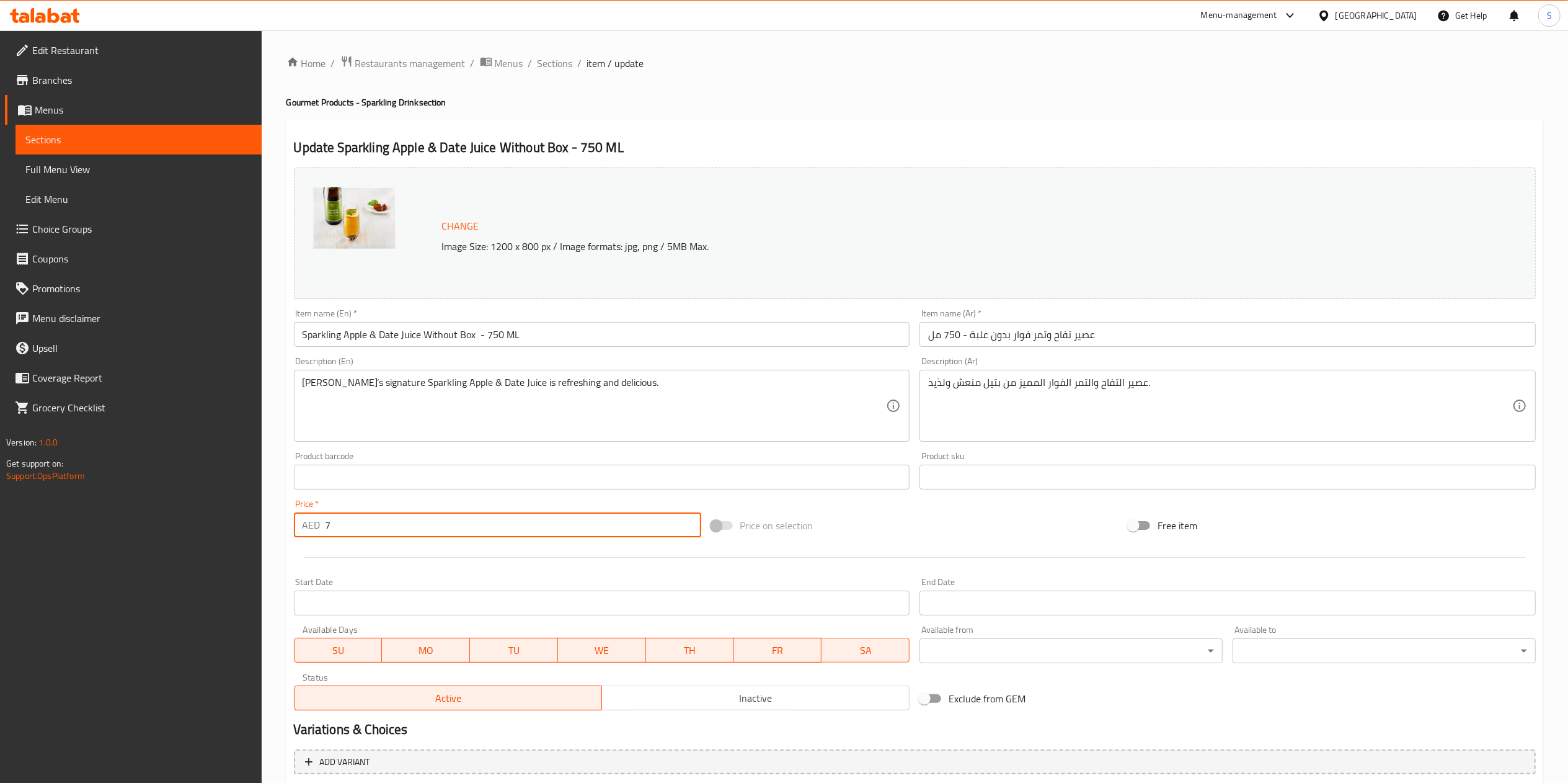
type input "الشوكولاتة الإضافية:"
type input "8"
type input "الشوكولاتة الإضافية:"
type input "80"
type input "الشوكولاتة الإضافية:"
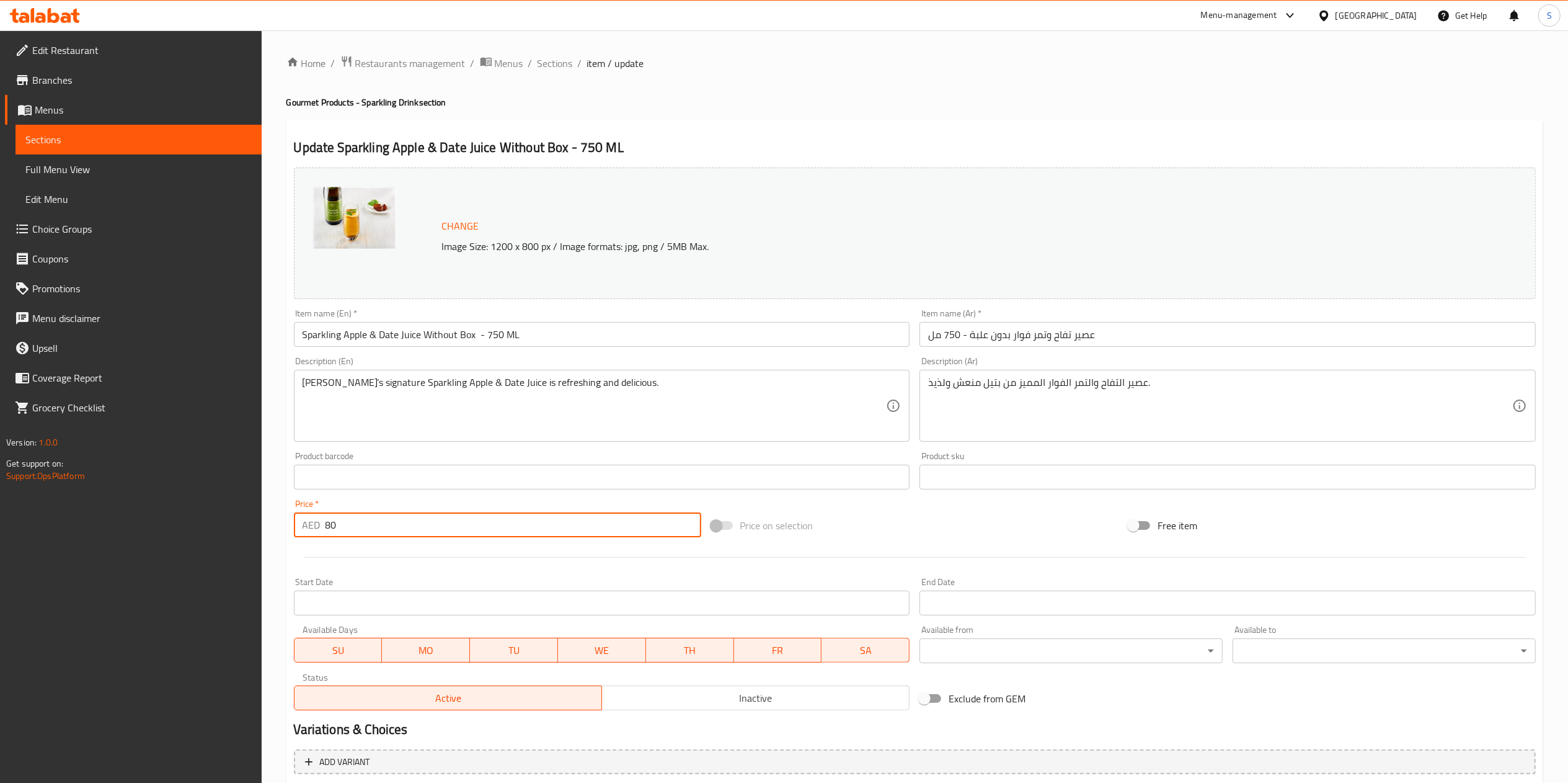
scroll to position [132, 0]
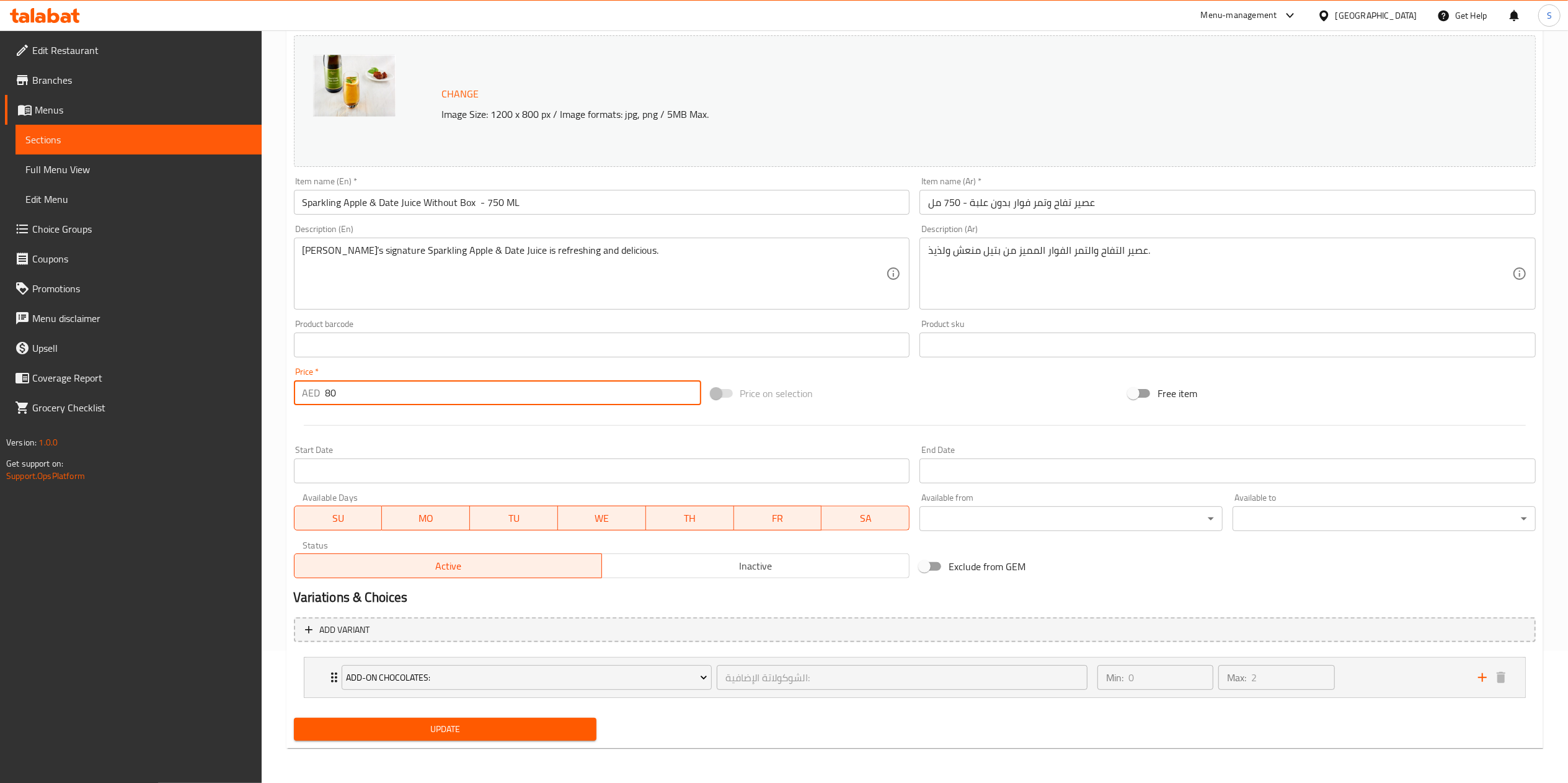
type input "80"
click at [434, 733] on span "Update" at bounding box center [445, 729] width 283 height 16
type input "الشوكولاتة الإضافية:"
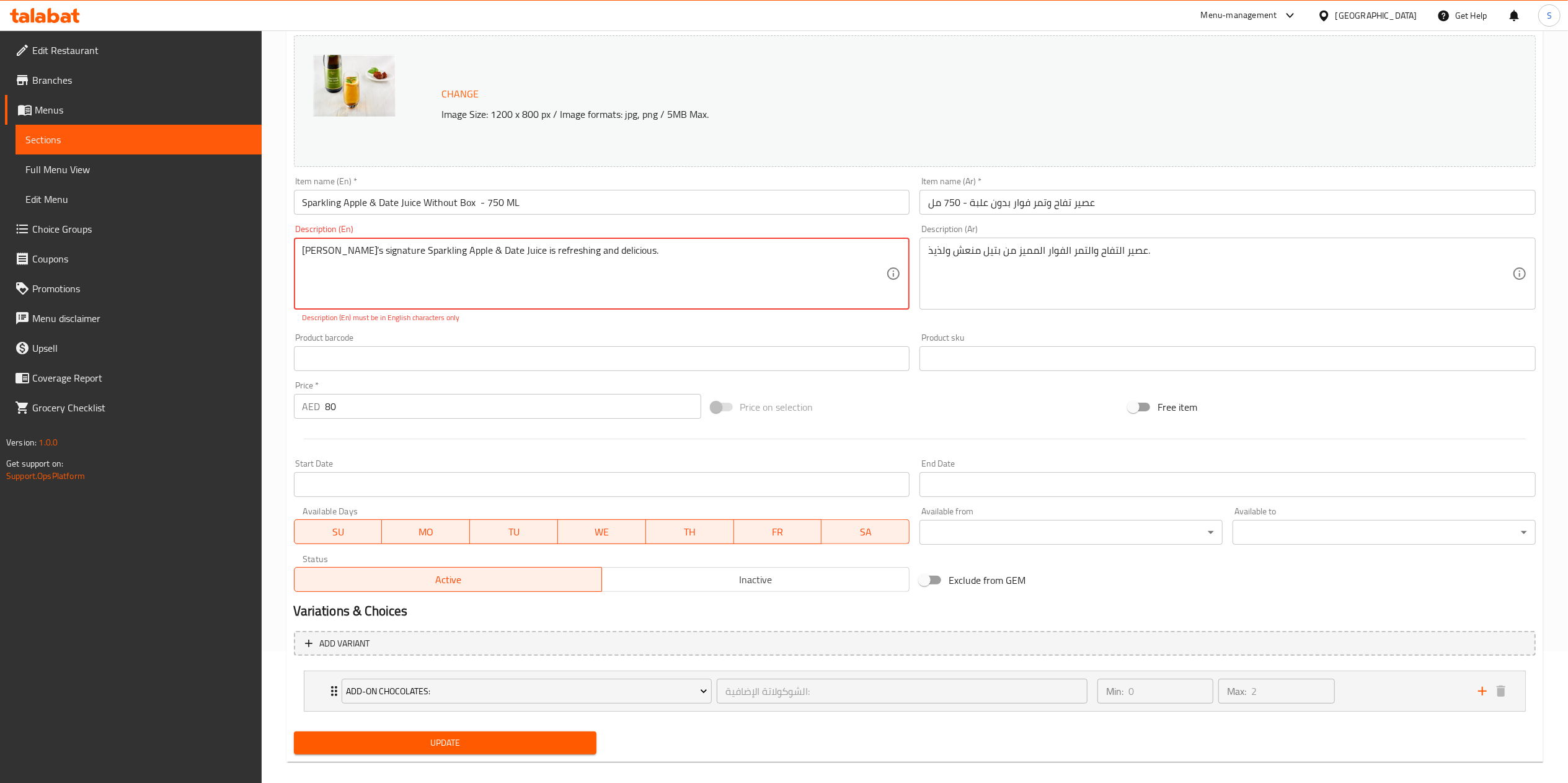
click at [333, 251] on textarea "[PERSON_NAME]’s signature Sparkling Apple & Date Juice is refreshing and delici…" at bounding box center [594, 273] width 584 height 59
type textarea "Bateel’ signature Sparkling Apple & Date Juice is refreshing and delicious."
type input "الشوكولاتة الإضافية:"
type textarea "Bateel signature Sparkling Apple & Date Juice is refreshing and delicious."
type input "الشوكولاتة الإضافية:"
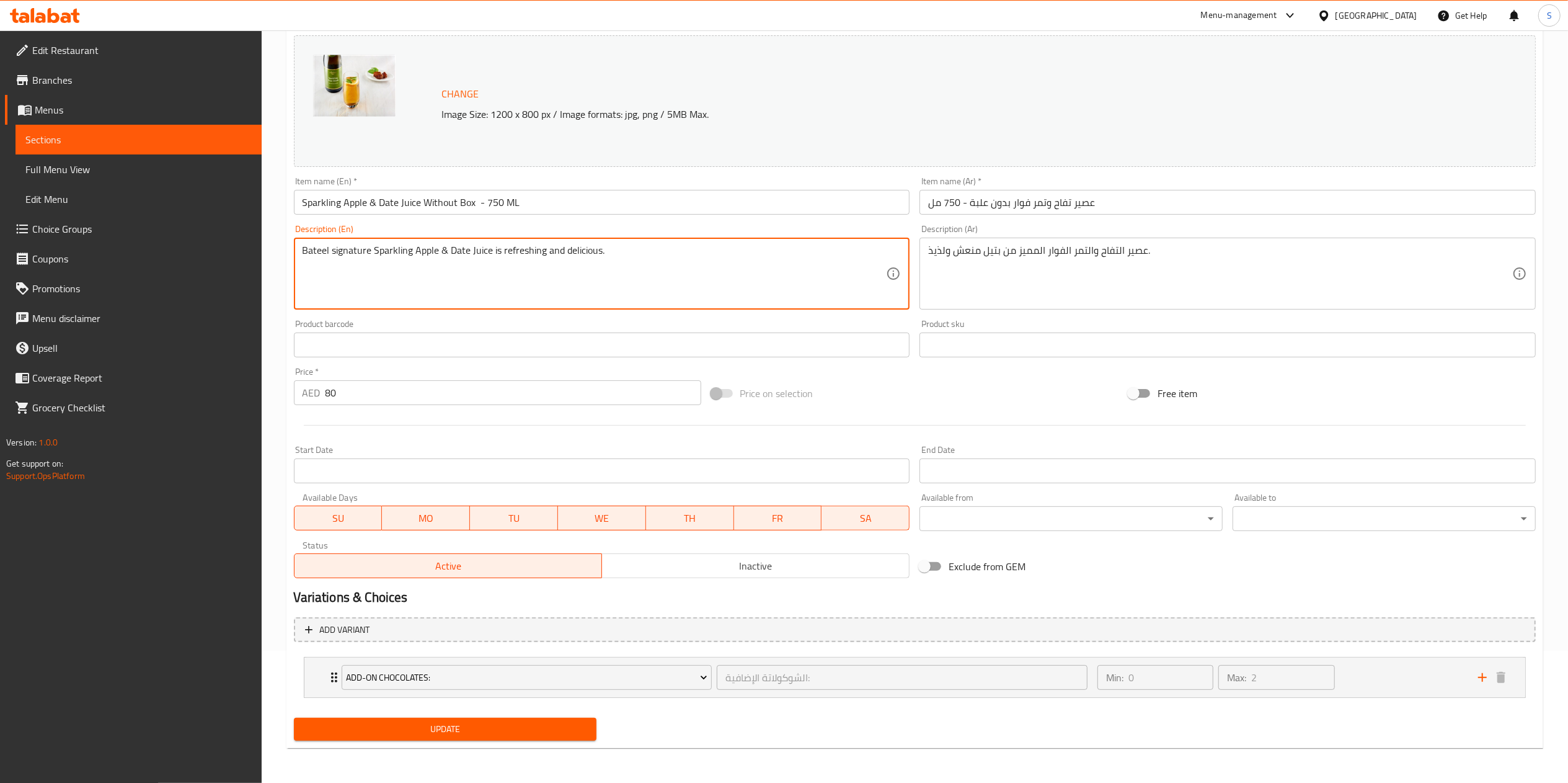
type textarea "Bateel signature Sparkling Apple & Date Juice is refreshing and delicious."
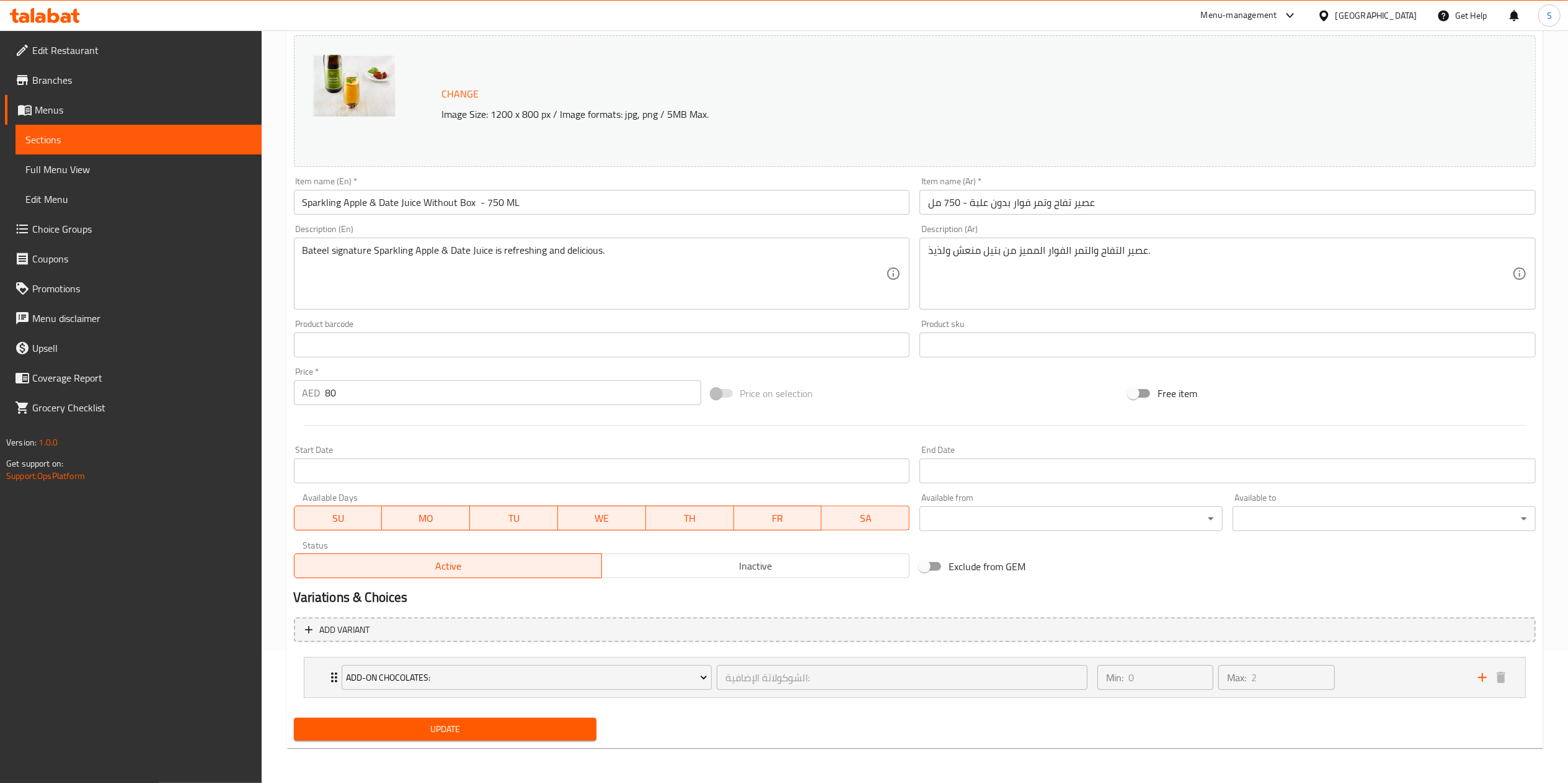
click at [490, 704] on nav "Add-On Chocolates: الشوكولاتة الإضافية: ​ Min: 0 ​ Max: 2 ​ Dubai Chocolate - H…" at bounding box center [915, 677] width 1242 height 61
click at [475, 739] on button "Update" at bounding box center [445, 729] width 303 height 23
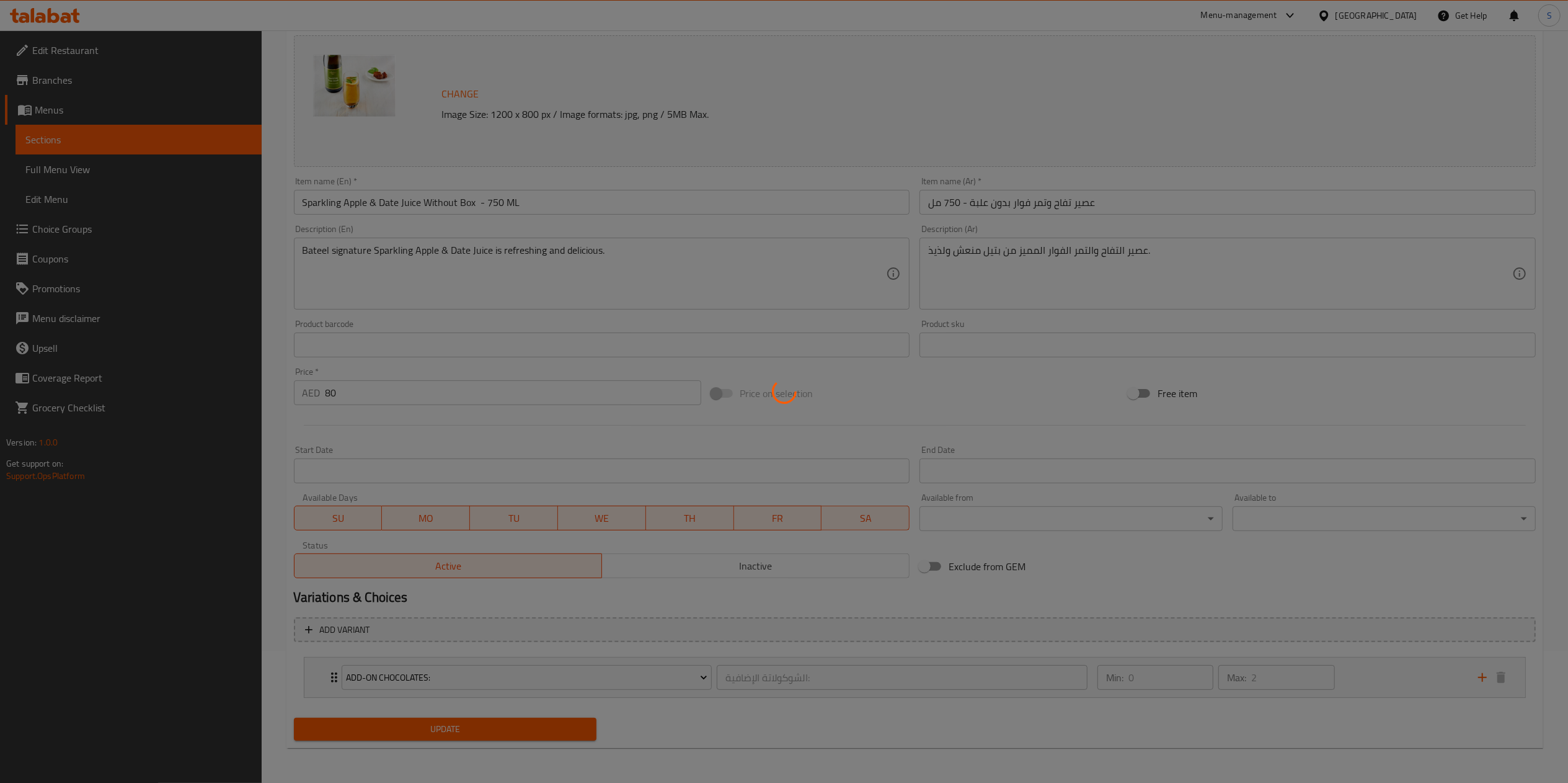
scroll to position [0, 0]
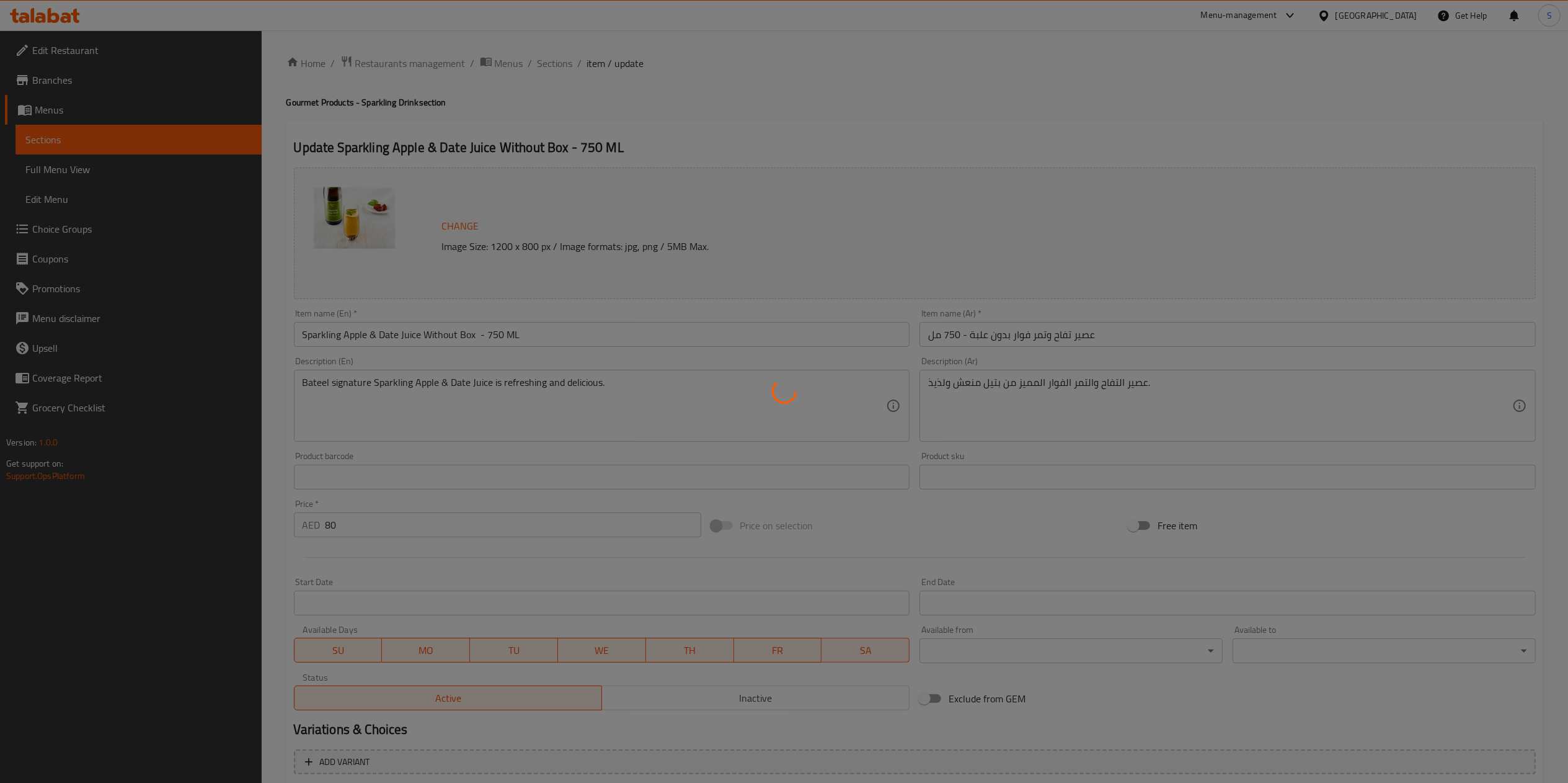
type input "الشوكولاتة الإضافية:"
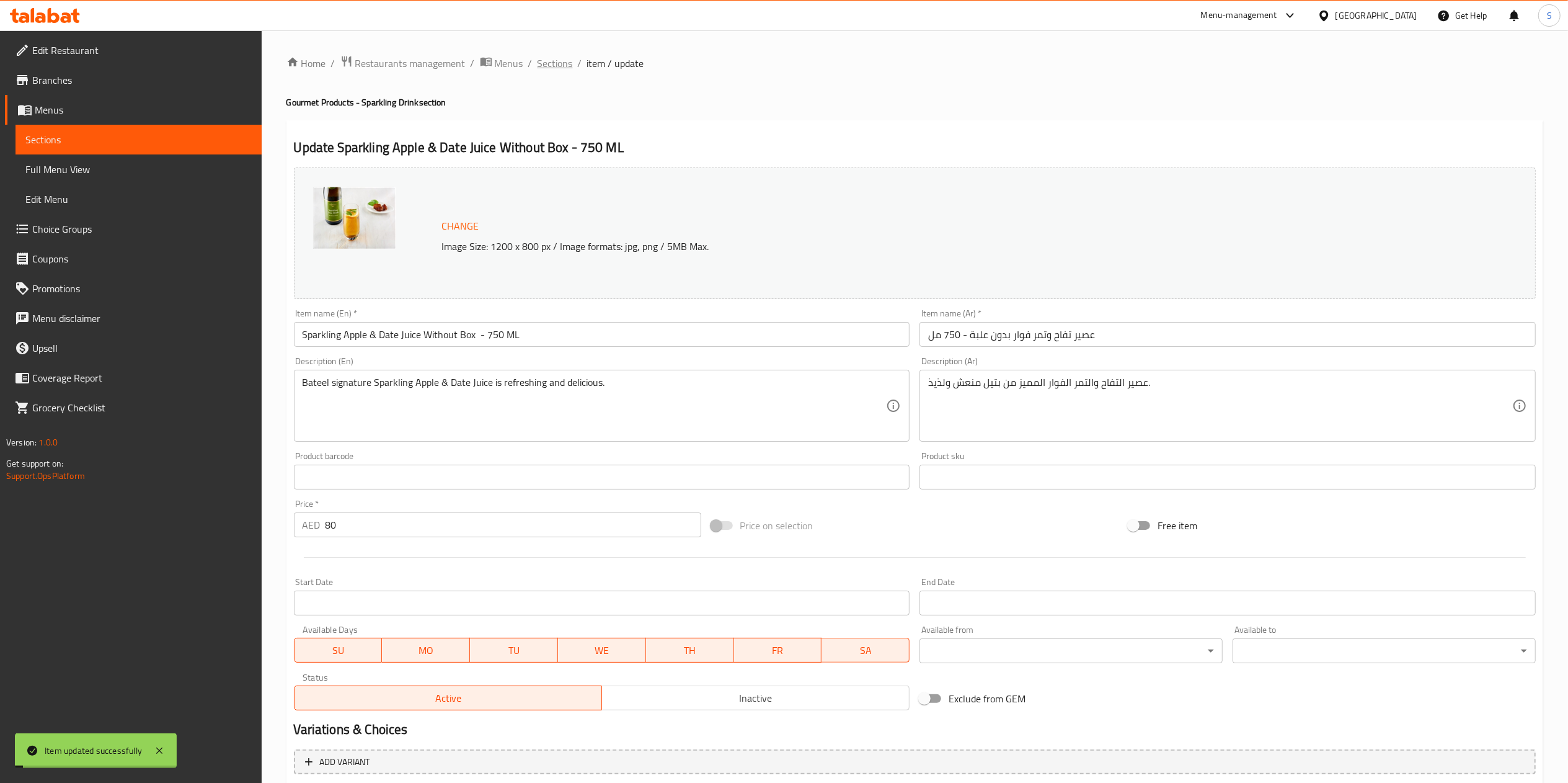
click at [547, 56] on span "Sections" at bounding box center [555, 63] width 35 height 15
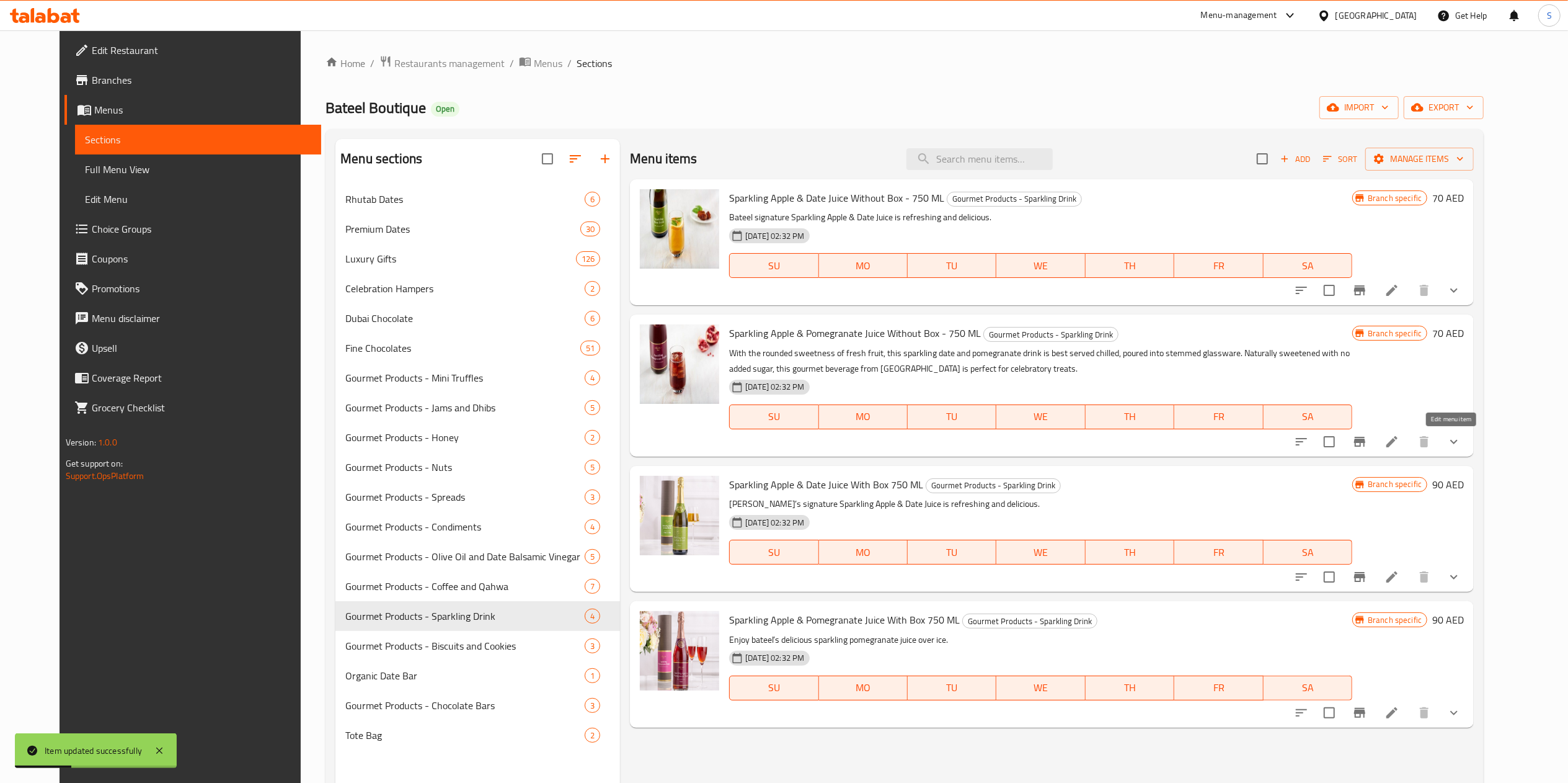
click at [1400, 443] on icon at bounding box center [1392, 442] width 15 height 15
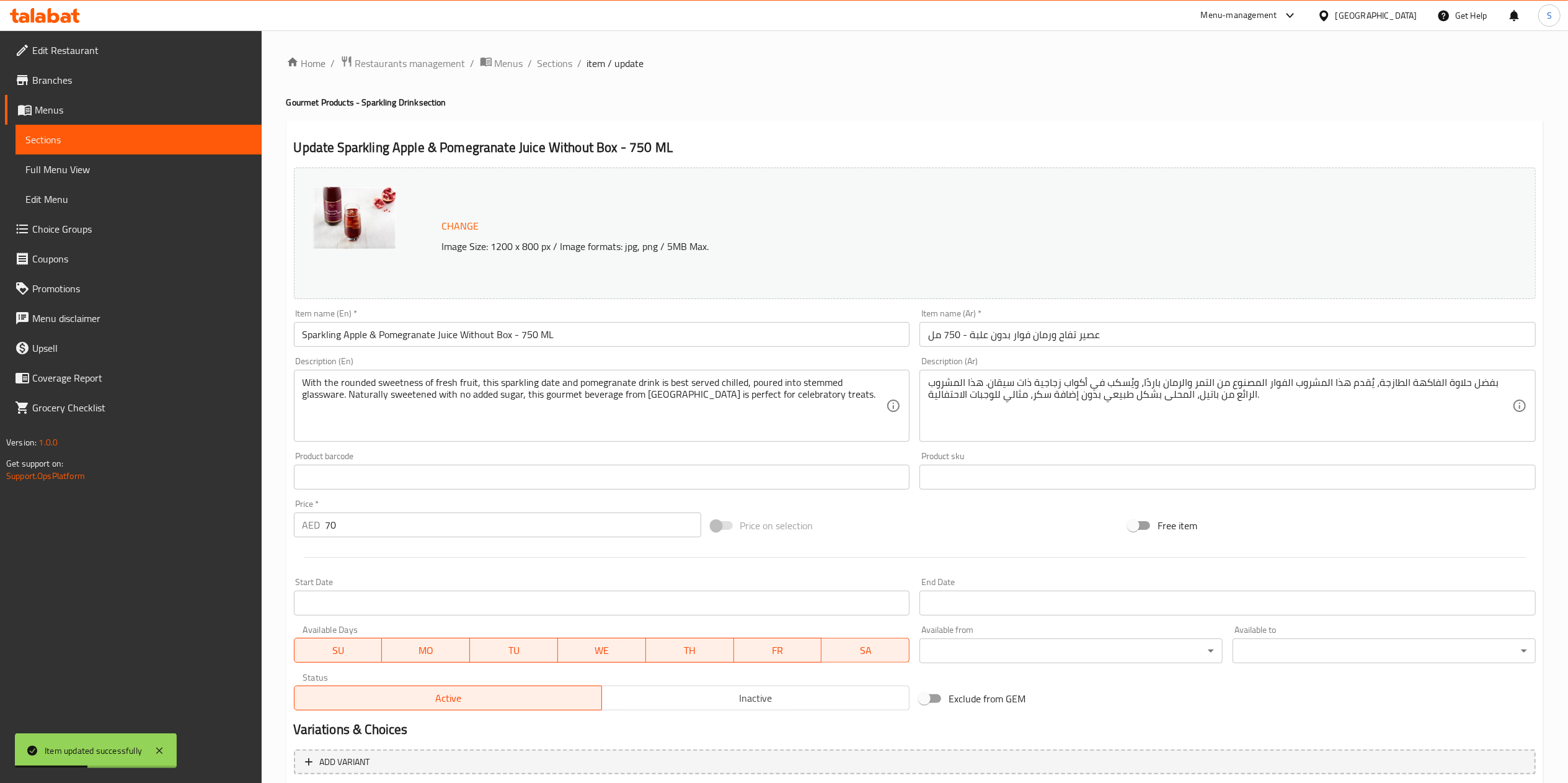
type input "الشوكولاتة الإضافية:"
click at [532, 535] on input "70" at bounding box center [513, 525] width 375 height 25
type input "8"
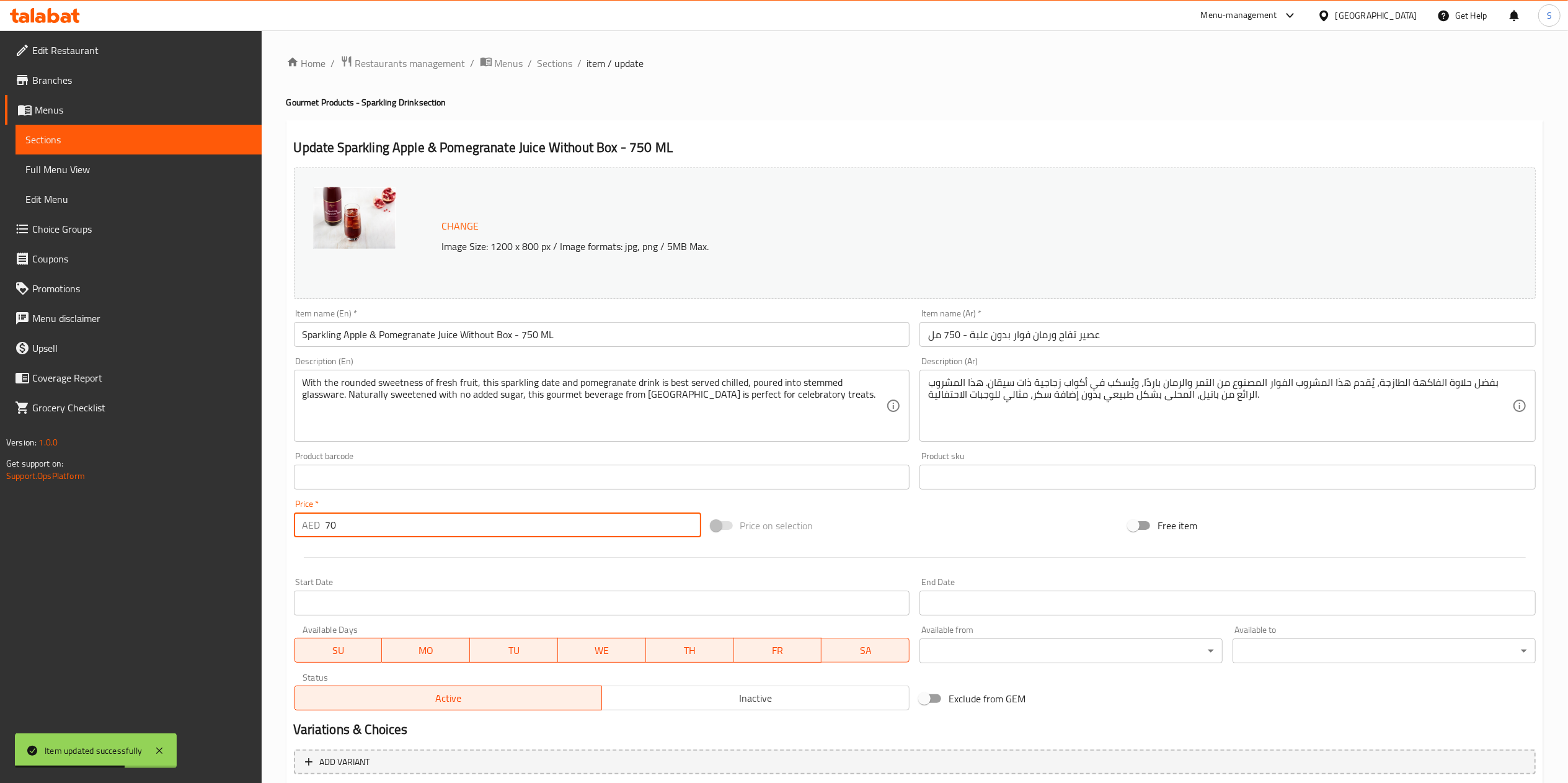
type input "الشوكولاتة الإضافية:"
type input "80"
type input "الشوكولاتة الإضافية:"
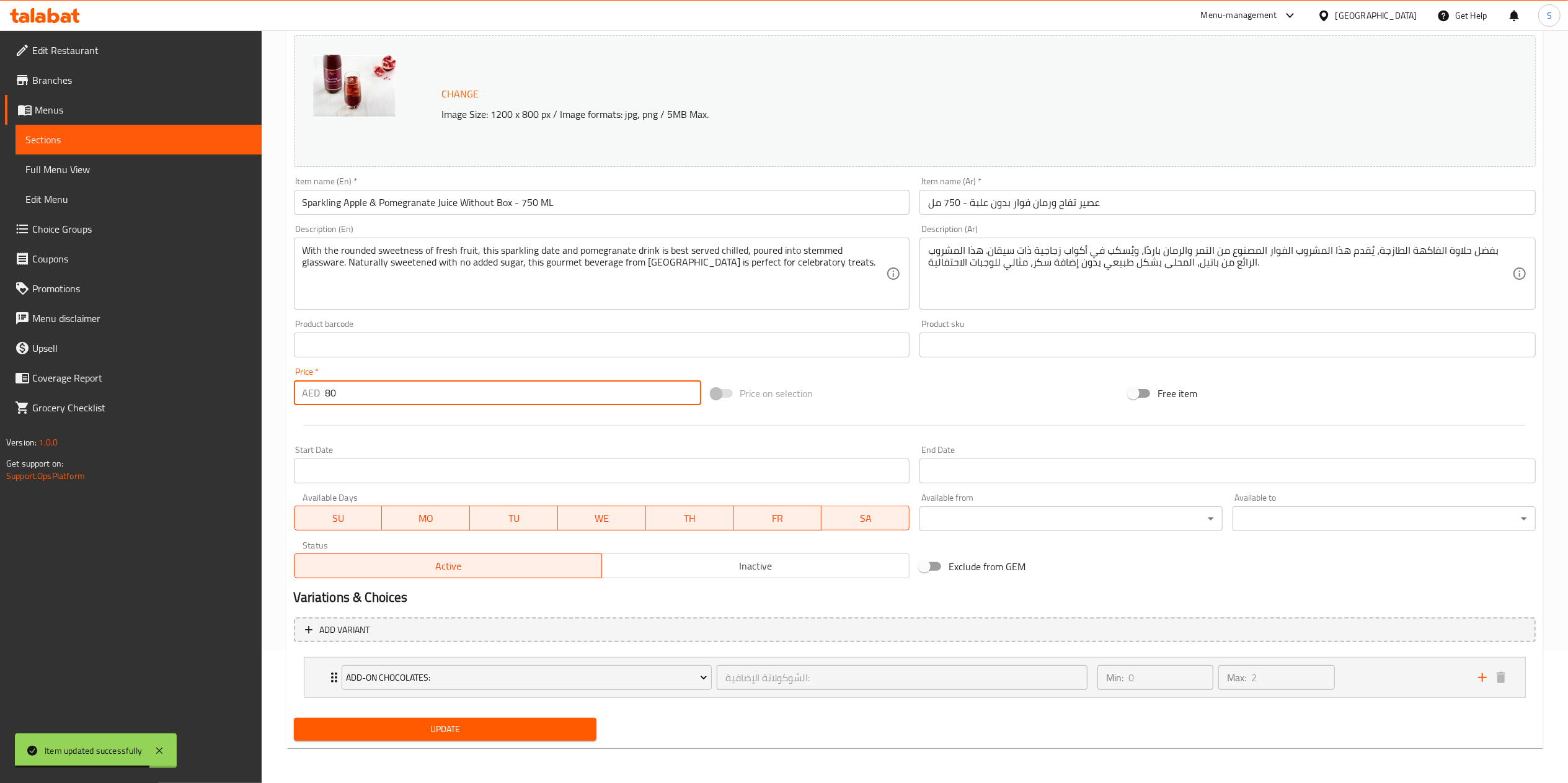
type input "80"
click at [449, 738] on button "Update" at bounding box center [445, 729] width 303 height 23
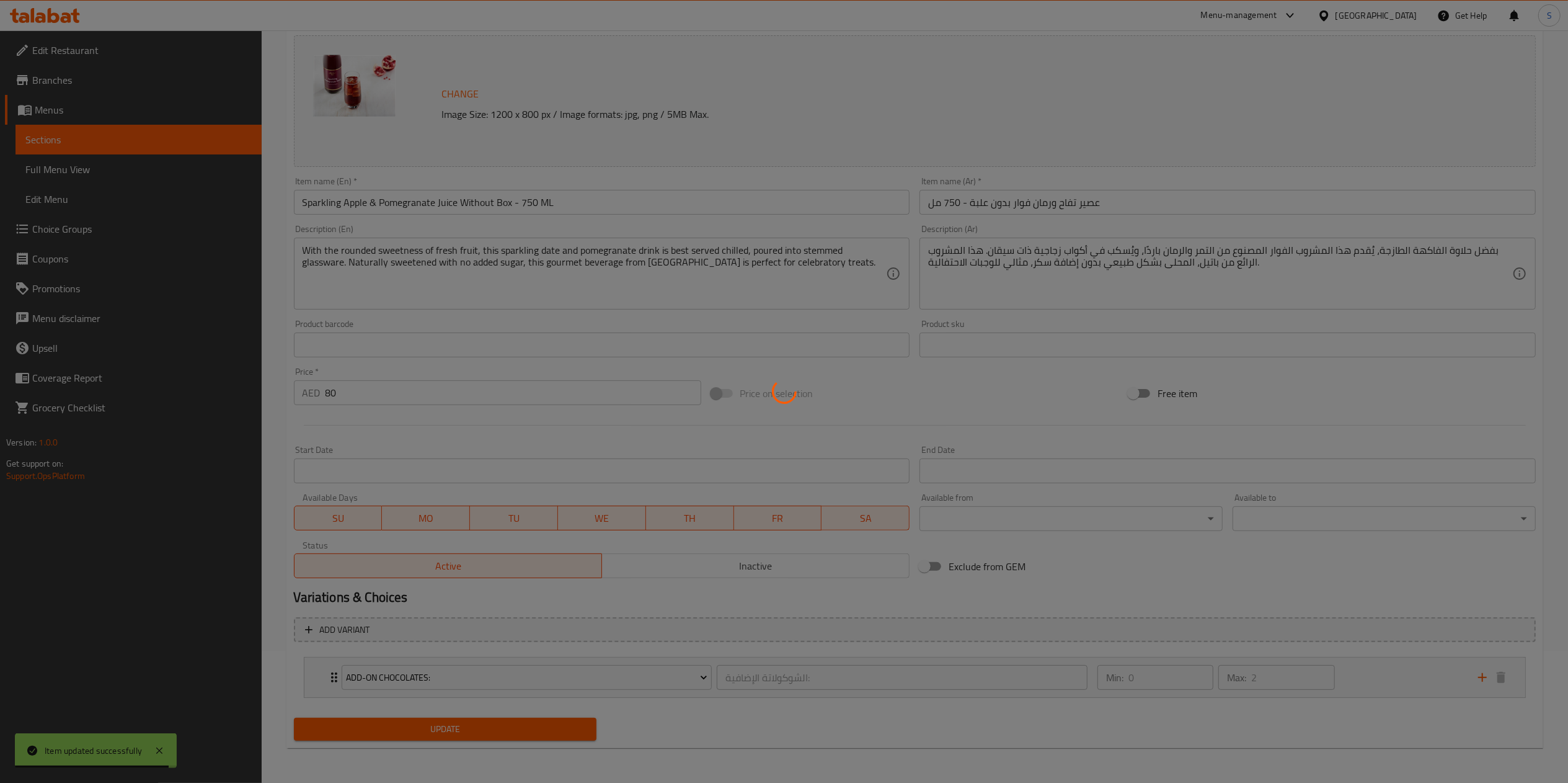
type input "الشوكولاتة الإضافية:"
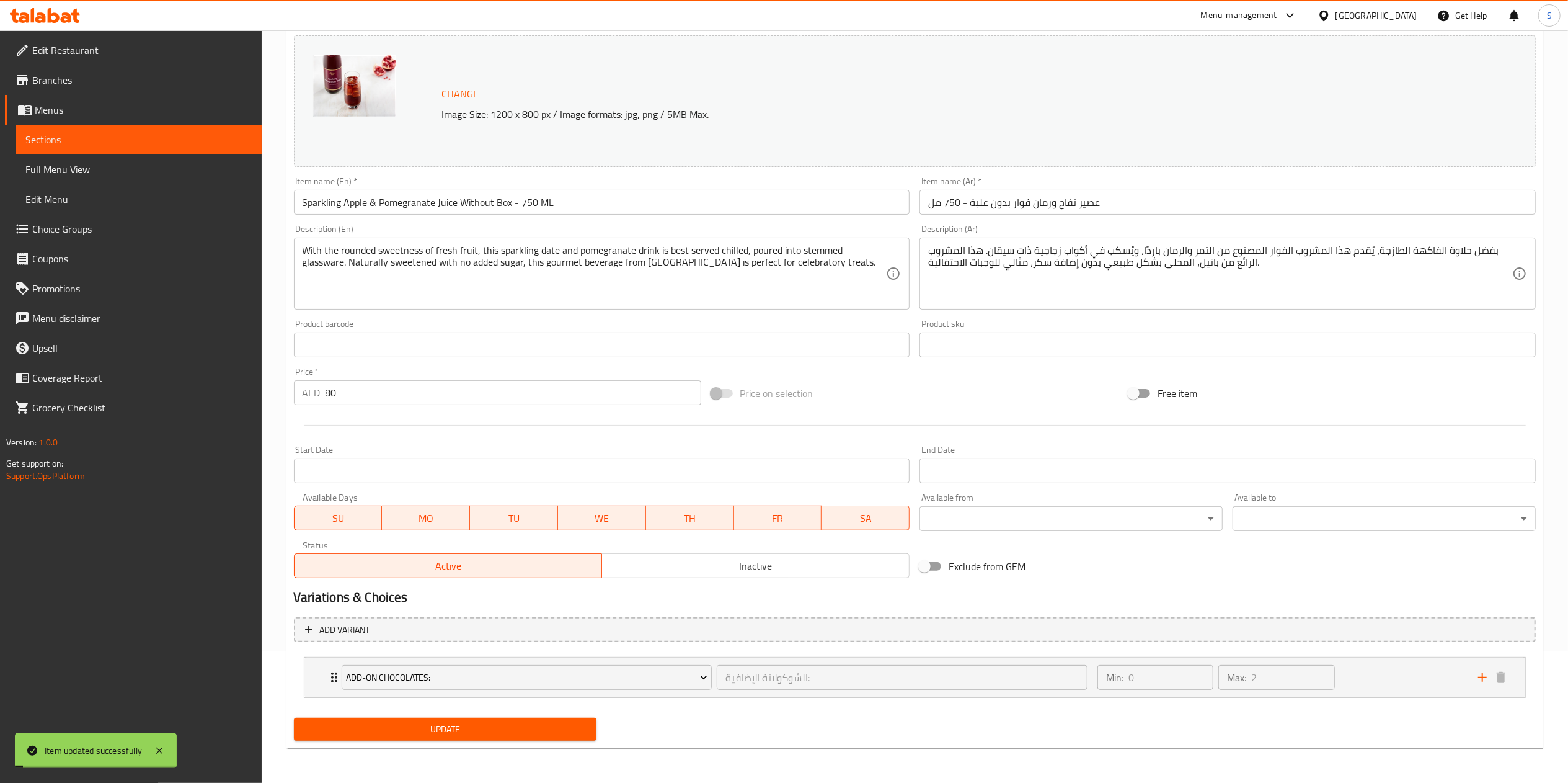
scroll to position [0, 0]
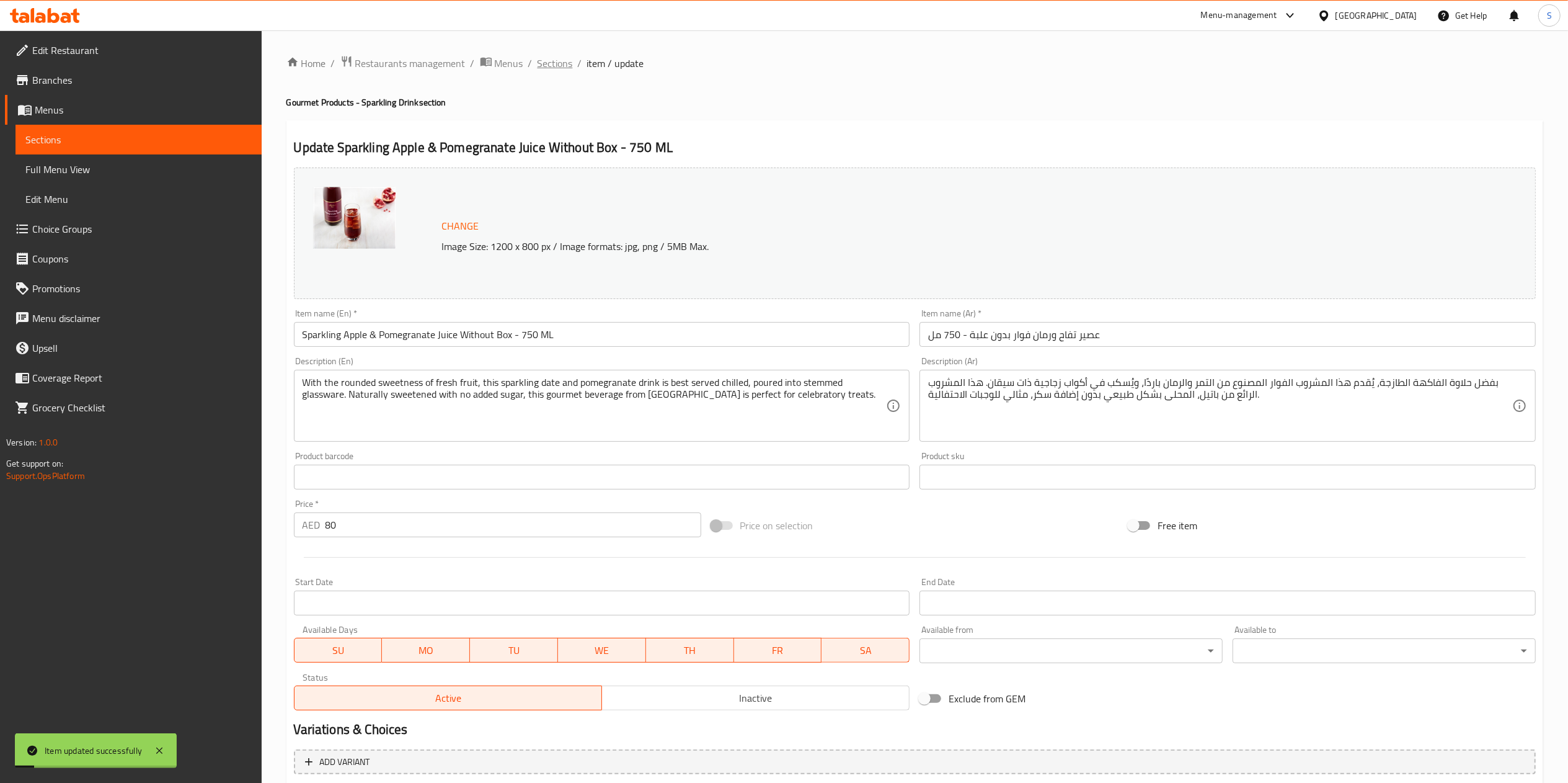
click at [559, 61] on span "Sections" at bounding box center [555, 63] width 35 height 15
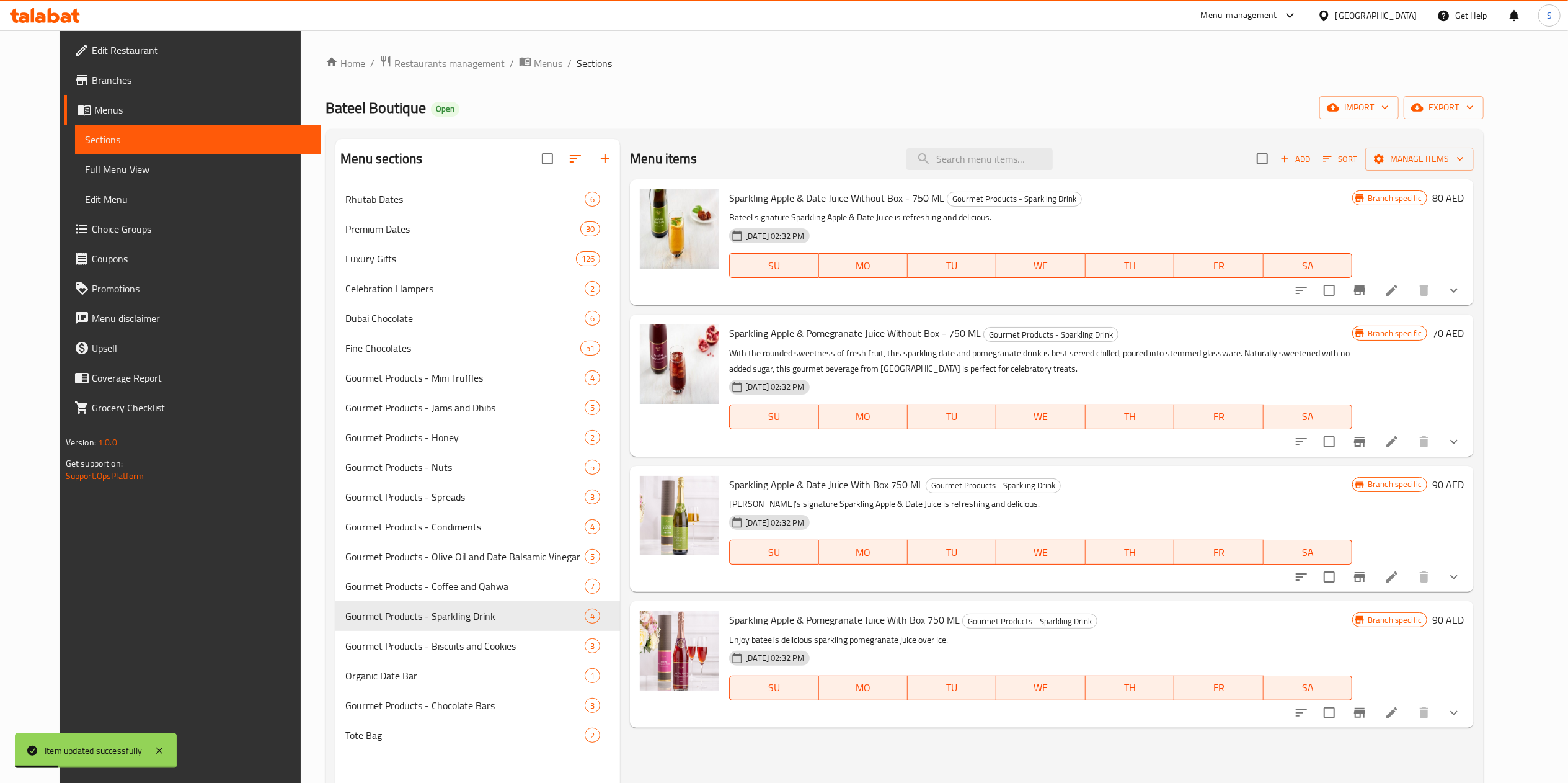
click at [1400, 580] on icon at bounding box center [1392, 576] width 15 height 15
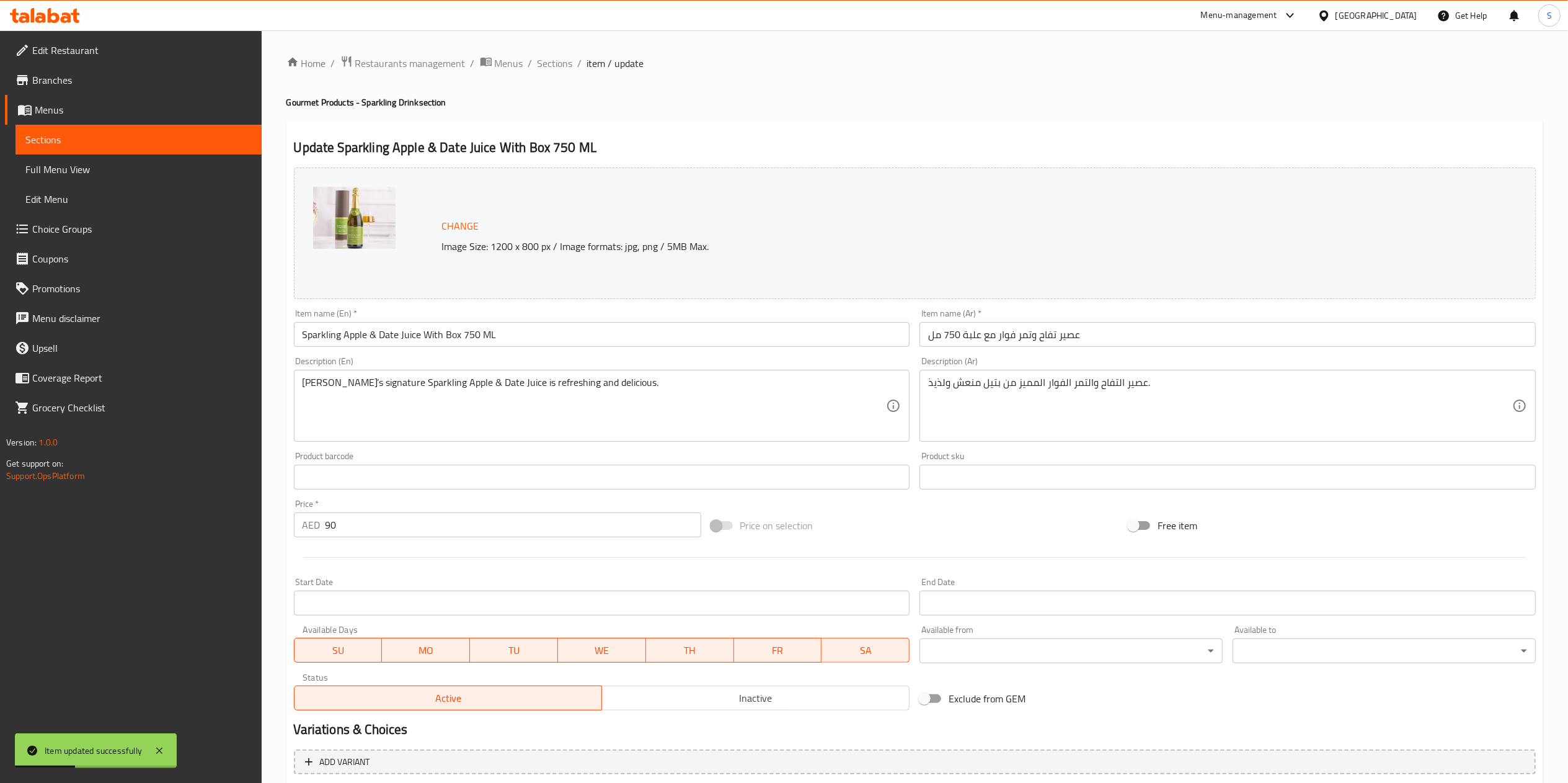
type input "الشوكولاتة الإضافية:"
click at [518, 522] on input "90" at bounding box center [513, 525] width 375 height 25
type input "1"
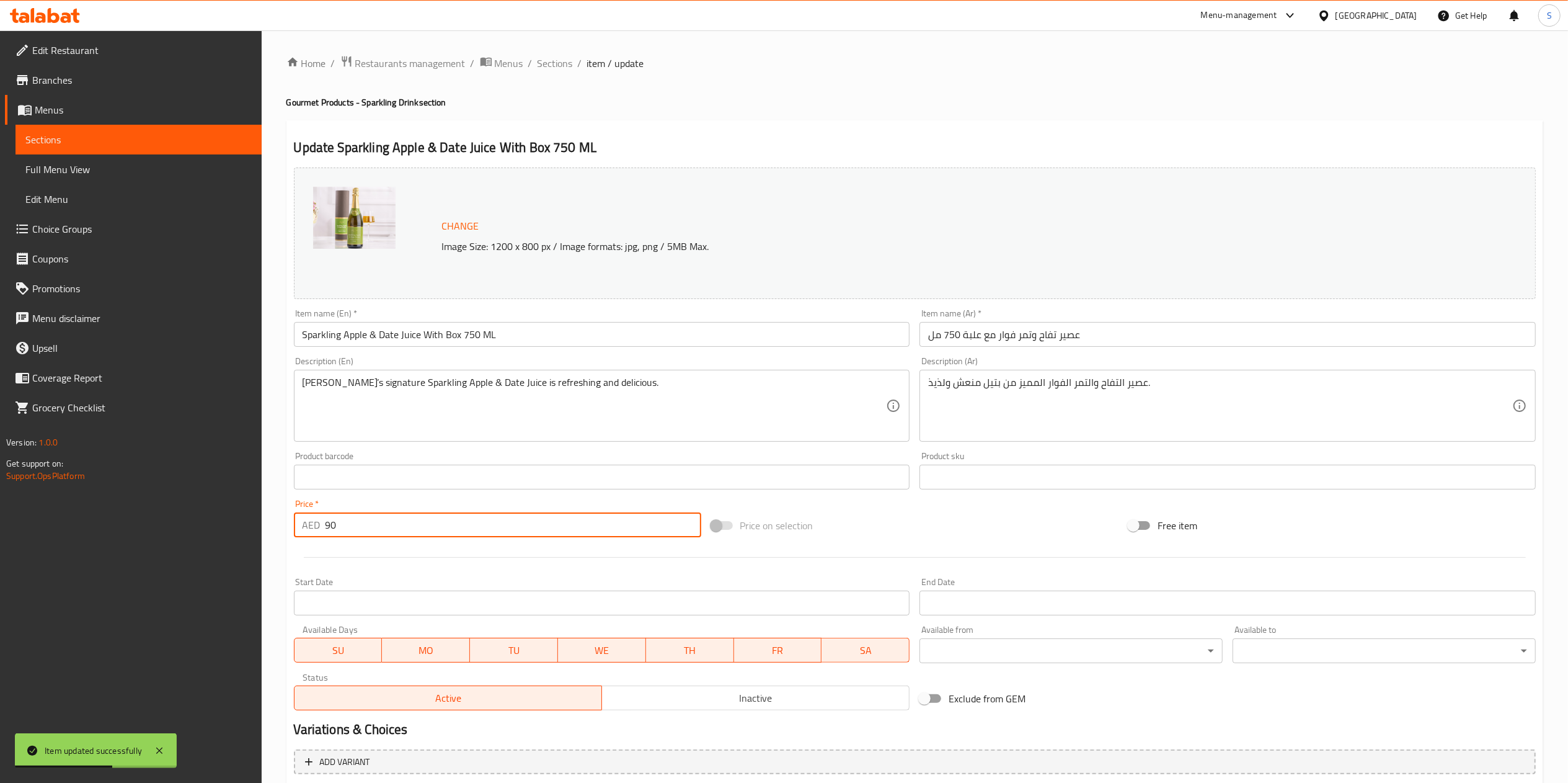
type input "الشوكولاتة الإضافية:"
type input "10"
type input "الشوكولاتة الإضافية:"
type input "100"
type input "الشوكولاتة الإضافية:"
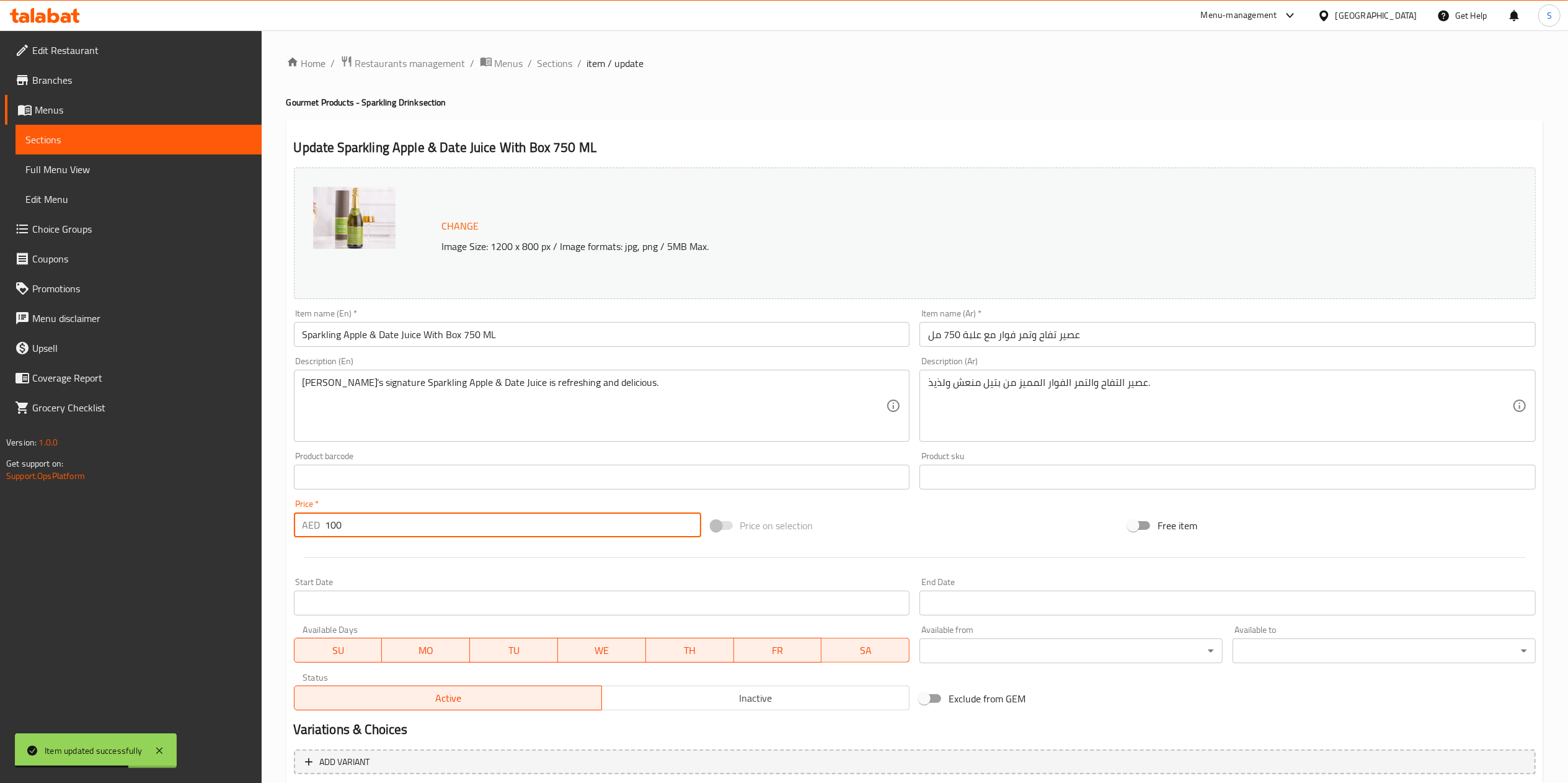
scroll to position [132, 0]
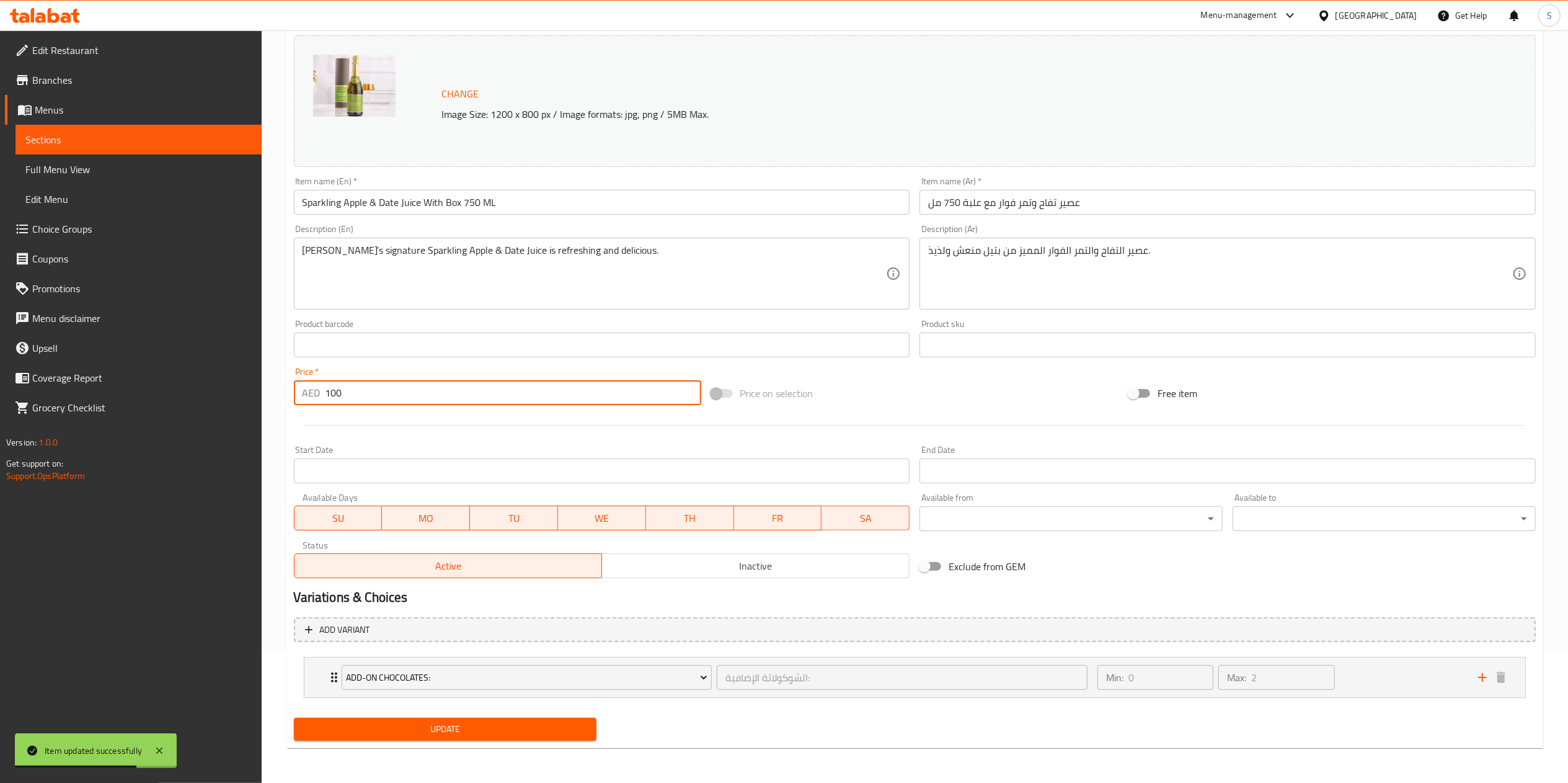
type input "100"
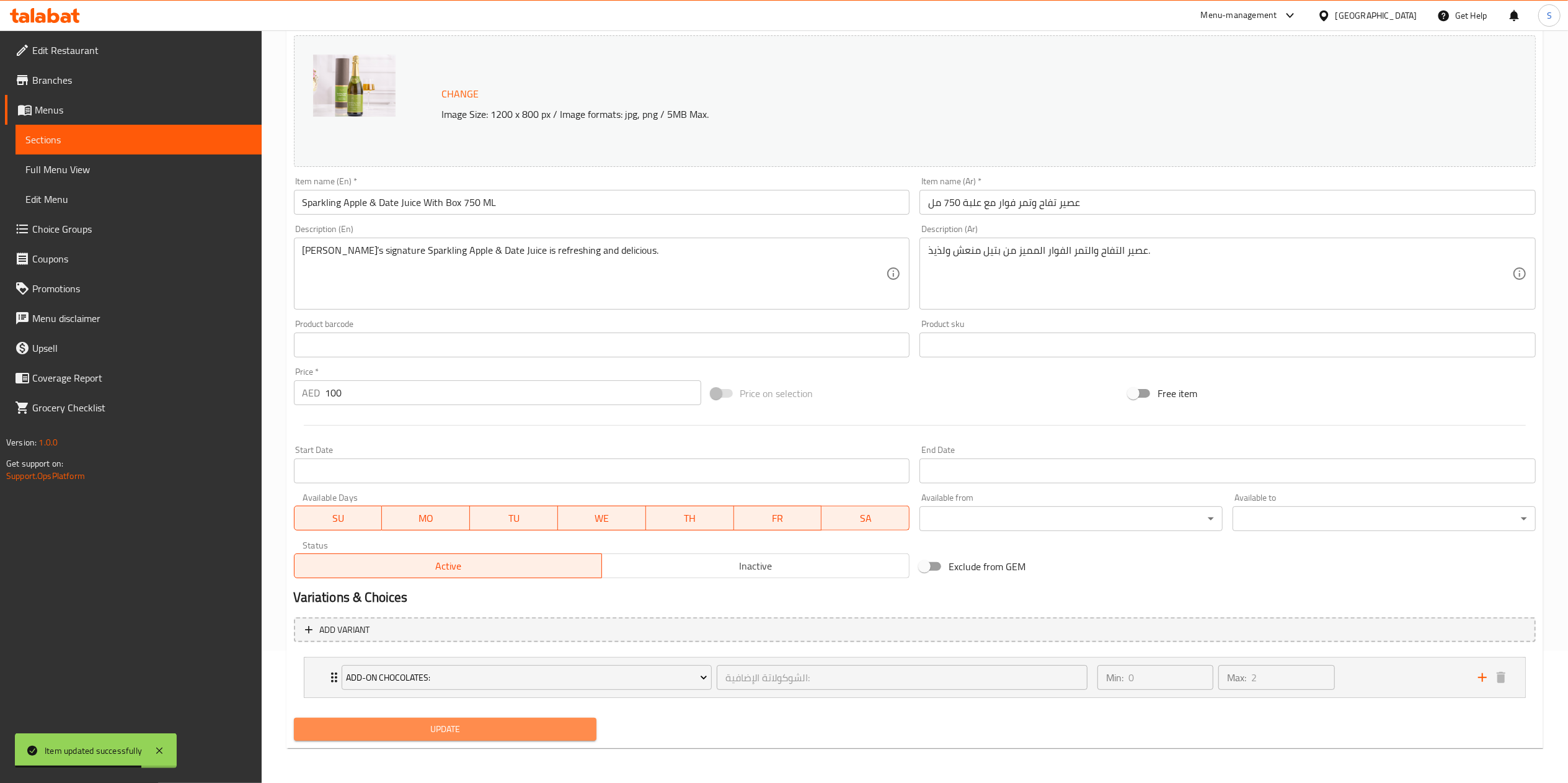
click at [487, 719] on button "Update" at bounding box center [445, 729] width 303 height 23
type input "الشوكولاتة الإضافية:"
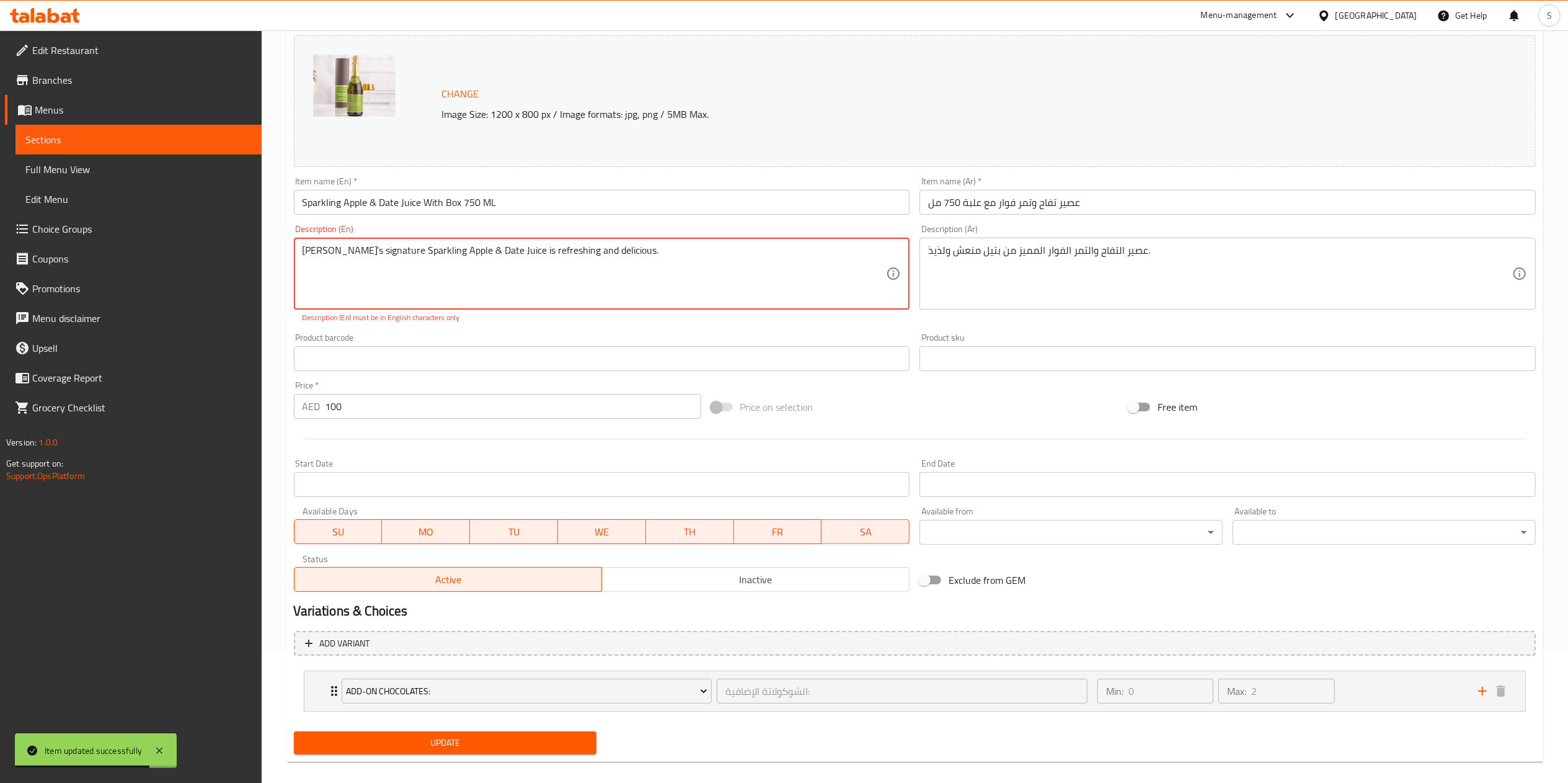
scroll to position [0, 0]
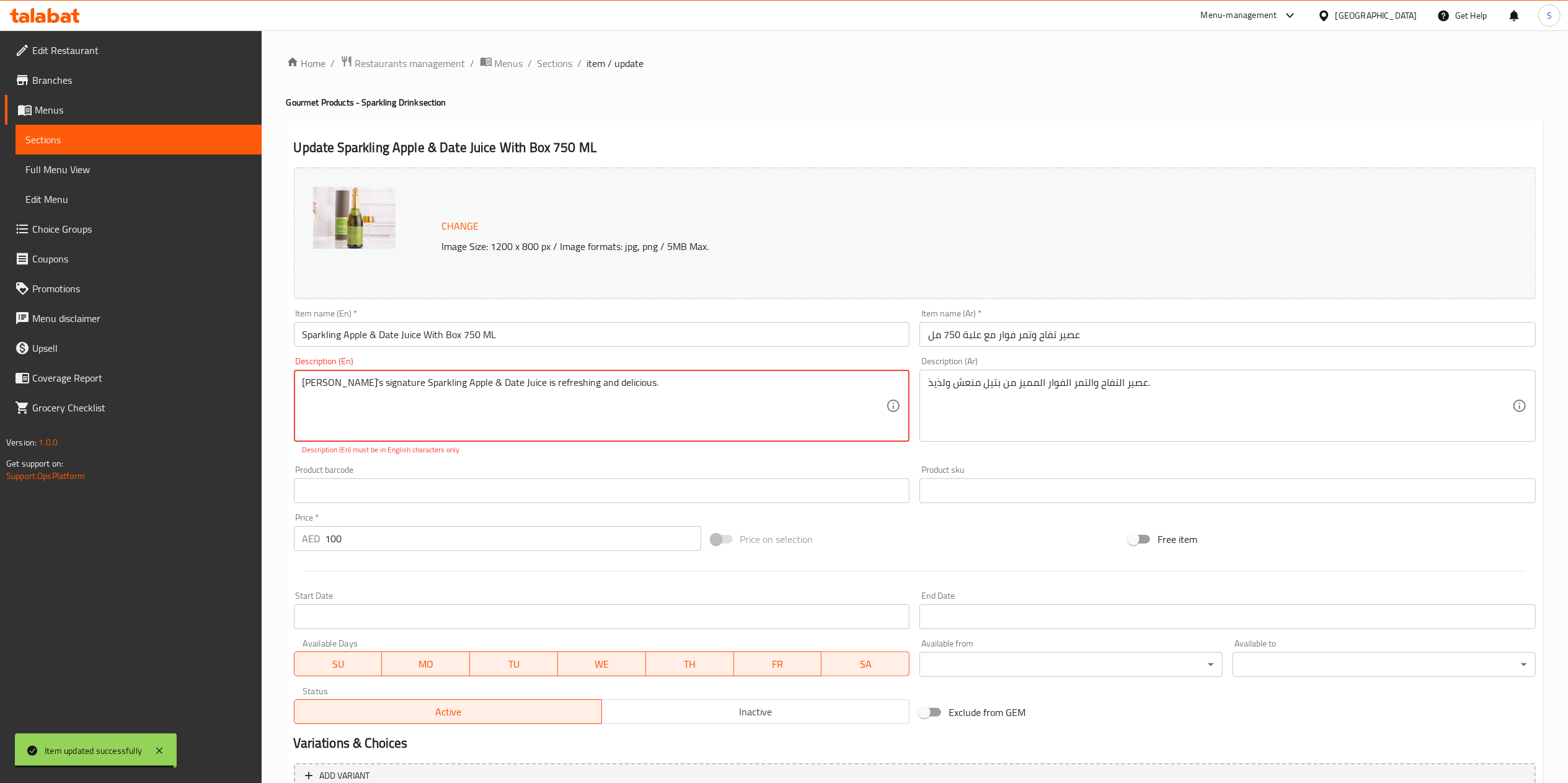
click at [330, 385] on textarea "[PERSON_NAME]’s signature Sparkling Apple & Date Juice is refreshing and delici…" at bounding box center [594, 405] width 584 height 59
type textarea "Bateel’ signature Sparkling Apple & Date Juice is refreshing and delicious."
type input "الشوكولاتة الإضافية:"
type textarea "Bateel signature Sparkling Apple & Date Juice is refreshing and delicious."
type input "الشوكولاتة الإضافية:"
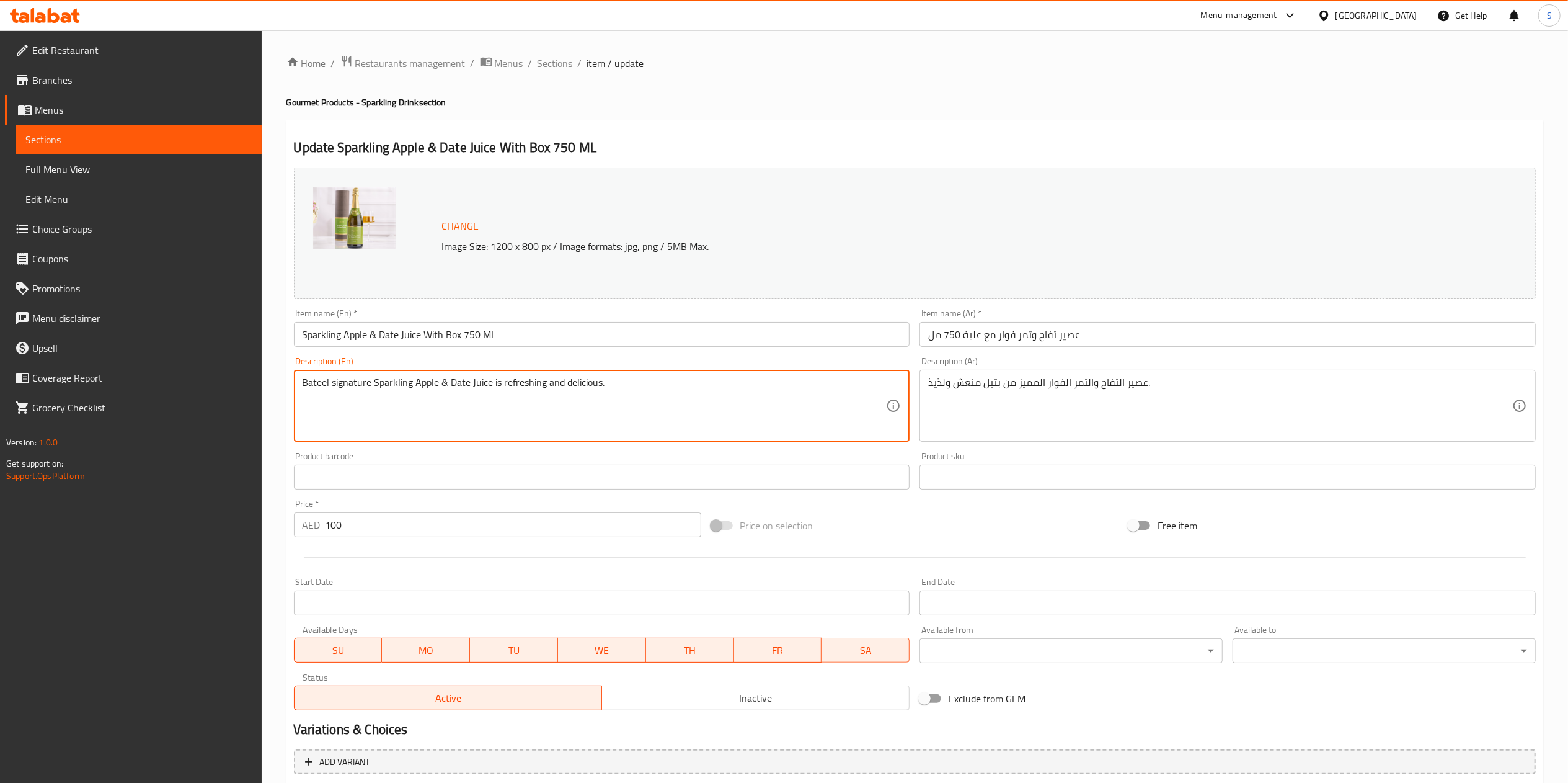
scroll to position [132, 0]
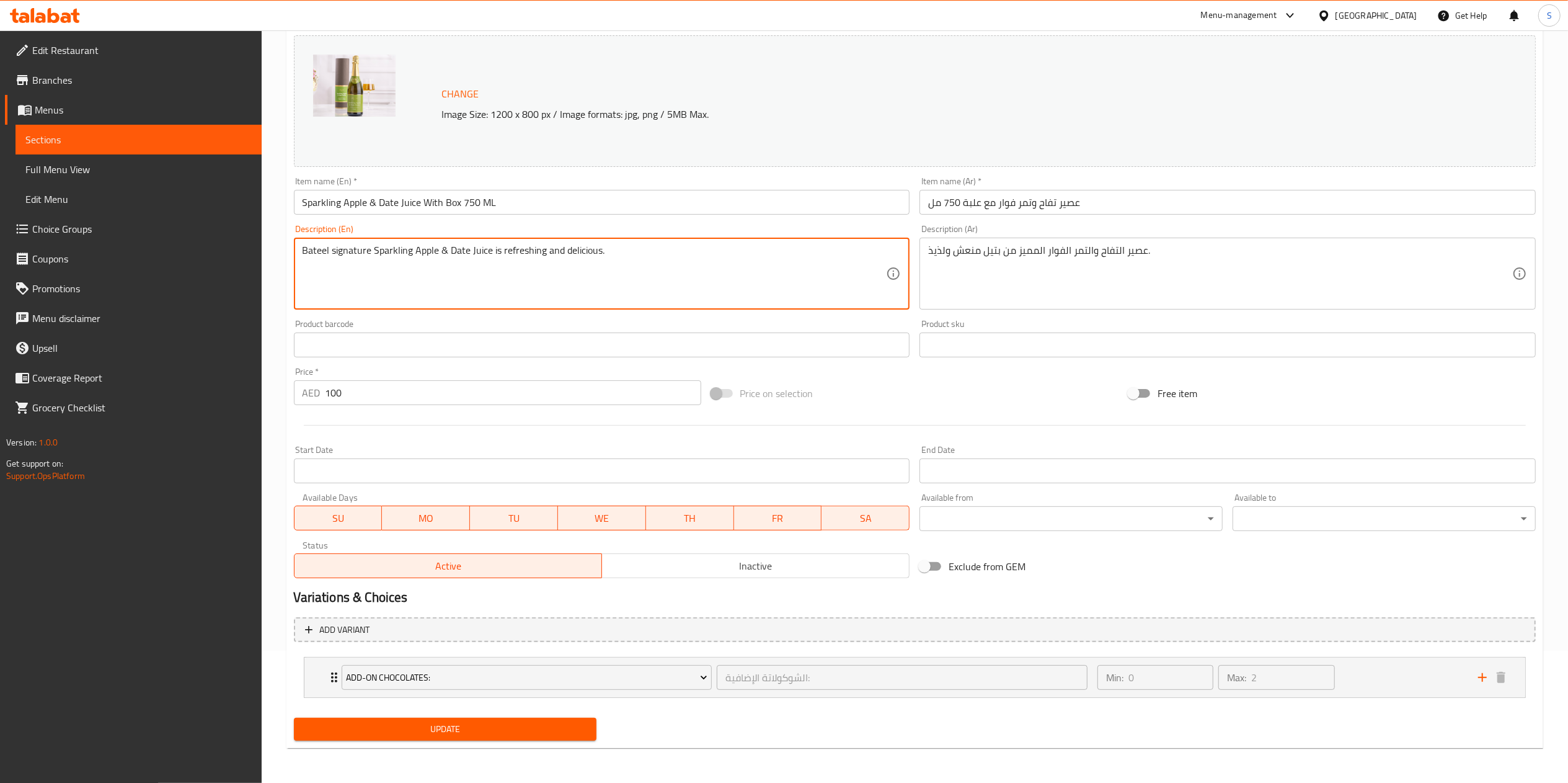
type textarea "Bateel signature Sparkling Apple & Date Juice is refreshing and delicious."
click at [487, 731] on span "Update" at bounding box center [445, 729] width 283 height 16
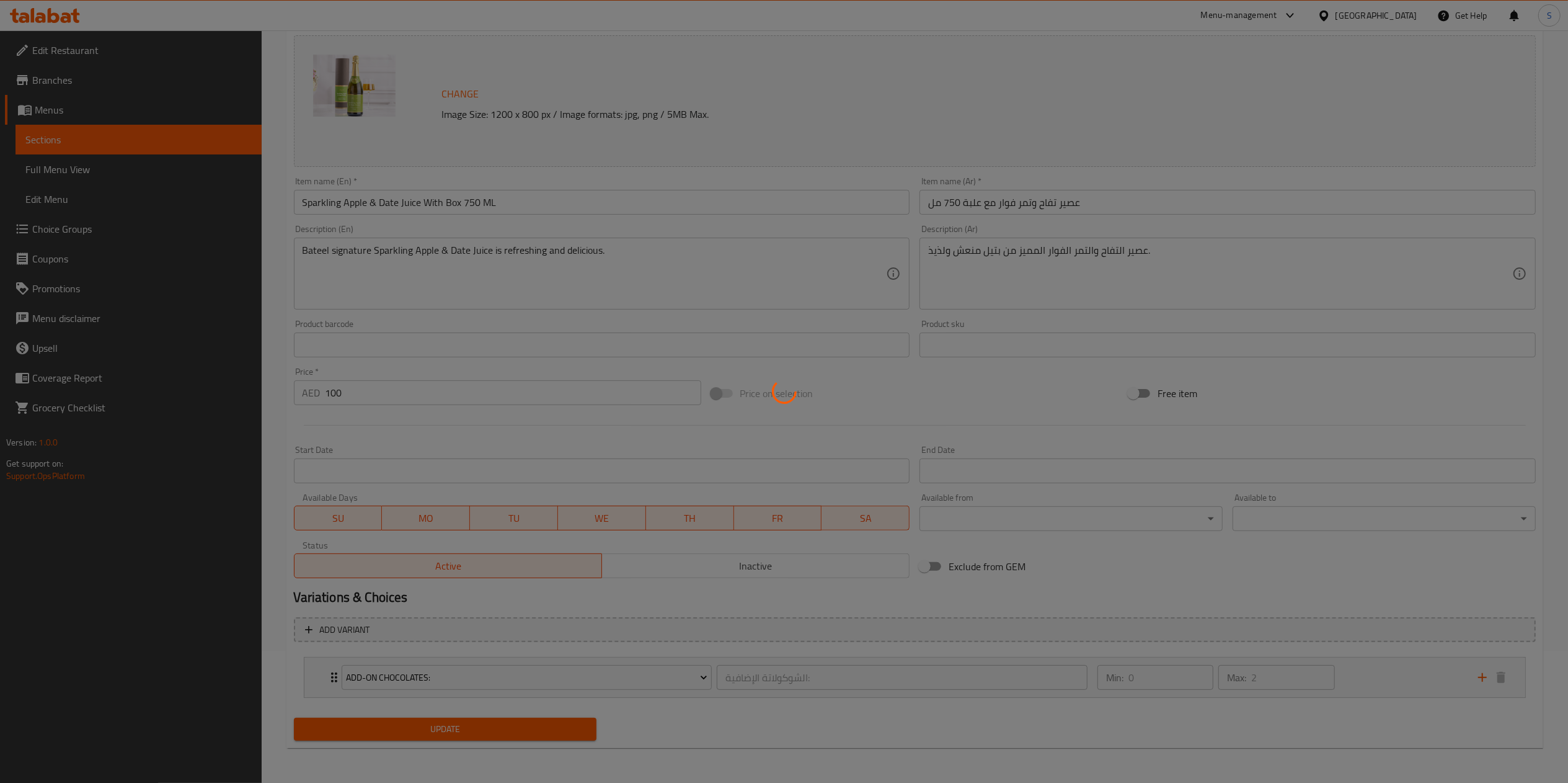
scroll to position [0, 0]
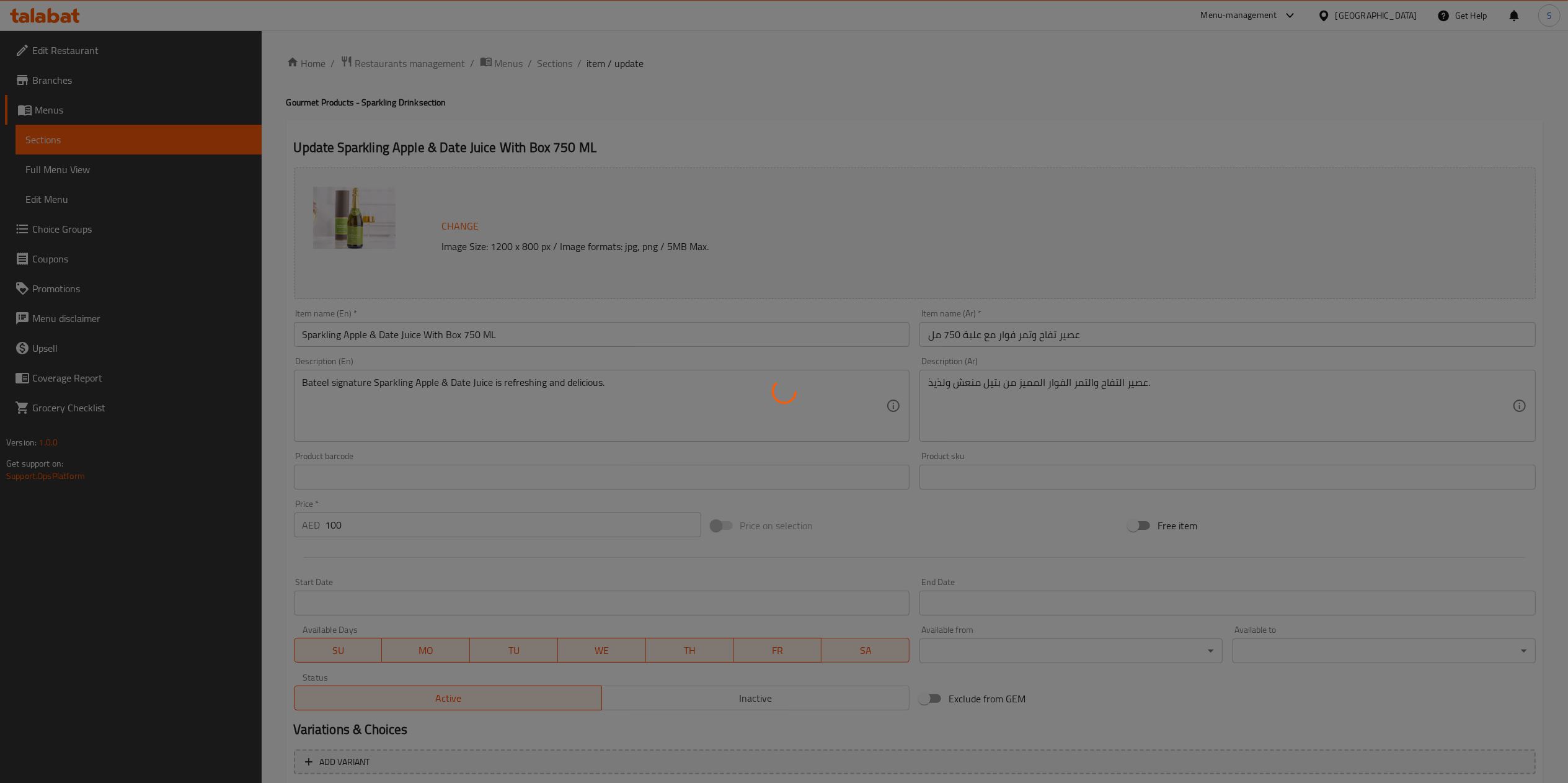
type input "الشوكولاتة الإضافية:"
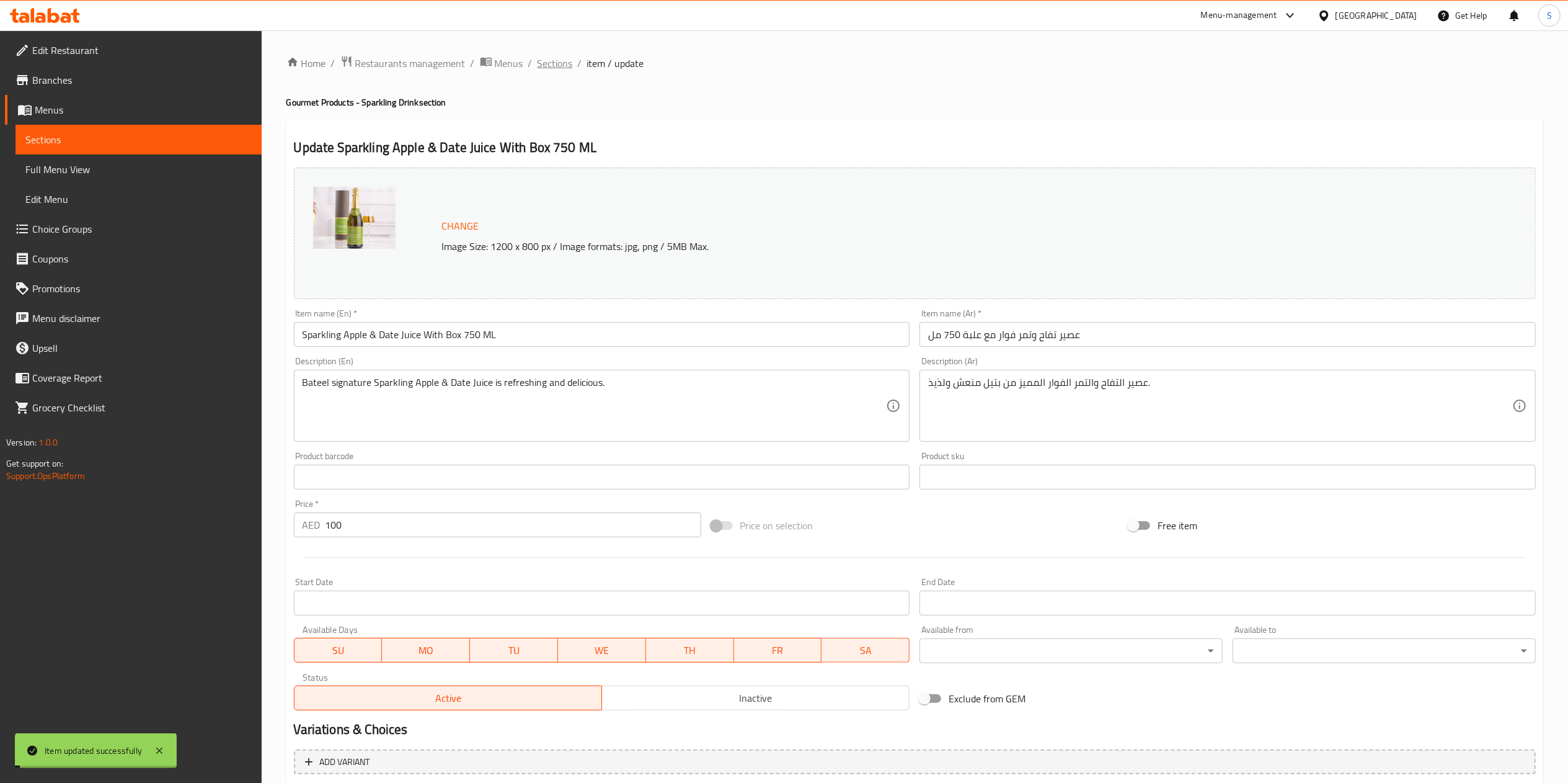
click at [556, 59] on span "Sections" at bounding box center [555, 63] width 35 height 15
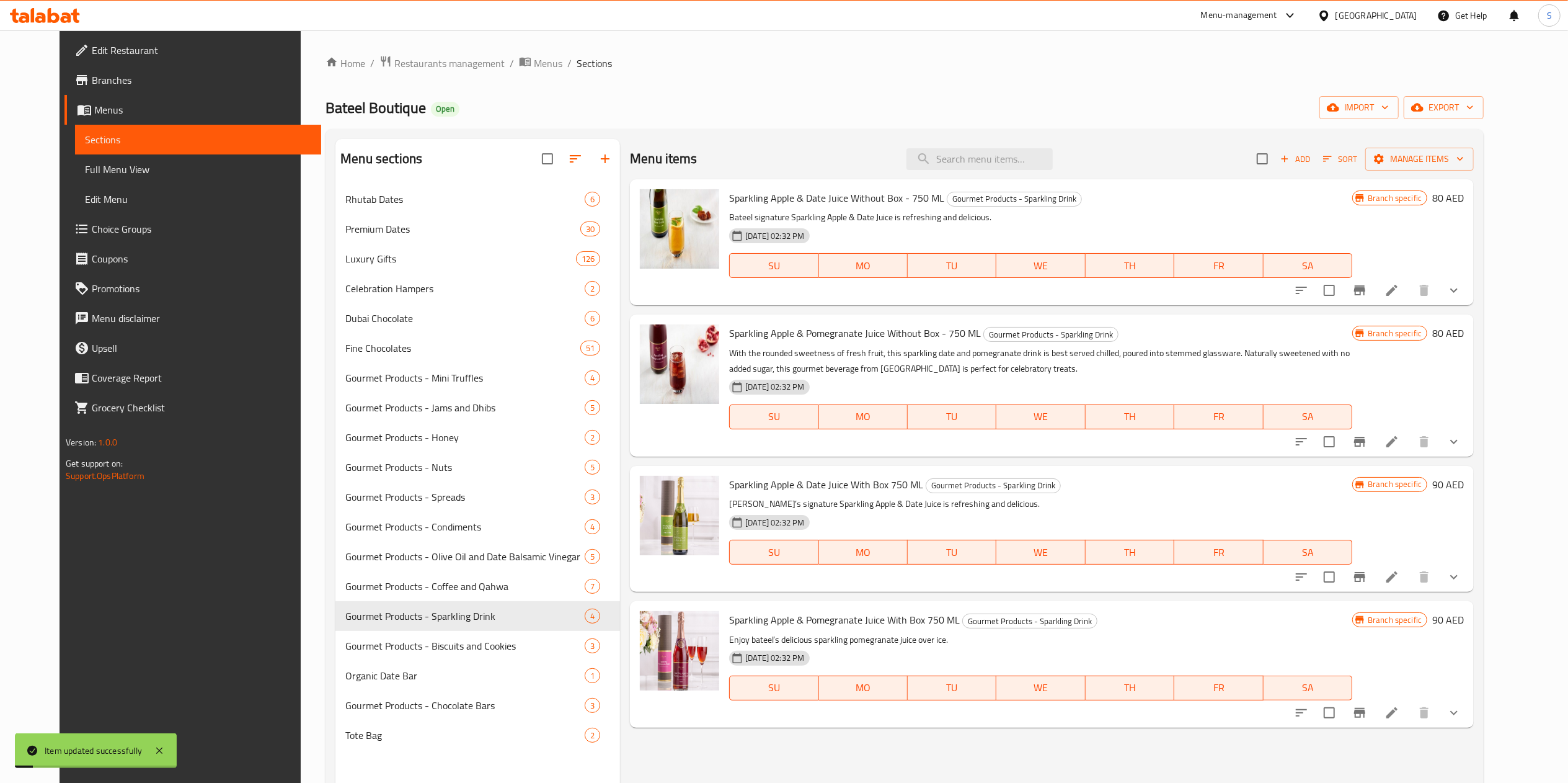
scroll to position [174, 0]
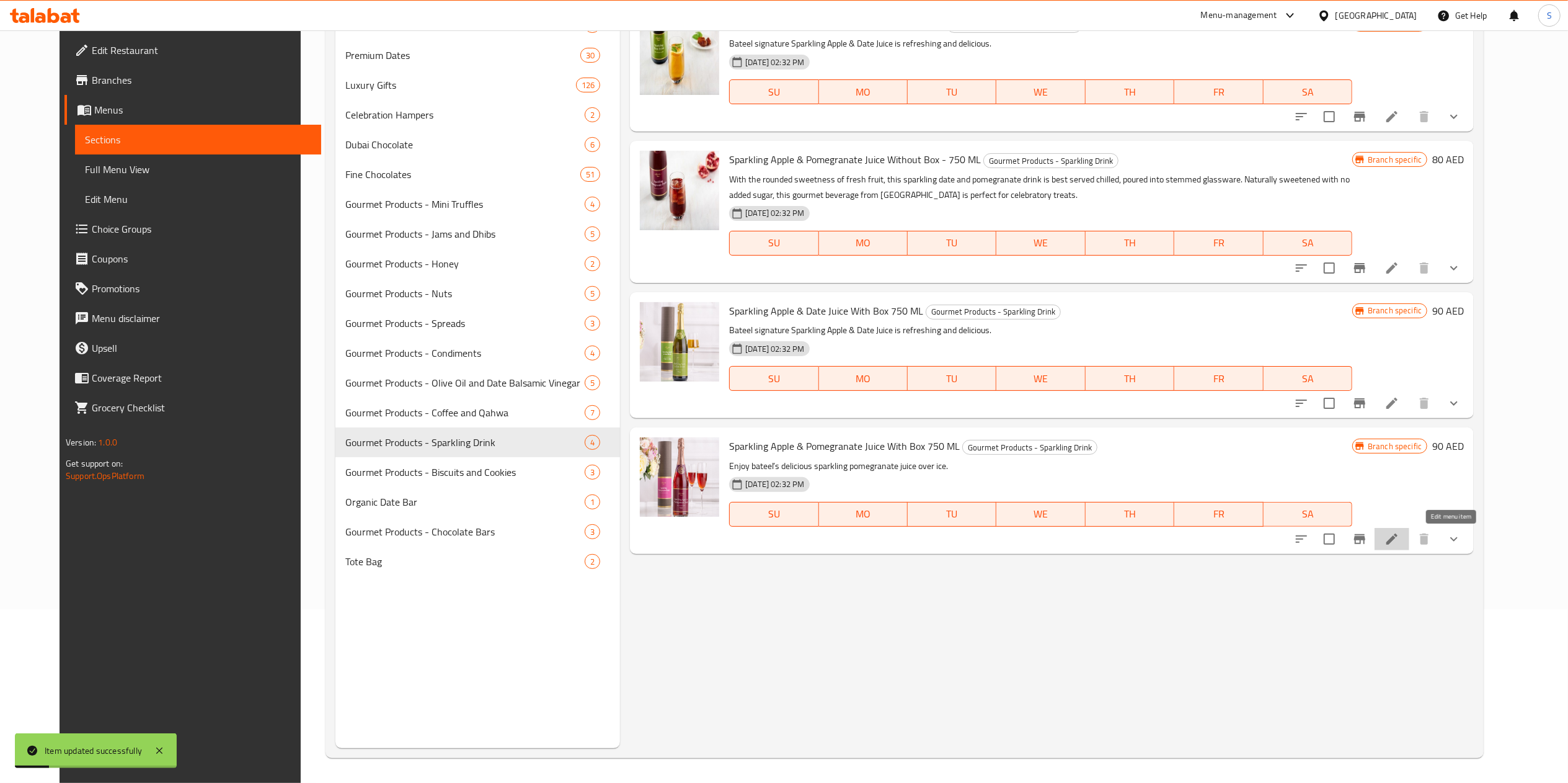
click at [1400, 535] on icon at bounding box center [1392, 539] width 15 height 15
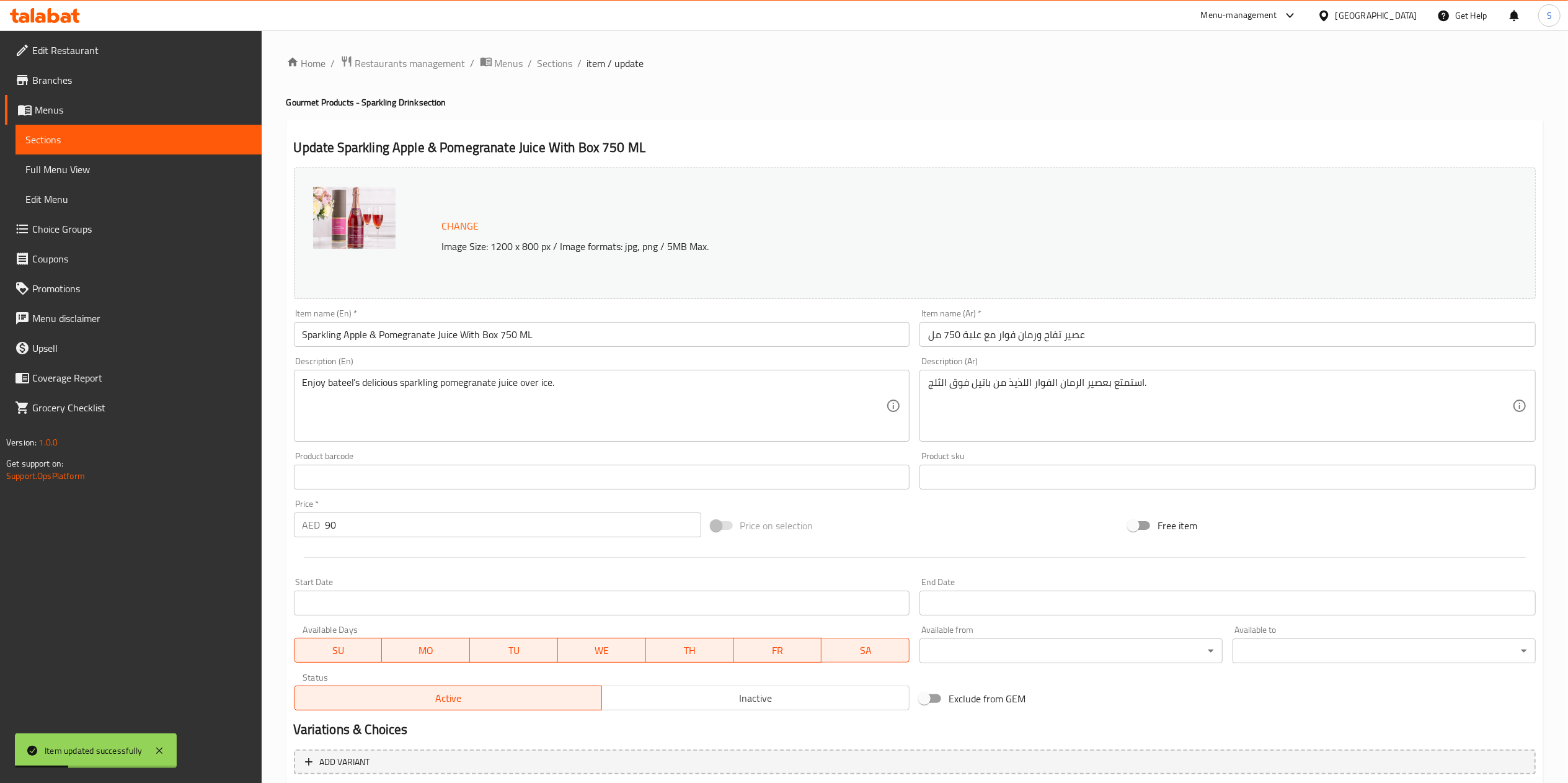
click at [366, 526] on input "90" at bounding box center [513, 525] width 375 height 25
type input "الشوكولاتة الإضافية:"
click at [366, 526] on input "90" at bounding box center [513, 525] width 375 height 25
type input "1"
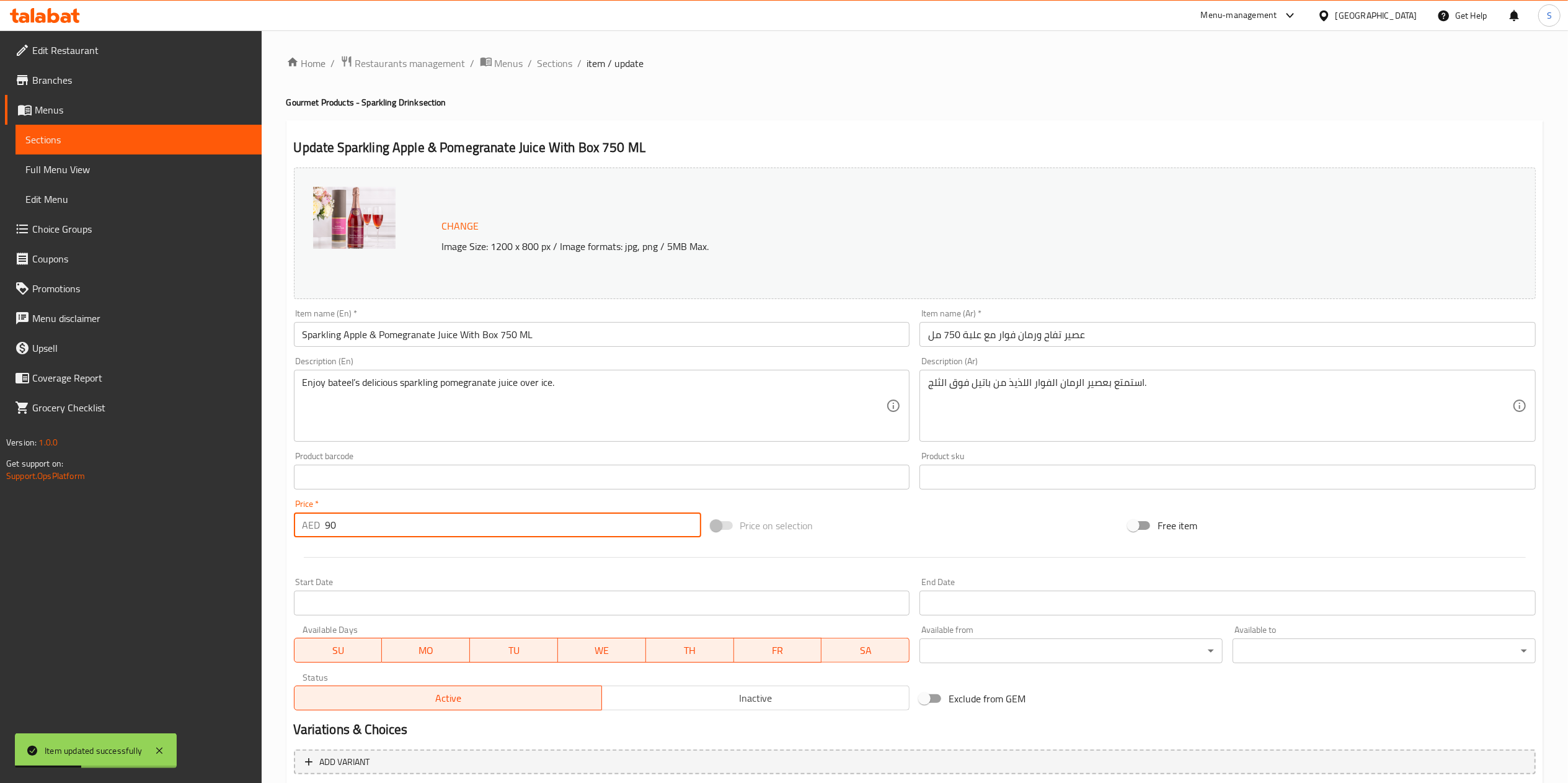
type input "الشوكولاتة الإضافية:"
type input "10"
type input "الشوكولاتة الإضافية:"
type input "100"
type input "الشوكولاتة الإضافية:"
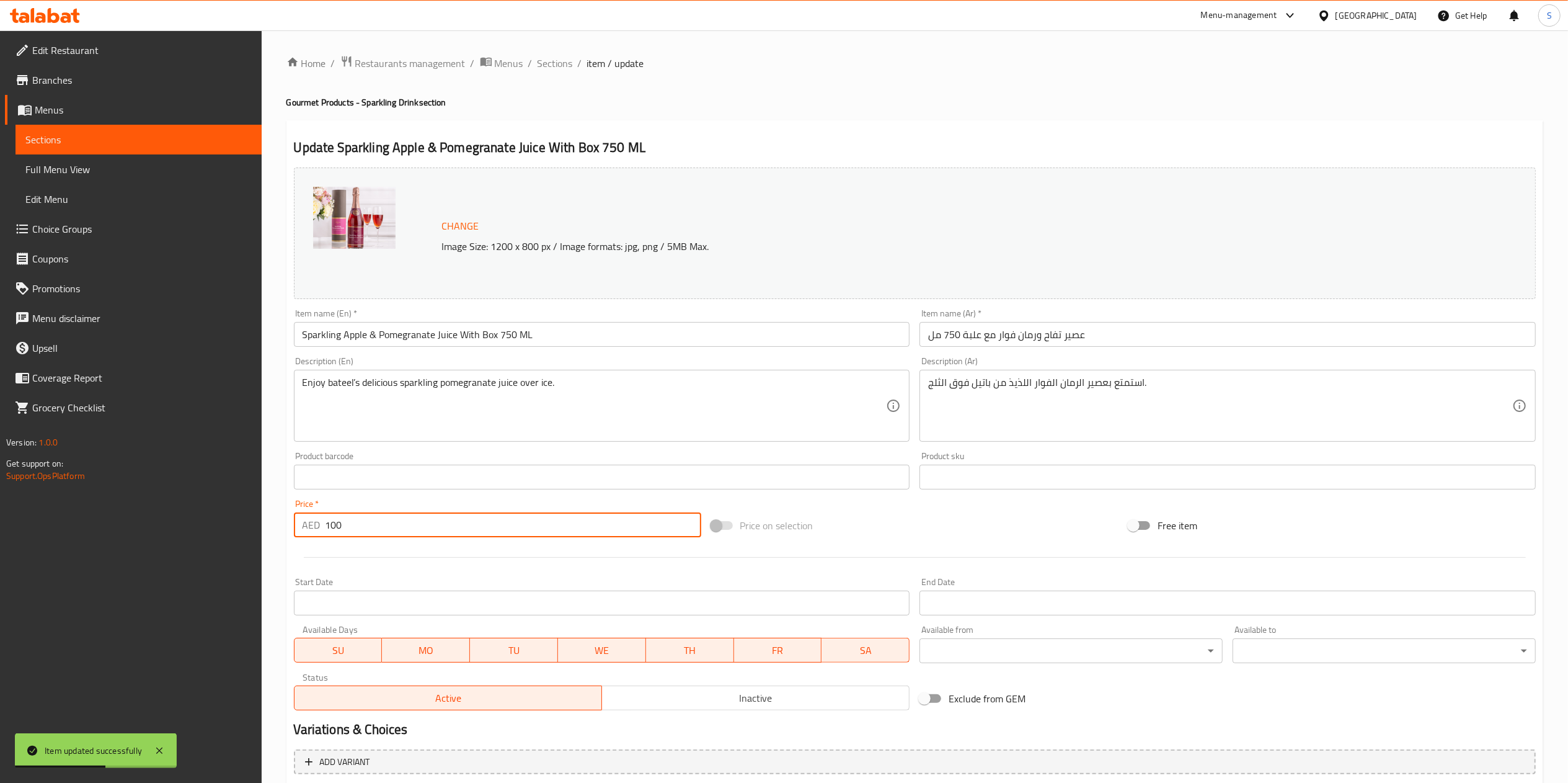
type input "100"
type input "الشوكولاتة الإضافية:"
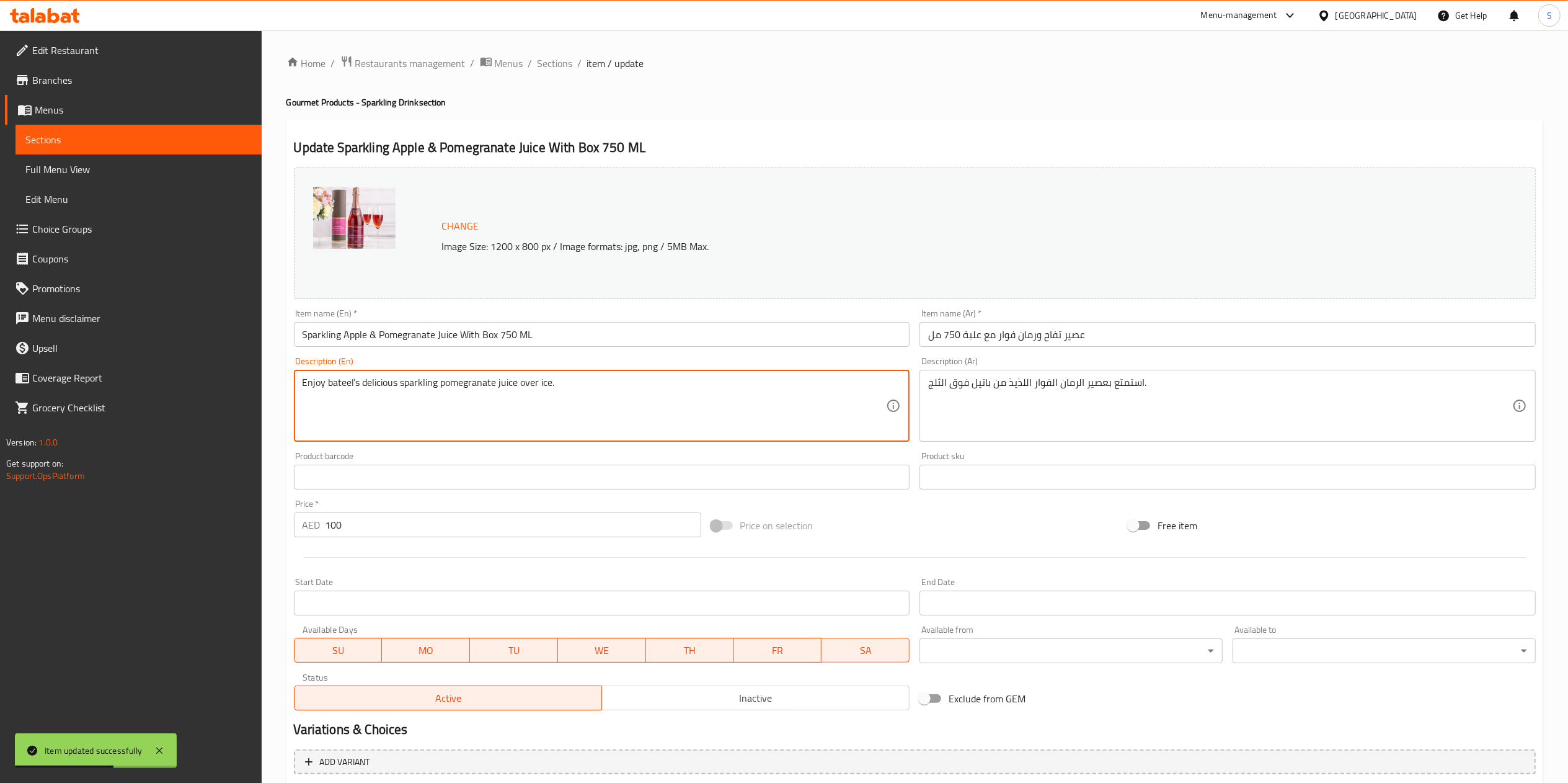
type textarea "Enjoy bateel’ delicious sparkling pomegranate juice over ice."
type input "الشوكولاتة الإضافية:"
type textarea "Enjoy bateel delicious sparkling pomegranate juice over ice."
type input "الشوكولاتة الإضافية:"
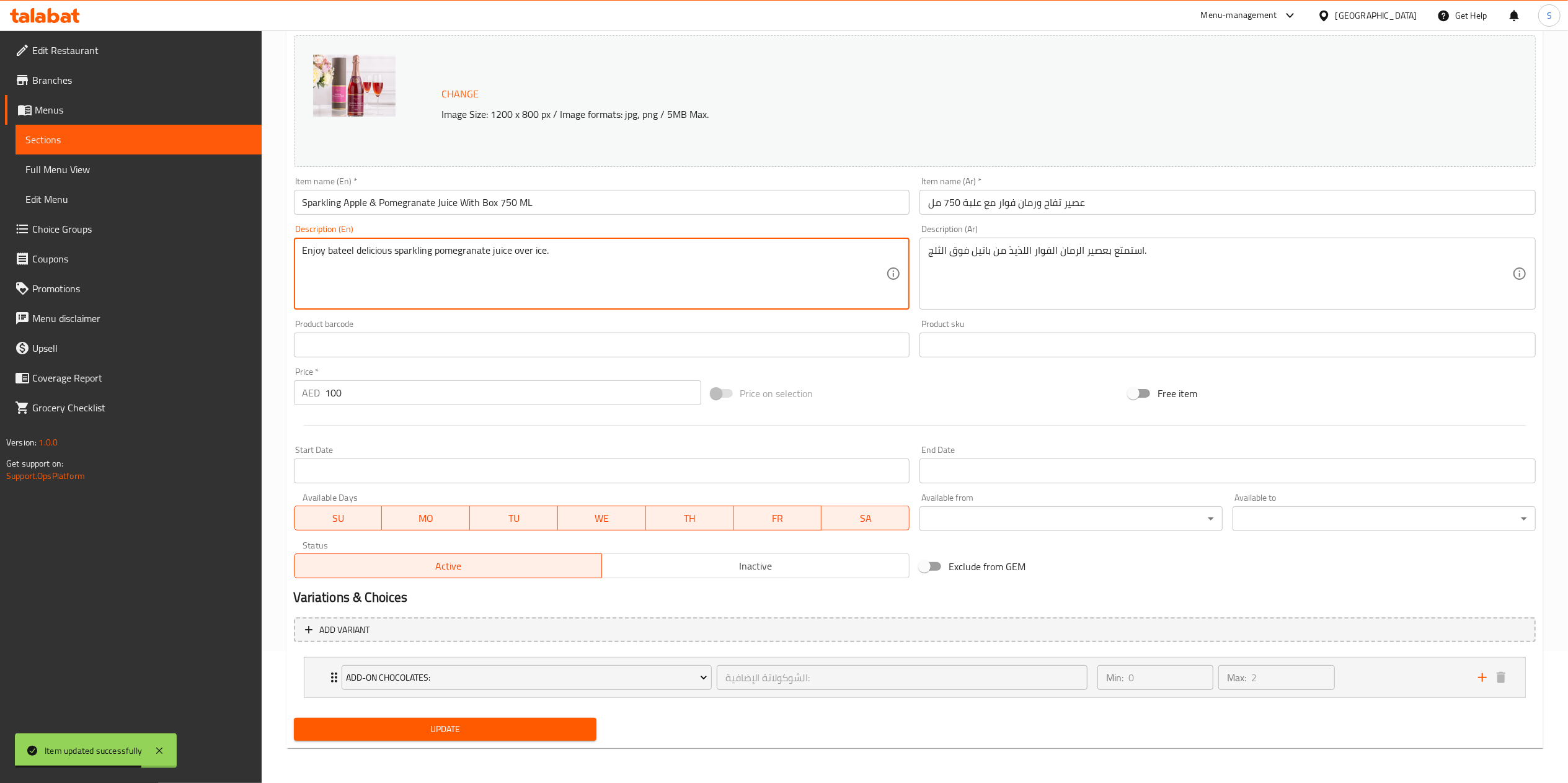
type textarea "Enjoy bateel delicious sparkling pomegranate juice over ice."
click at [417, 719] on button "Update" at bounding box center [445, 729] width 303 height 23
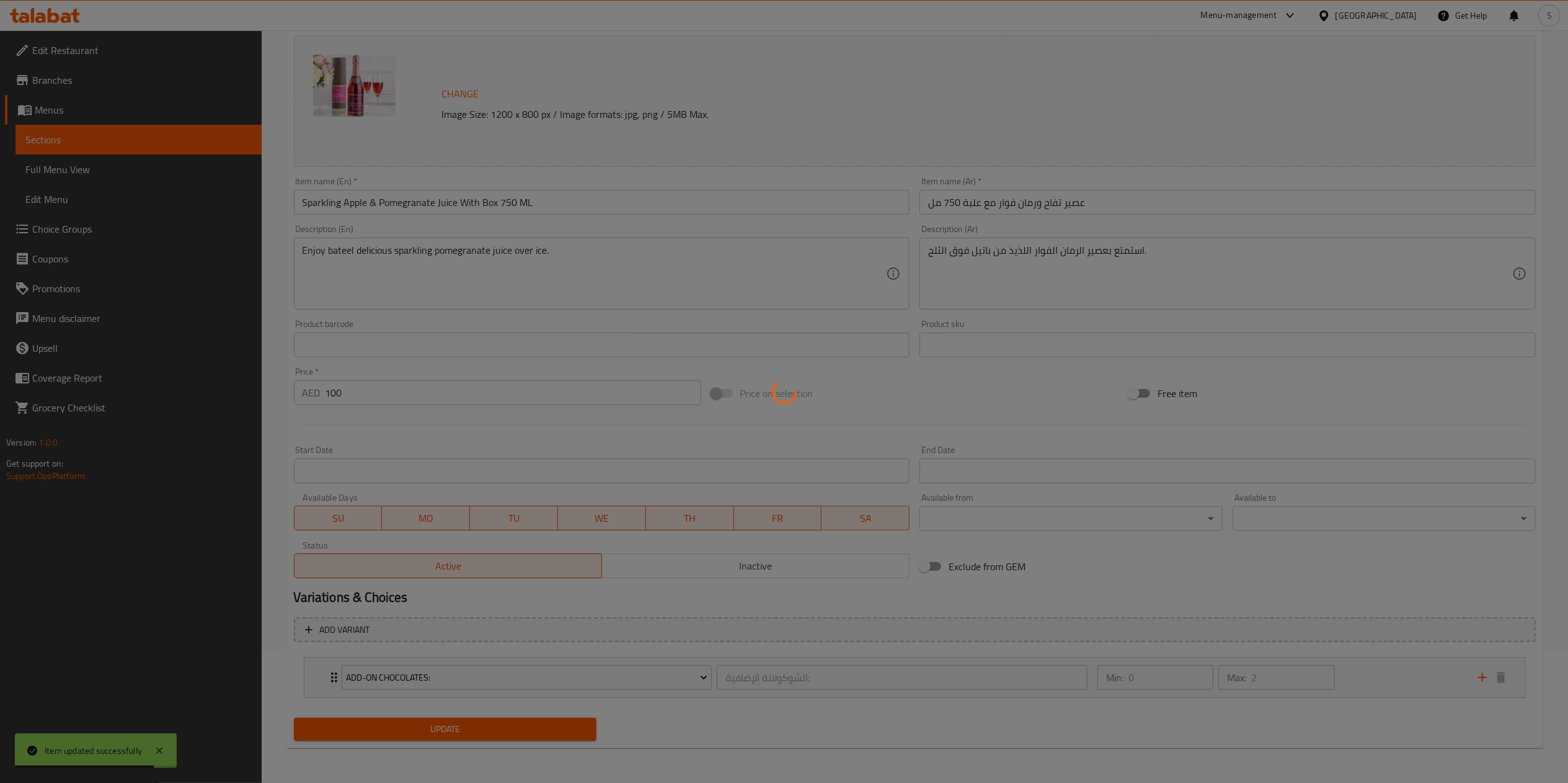
scroll to position [0, 0]
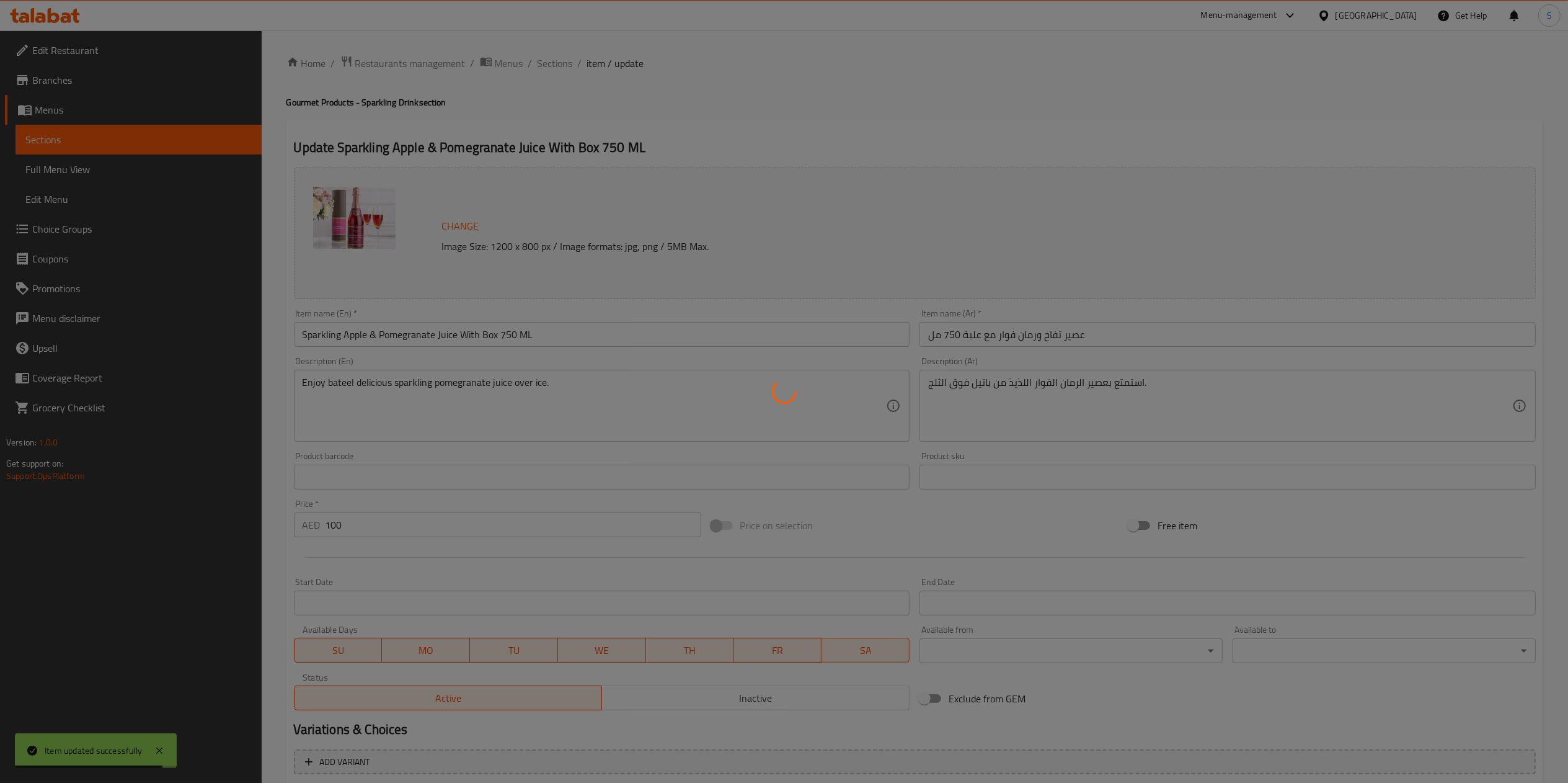
type input "الشوكولاتة الإضافية:"
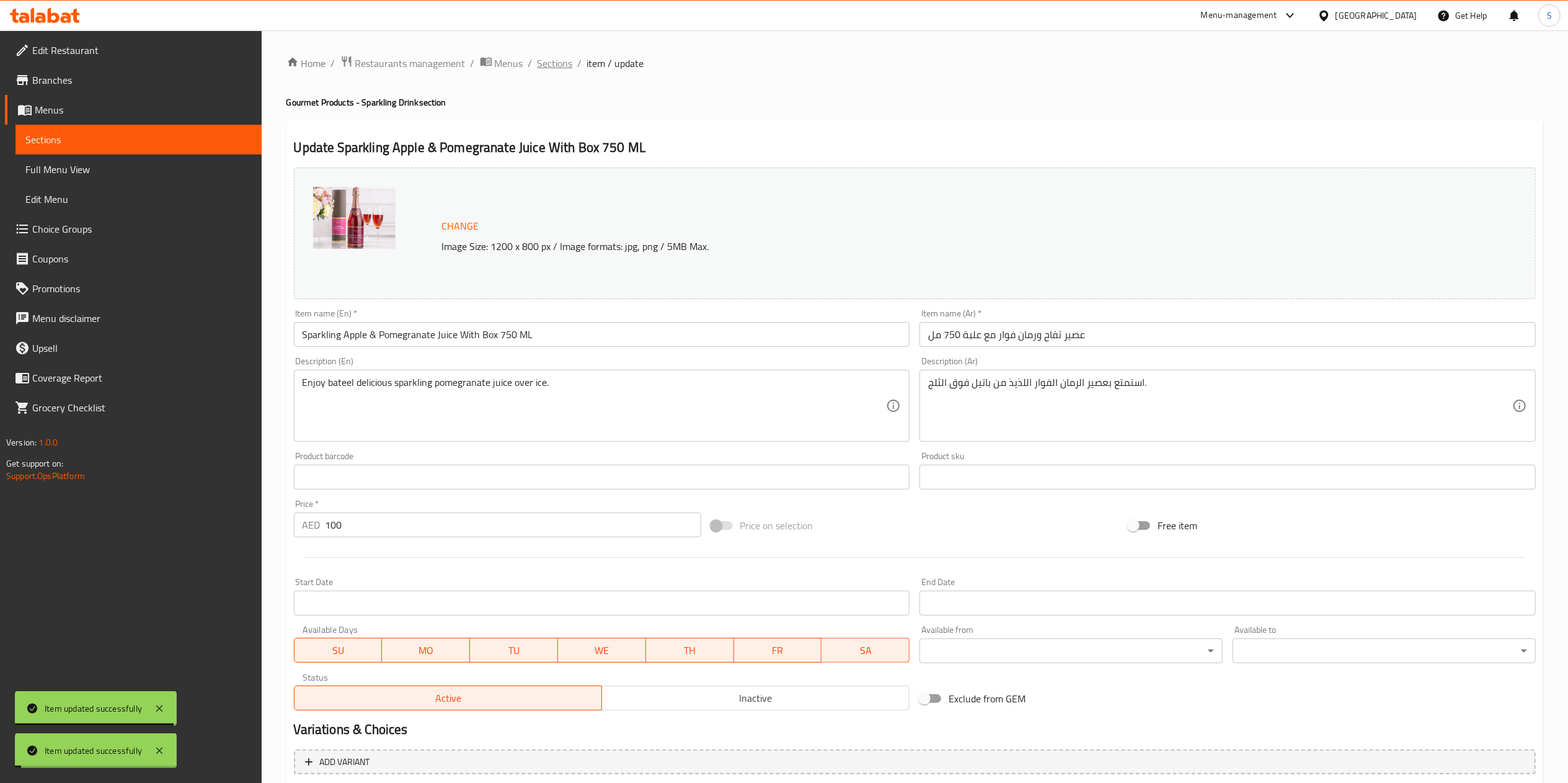
click at [547, 63] on span "Sections" at bounding box center [555, 63] width 35 height 15
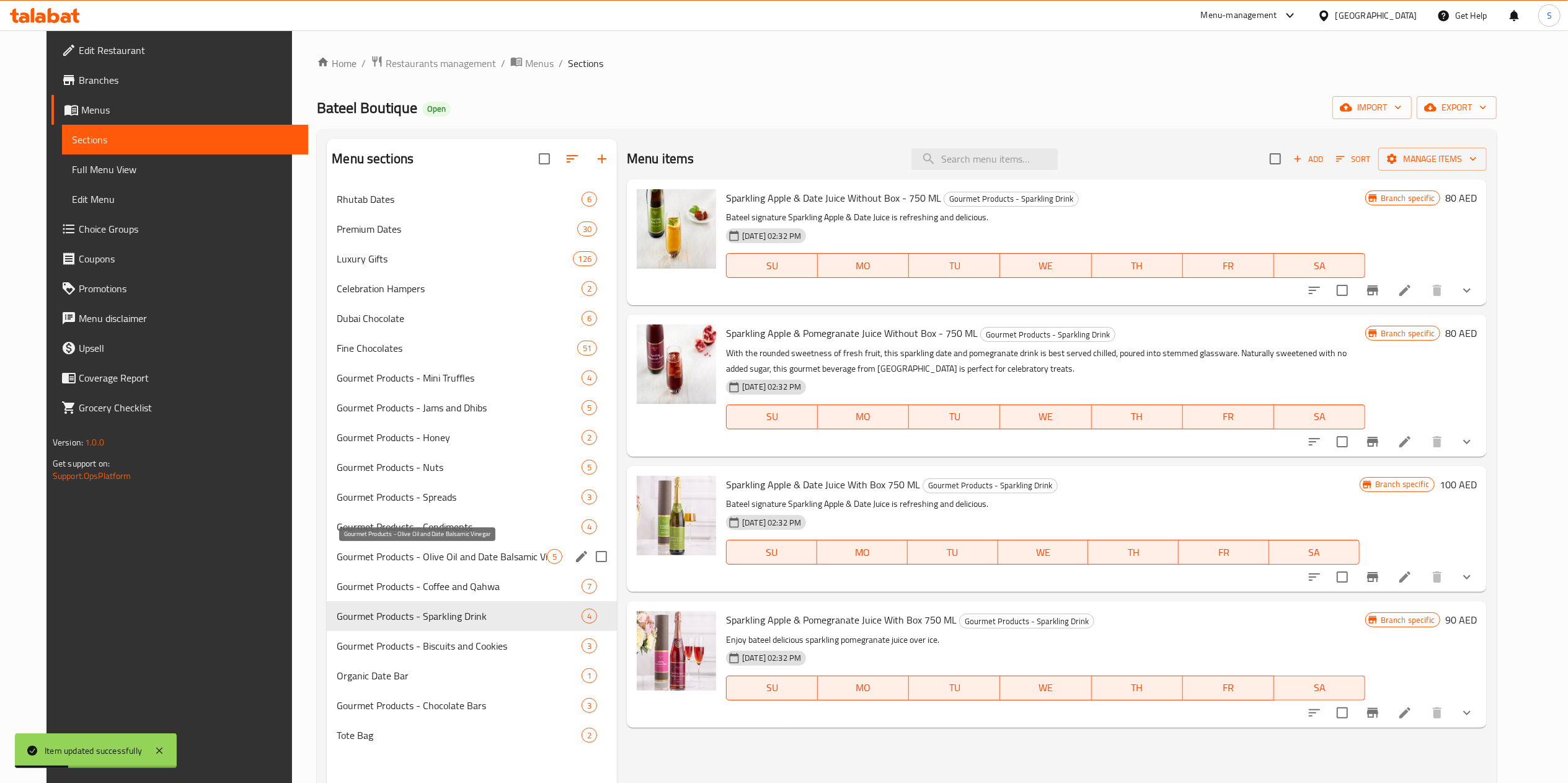
click at [424, 549] on span "Gourmet Products - Olive Oil and Date Balsamic Vinegar" at bounding box center [442, 556] width 210 height 15
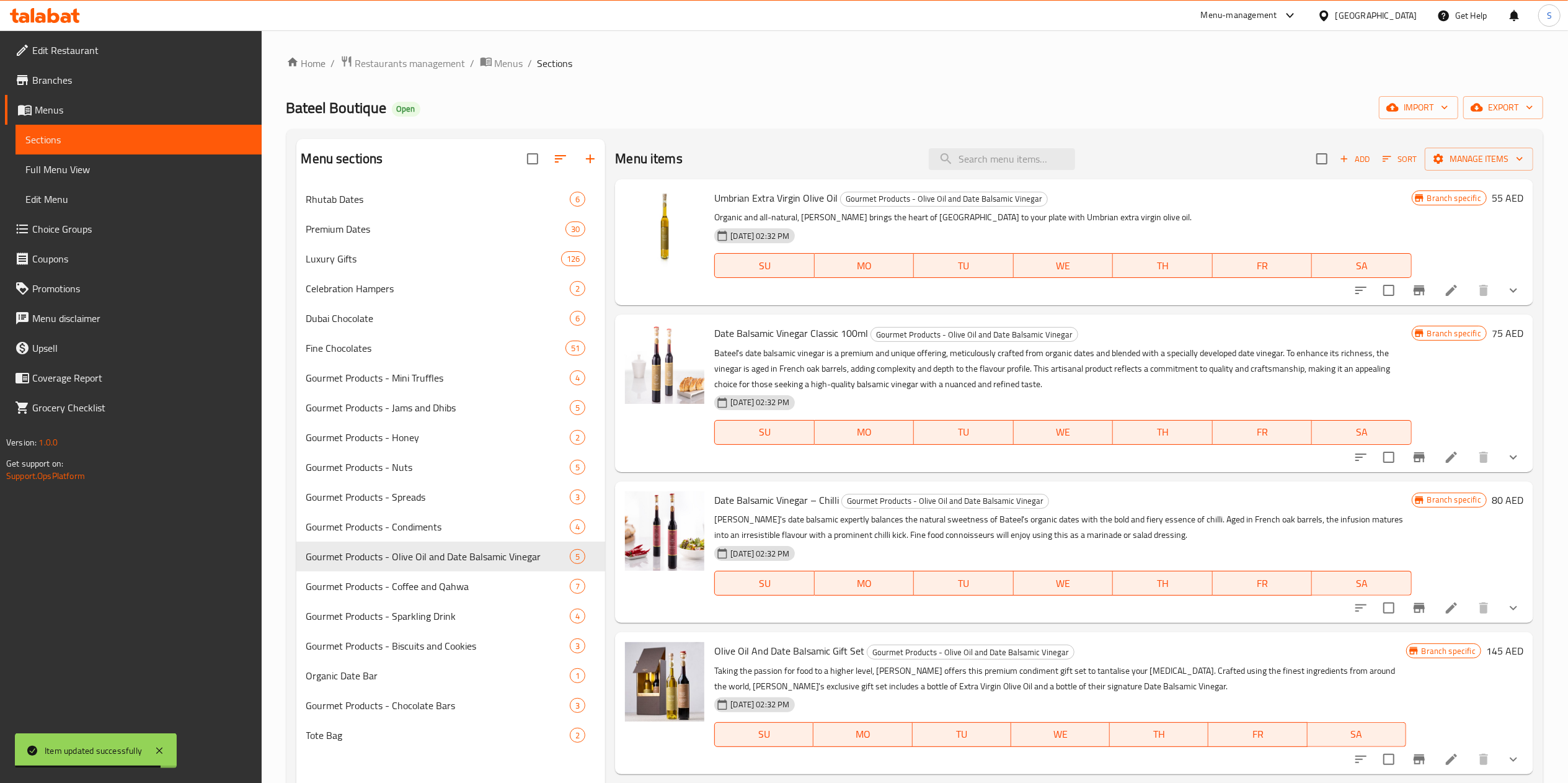
scroll to position [2, 0]
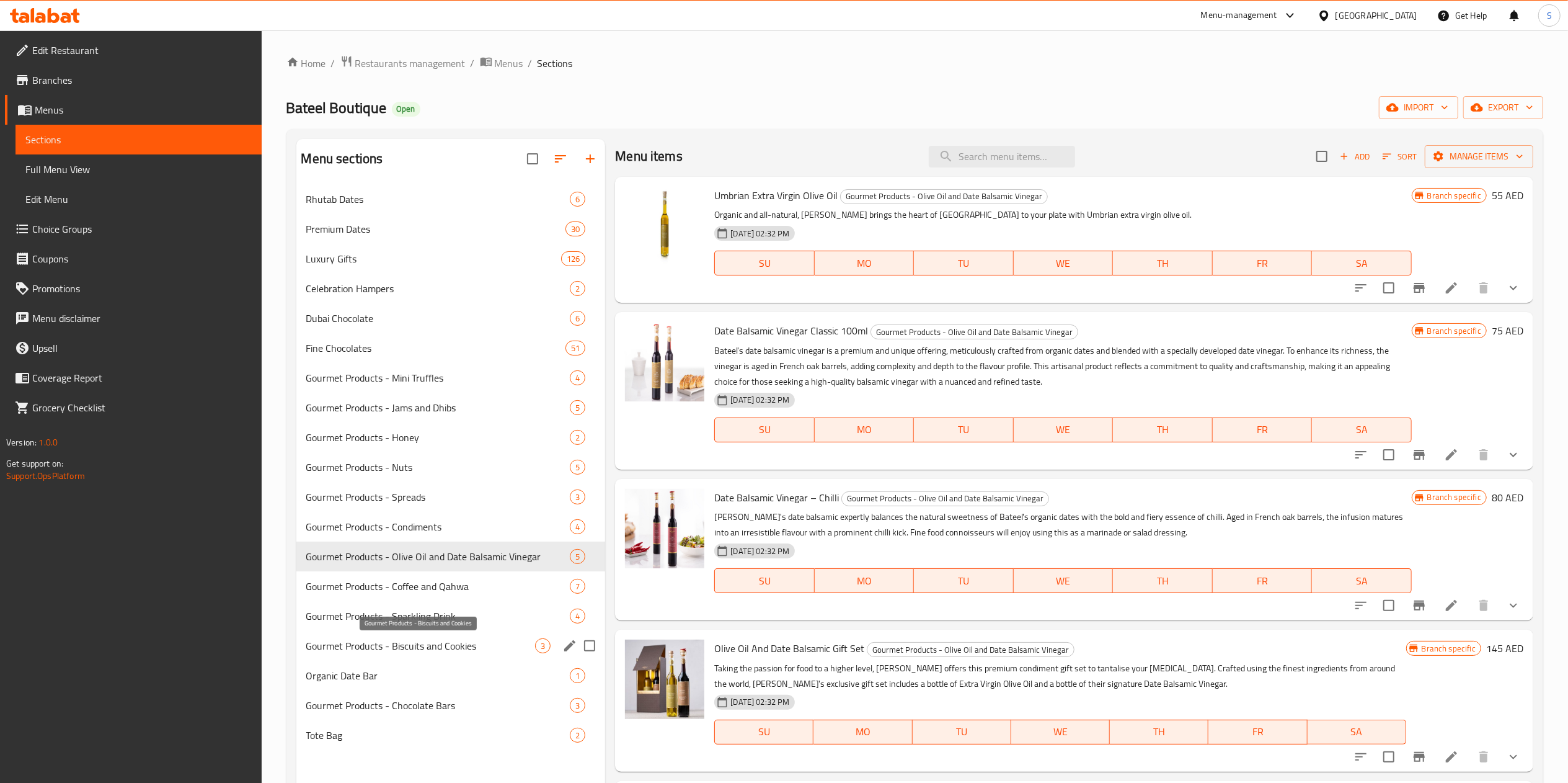
click at [460, 645] on span "Gourmet Products - Biscuits and Cookies" at bounding box center [421, 645] width 229 height 15
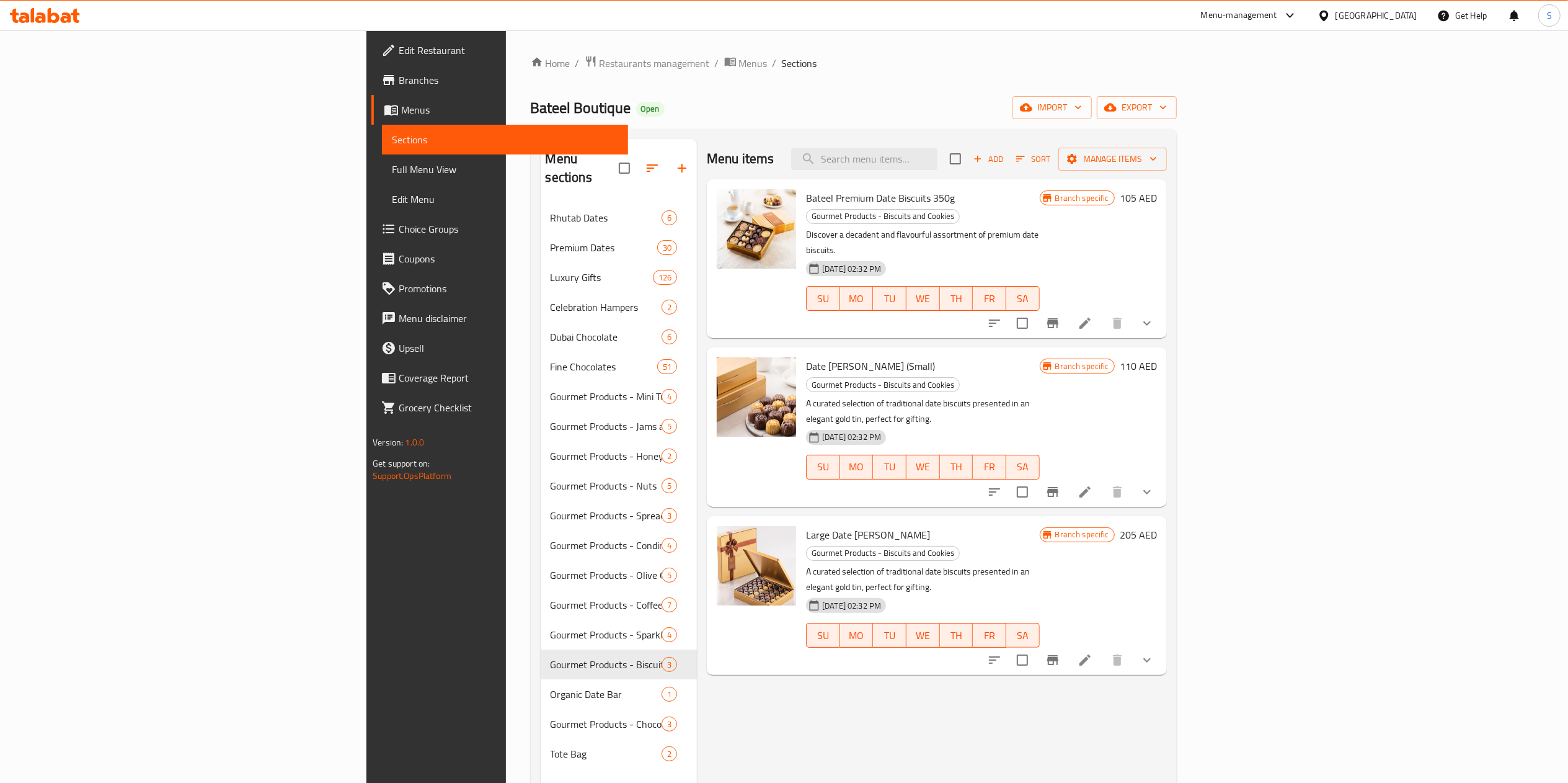
click at [1092, 316] on icon at bounding box center [1085, 323] width 15 height 15
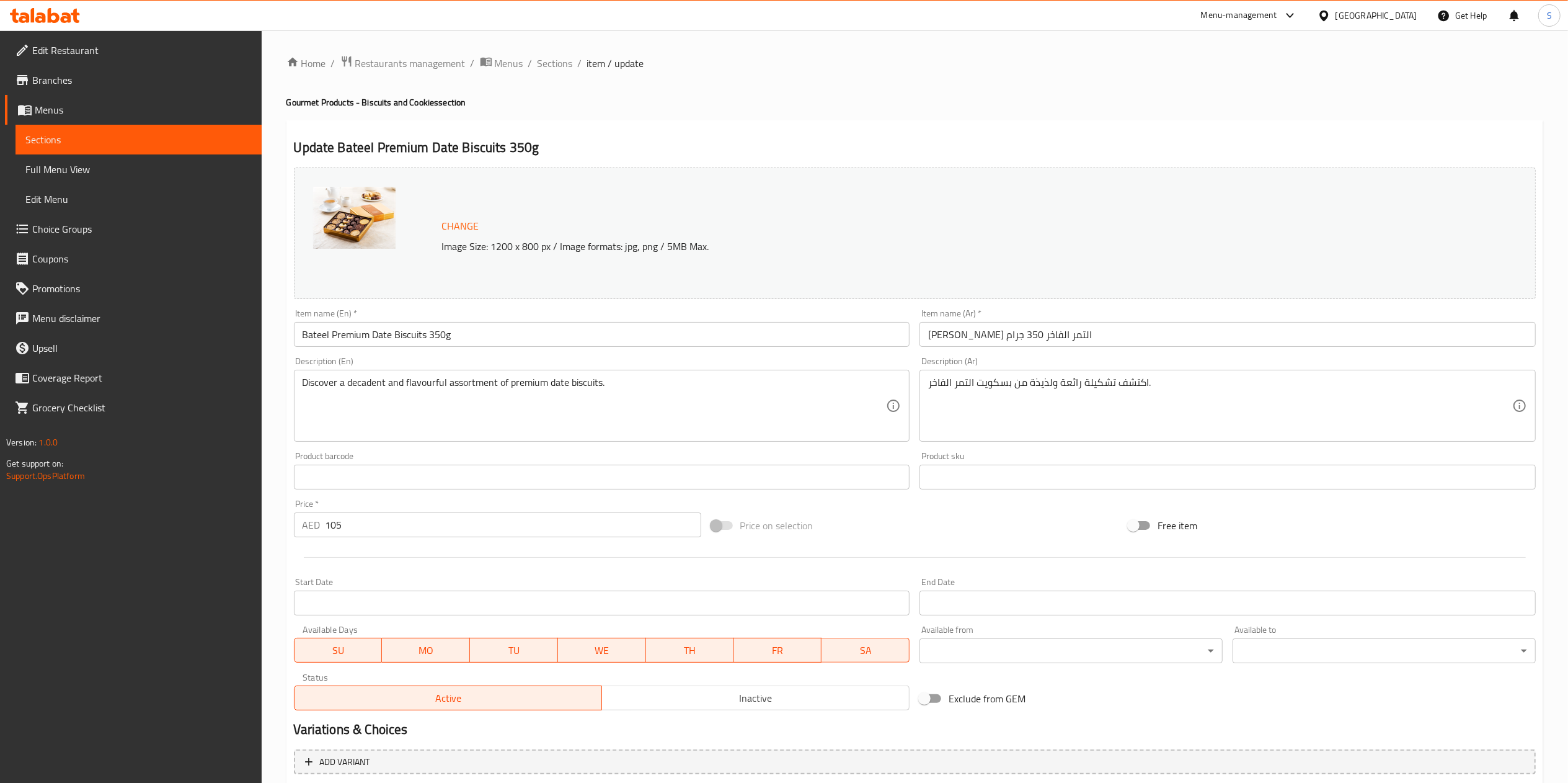
type input "الشوكولاتة الإضافية:"
click at [488, 530] on input "105" at bounding box center [513, 525] width 375 height 25
type input "1"
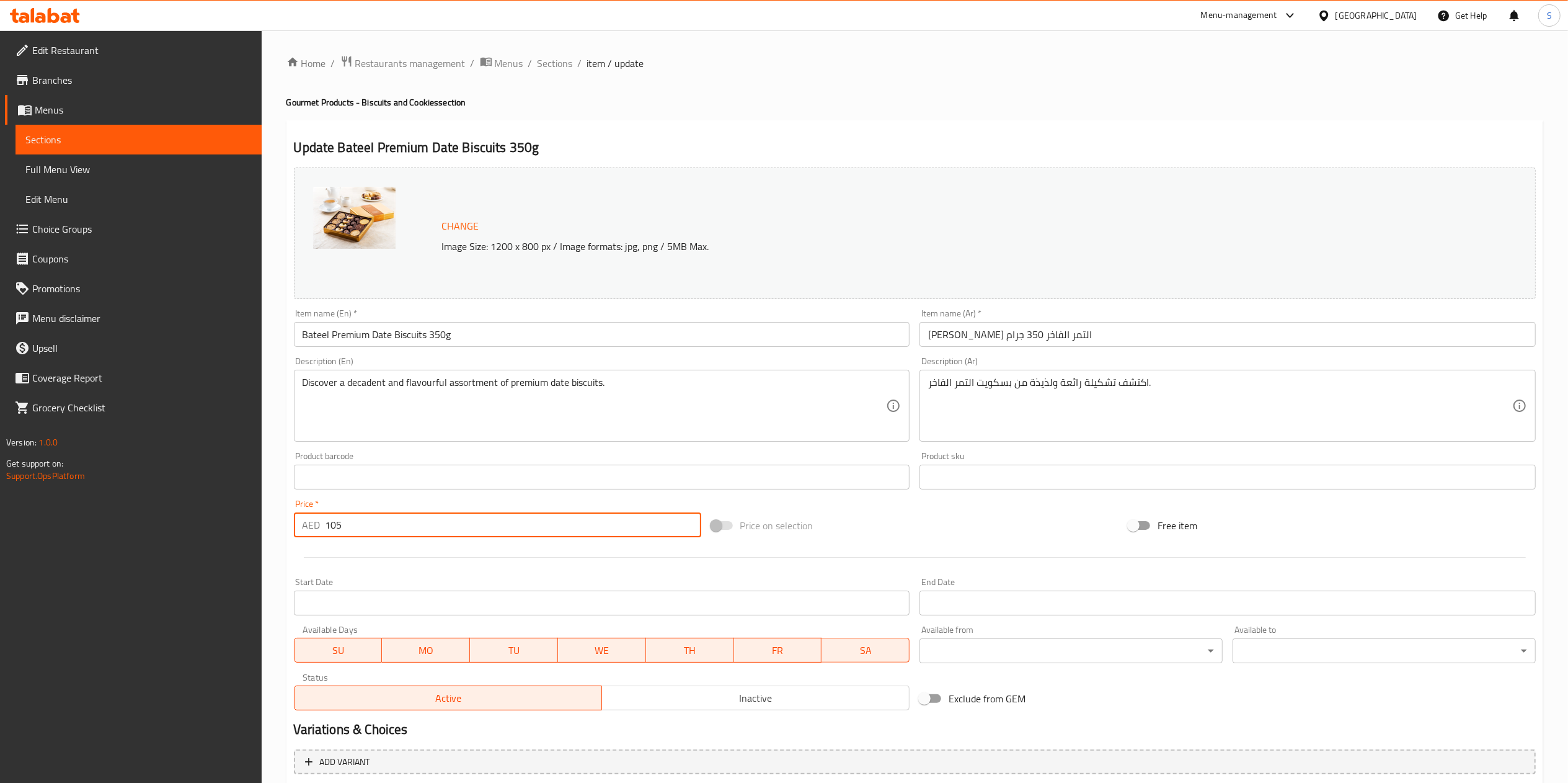
type input "الشوكولاتة الإضافية:"
type input "11"
type input "الشوكولاتة الإضافية:"
type input "116"
type input "الشوكولاتة الإضافية:"
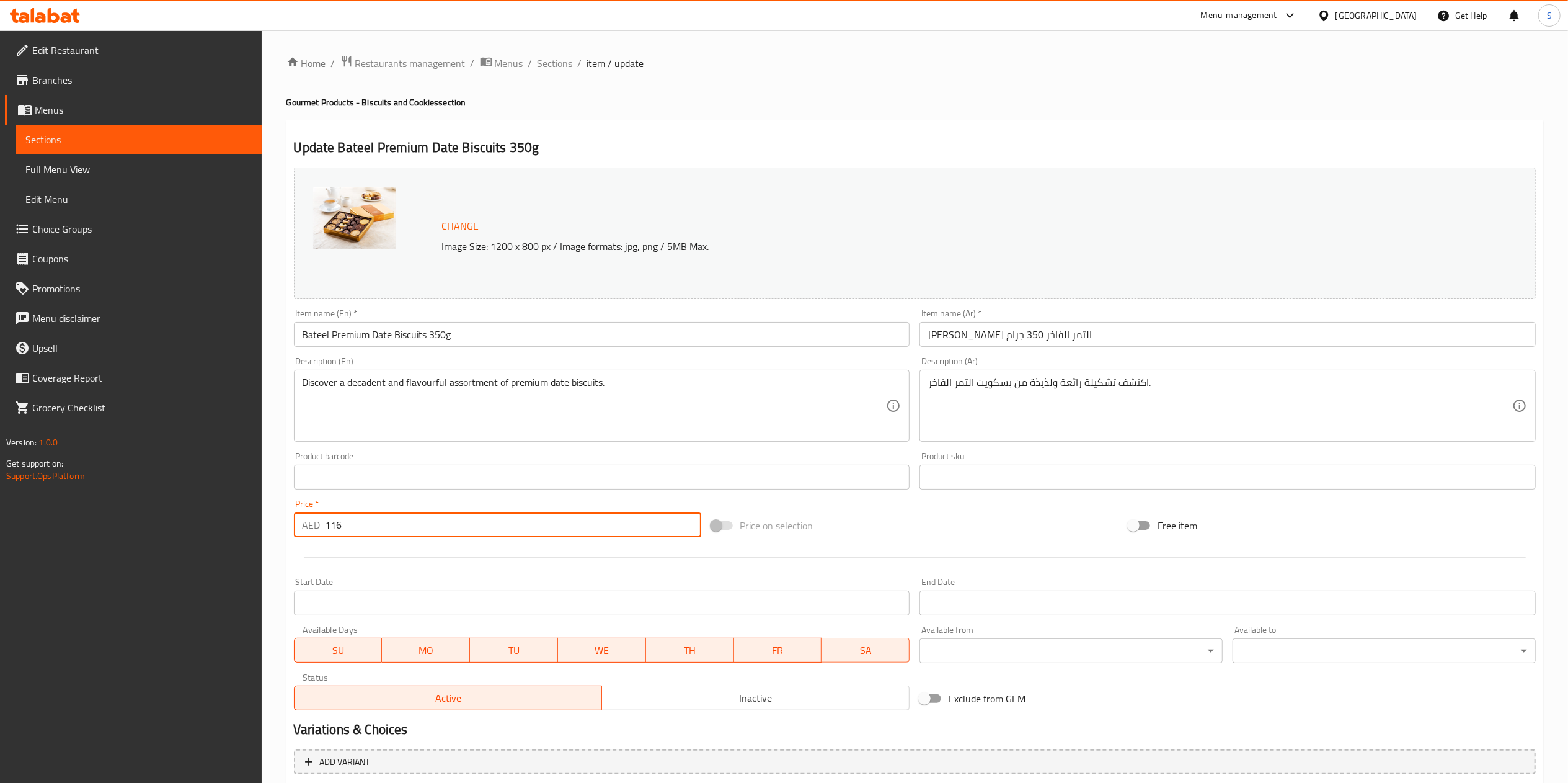
scroll to position [132, 0]
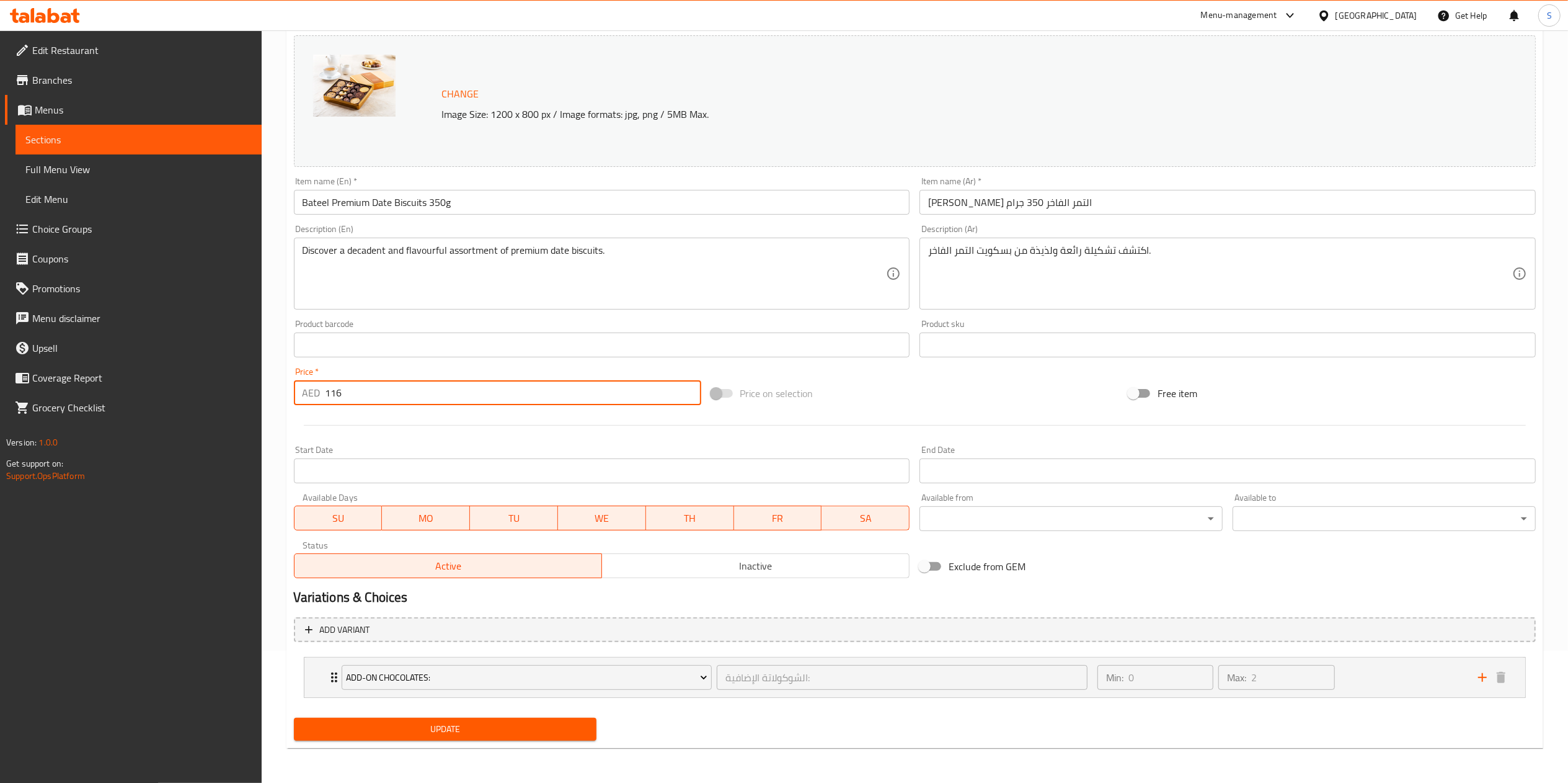
type input "116"
click at [445, 729] on span "Update" at bounding box center [445, 729] width 283 height 16
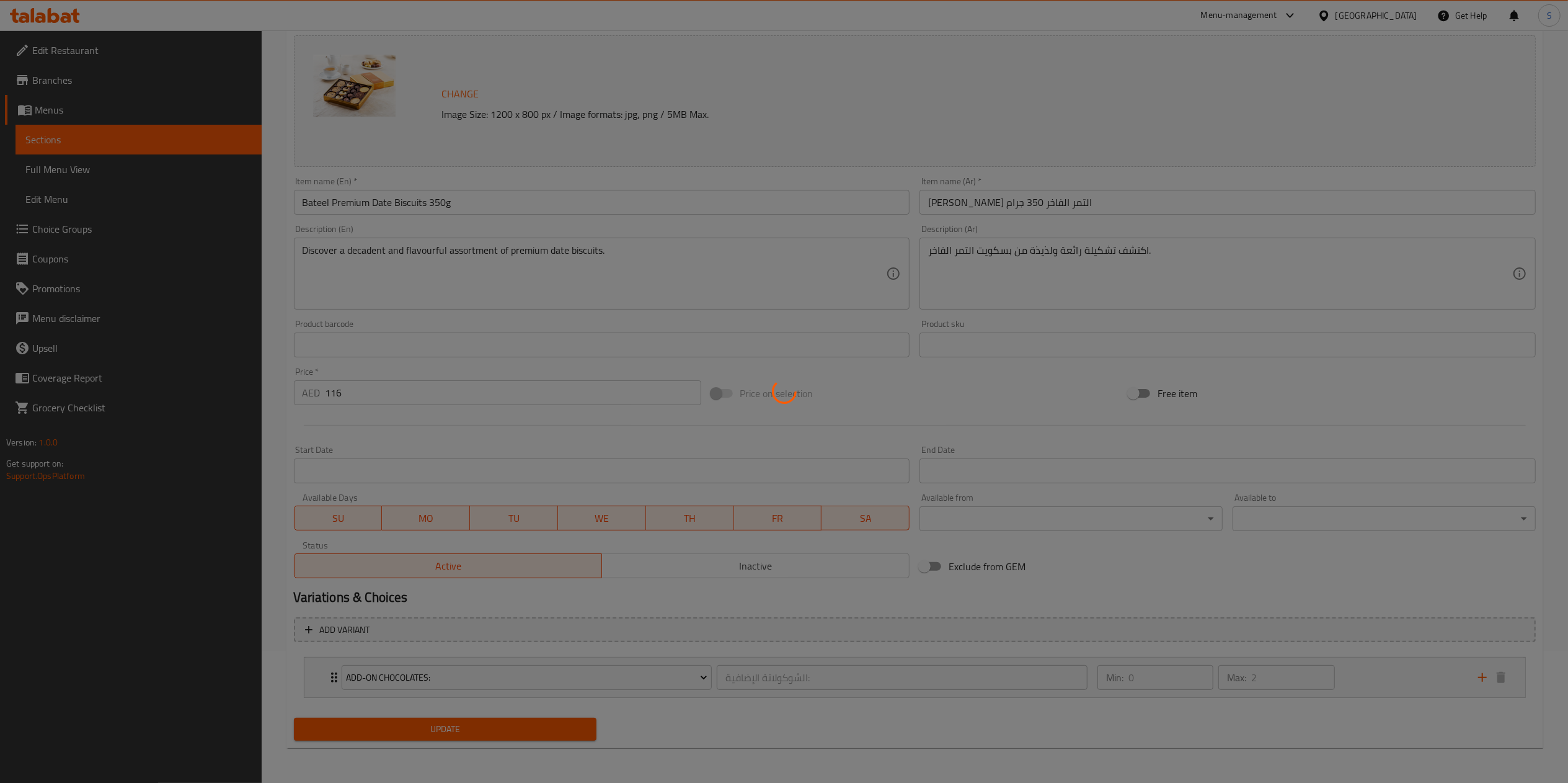
type input "الشوكولاتة الإضافية:"
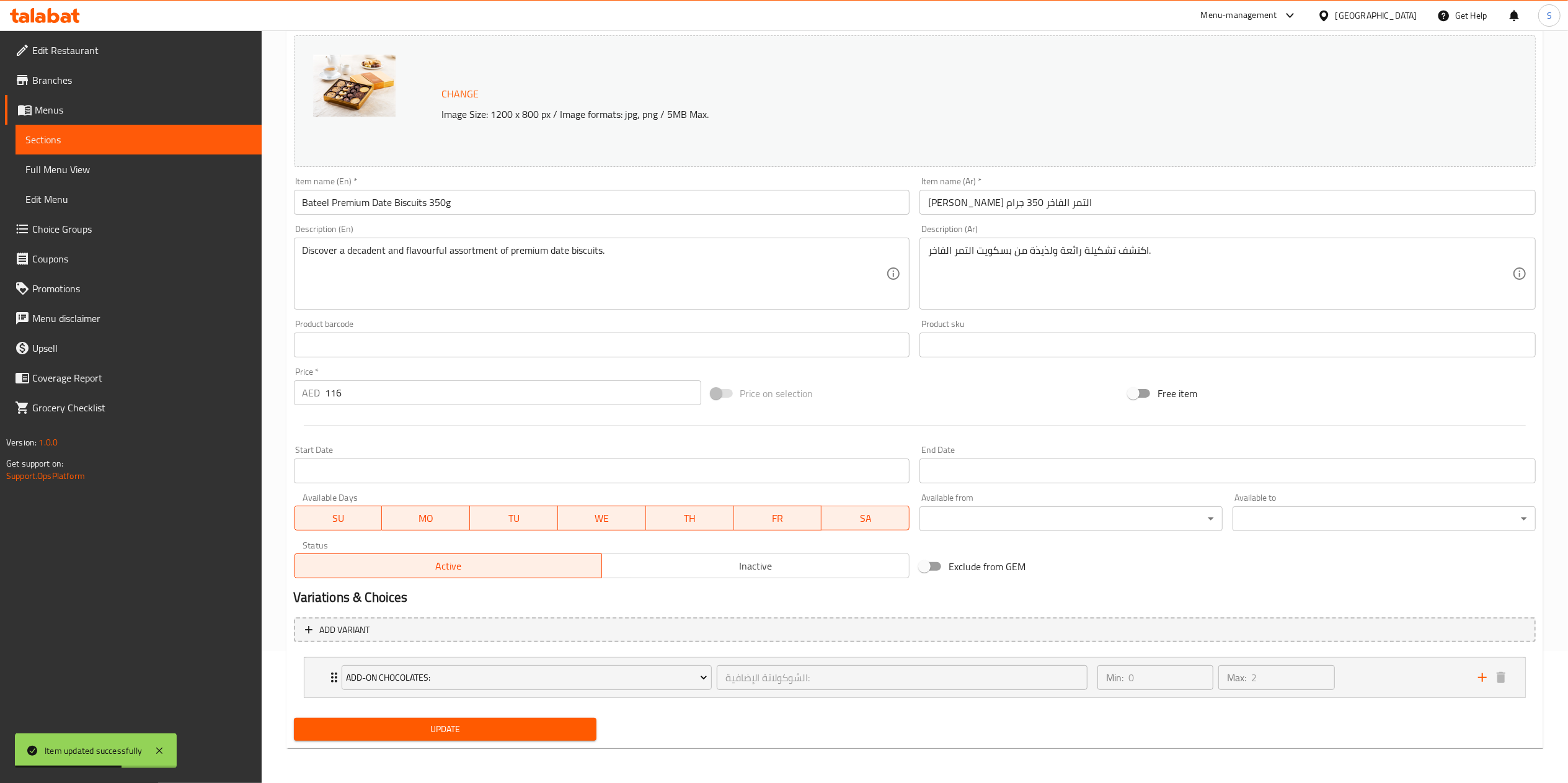
scroll to position [0, 0]
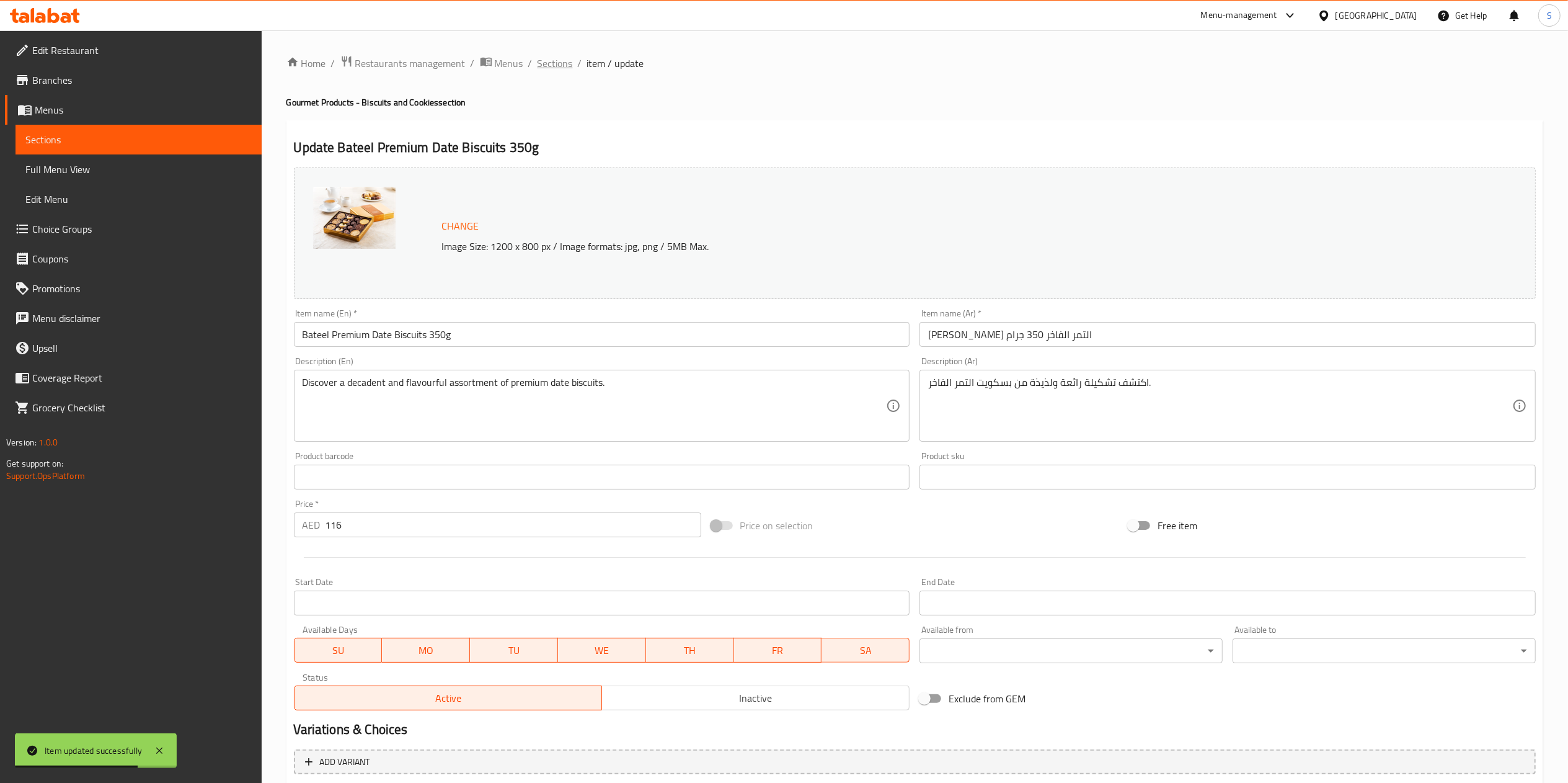
click at [559, 66] on span "Sections" at bounding box center [555, 63] width 35 height 15
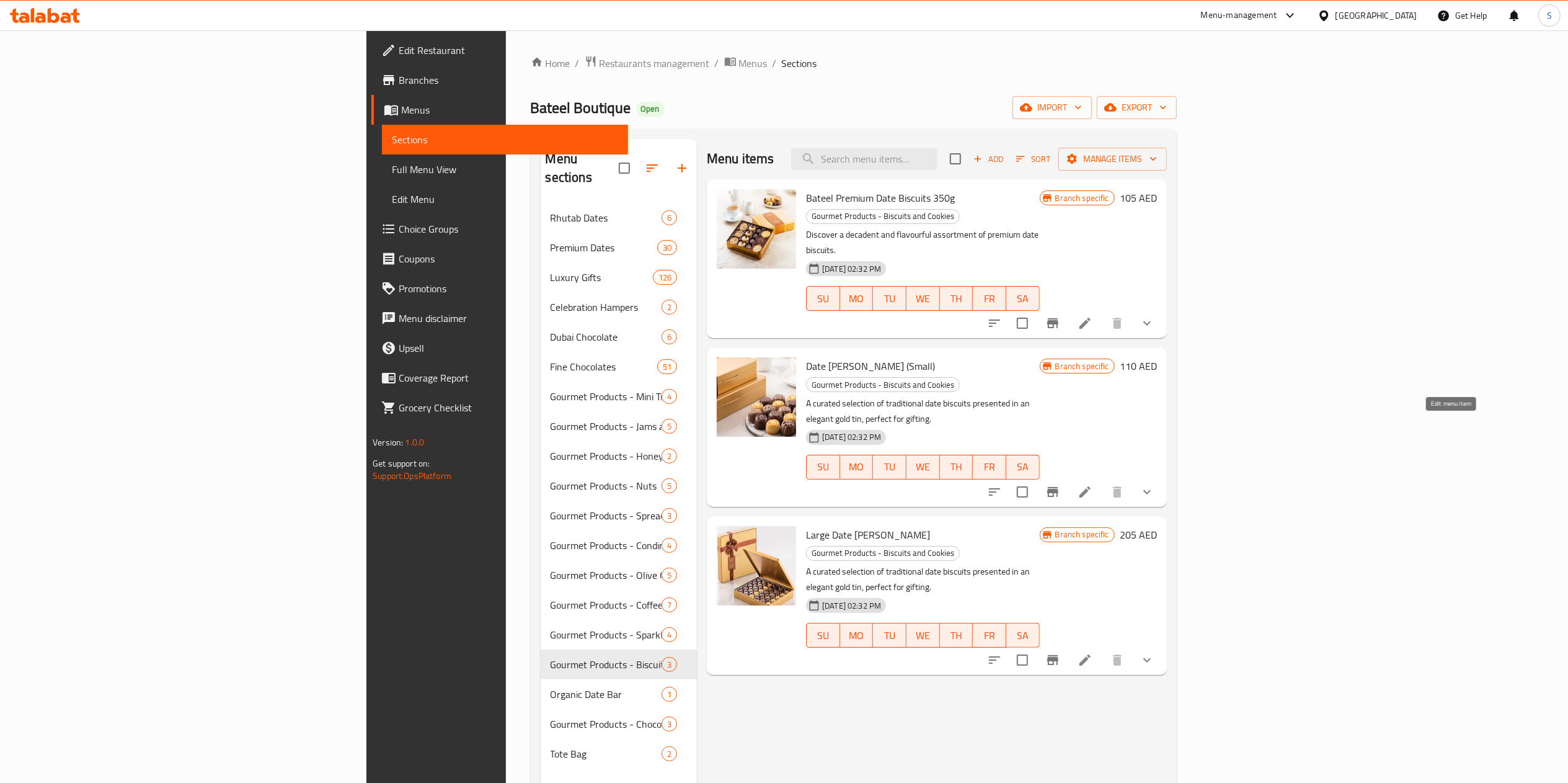
click at [1092, 484] on icon at bounding box center [1085, 491] width 15 height 15
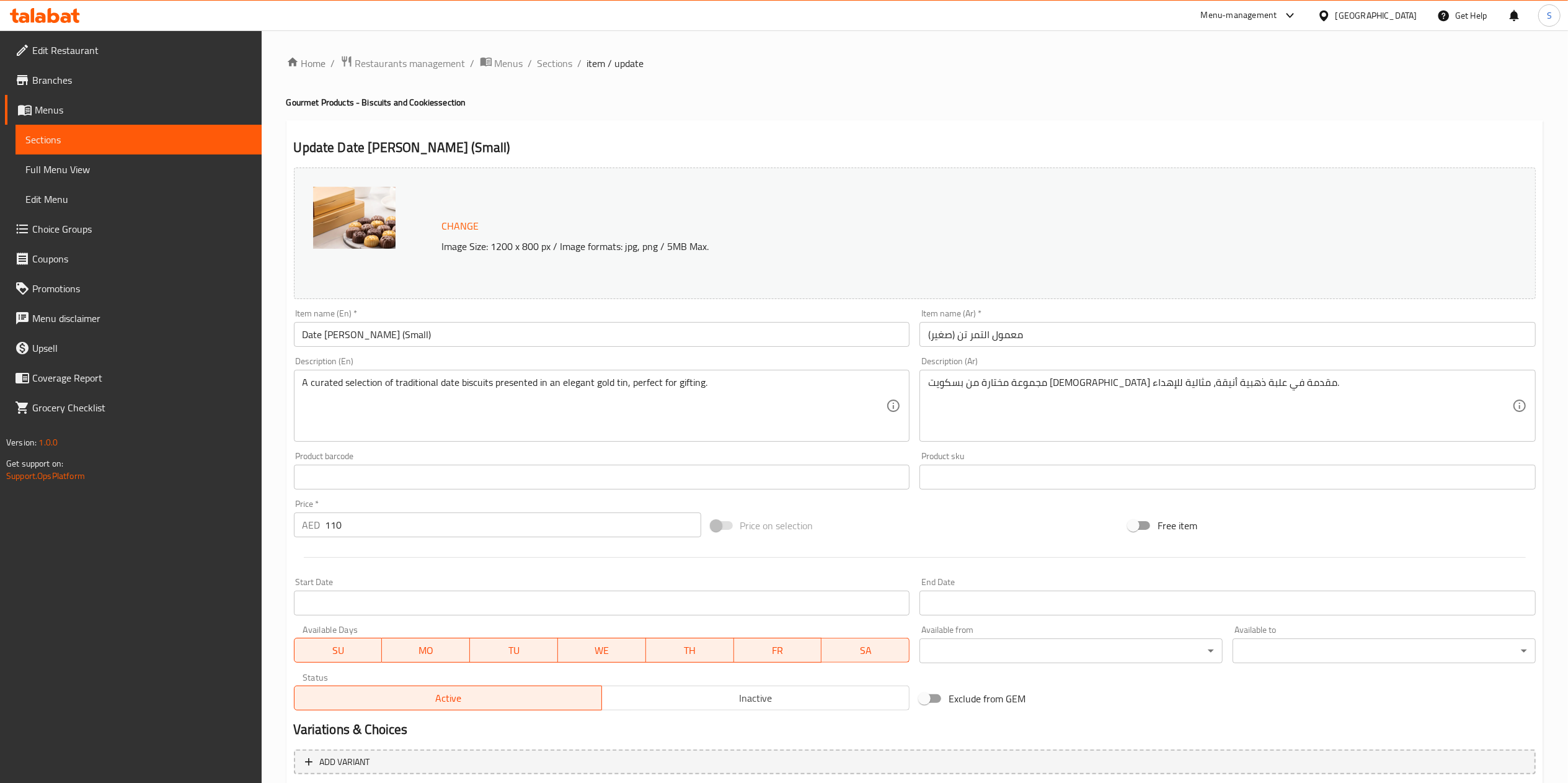
type input "الشوكولاتة الإضافية:"
click at [498, 526] on input "110" at bounding box center [513, 525] width 375 height 25
type input "1"
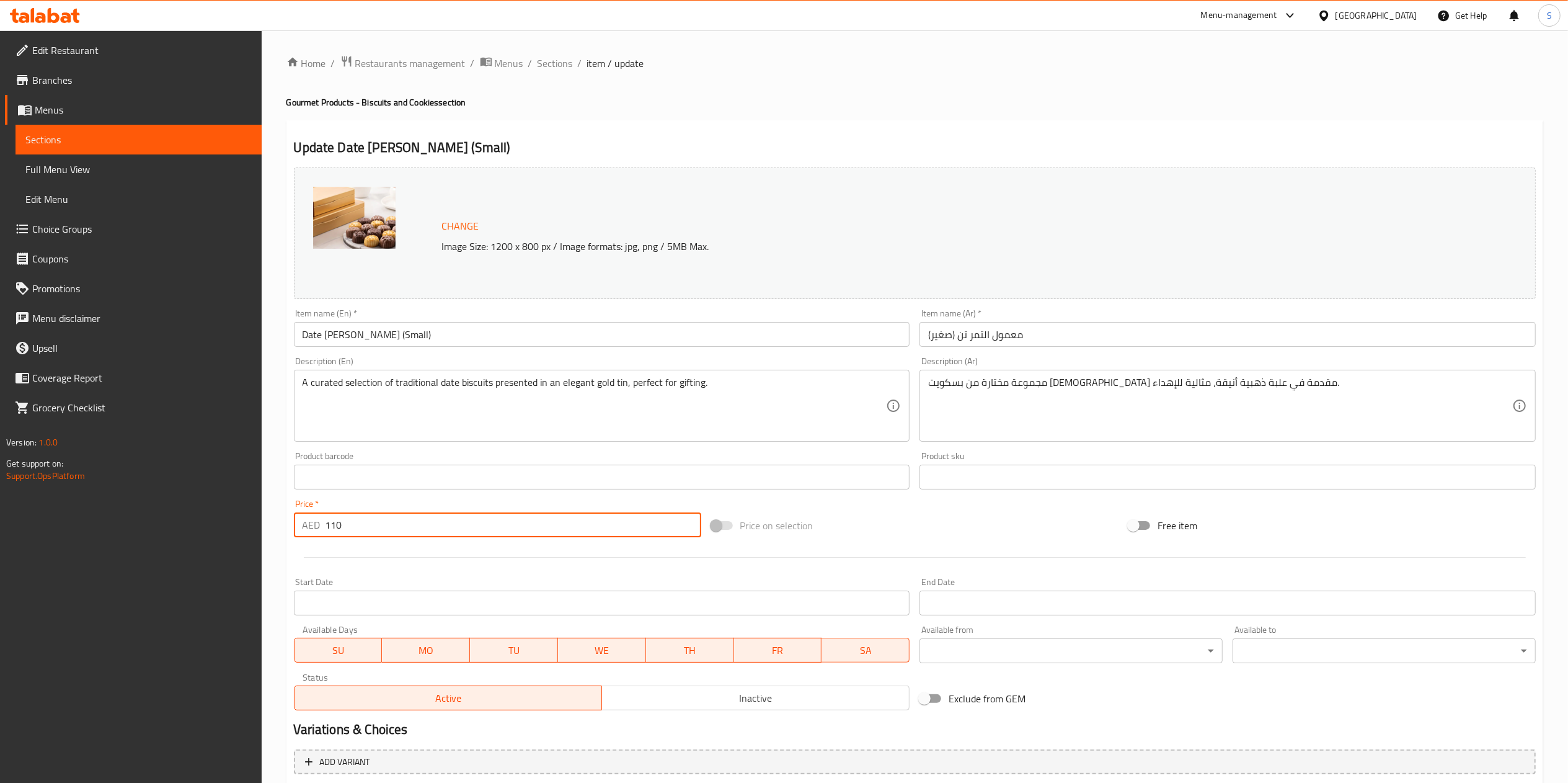
type input "الشوكولاتة الإضافية:"
type input "11"
type input "الشوكولاتة الإضافية:"
type input "116"
type input "الشوكولاتة الإضافية:"
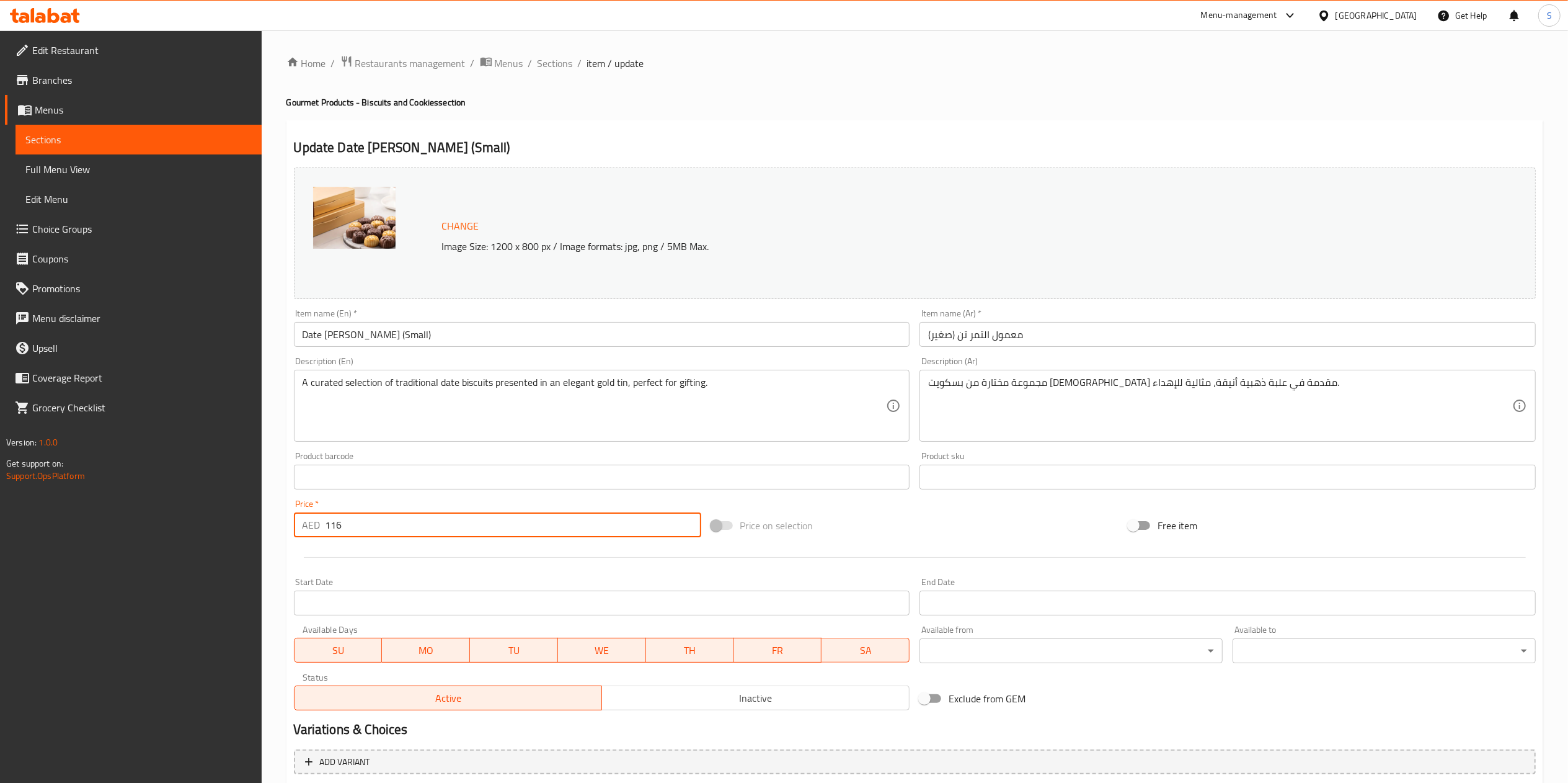
scroll to position [132, 0]
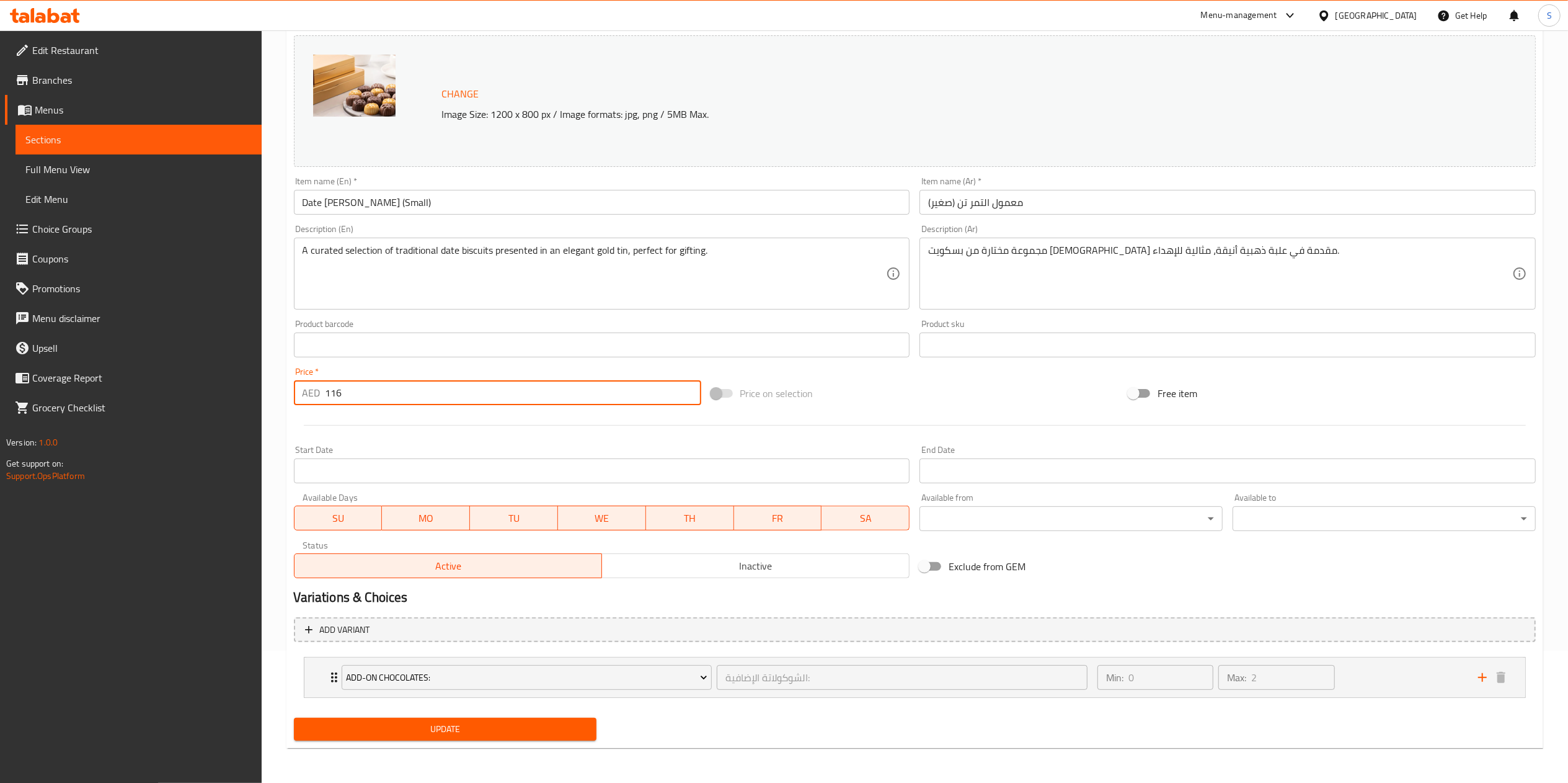
type input "116"
click at [417, 739] on button "Update" at bounding box center [445, 729] width 303 height 23
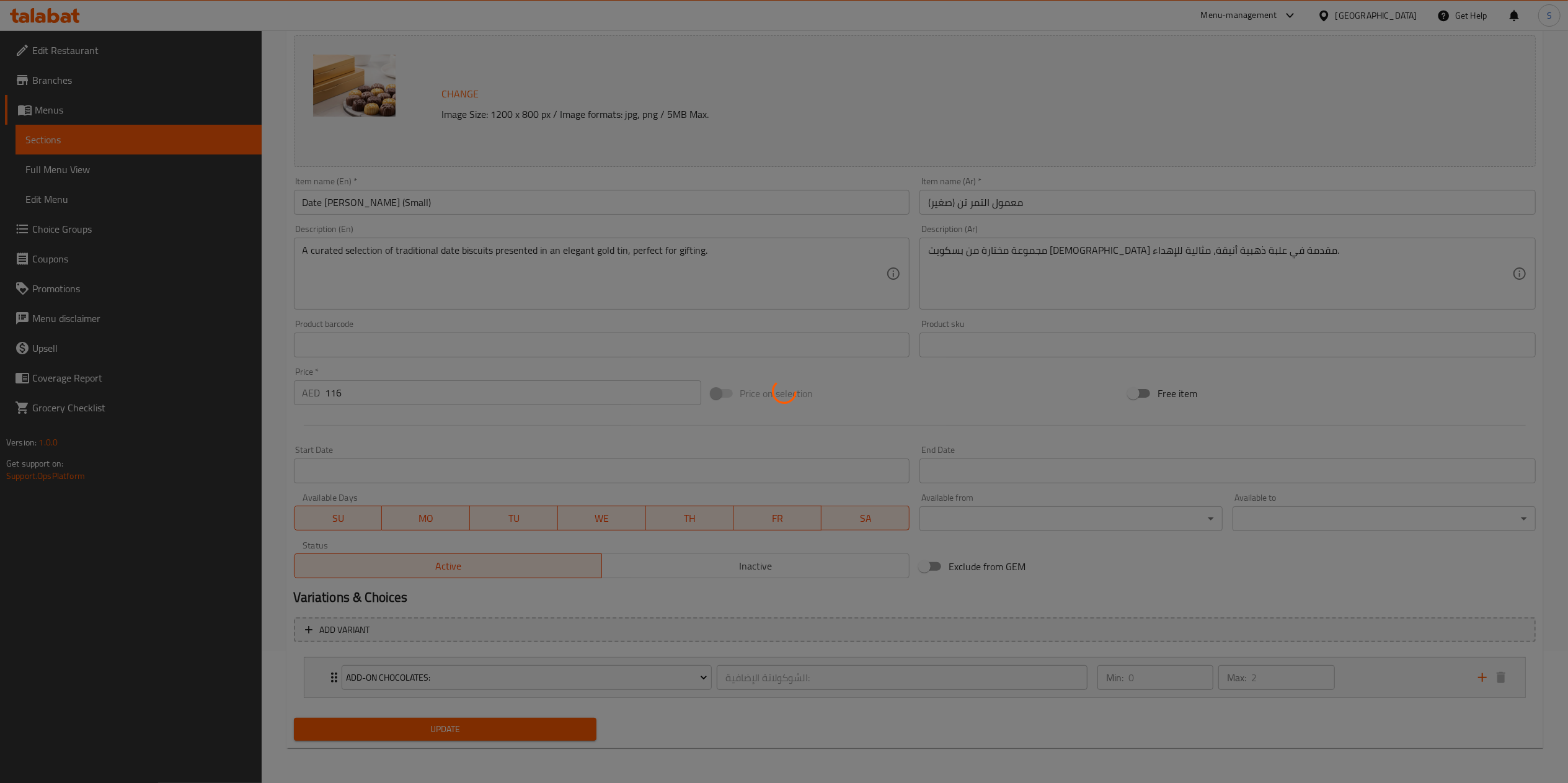
type input "الشوكولاتة الإضافية:"
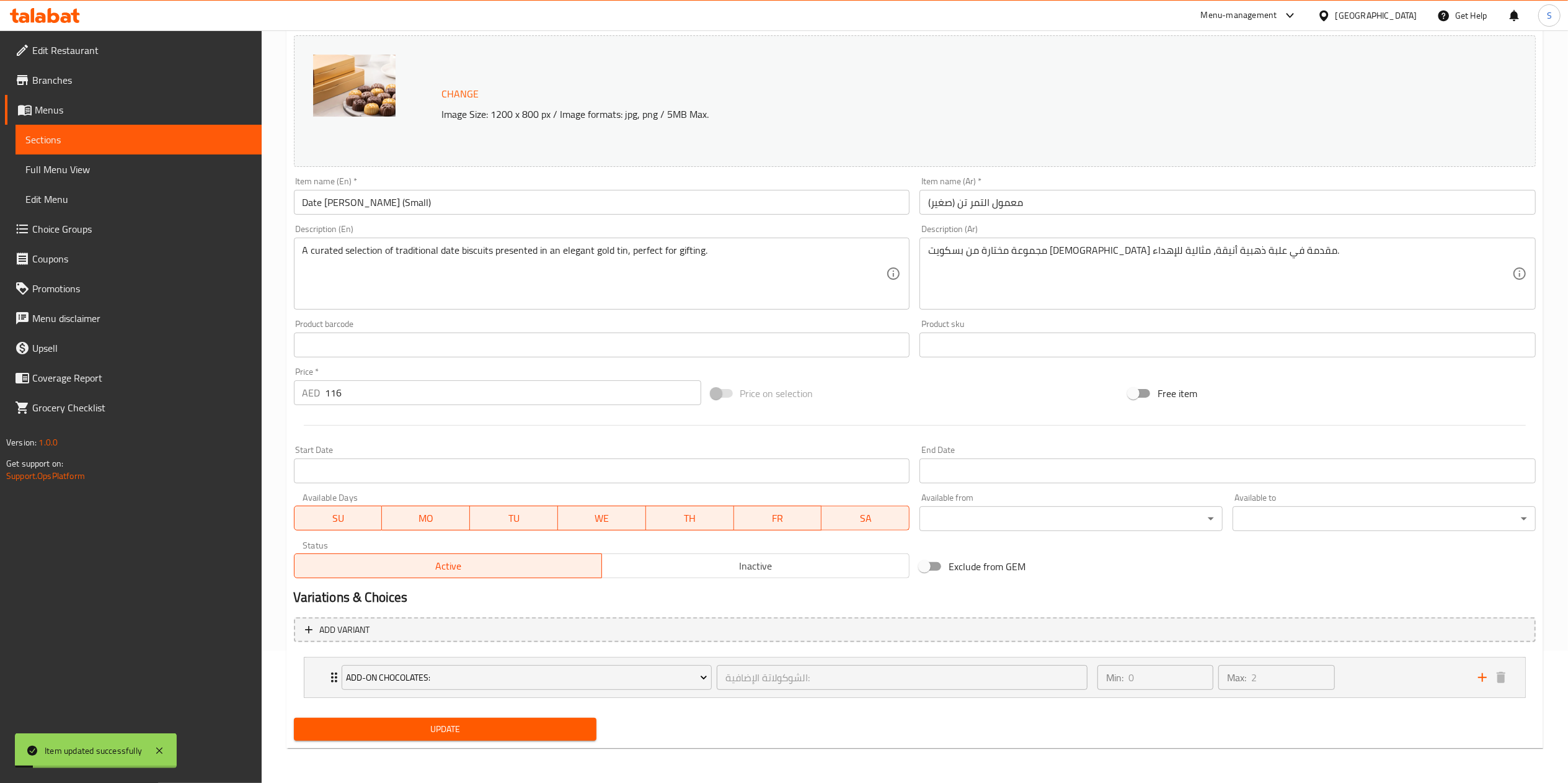
scroll to position [0, 0]
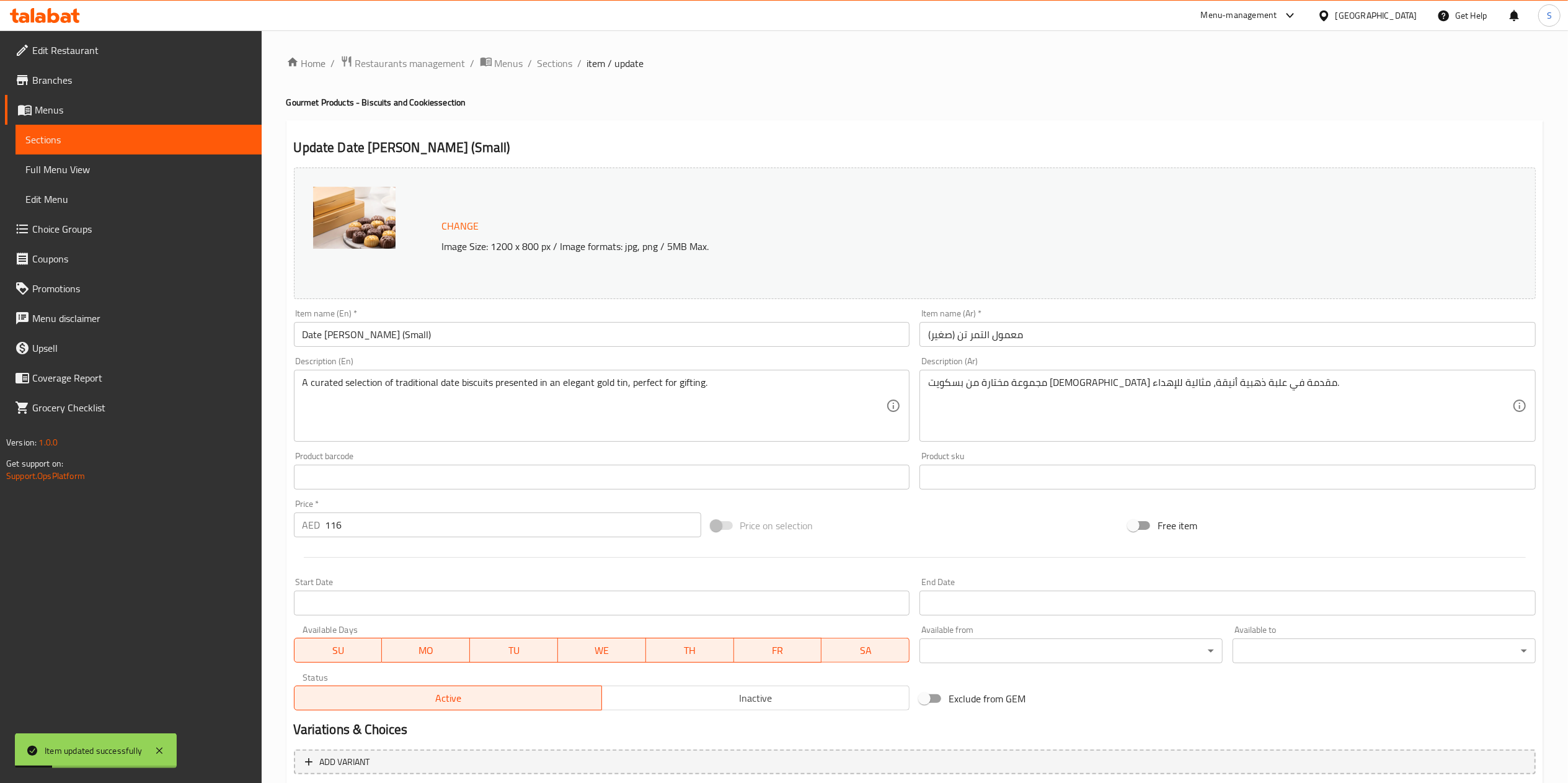
click at [567, 52] on div "Home / Restaurants management / Menus / Sections / item / update Gourmet Produc…" at bounding box center [915, 473] width 1307 height 885
click at [559, 56] on span "Sections" at bounding box center [555, 63] width 35 height 15
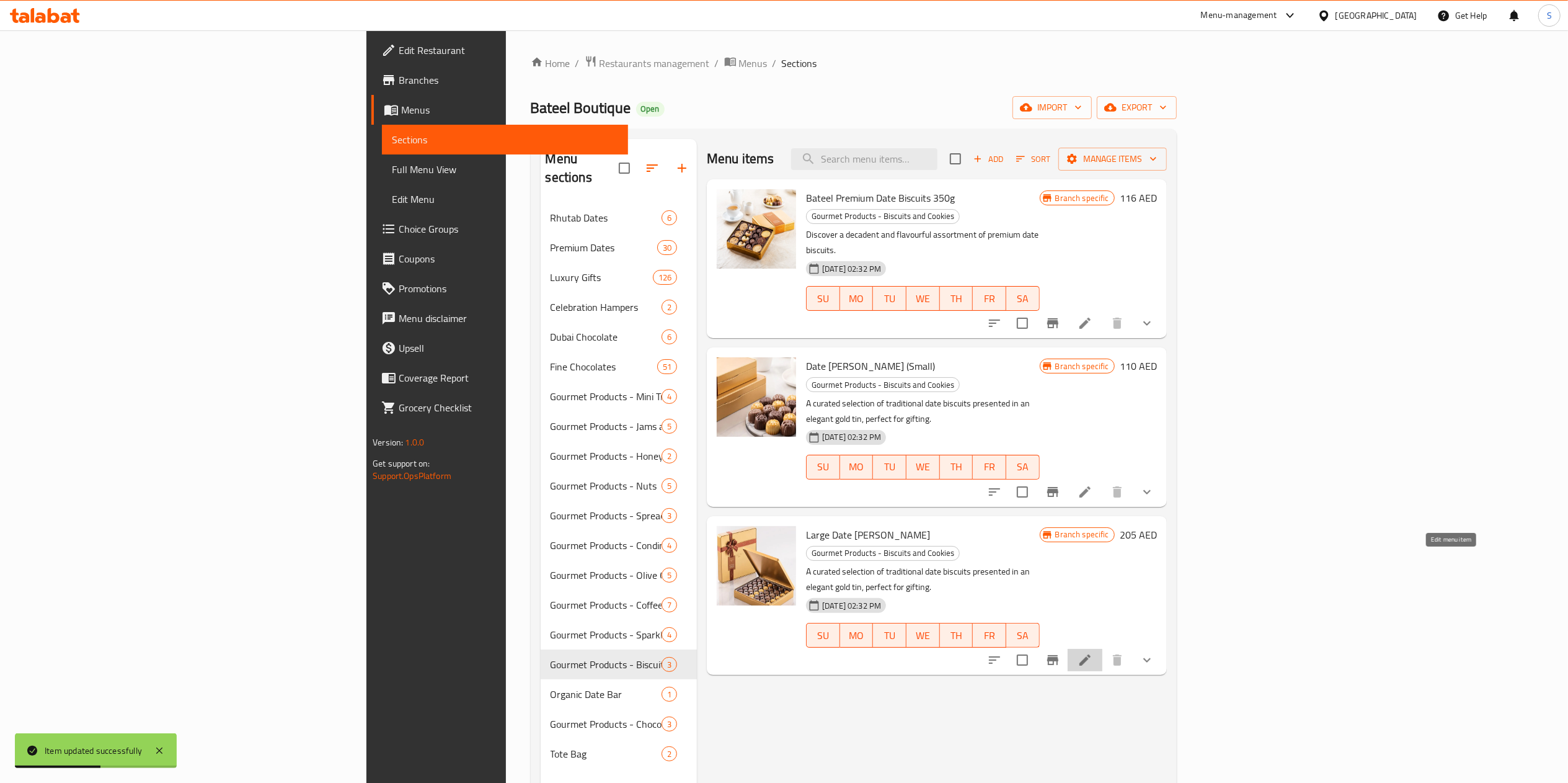
click at [1092, 652] on icon at bounding box center [1085, 659] width 15 height 15
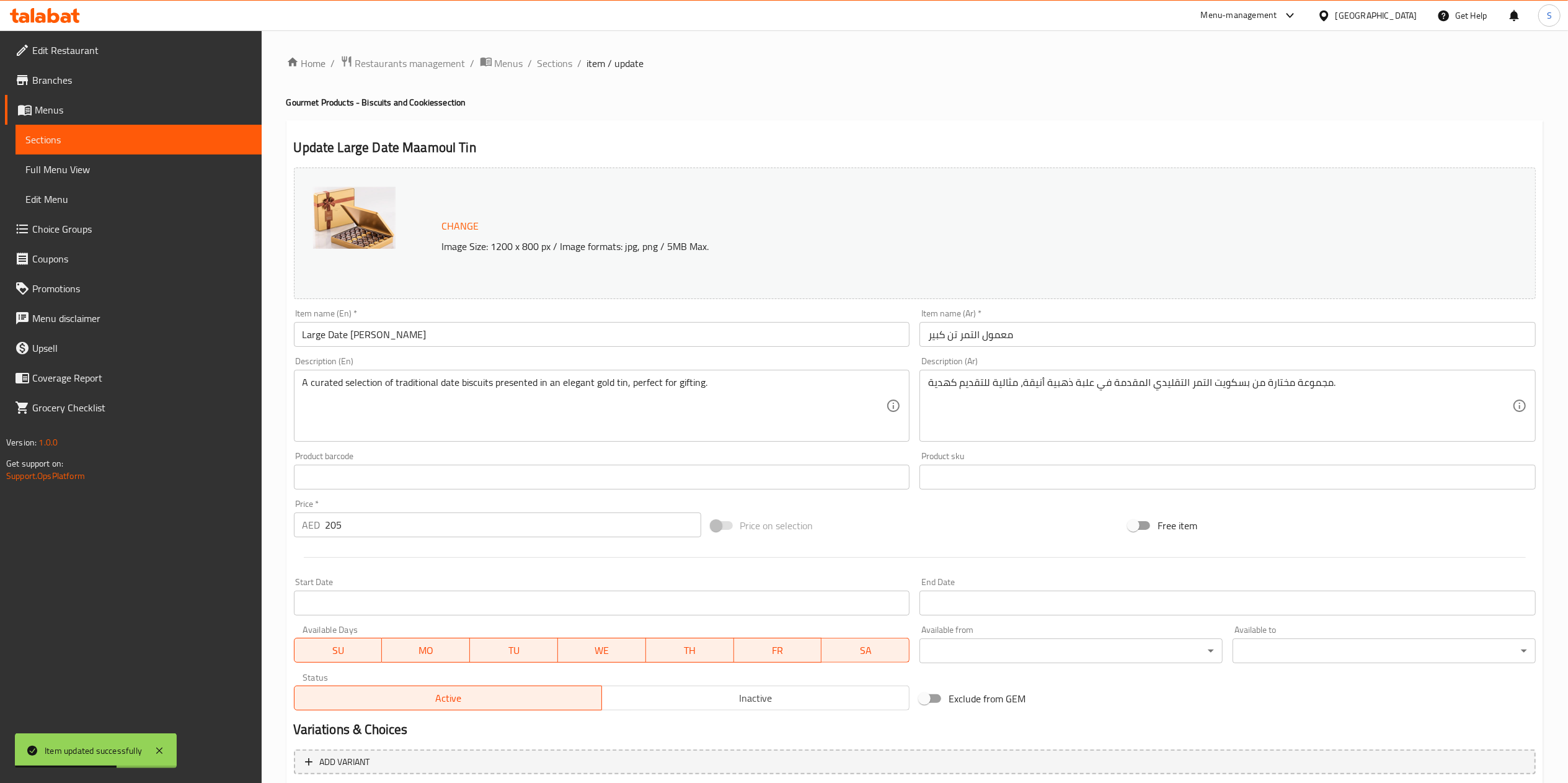
type input "الشوكولاتة الإضافية:"
click at [616, 540] on div "Price   * AED 205 Price *" at bounding box center [498, 518] width 417 height 48
click at [604, 531] on input "205" at bounding box center [513, 525] width 375 height 25
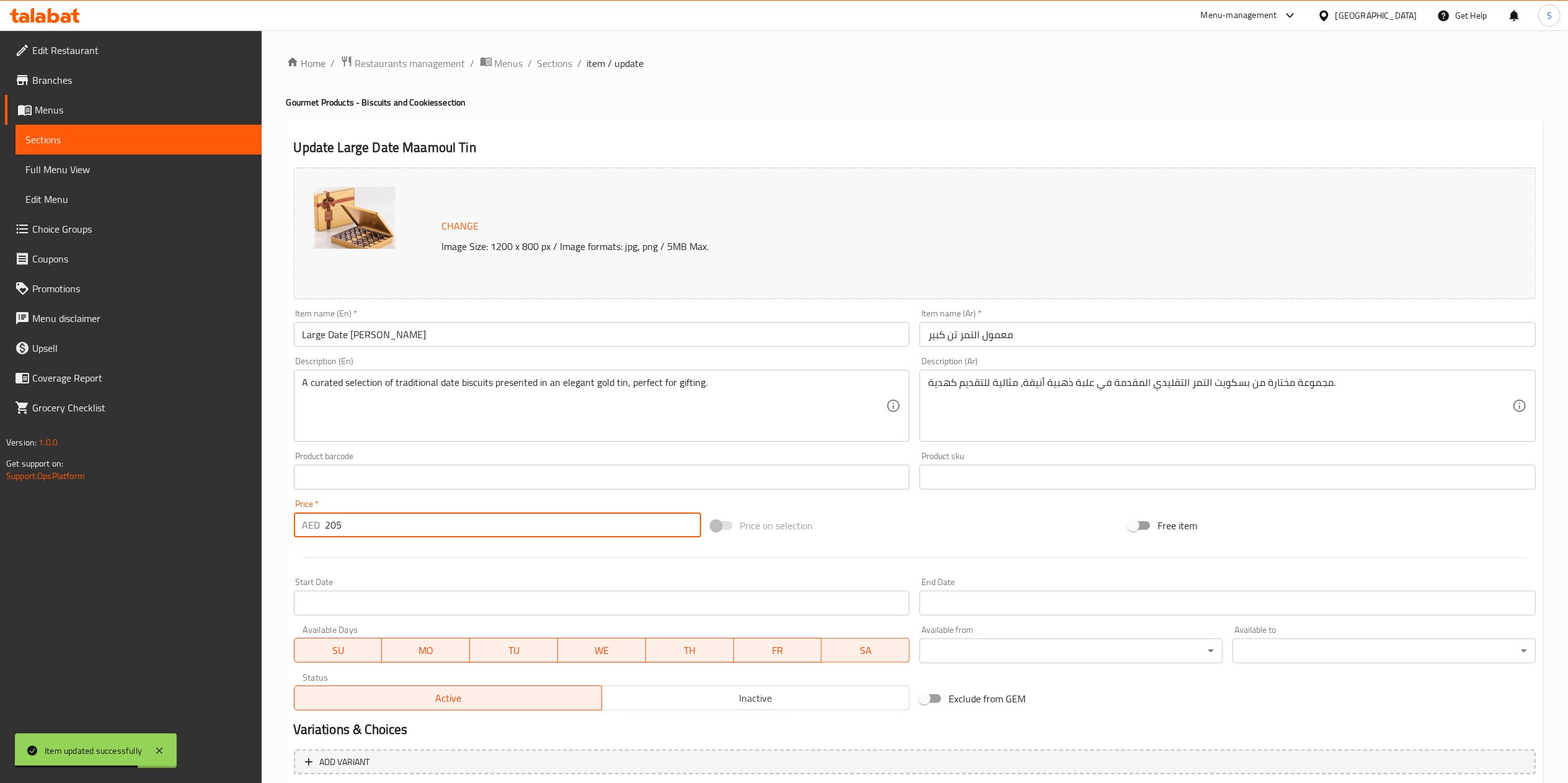
click at [604, 531] on input "205" at bounding box center [513, 525] width 375 height 25
type input "2"
type input "الشوكولاتة الإضافية:"
type input "21"
type input "الشوكولاتة الإضافية:"
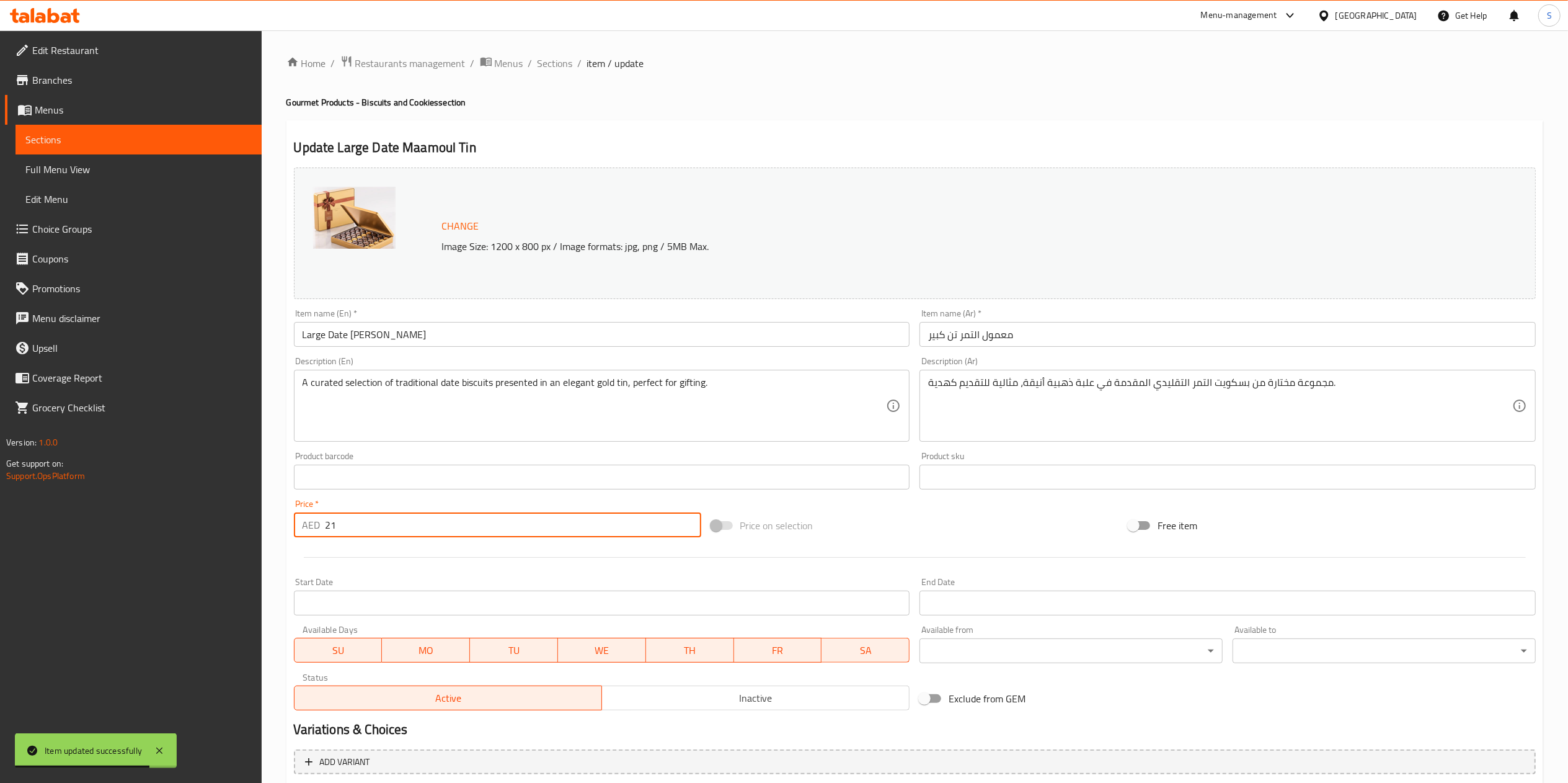
type input "216"
type input "الشوكولاتة الإضافية:"
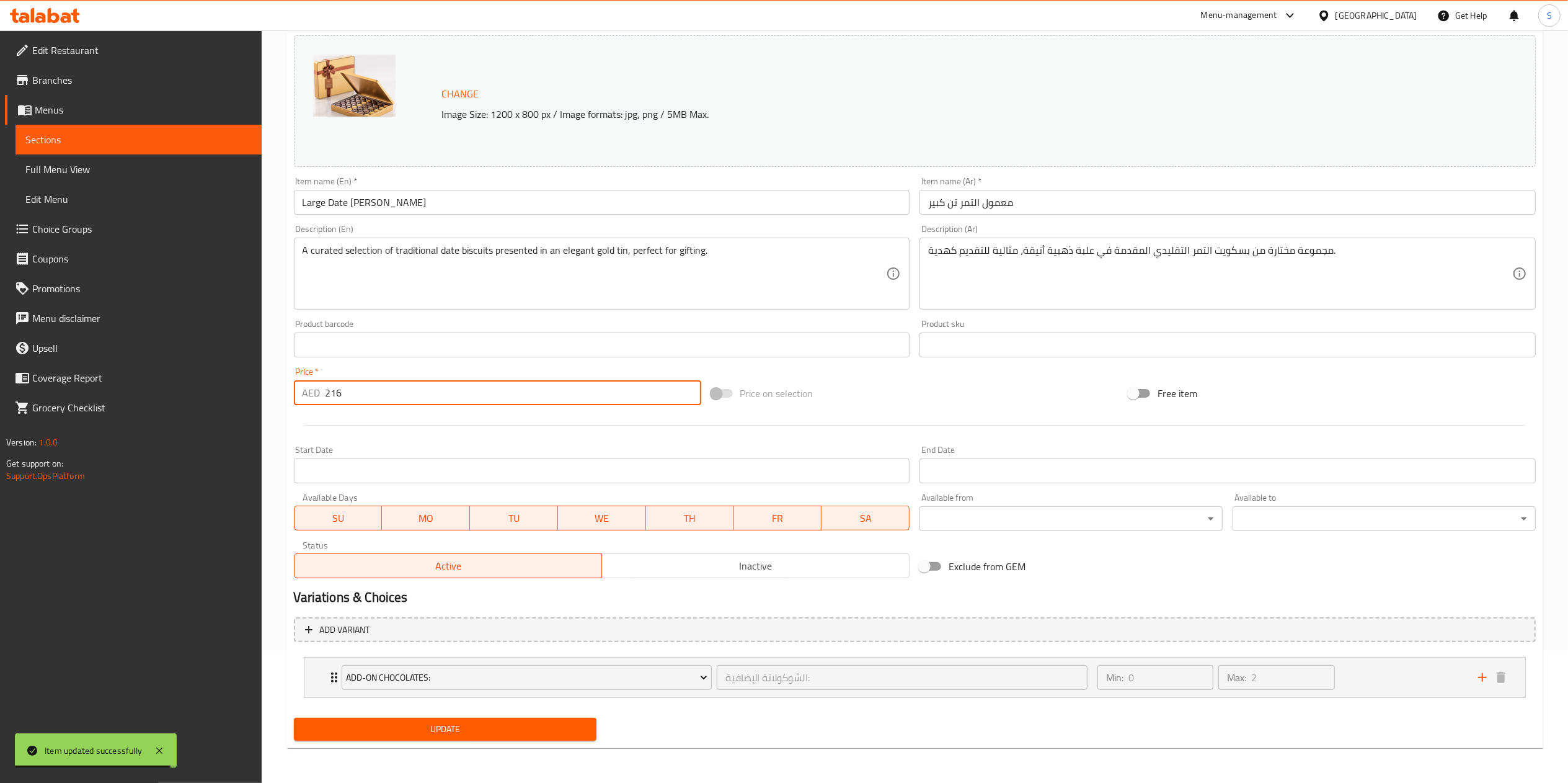
type input "216"
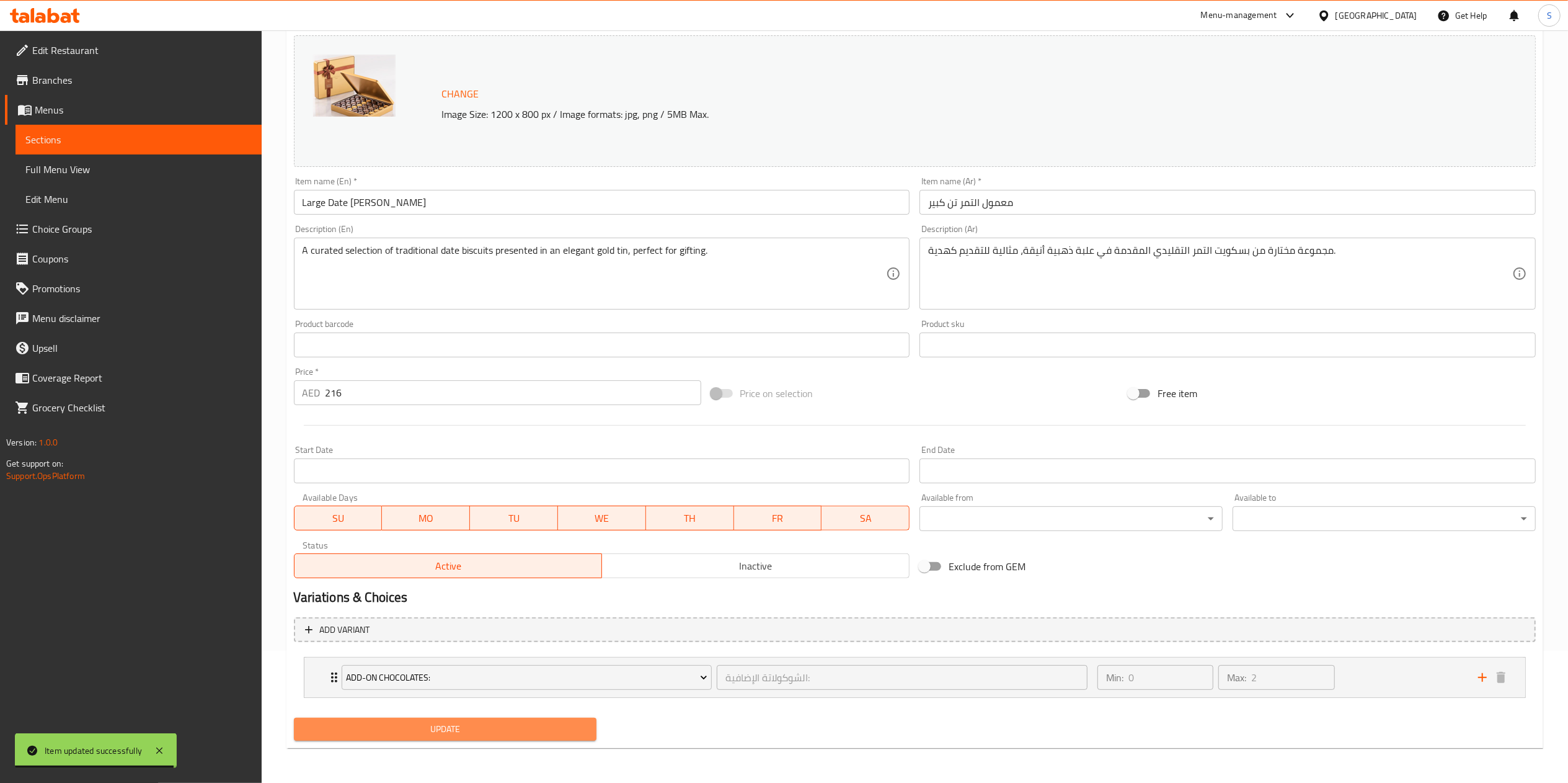
click at [473, 724] on span "Update" at bounding box center [445, 729] width 283 height 16
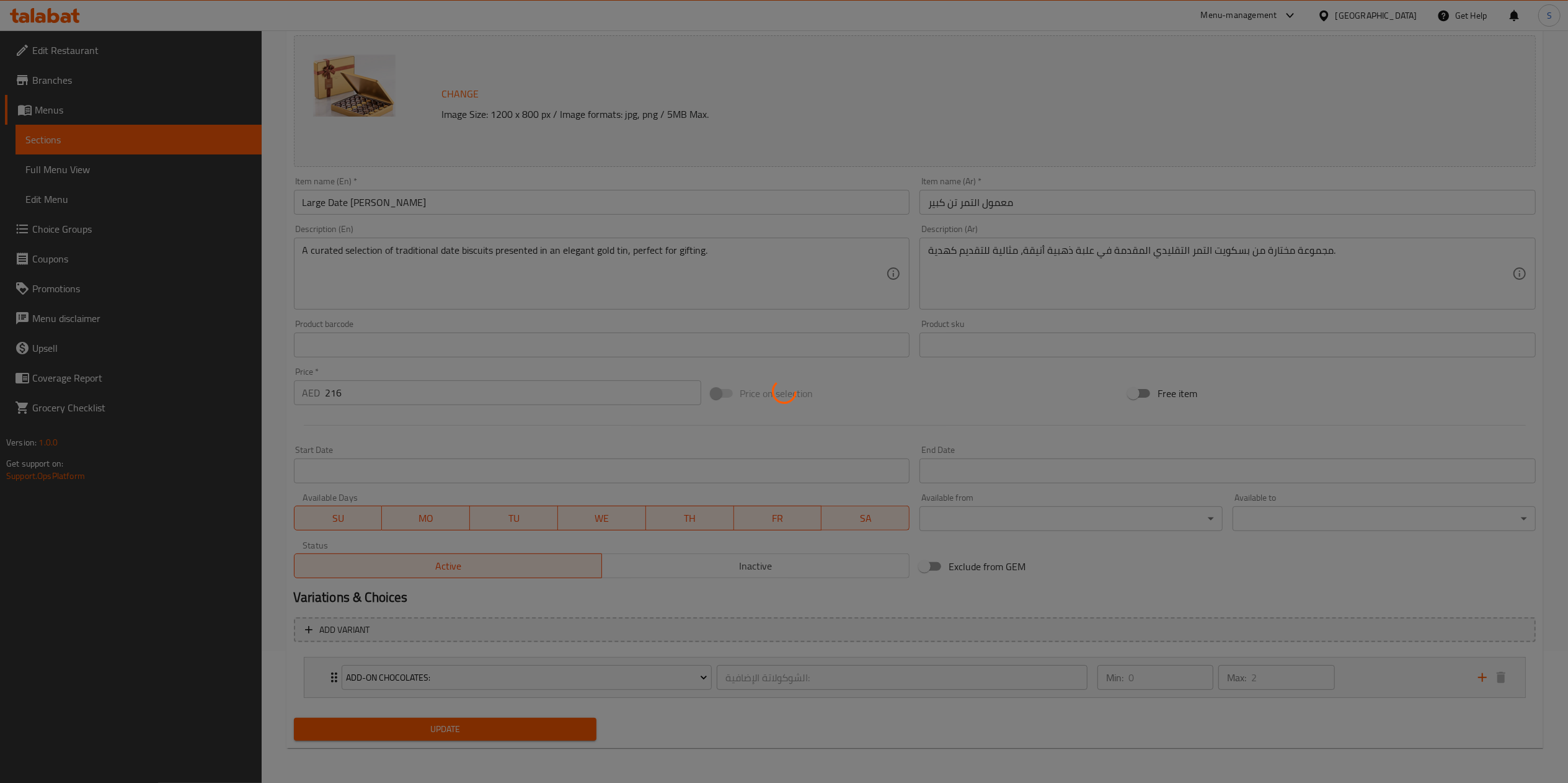
scroll to position [0, 0]
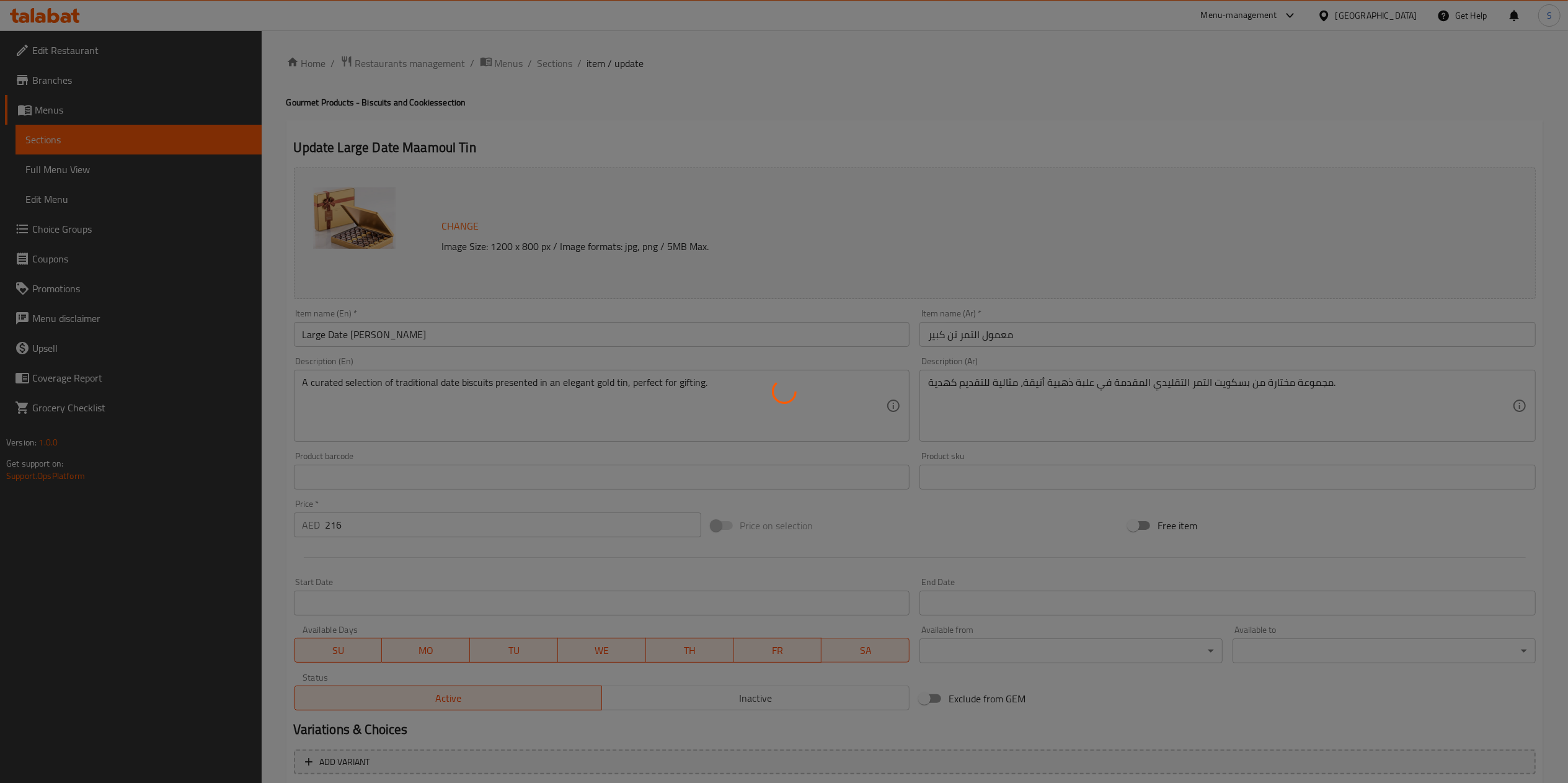
type input "الشوكولاتة الإضافية:"
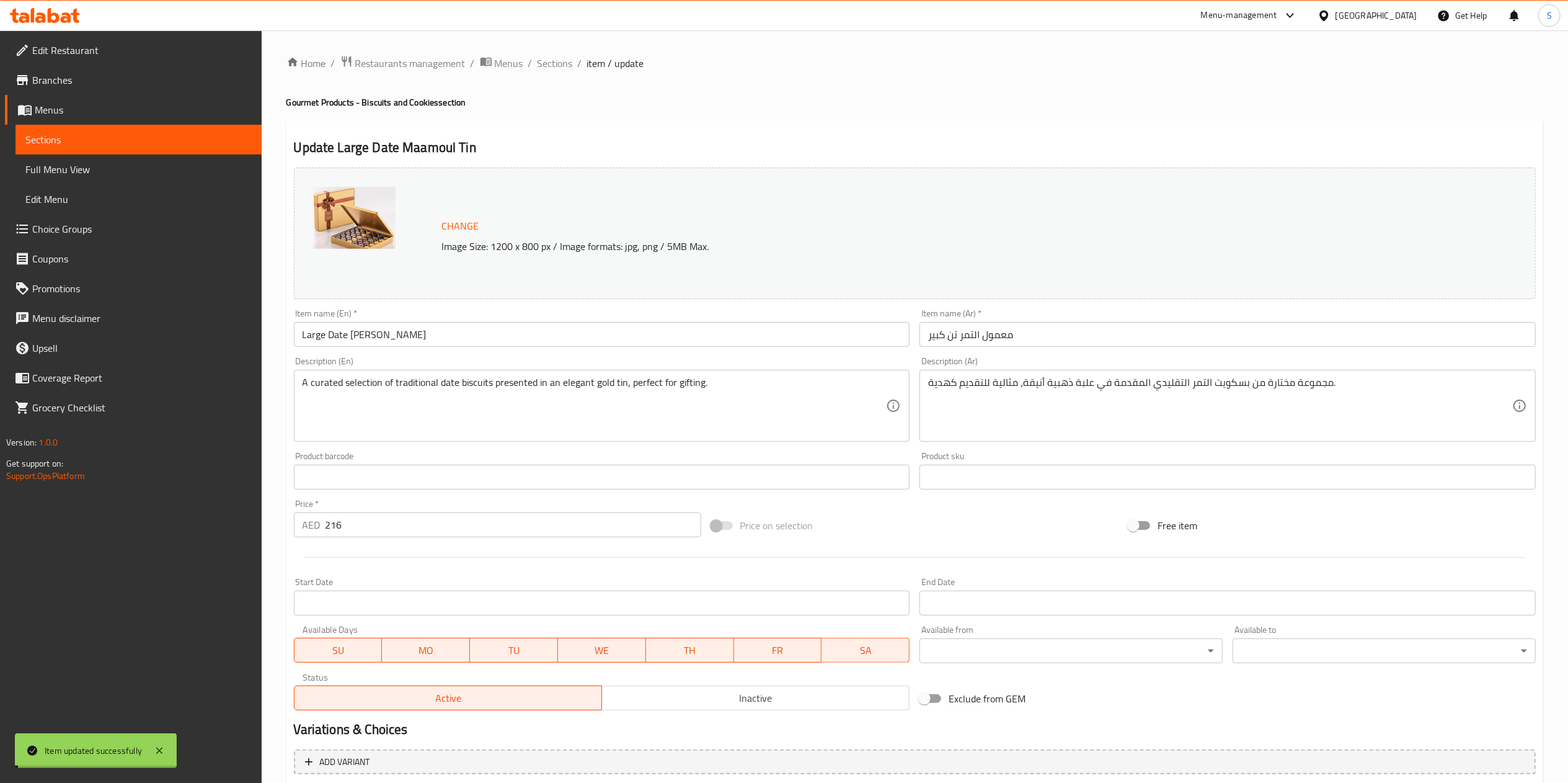
click at [547, 62] on span "Sections" at bounding box center [555, 63] width 35 height 15
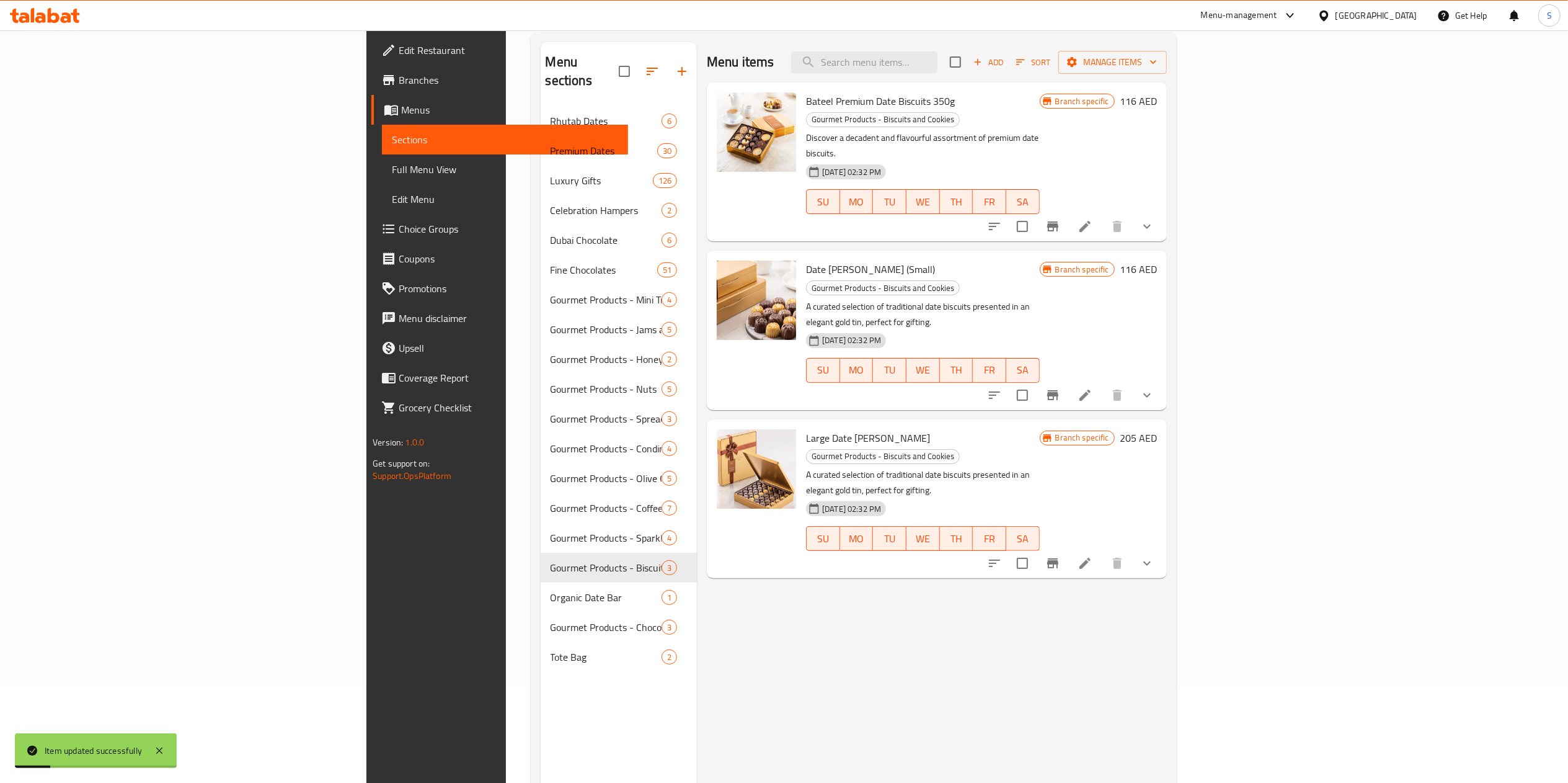
scroll to position [84, 0]
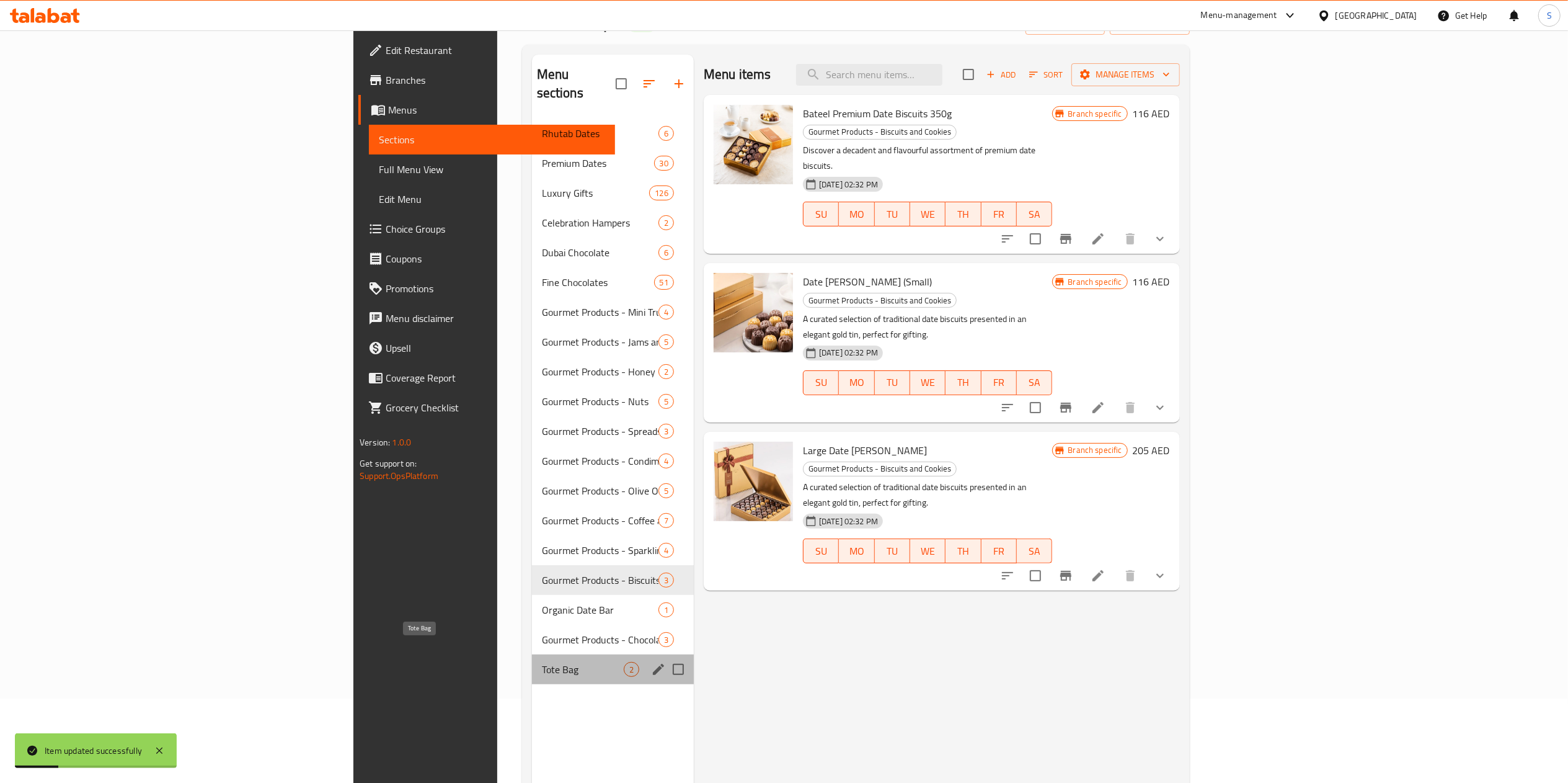
click at [542, 662] on span "Tote Bag" at bounding box center [583, 669] width 82 height 15
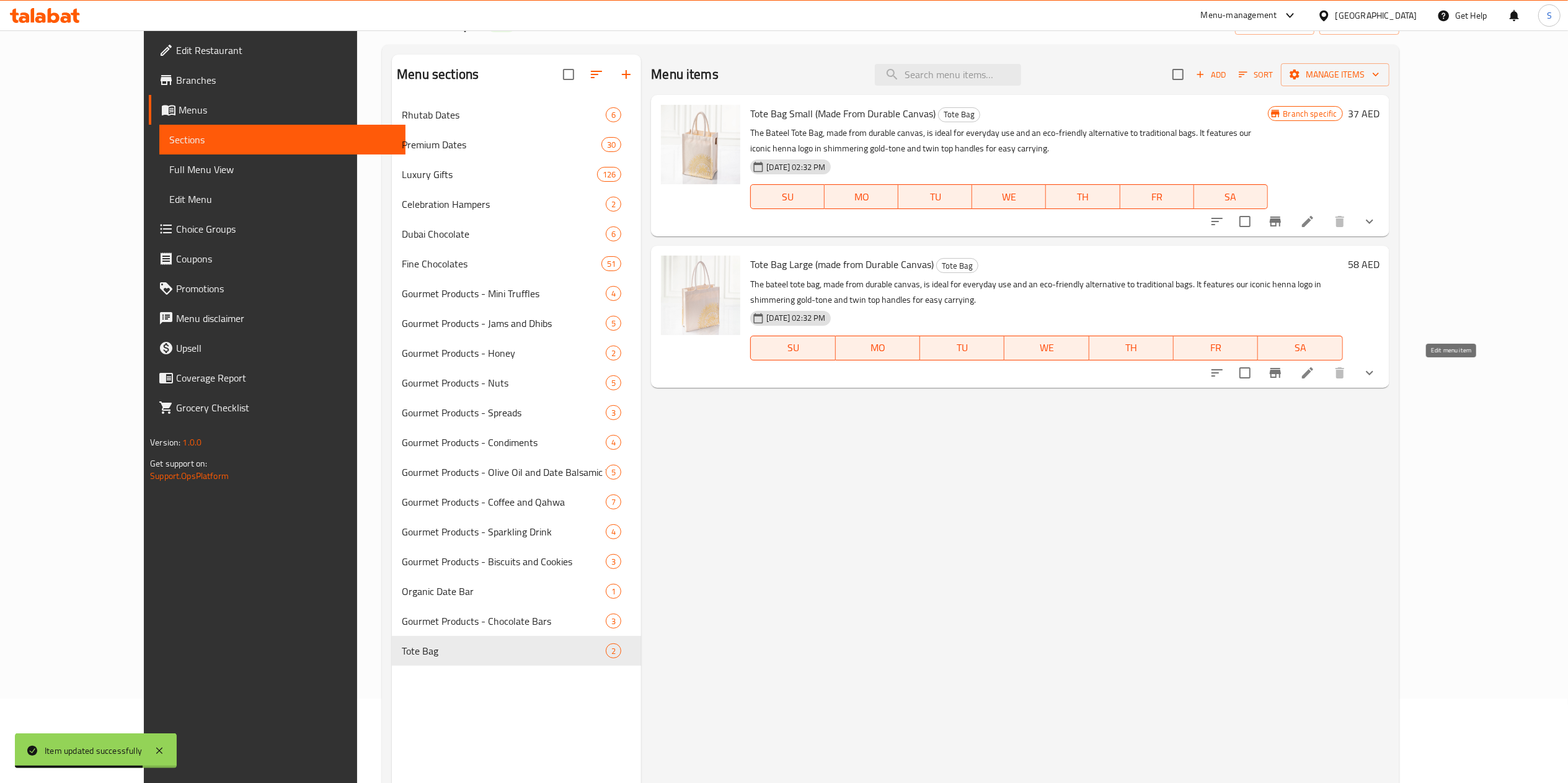
click at [1313, 376] on icon at bounding box center [1308, 373] width 11 height 11
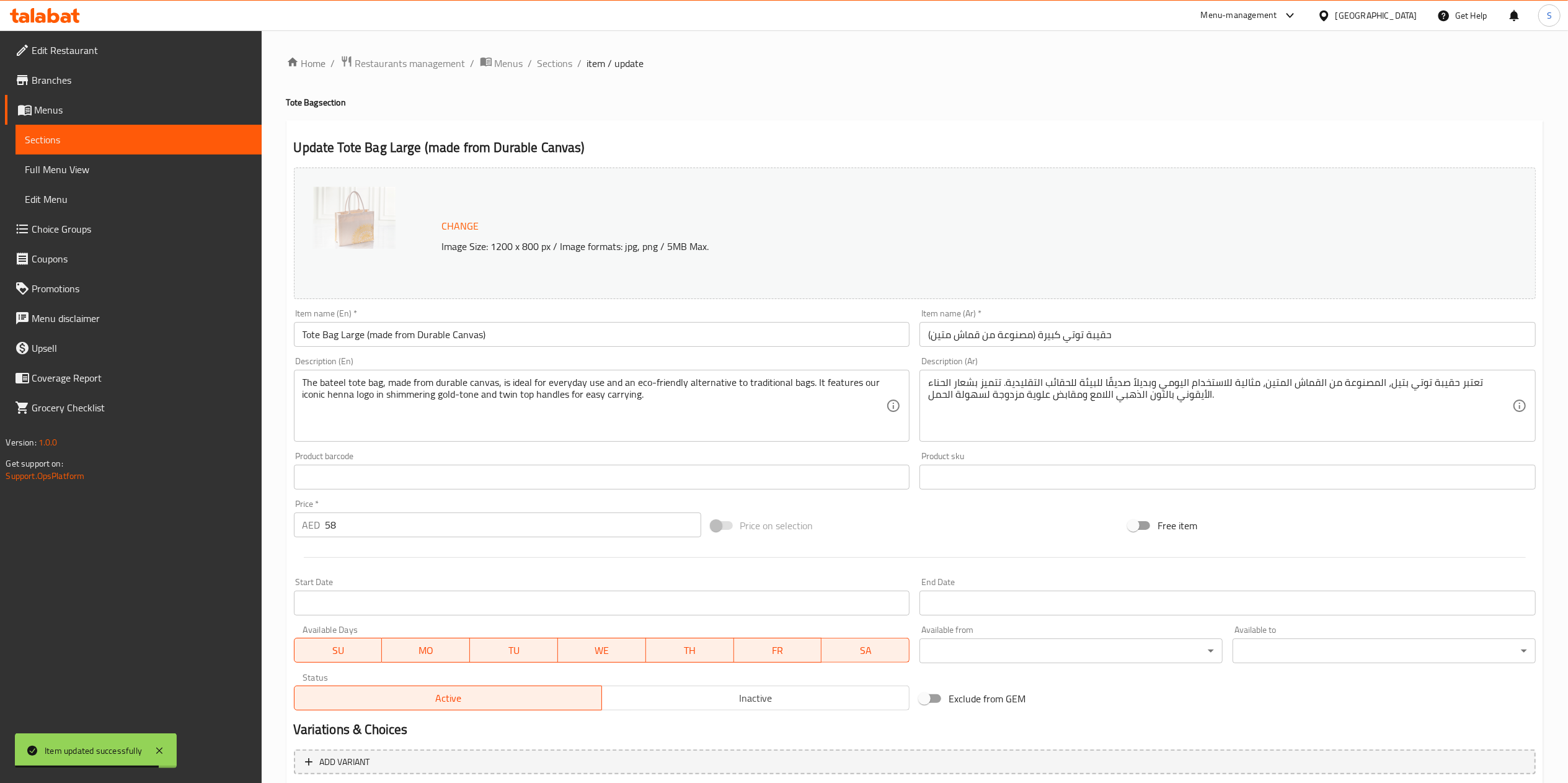
type input "الشوكولاتة الإضافية:"
click at [457, 535] on input "58" at bounding box center [513, 525] width 375 height 25
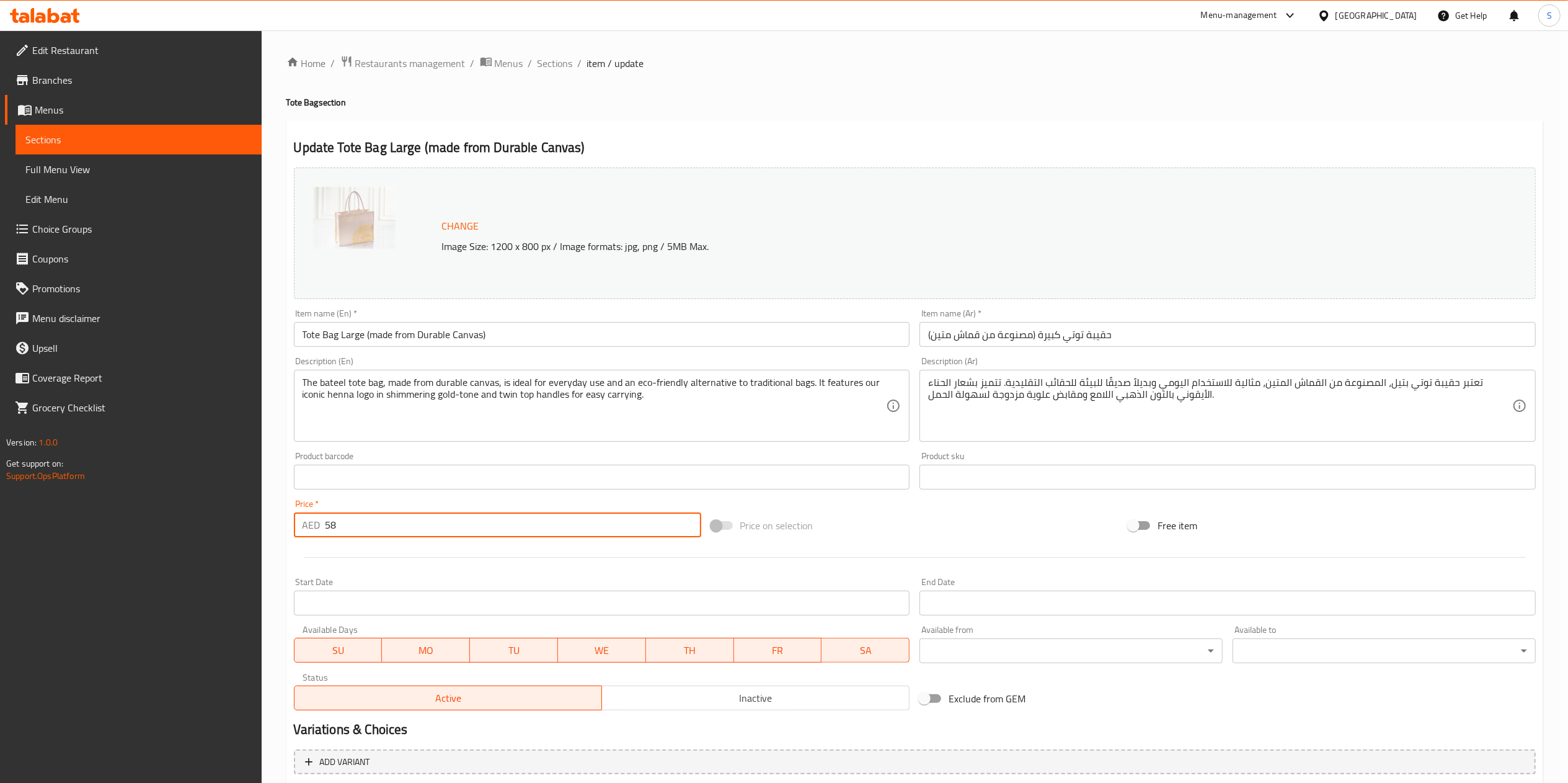
type input "6"
type input "الشوكولاتة الإضافية:"
type input "60"
type input "الشوكولاتة الإضافية:"
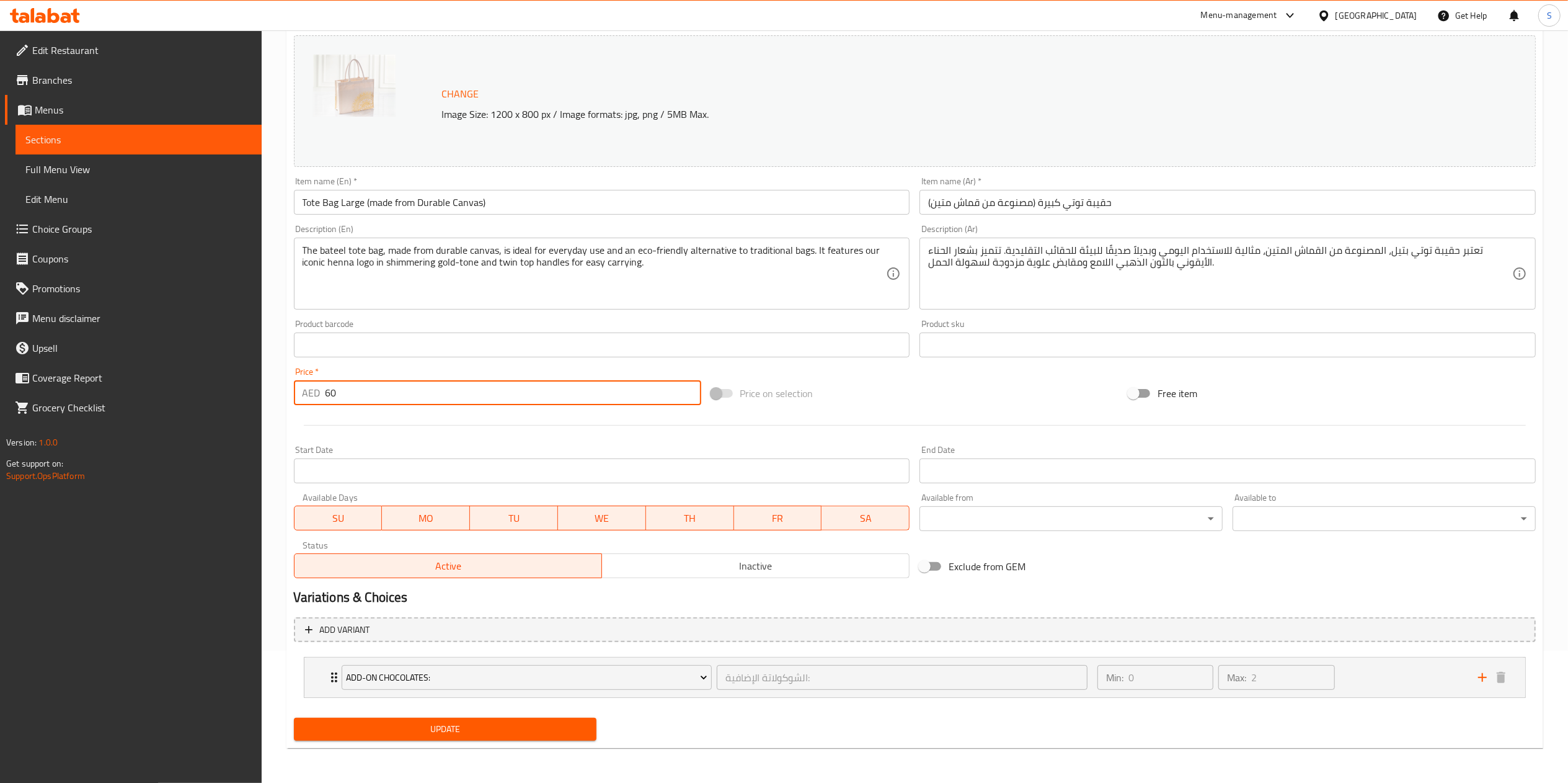
type input "60"
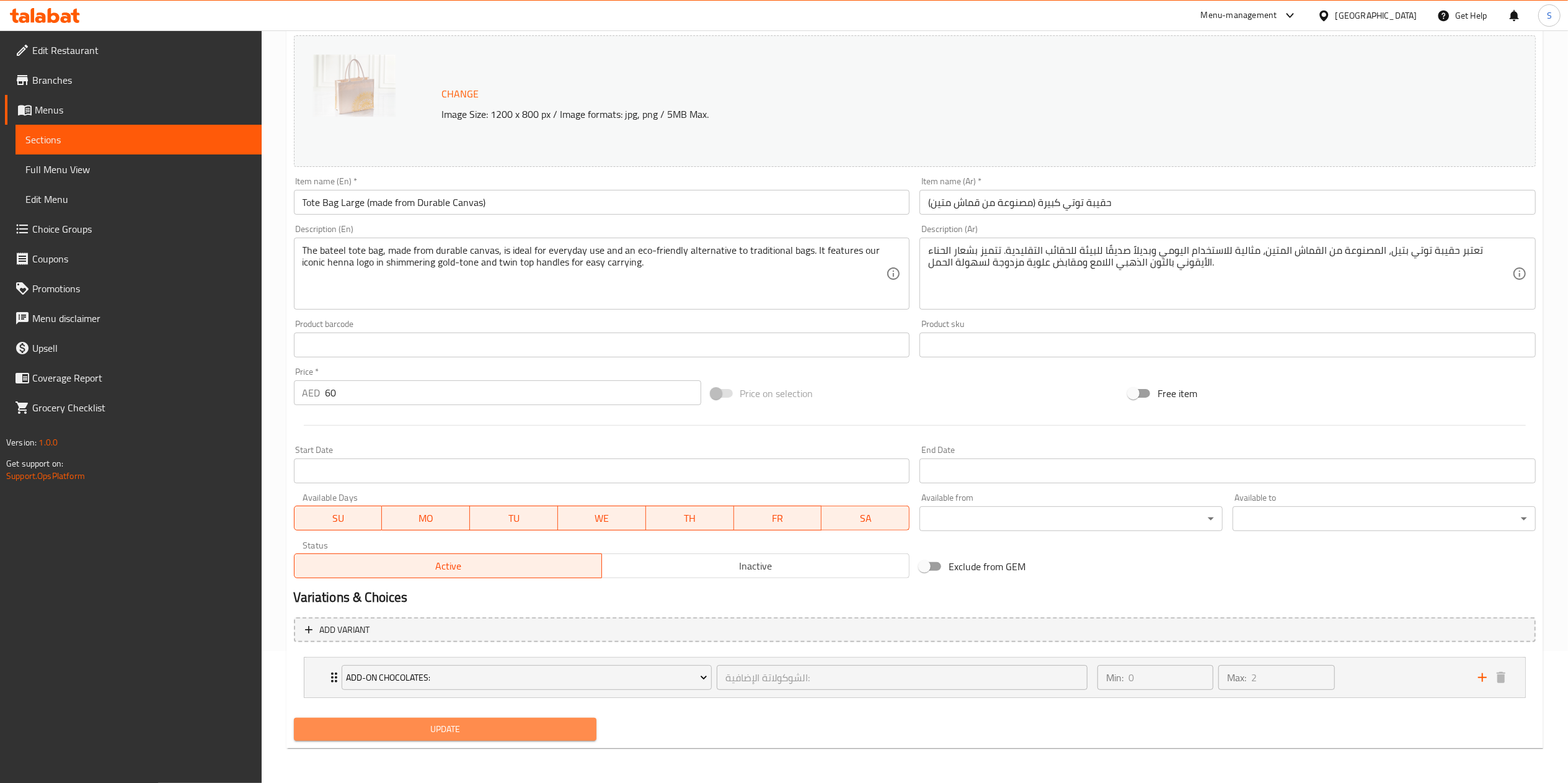
click at [444, 724] on span "Update" at bounding box center [445, 729] width 283 height 16
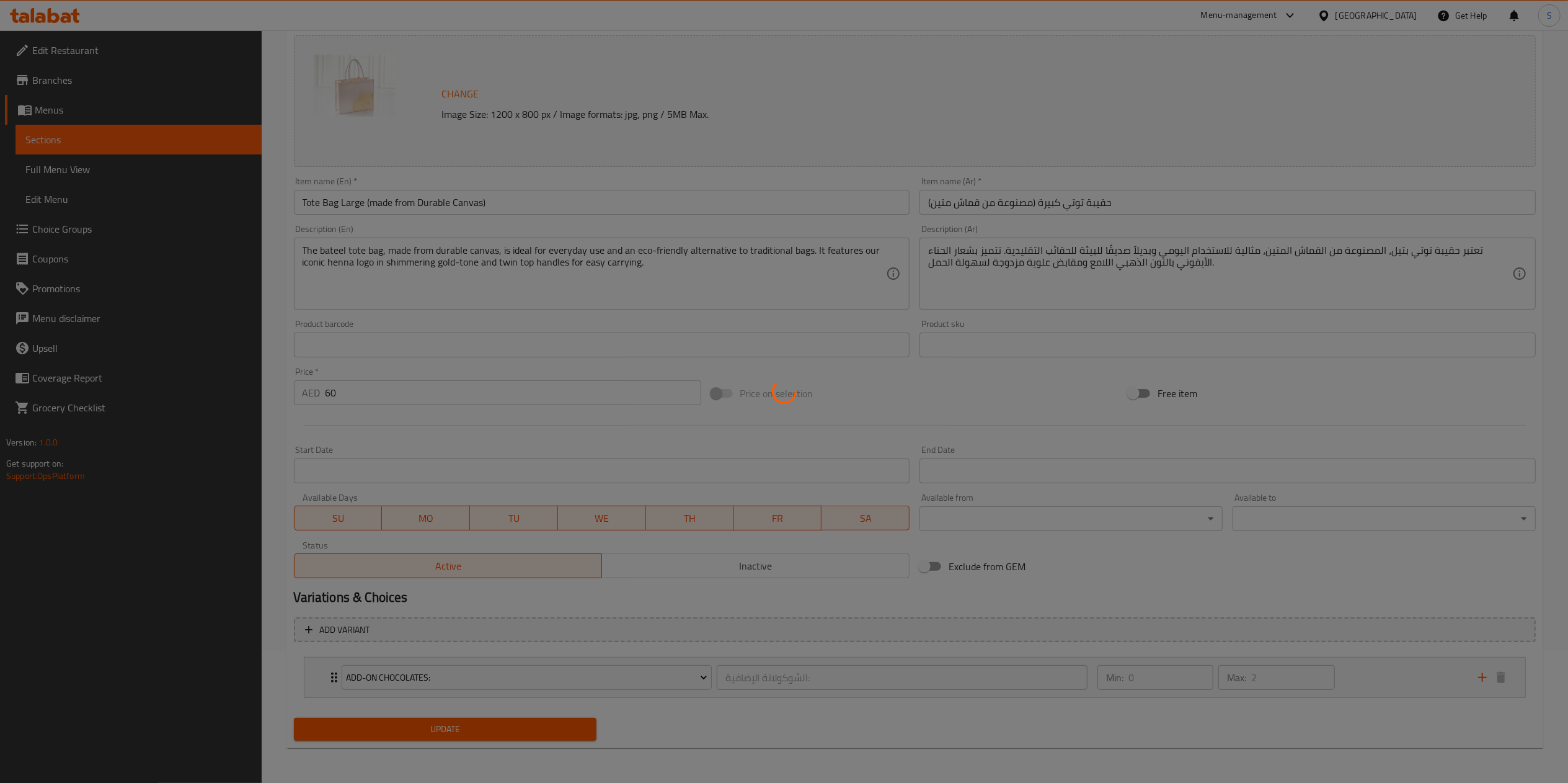
type input "الشوكولاتة الإضافية:"
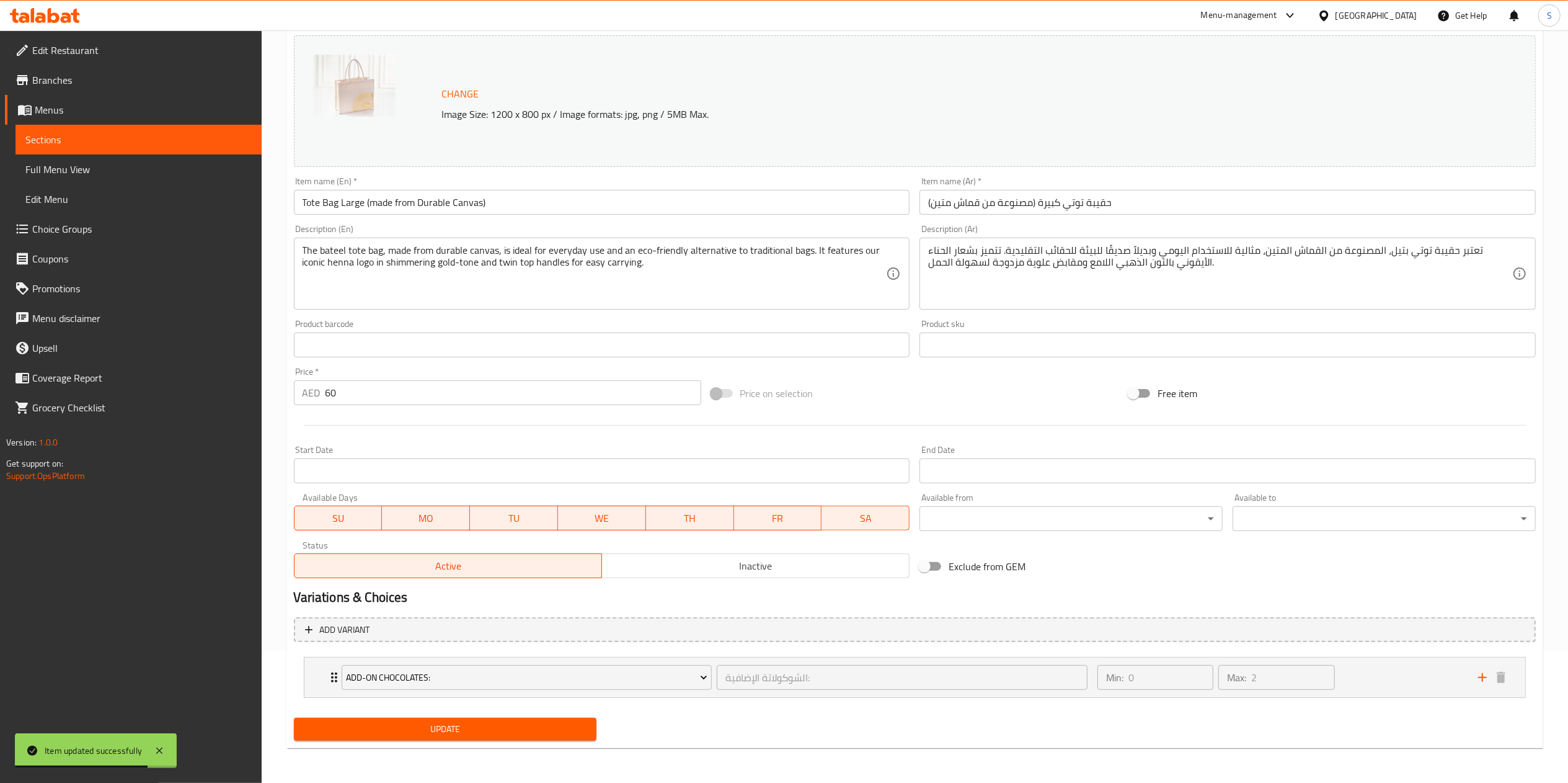
scroll to position [0, 0]
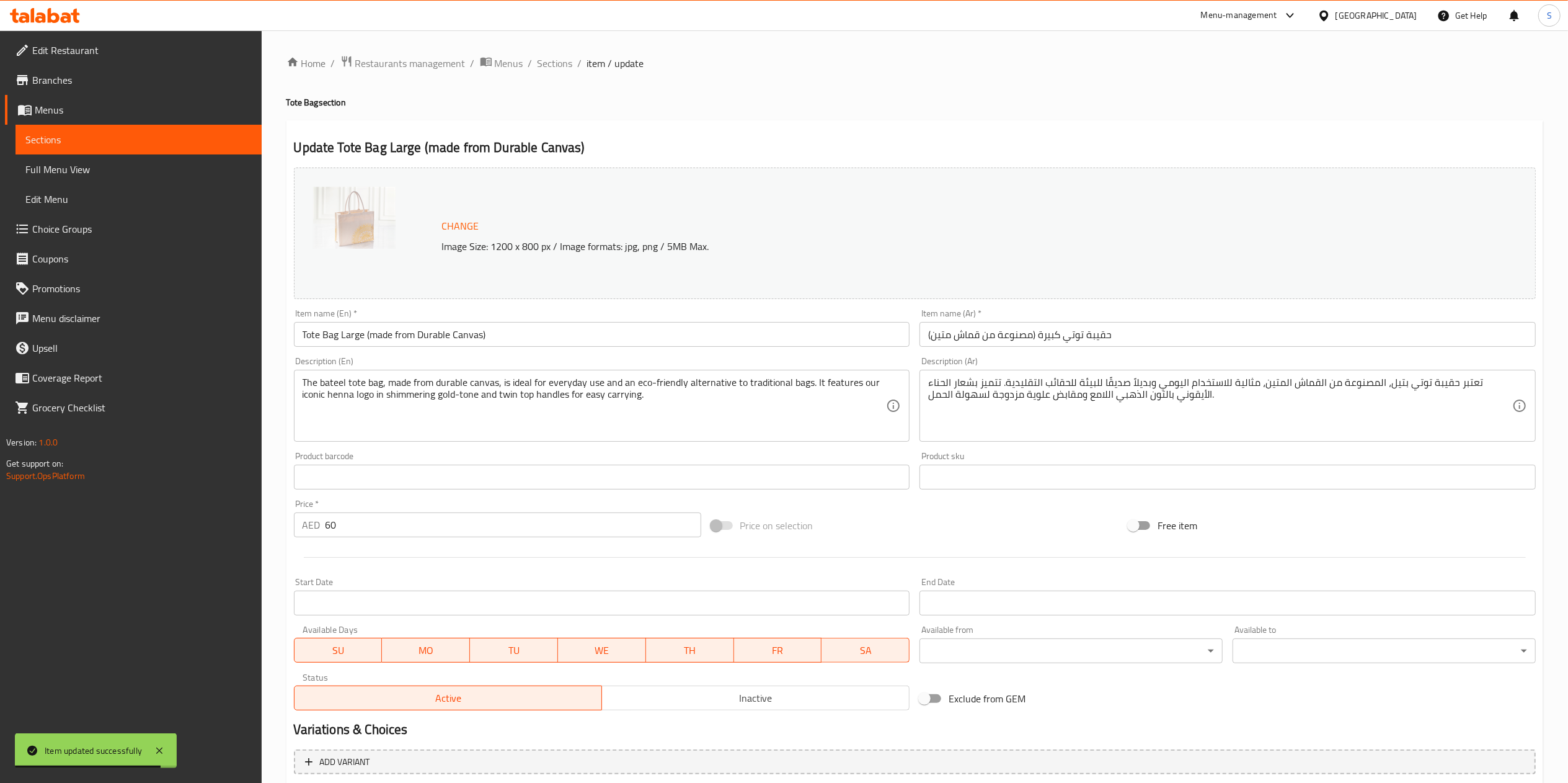
click at [1244, 1] on div "Menu-management" at bounding box center [1249, 16] width 116 height 30
click at [1234, 10] on div "Menu-management" at bounding box center [1239, 15] width 76 height 15
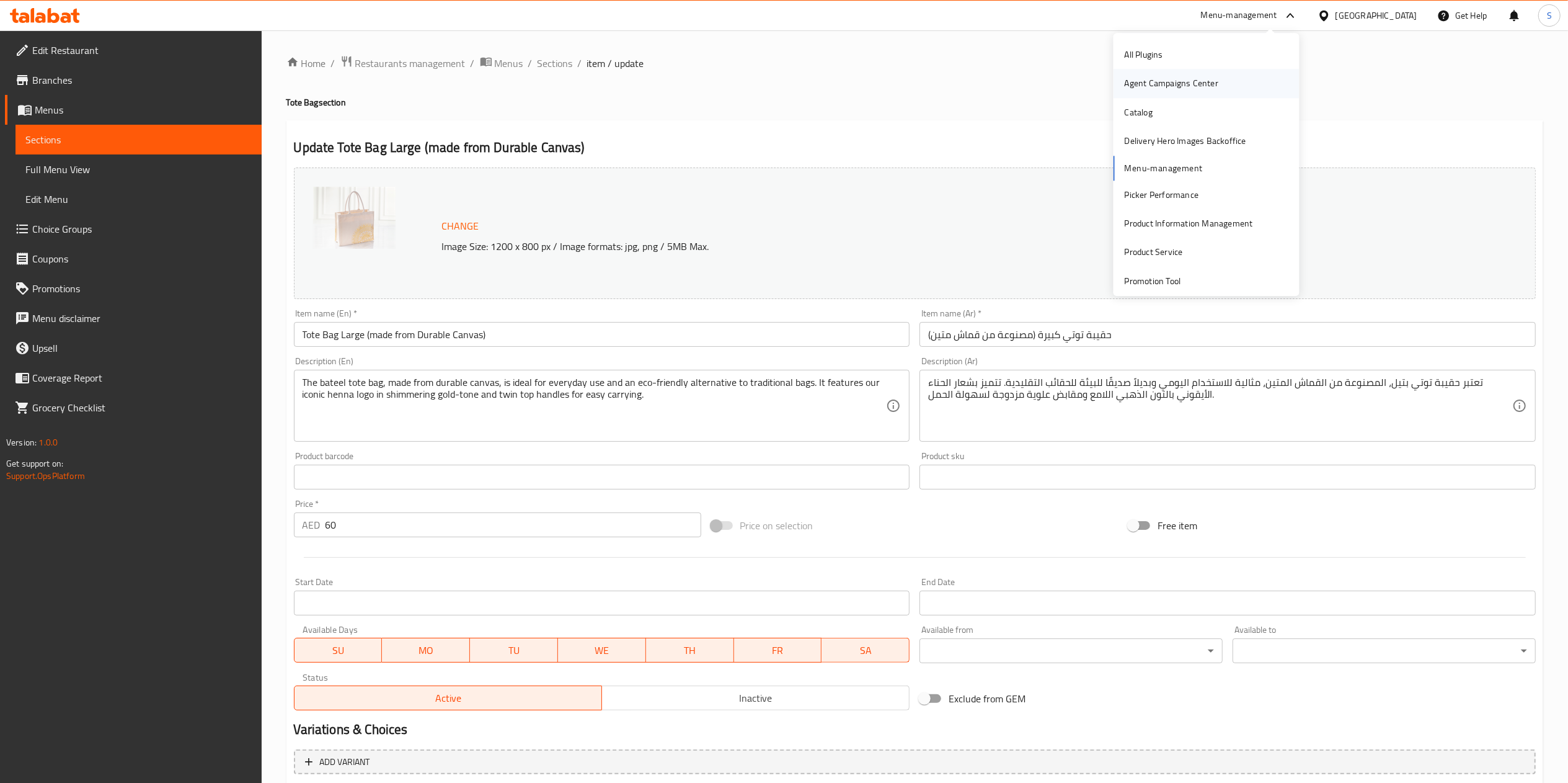
click at [1157, 91] on div "Agent Campaigns Center" at bounding box center [1172, 83] width 94 height 13
